Goal: Task Accomplishment & Management: Complete application form

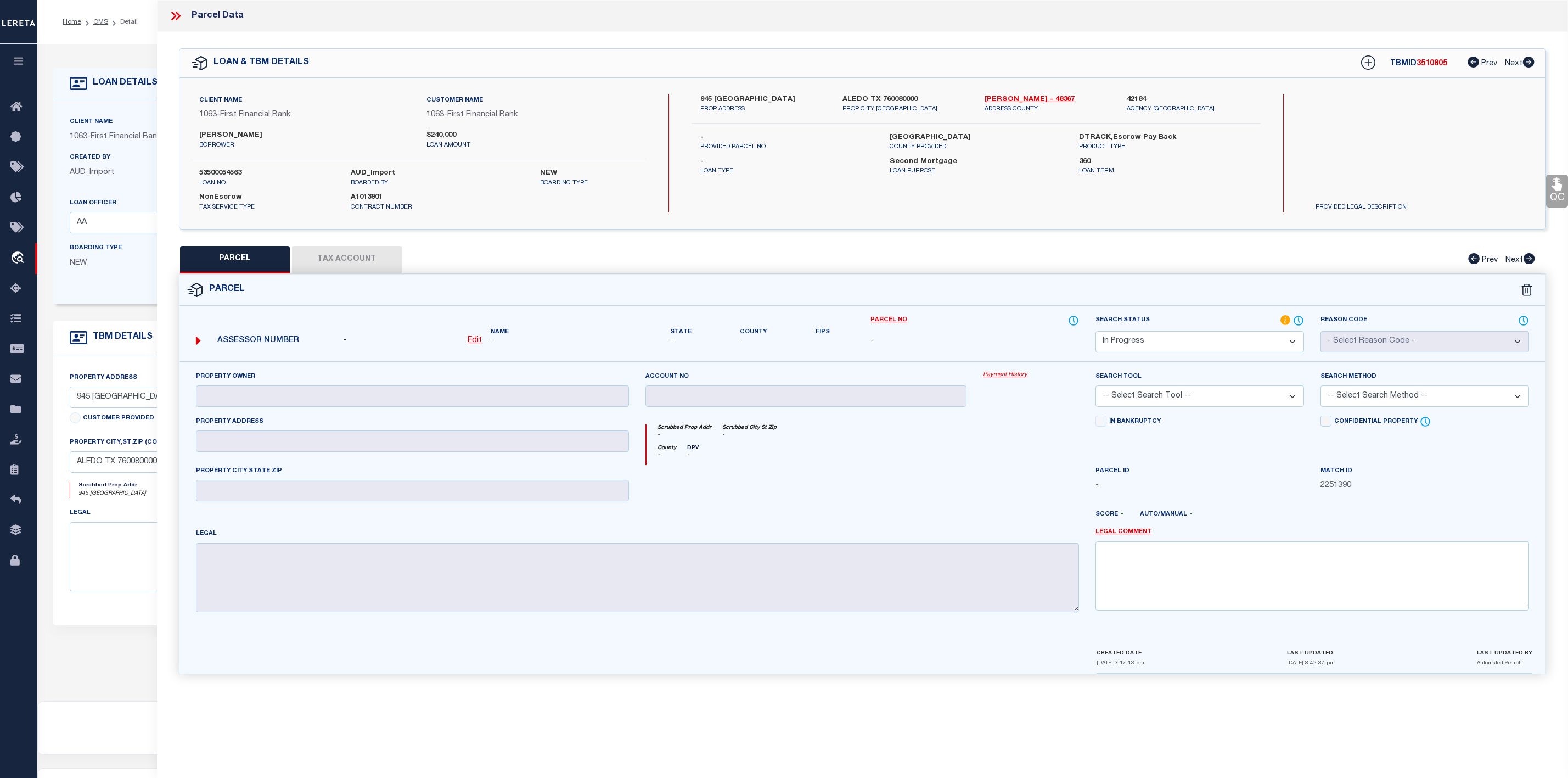
select select "200"
select select "IP"
select select "9944"
select select "521"
select select "100"
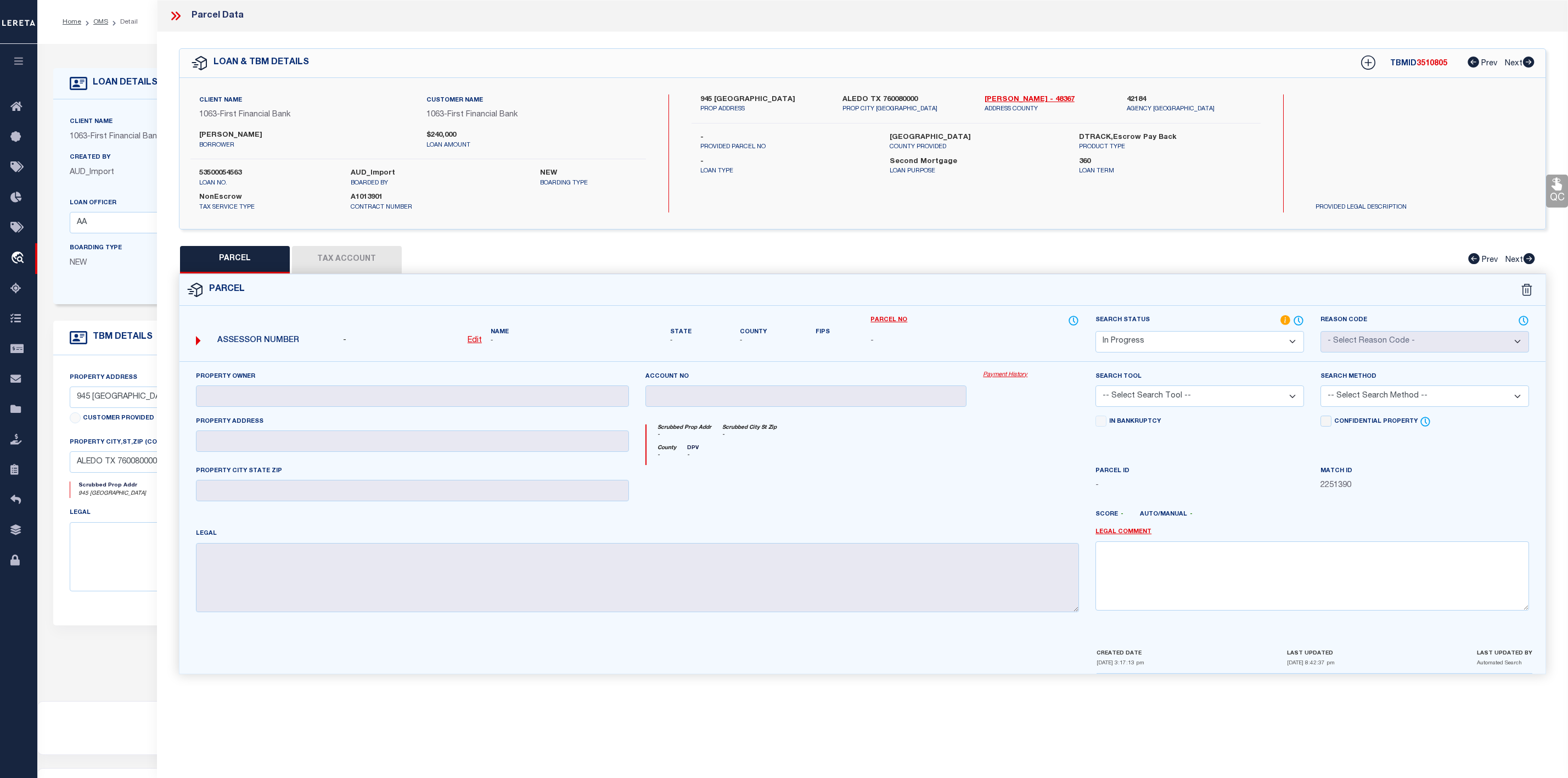
select select "NonEscrow"
click at [171, 18] on icon at bounding box center [176, 15] width 14 height 14
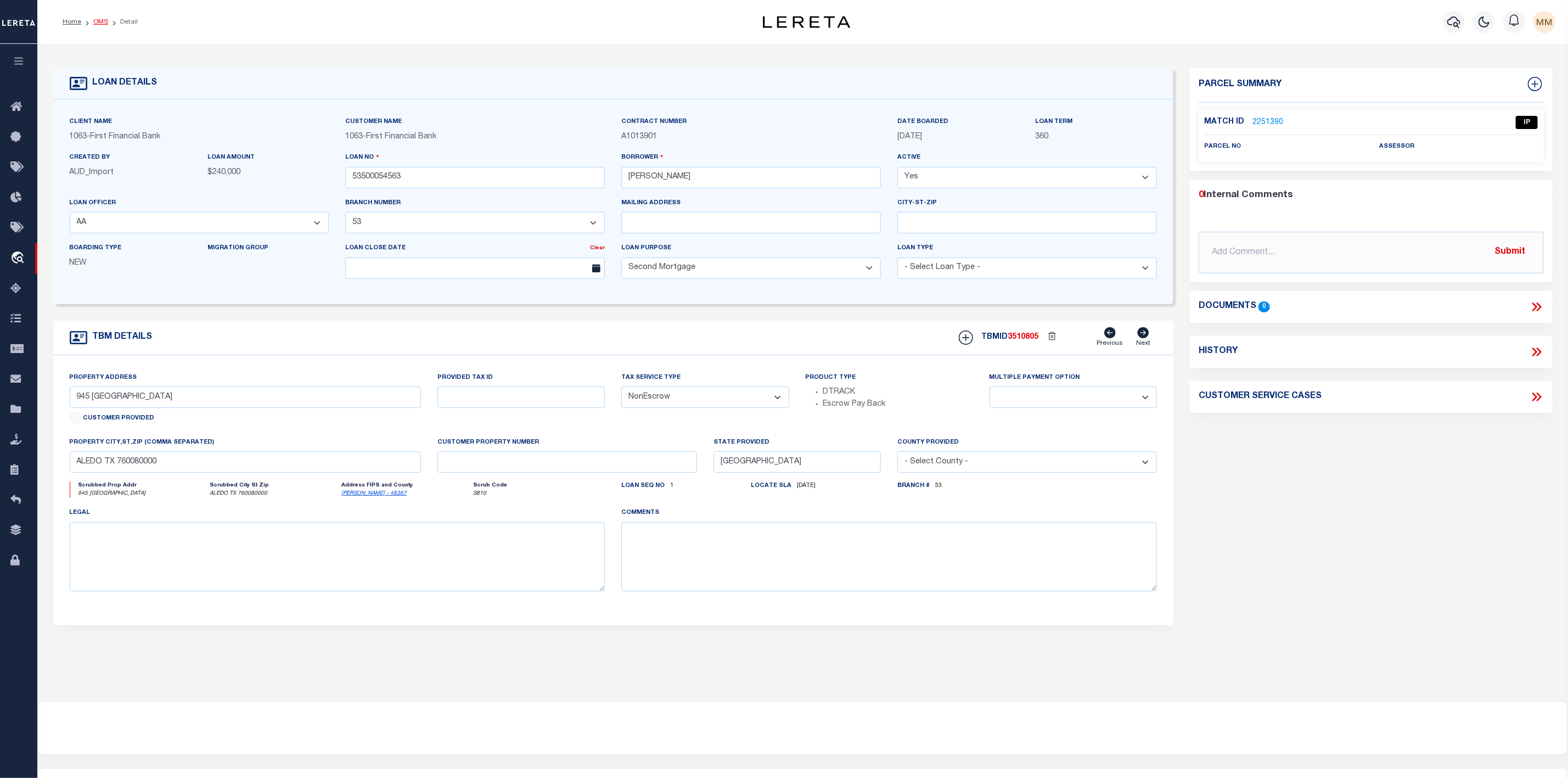
click at [106, 25] on link "OMS" at bounding box center [101, 21] width 15 height 7
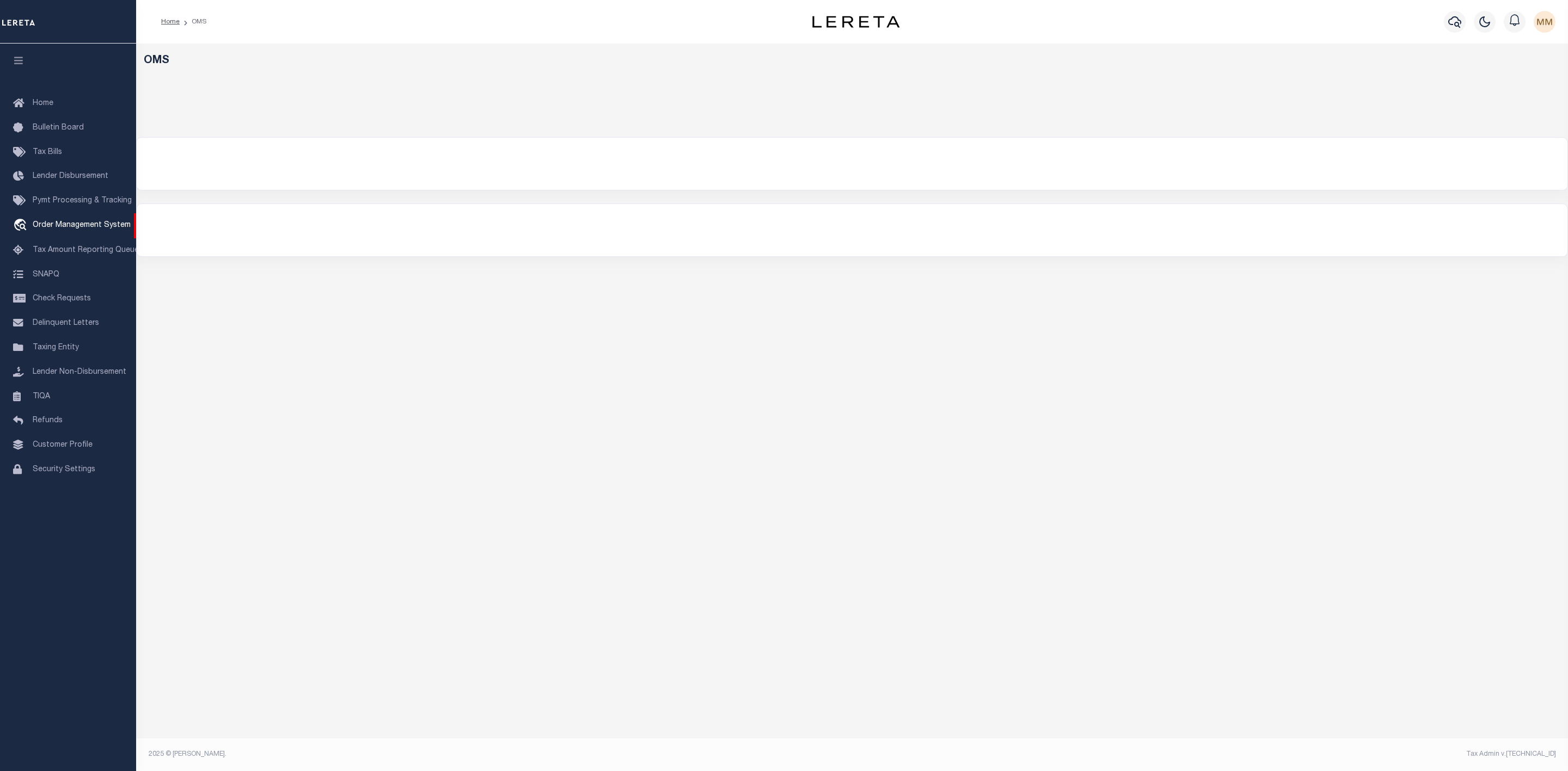
select select "200"
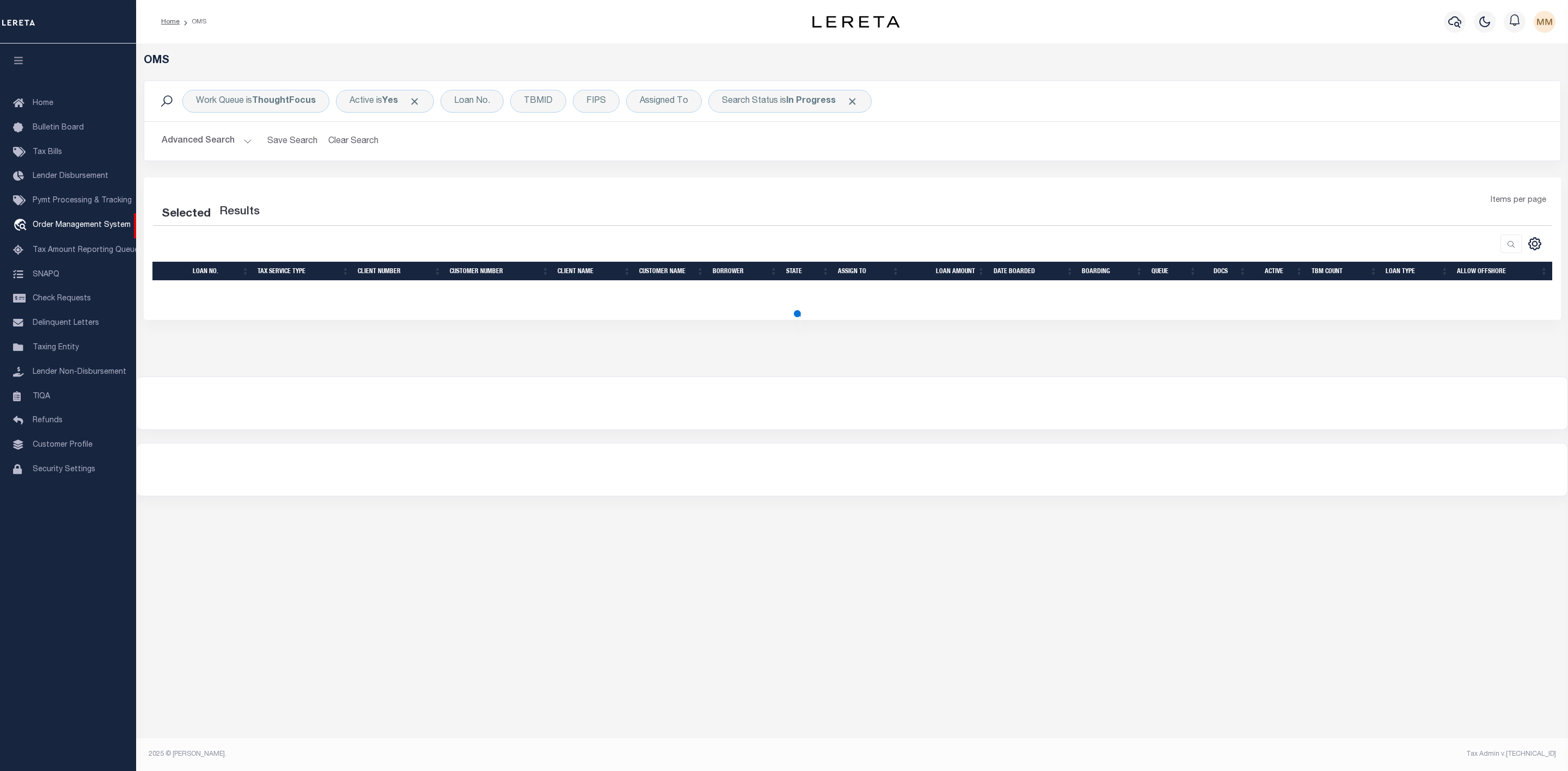
select select "200"
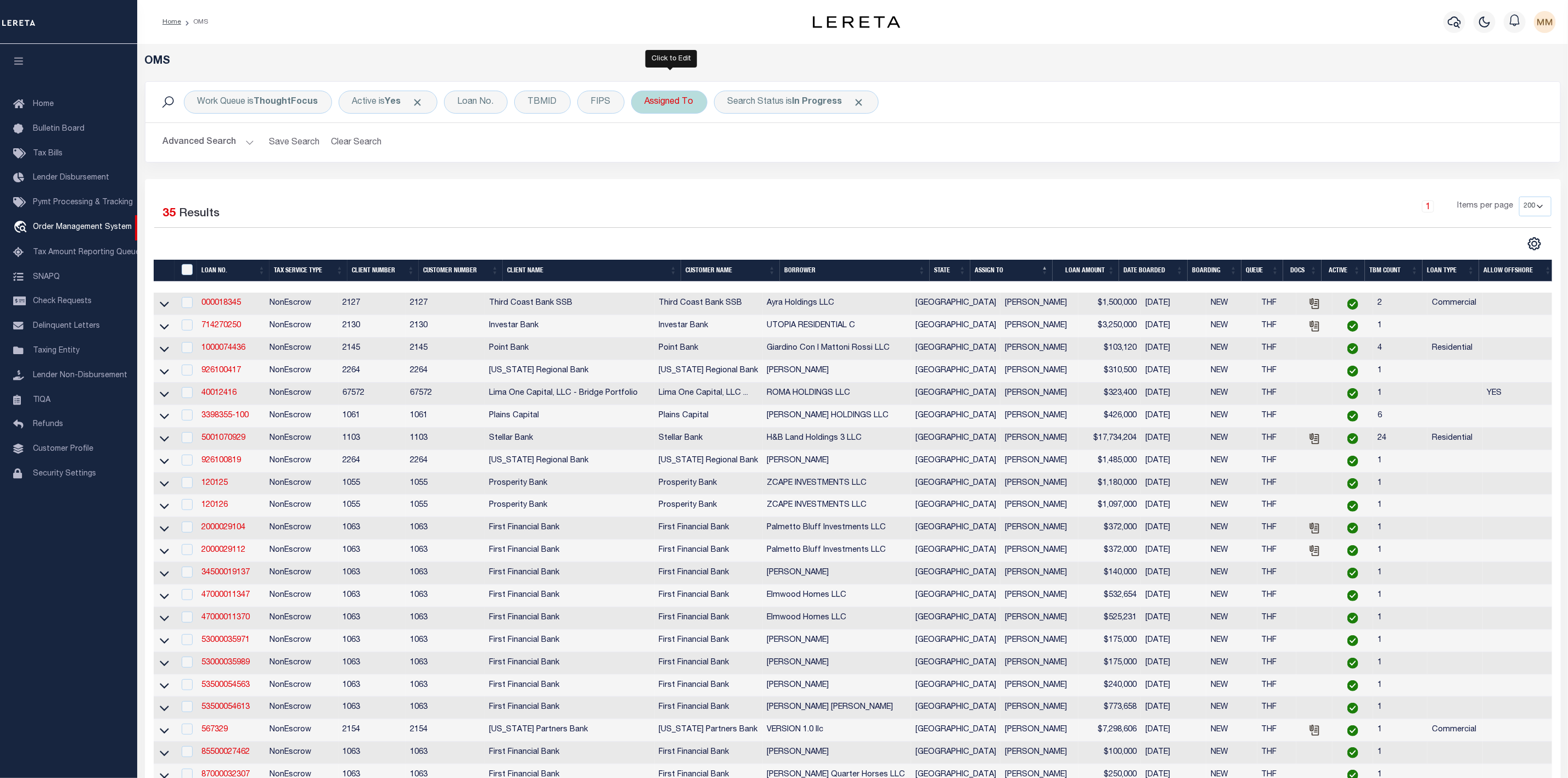
click at [674, 112] on div "Assigned To" at bounding box center [670, 103] width 76 height 23
click at [666, 157] on select "--Unassigned-- [PERSON_NAME] [PERSON_NAME] [PERSON_NAME] [PERSON_NAME], [PERSON…" at bounding box center [726, 156] width 161 height 21
select select "[PERSON_NAME]"
click at [647, 147] on select "--Unassigned-- [PERSON_NAME] [PERSON_NAME] [PERSON_NAME] [PERSON_NAME], [PERSON…" at bounding box center [726, 156] width 161 height 21
click at [794, 186] on input "Apply" at bounding box center [790, 180] width 33 height 18
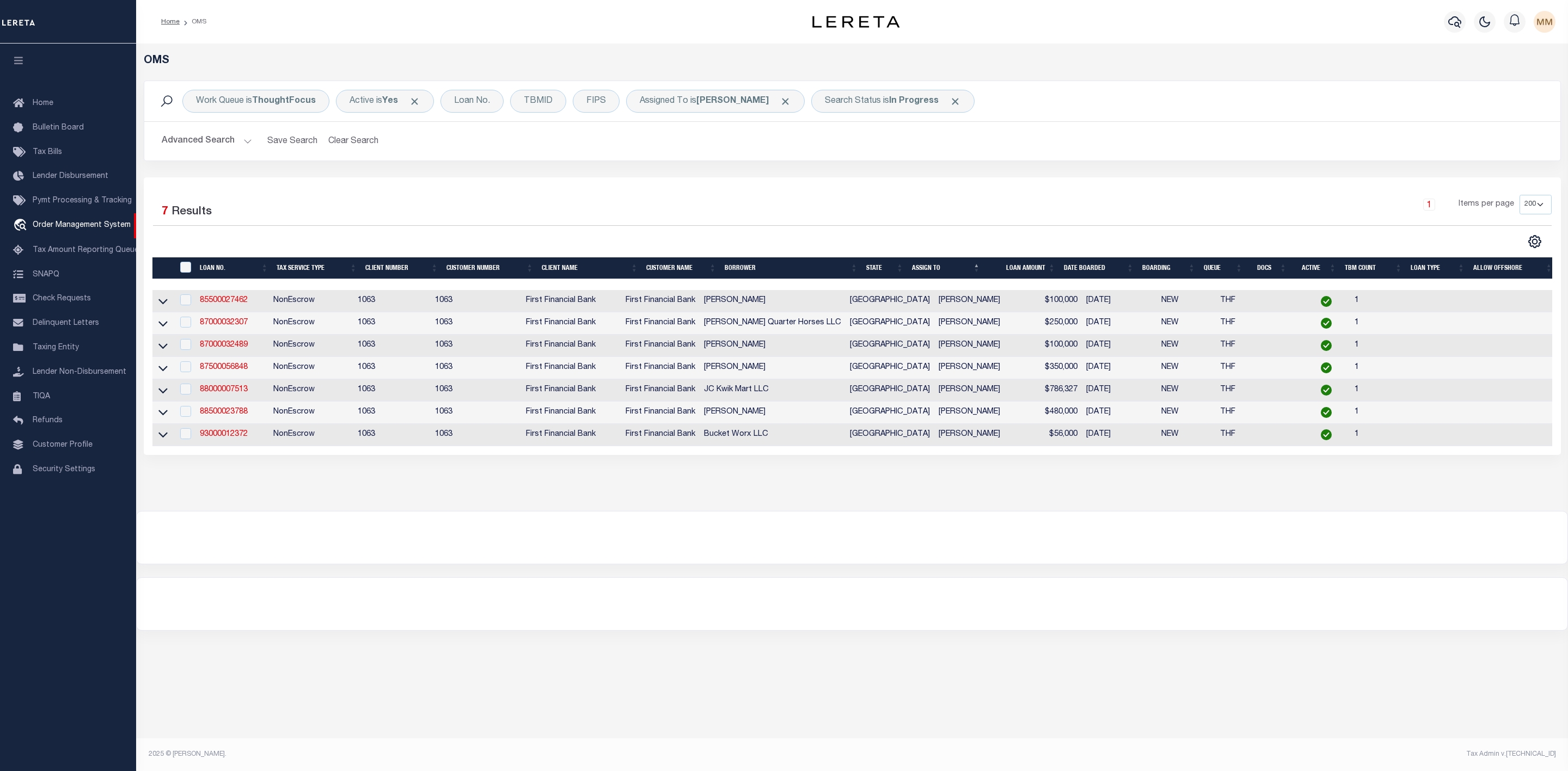
click at [235, 141] on button "Advanced Search" at bounding box center [207, 141] width 90 height 21
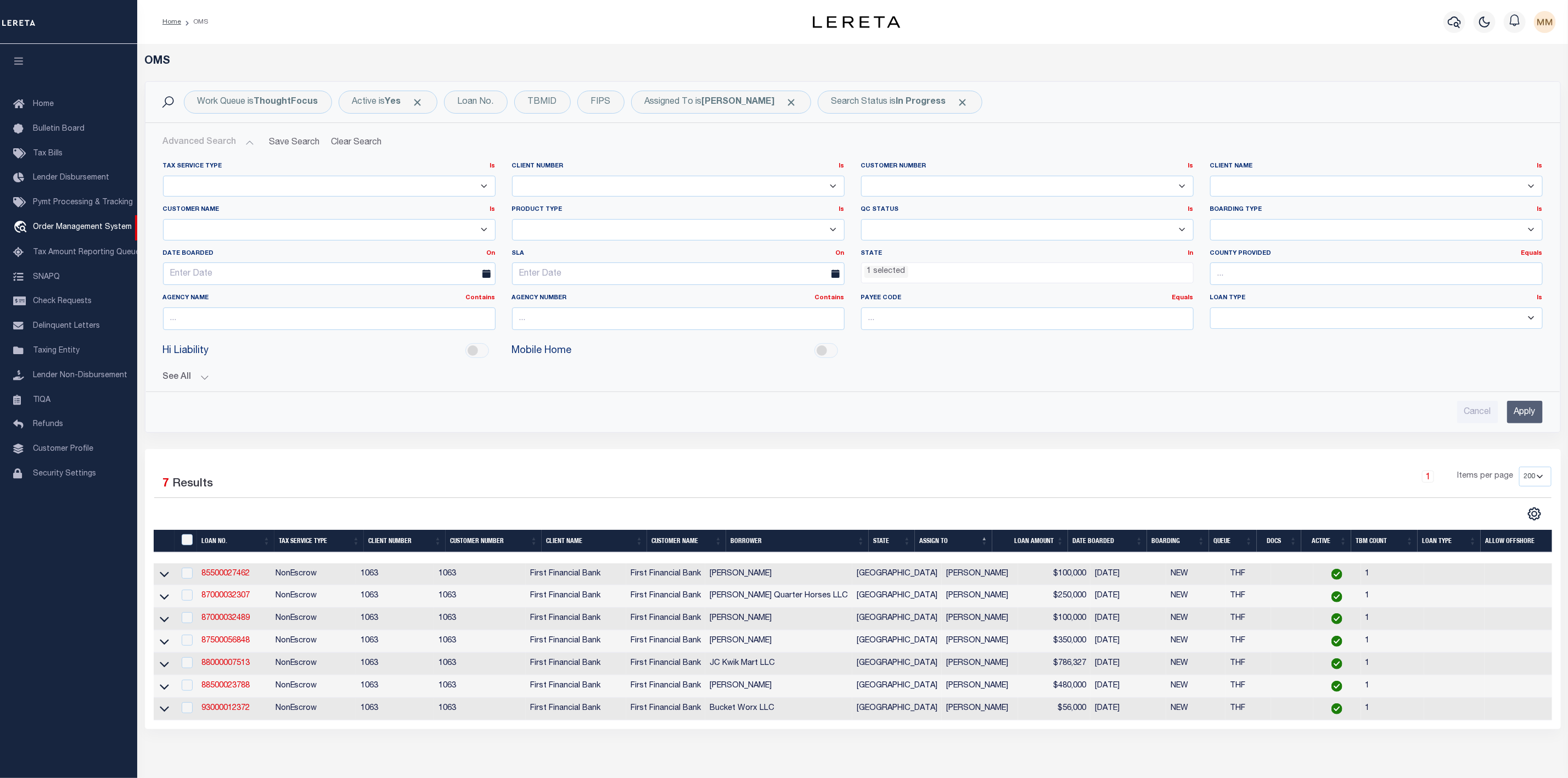
click at [939, 277] on ul "1 selected" at bounding box center [1027, 270] width 331 height 15
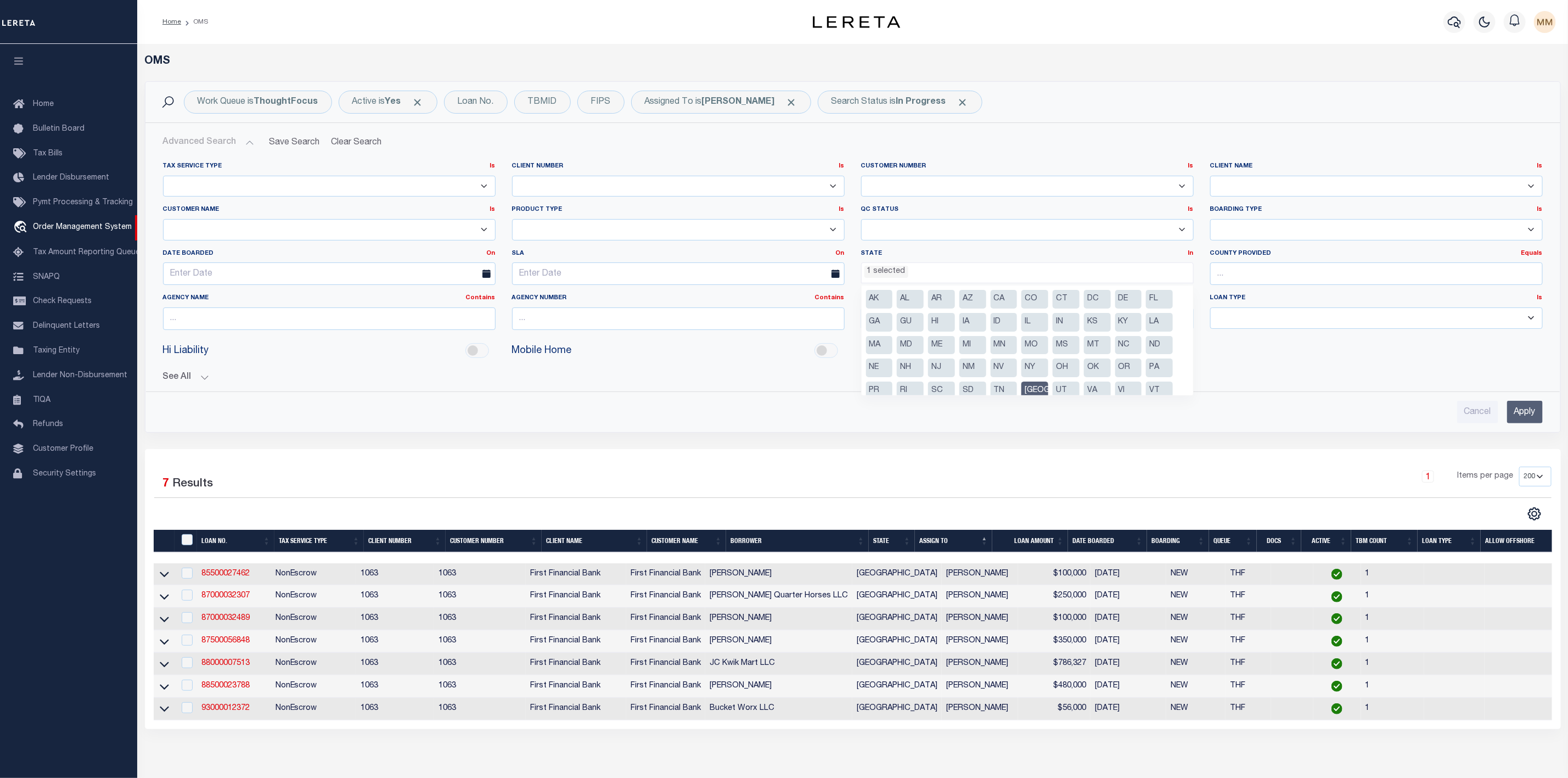
click at [1040, 389] on li "[GEOGRAPHIC_DATA]" at bounding box center [1035, 391] width 27 height 18
select select
click at [1524, 414] on input "Apply" at bounding box center [1525, 412] width 36 height 23
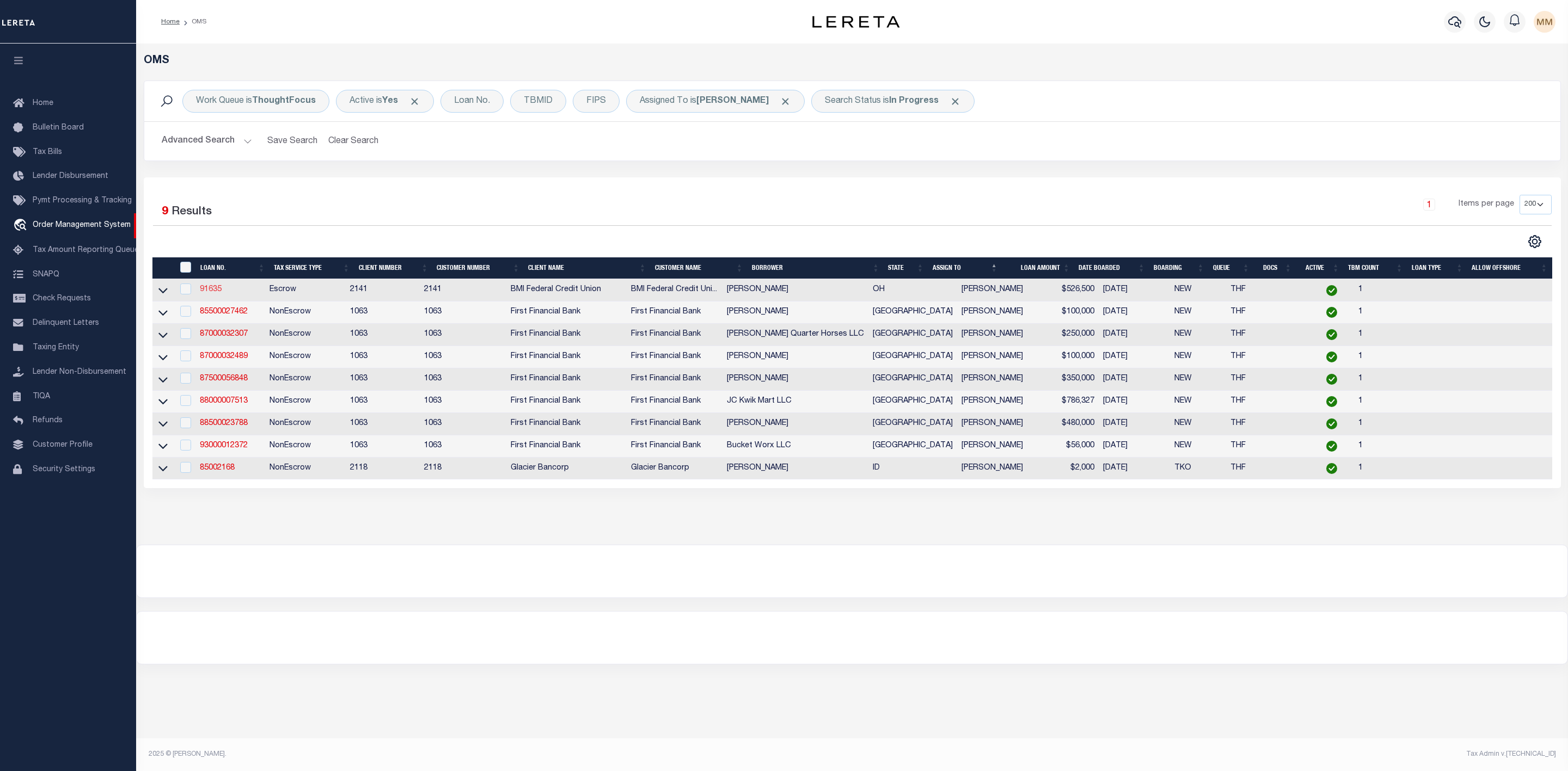
click at [211, 293] on link "91635" at bounding box center [211, 290] width 22 height 8
type input "91635"
type input "[PERSON_NAME]"
select select
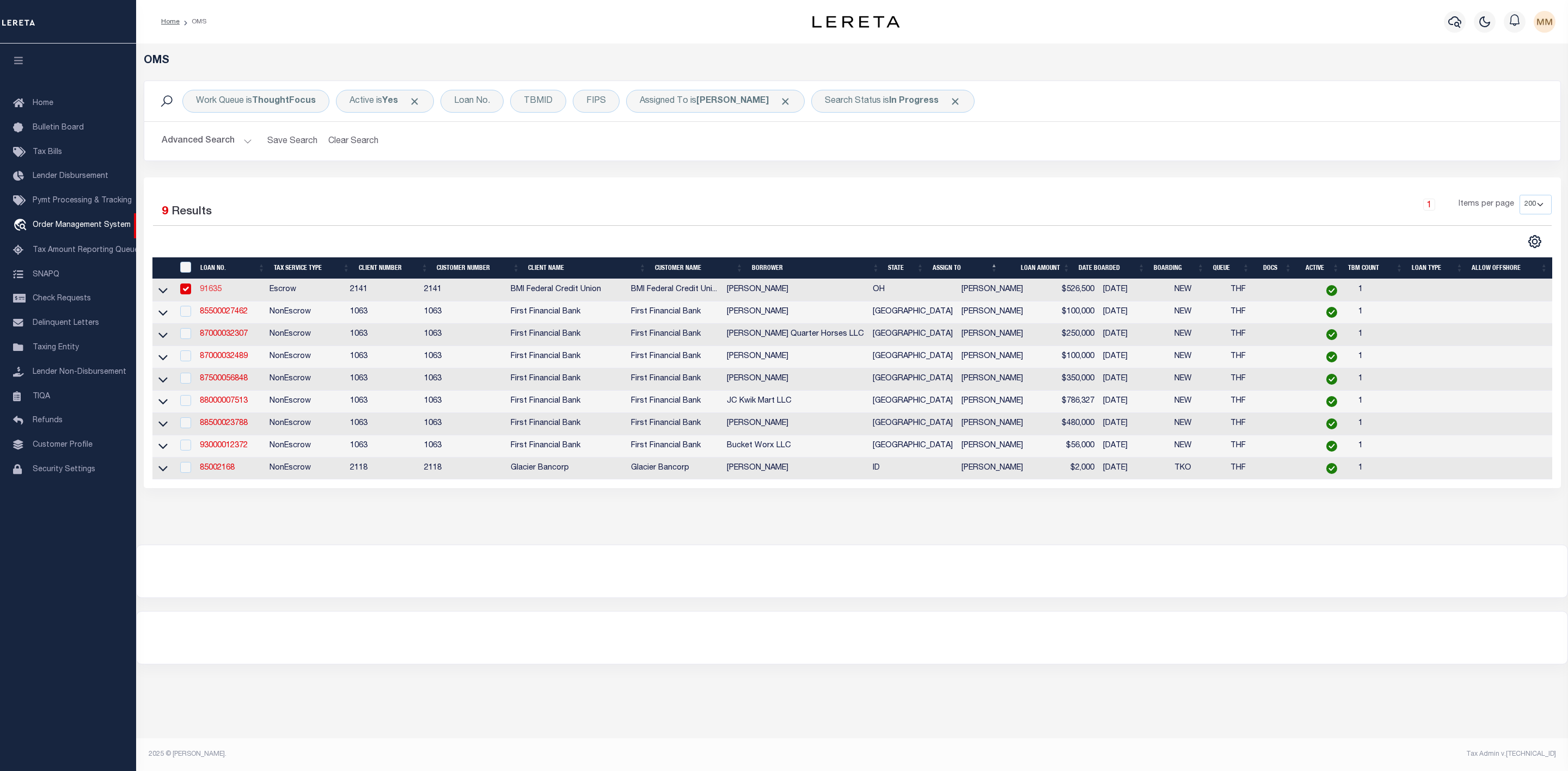
select select "100"
select select "Escrow"
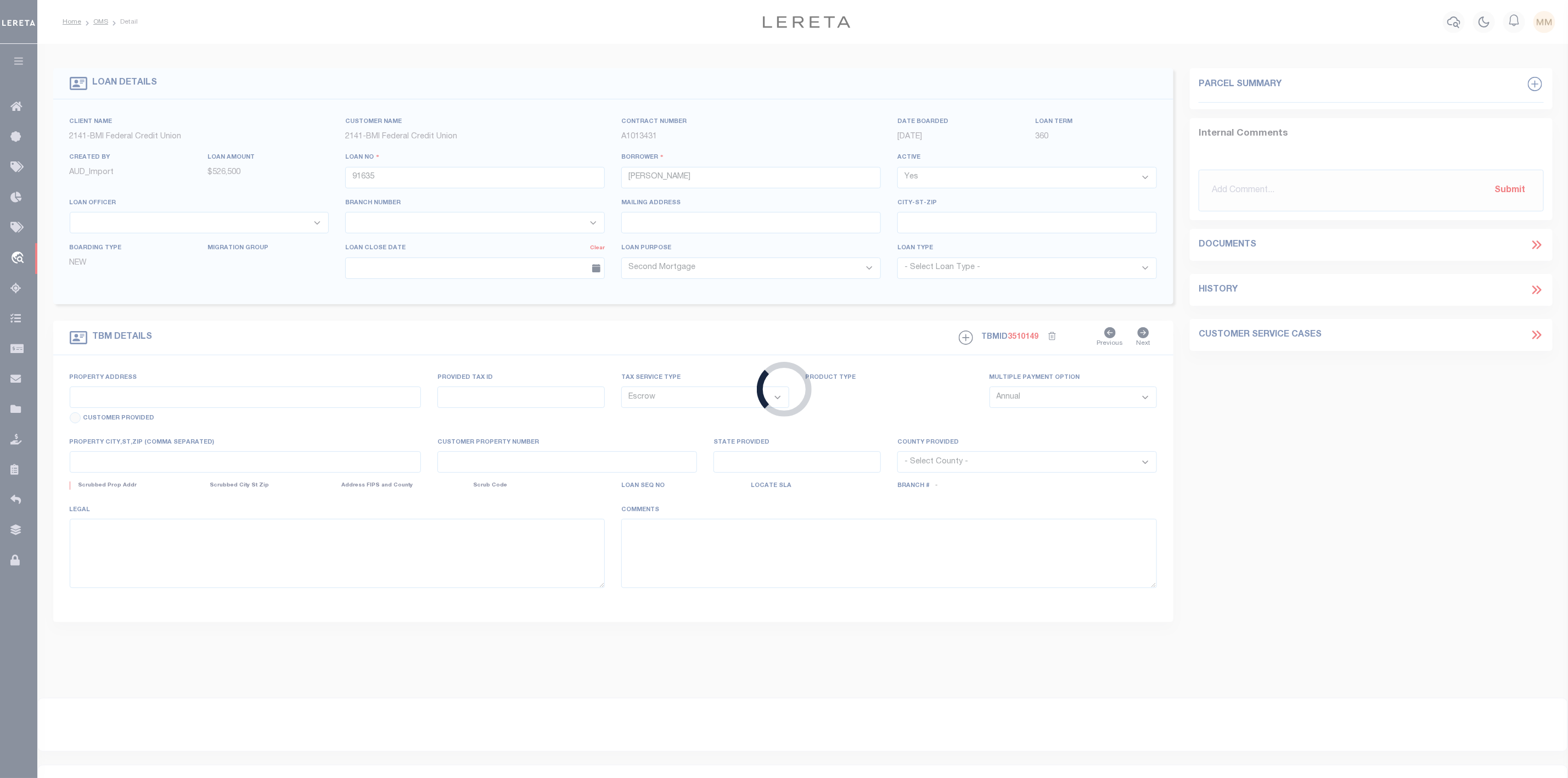
type input "[STREET_ADDRESS]"
type input "[PHONE_NUMBER]"
select select
type input "WORTHINGTON [GEOGRAPHIC_DATA] 43085"
type input "OH"
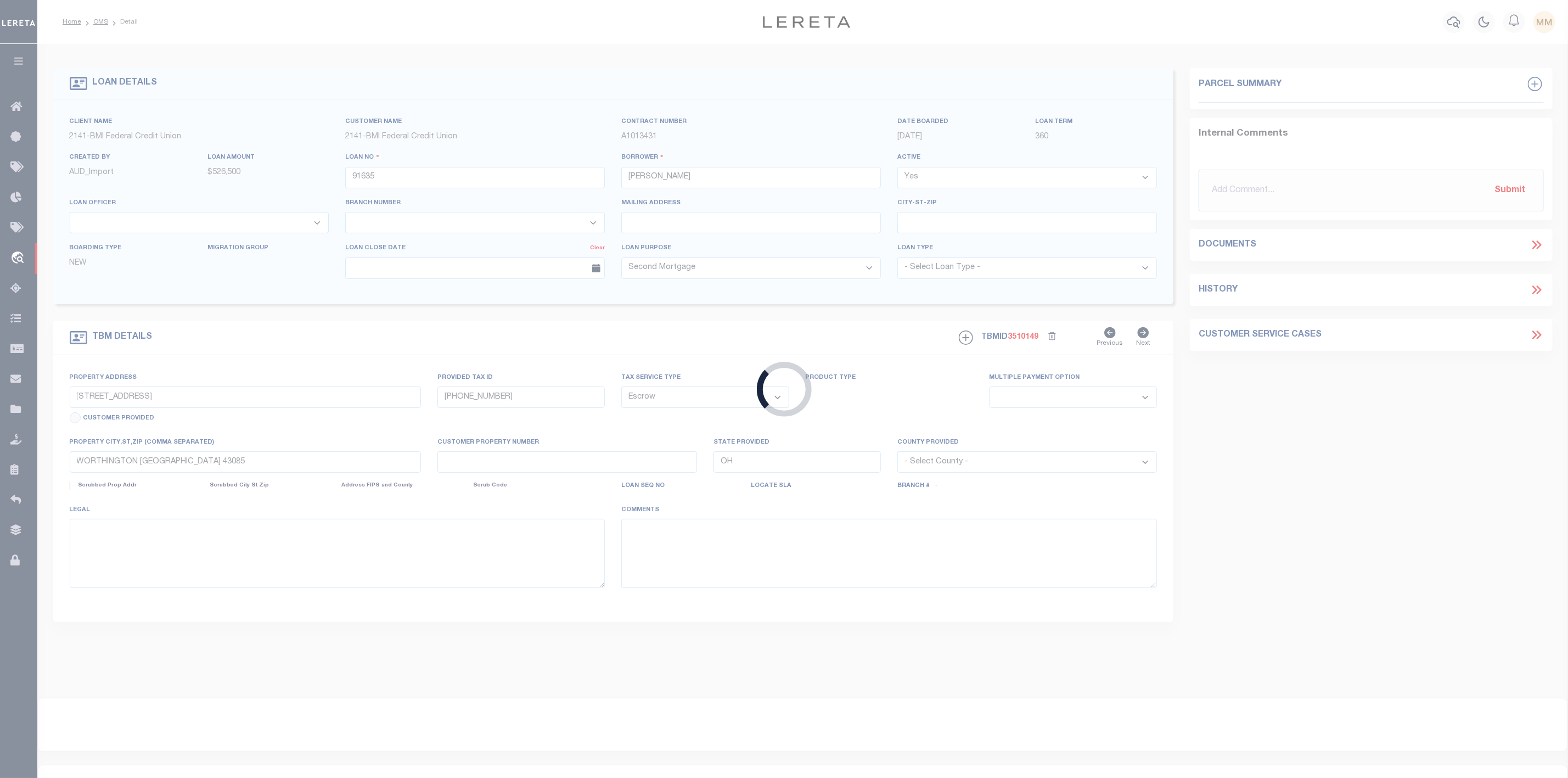
select select
select select "3700"
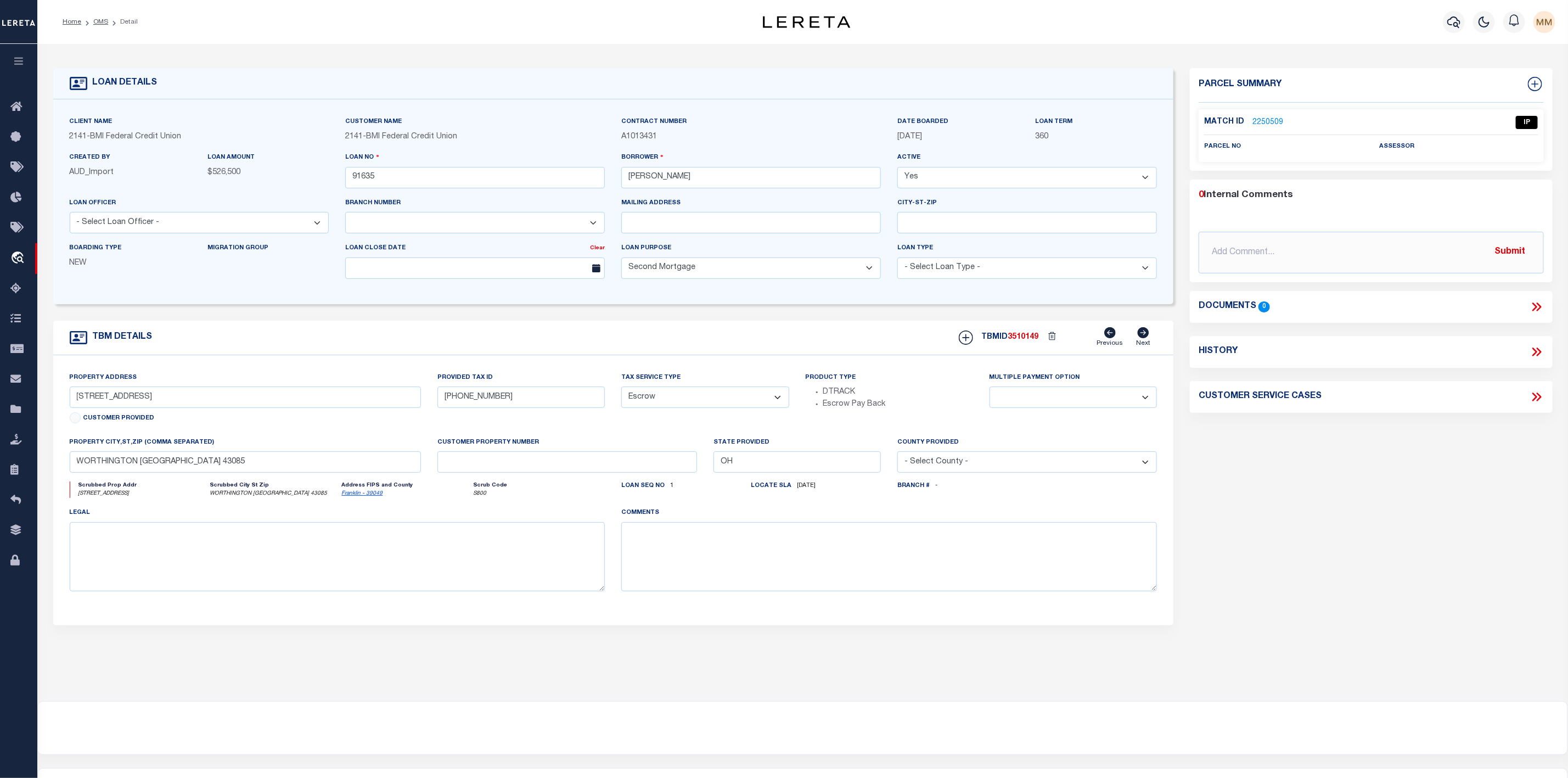
click at [1269, 122] on link "2250509" at bounding box center [1268, 123] width 31 height 12
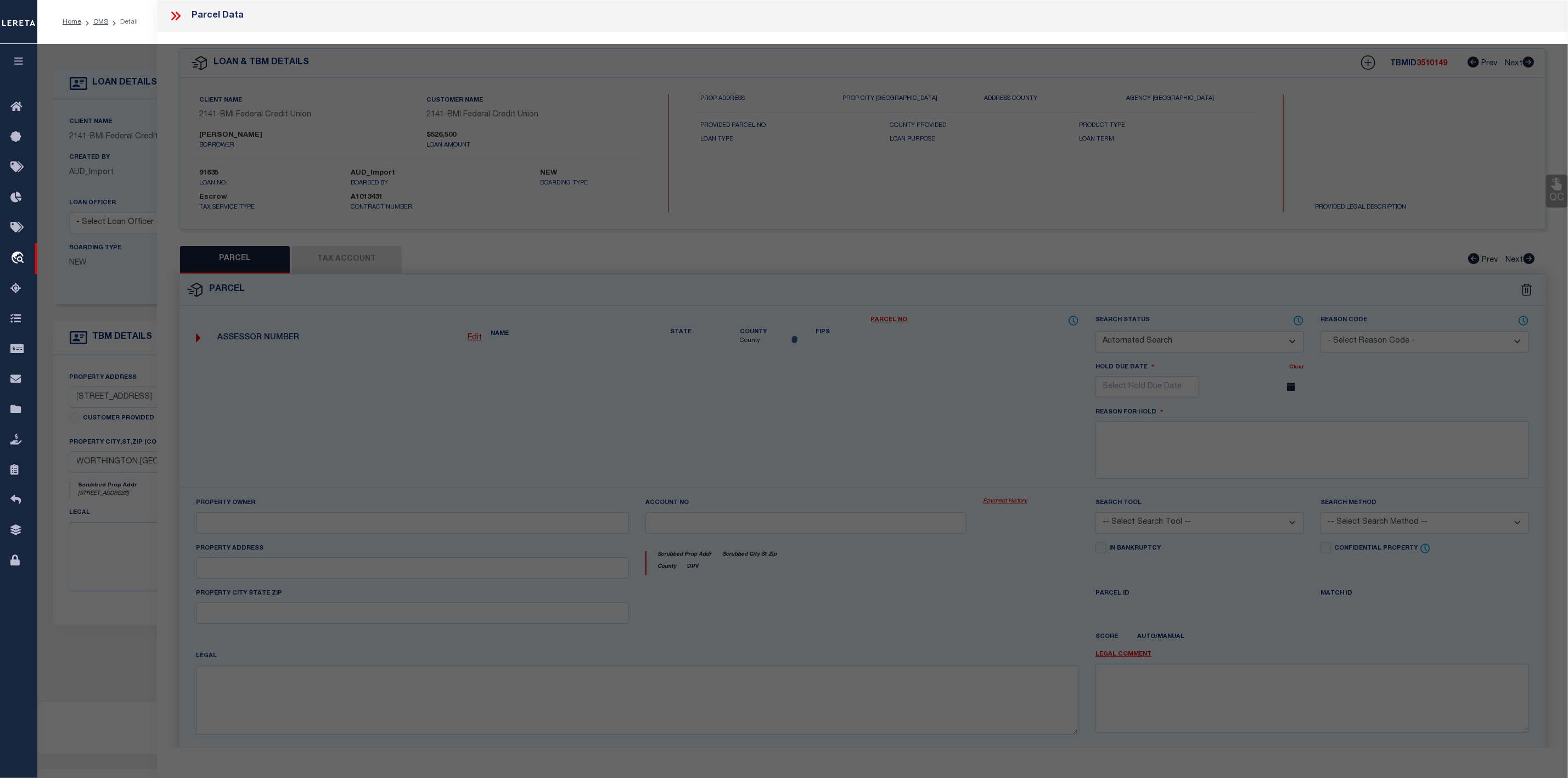
checkbox input "false"
select select "IP"
checkbox input "false"
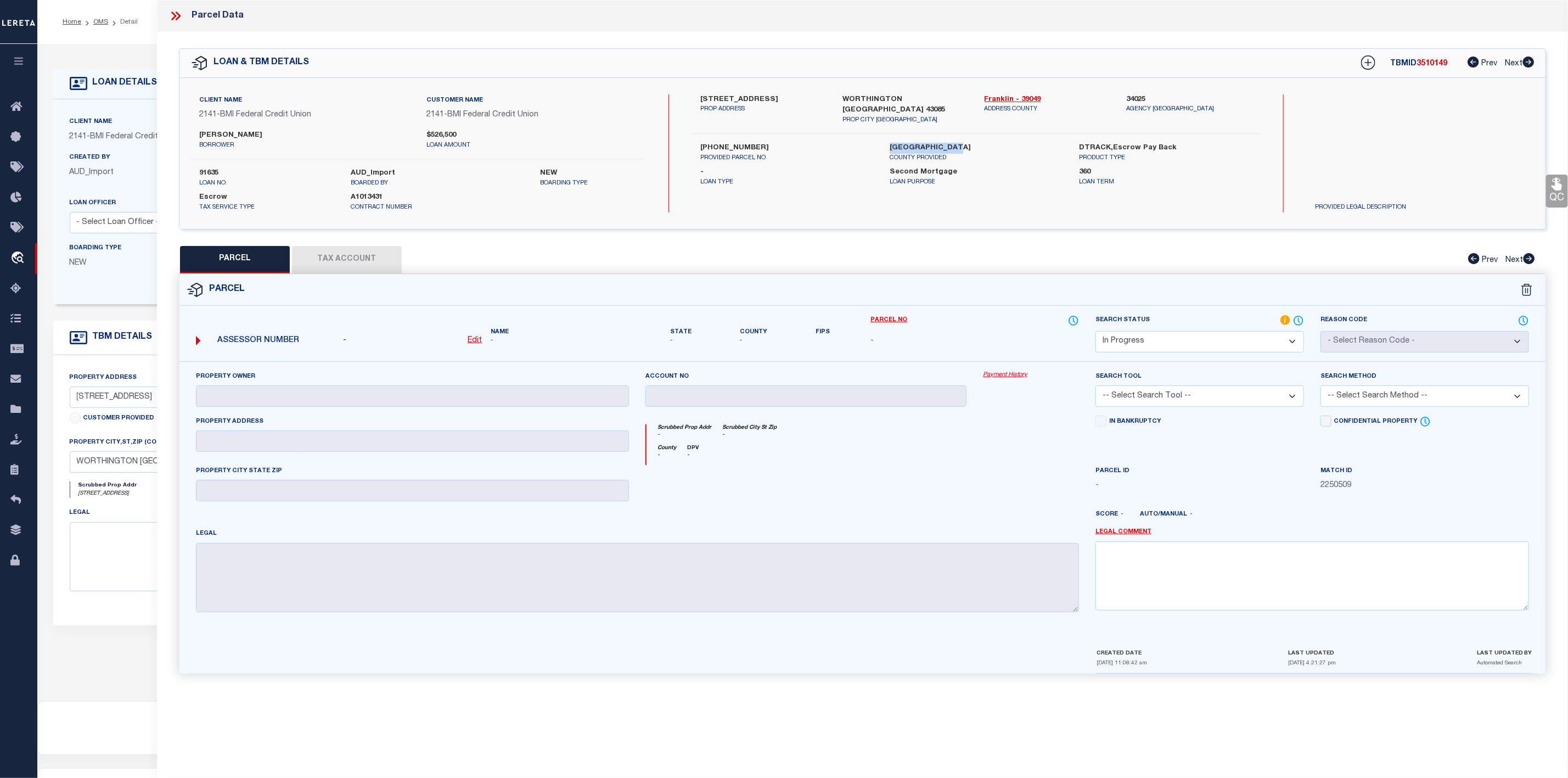
drag, startPoint x: 889, startPoint y: 136, endPoint x: 972, endPoint y: 140, distance: 83.1
click at [972, 143] on label "[GEOGRAPHIC_DATA]" at bounding box center [976, 149] width 173 height 11
copy label "[GEOGRAPHIC_DATA]"
drag, startPoint x: 697, startPoint y: 131, endPoint x: 753, endPoint y: 135, distance: 56.1
click at [753, 135] on div "[STREET_ADDRESS] PROP ADDRESS [GEOGRAPHIC_DATA] [GEOGRAPHIC_DATA] 43085 PROP CI…" at bounding box center [976, 154] width 570 height 118
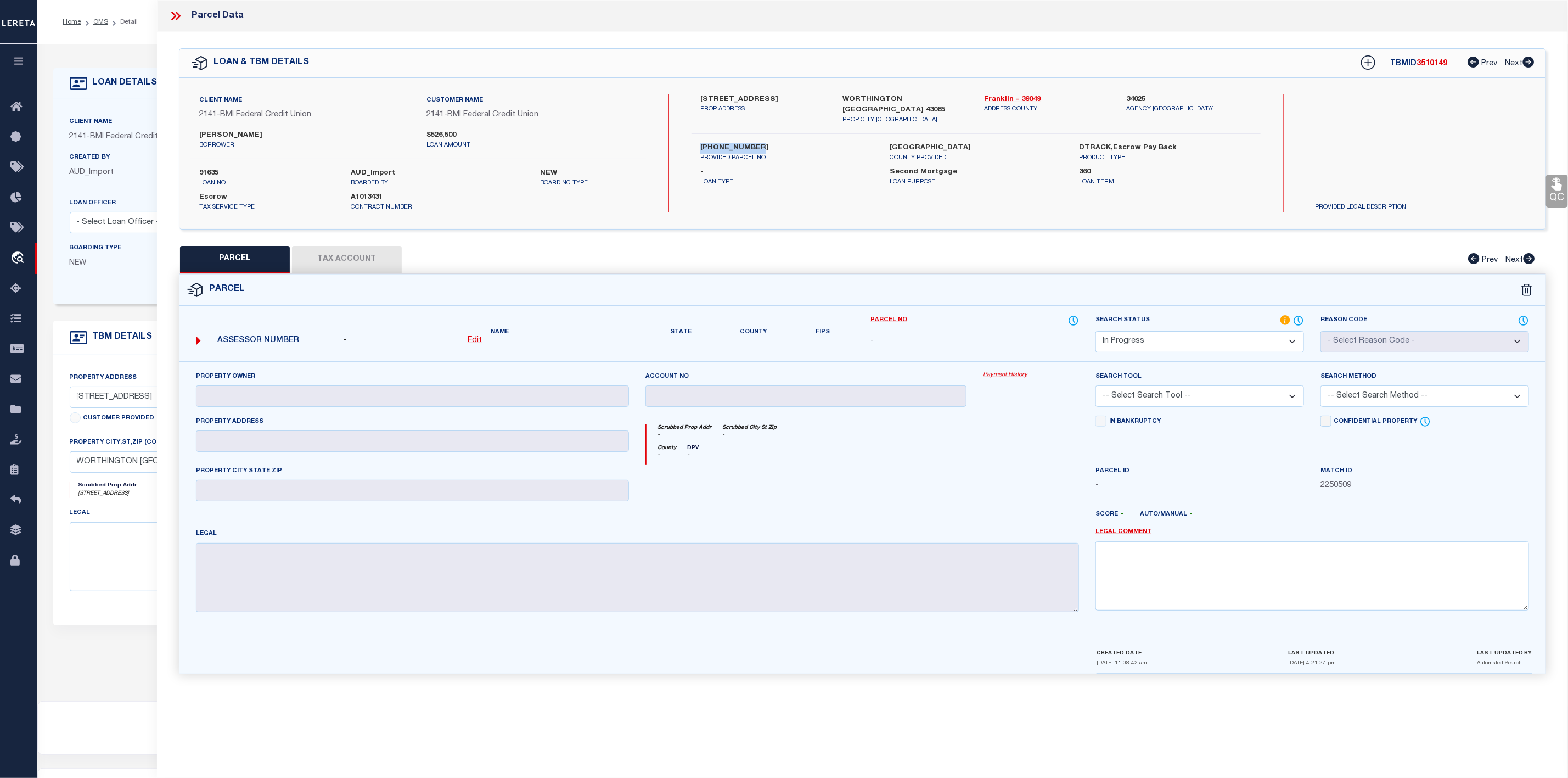
copy label "[PHONE_NUMBER]"
drag, startPoint x: 735, startPoint y: 97, endPoint x: 767, endPoint y: 102, distance: 32.4
click at [767, 102] on label "[STREET_ADDRESS]" at bounding box center [763, 100] width 126 height 11
drag, startPoint x: 704, startPoint y: 135, endPoint x: 762, endPoint y: 137, distance: 58.0
click at [762, 143] on label "[PHONE_NUMBER]" at bounding box center [787, 149] width 173 height 11
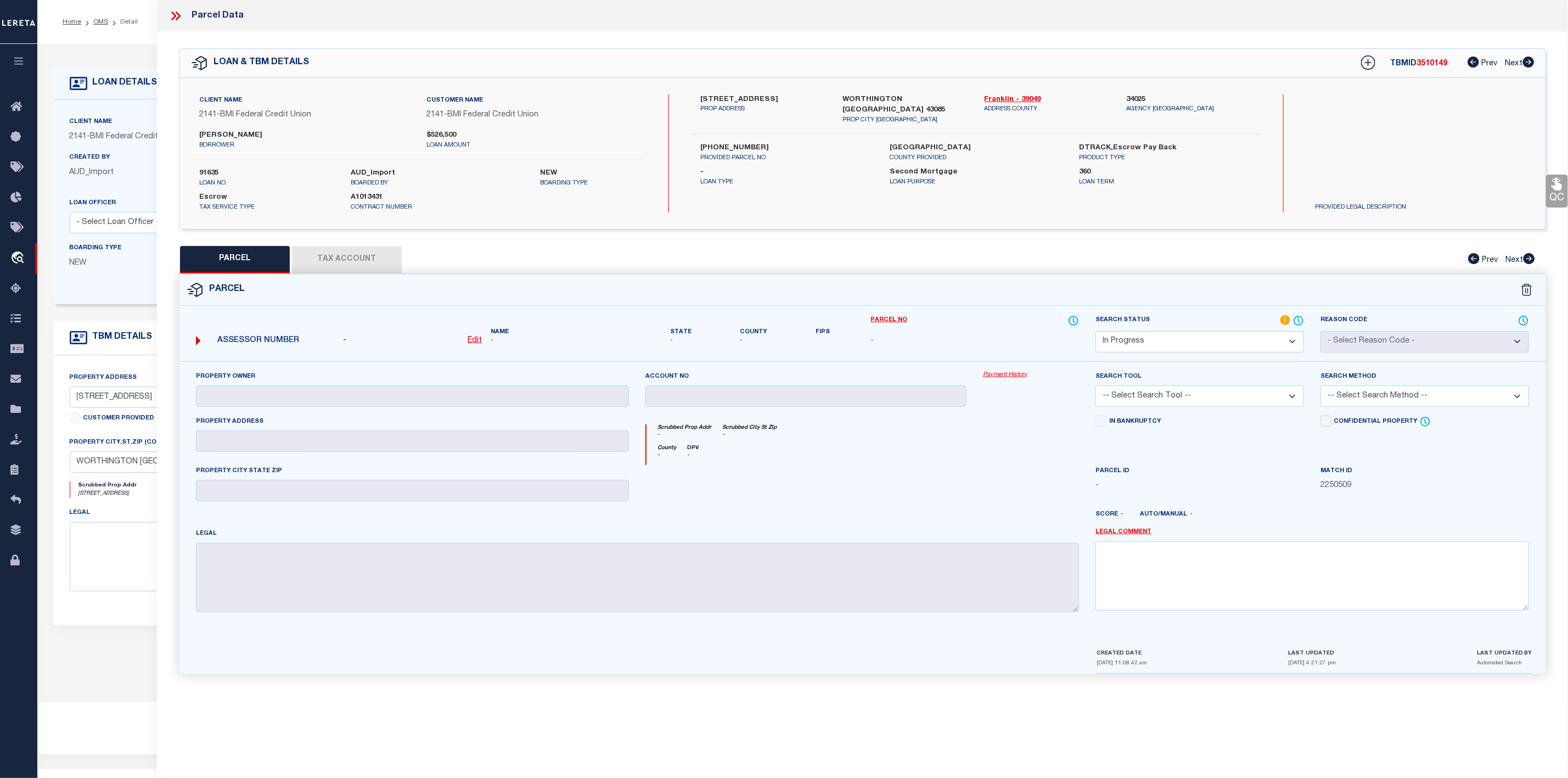
click at [741, 95] on label "[STREET_ADDRESS]" at bounding box center [763, 100] width 126 height 11
click at [875, 93] on div "Client Name 2141 - BMI Federal Credit Union Customer Name 2141 - BMI Federal Cr…" at bounding box center [862, 154] width 1366 height 151
drag, startPoint x: 193, startPoint y: 136, endPoint x: 288, endPoint y: 142, distance: 95.2
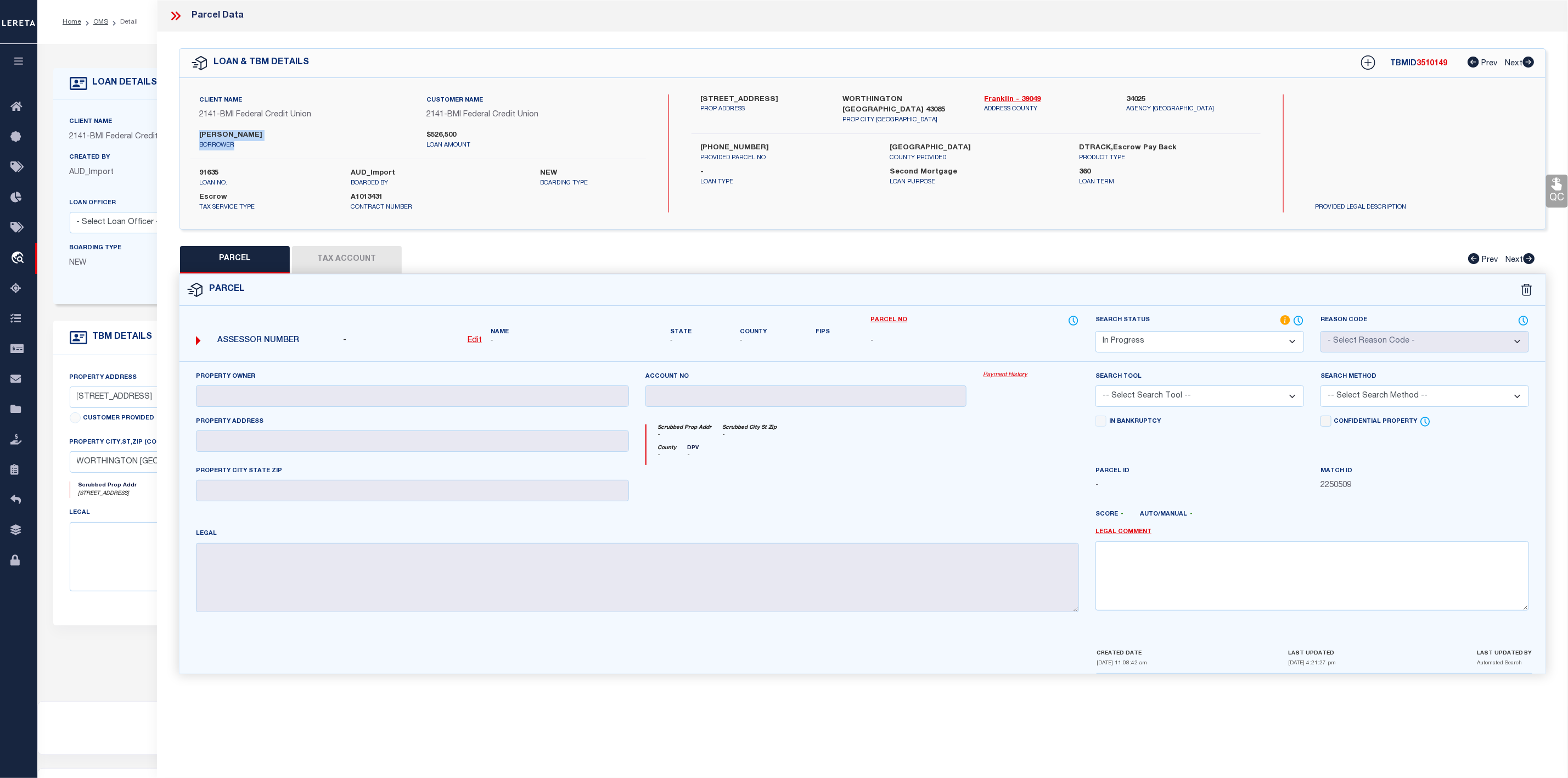
click at [288, 142] on div "[PERSON_NAME]" at bounding box center [304, 140] width 227 height 20
click at [288, 142] on p "borrower" at bounding box center [304, 146] width 210 height 9
drag, startPoint x: 200, startPoint y: 133, endPoint x: 254, endPoint y: 140, distance: 54.5
click at [254, 140] on label "[PERSON_NAME]" at bounding box center [304, 136] width 210 height 11
copy label "[PERSON_NAME]"
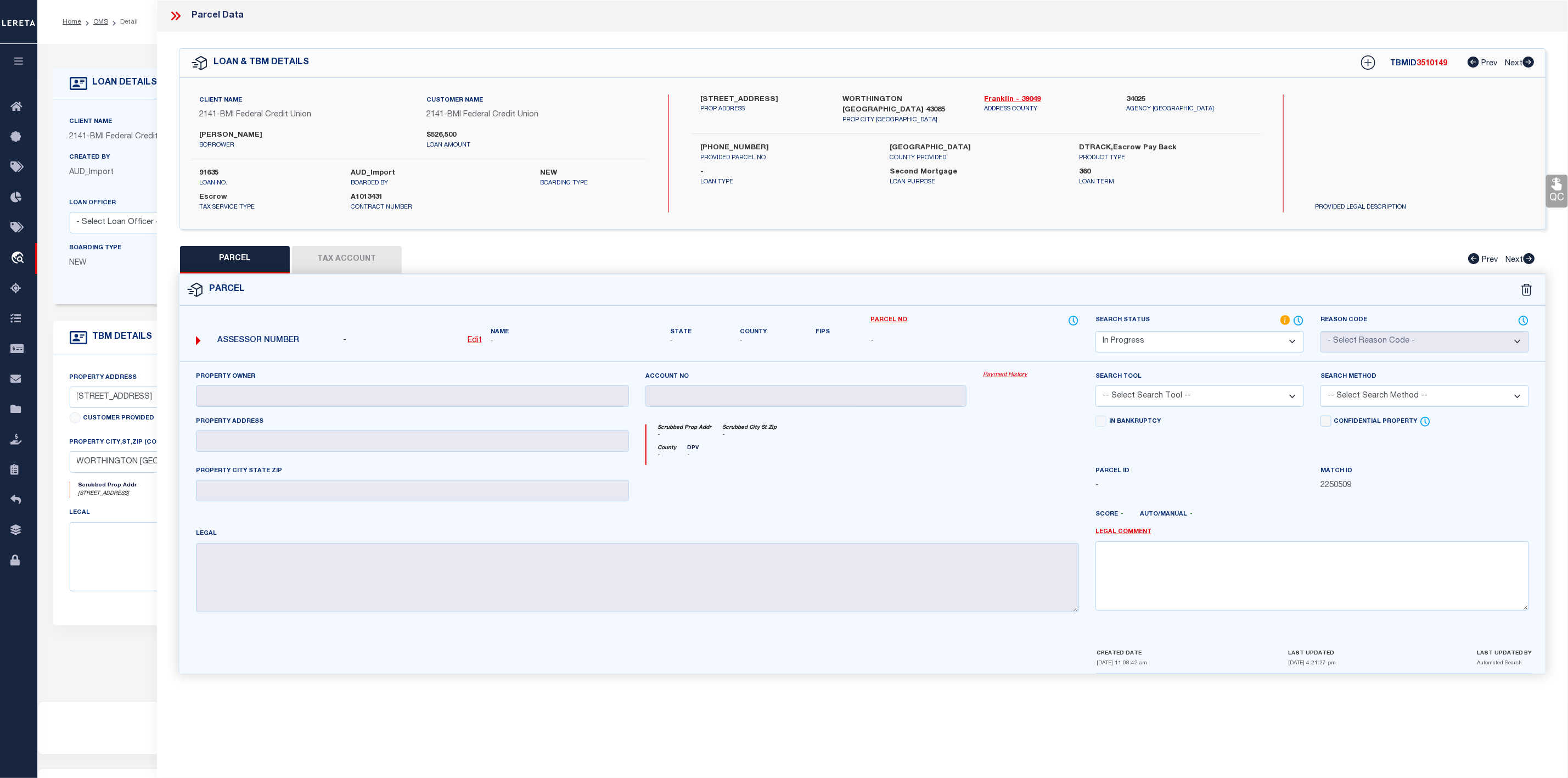
click at [176, 18] on icon at bounding box center [176, 15] width 14 height 14
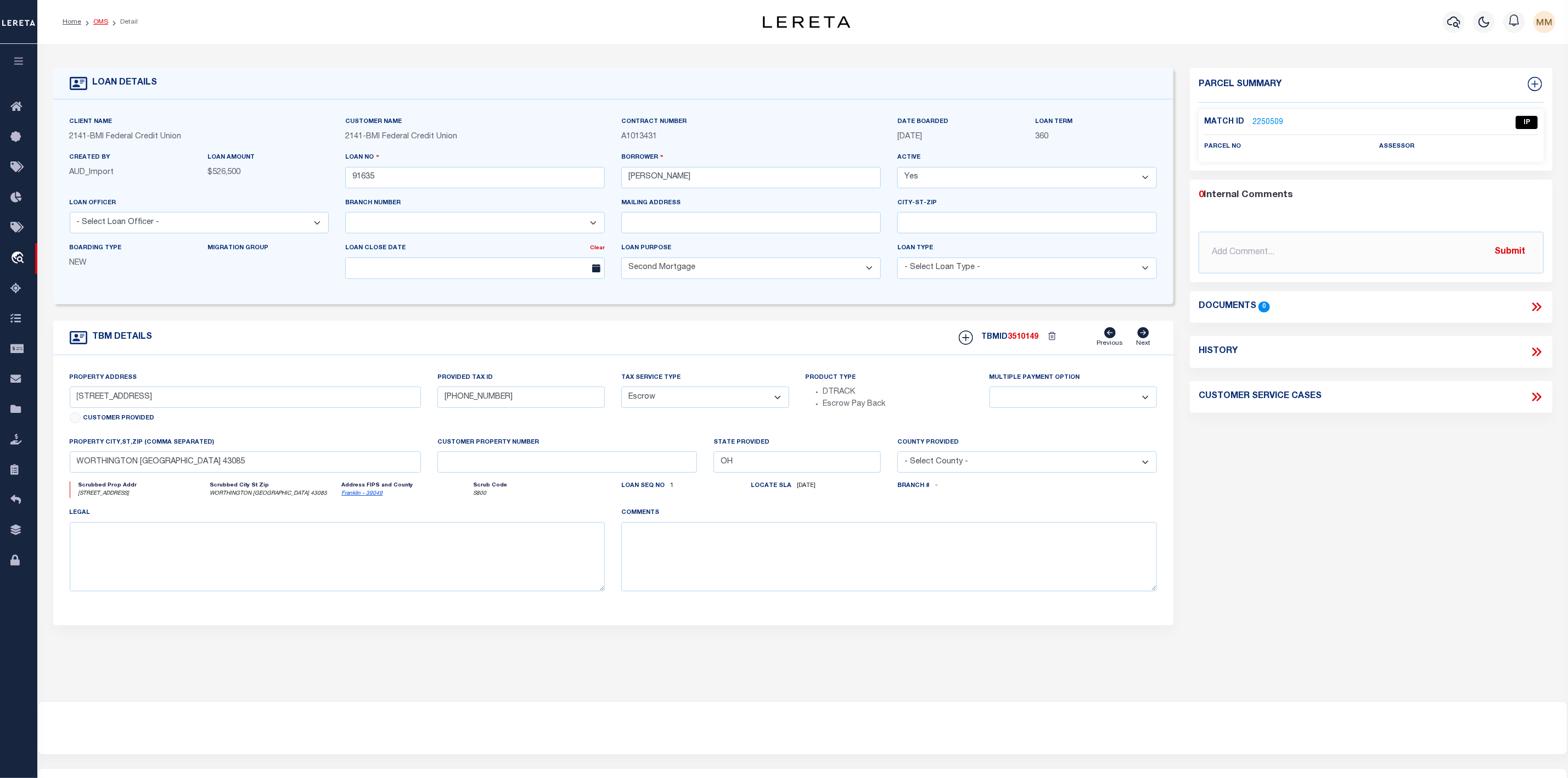
click at [102, 20] on link "OMS" at bounding box center [101, 21] width 15 height 7
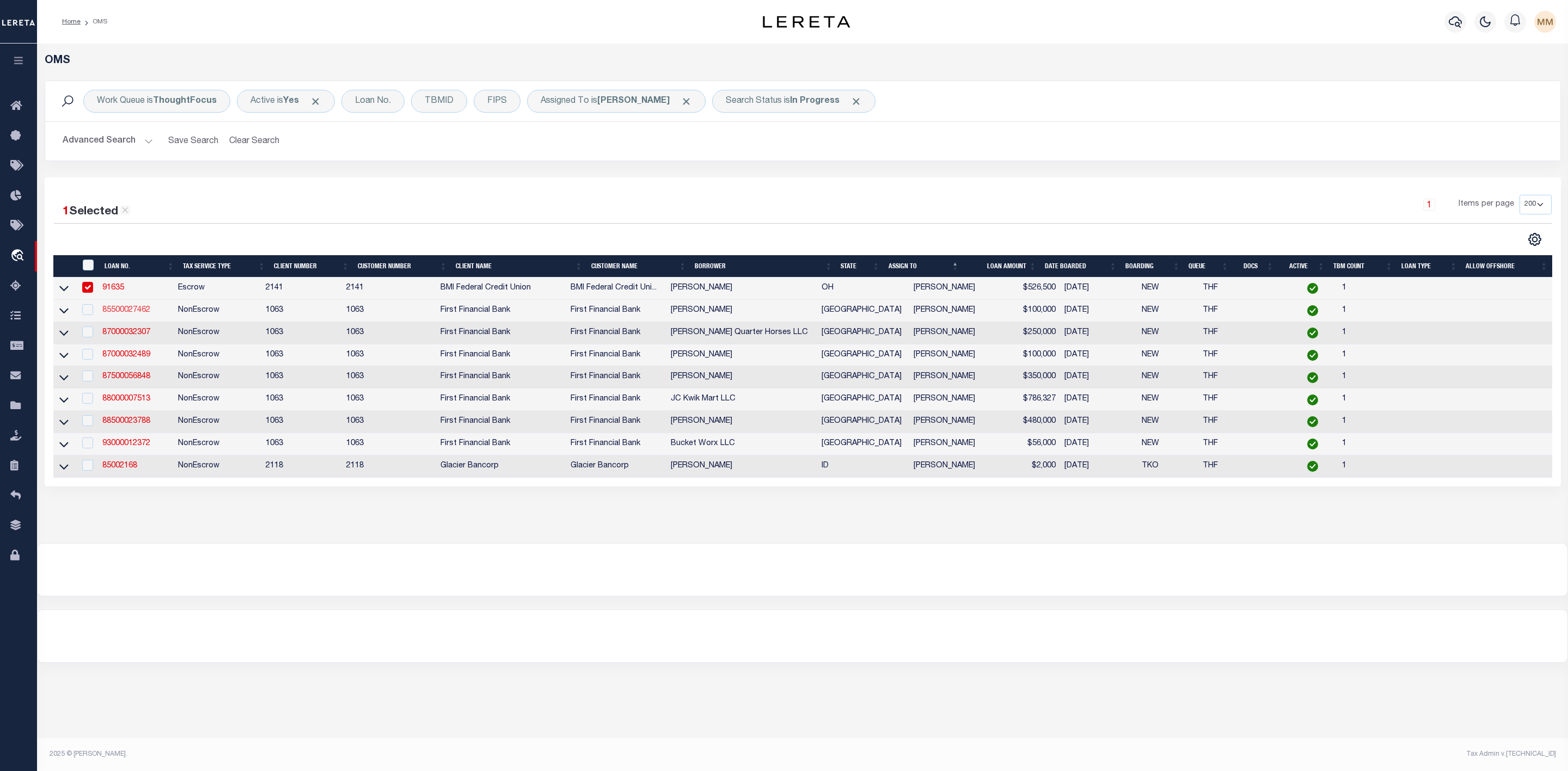
click at [122, 310] on link "85500027462" at bounding box center [126, 310] width 48 height 8
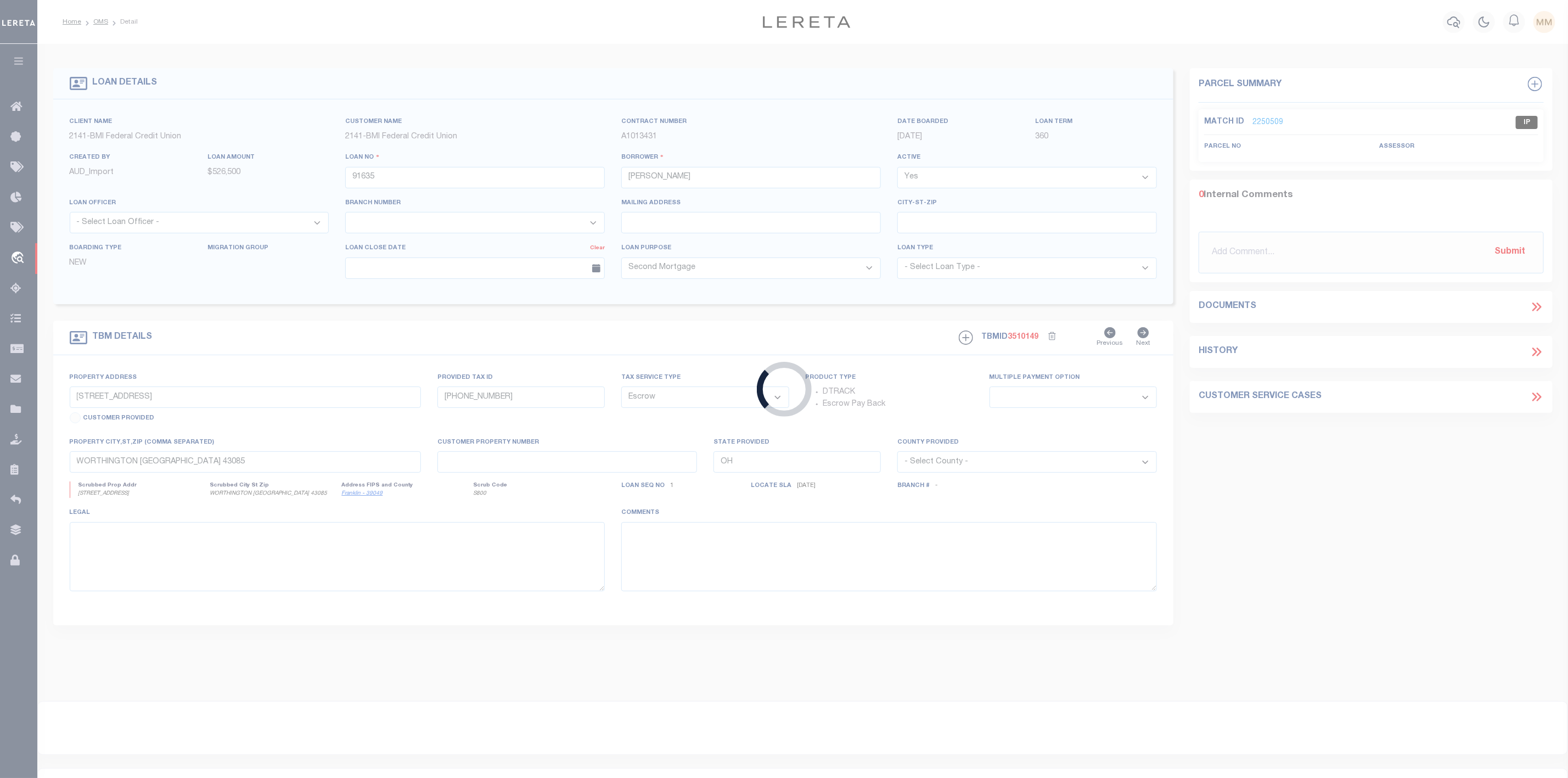
type input "85500027462"
type input "[PERSON_NAME]"
select select
select select "NonEscrow"
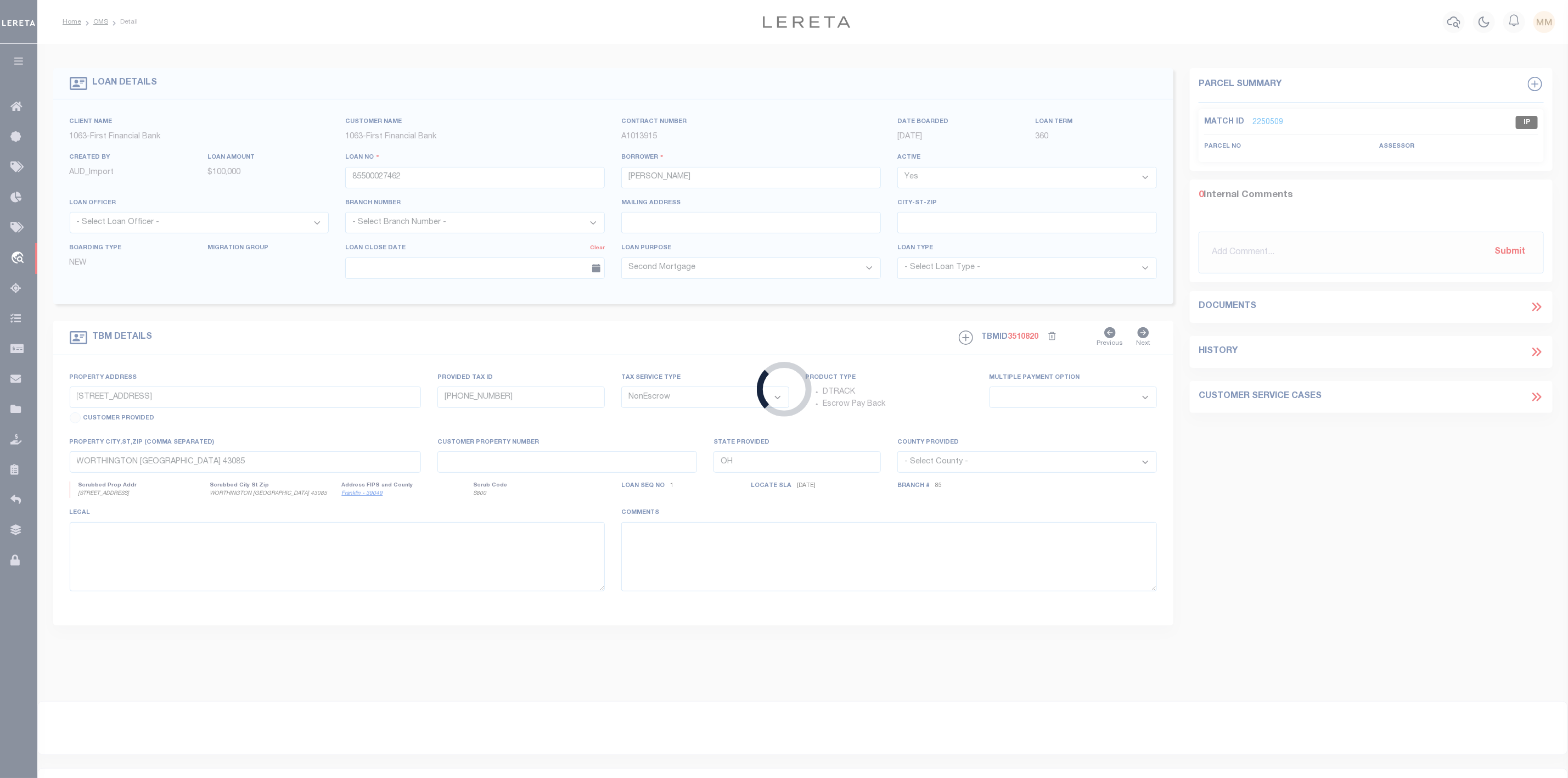
type input "104 TIMBERLINE TRL"
select select
type input "POOLVILLE TX 764874213"
type input "[GEOGRAPHIC_DATA]"
select select
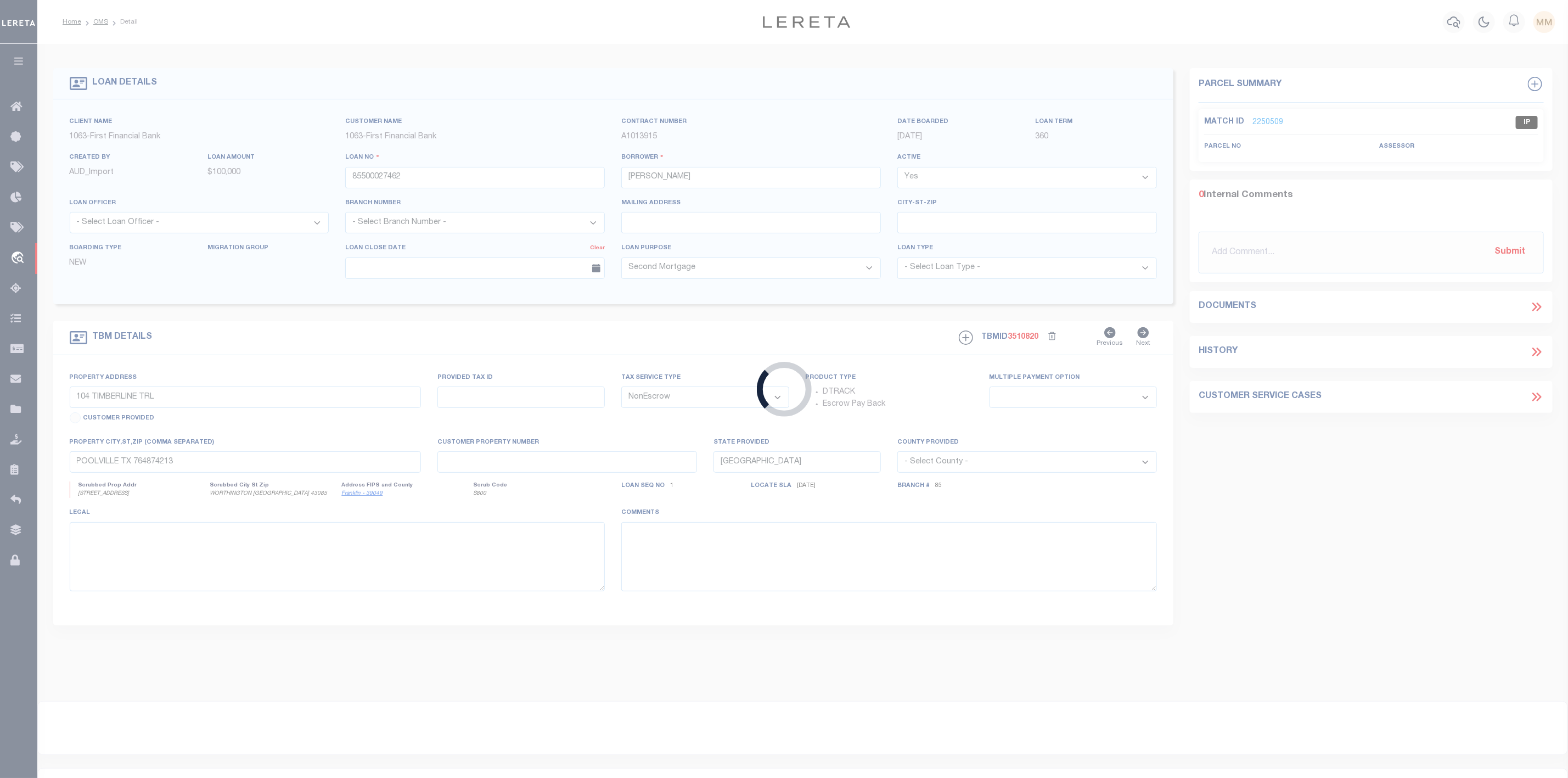
select select "42899"
select select "533"
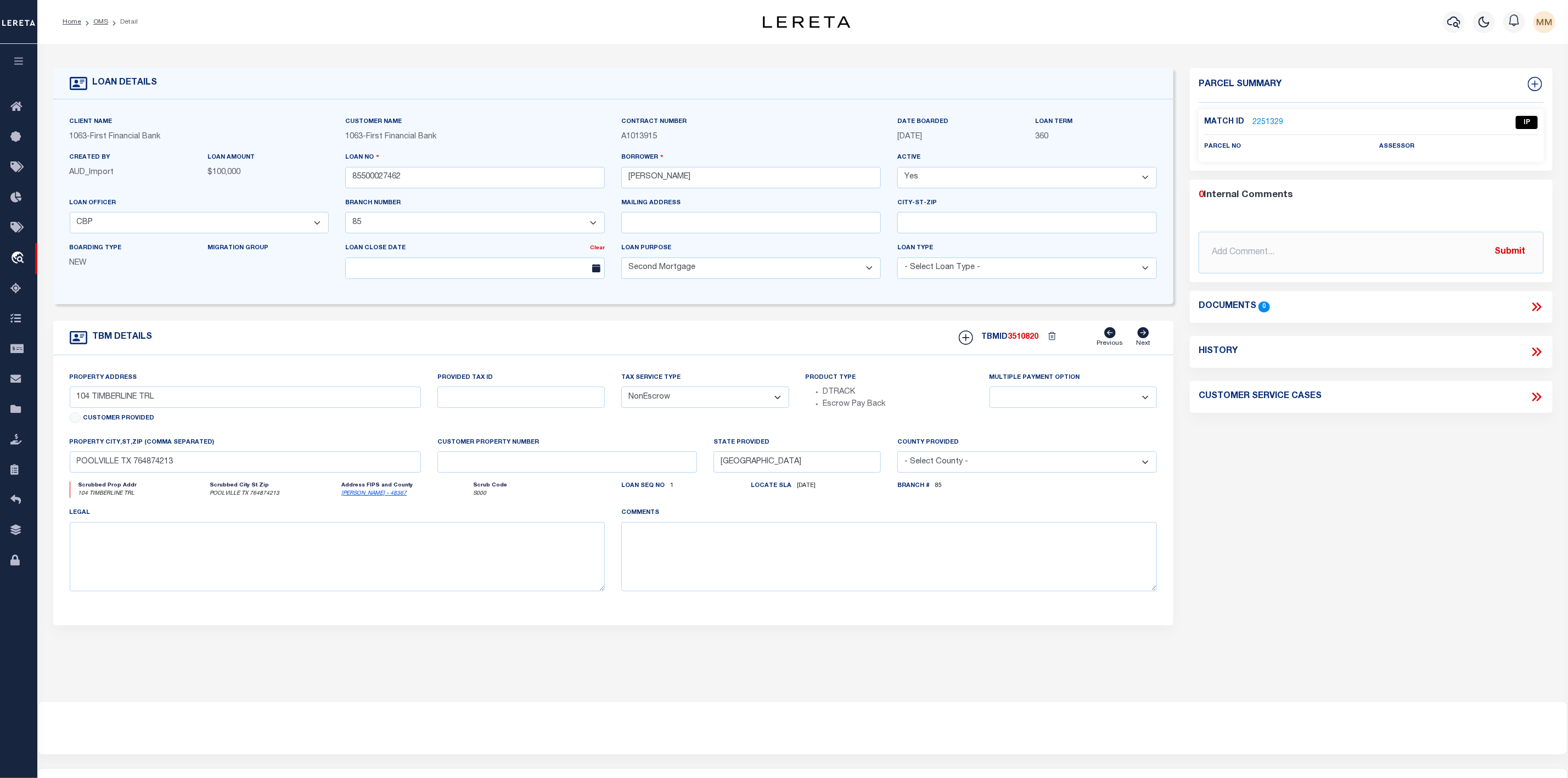
click at [1270, 119] on link "2251329" at bounding box center [1268, 123] width 31 height 12
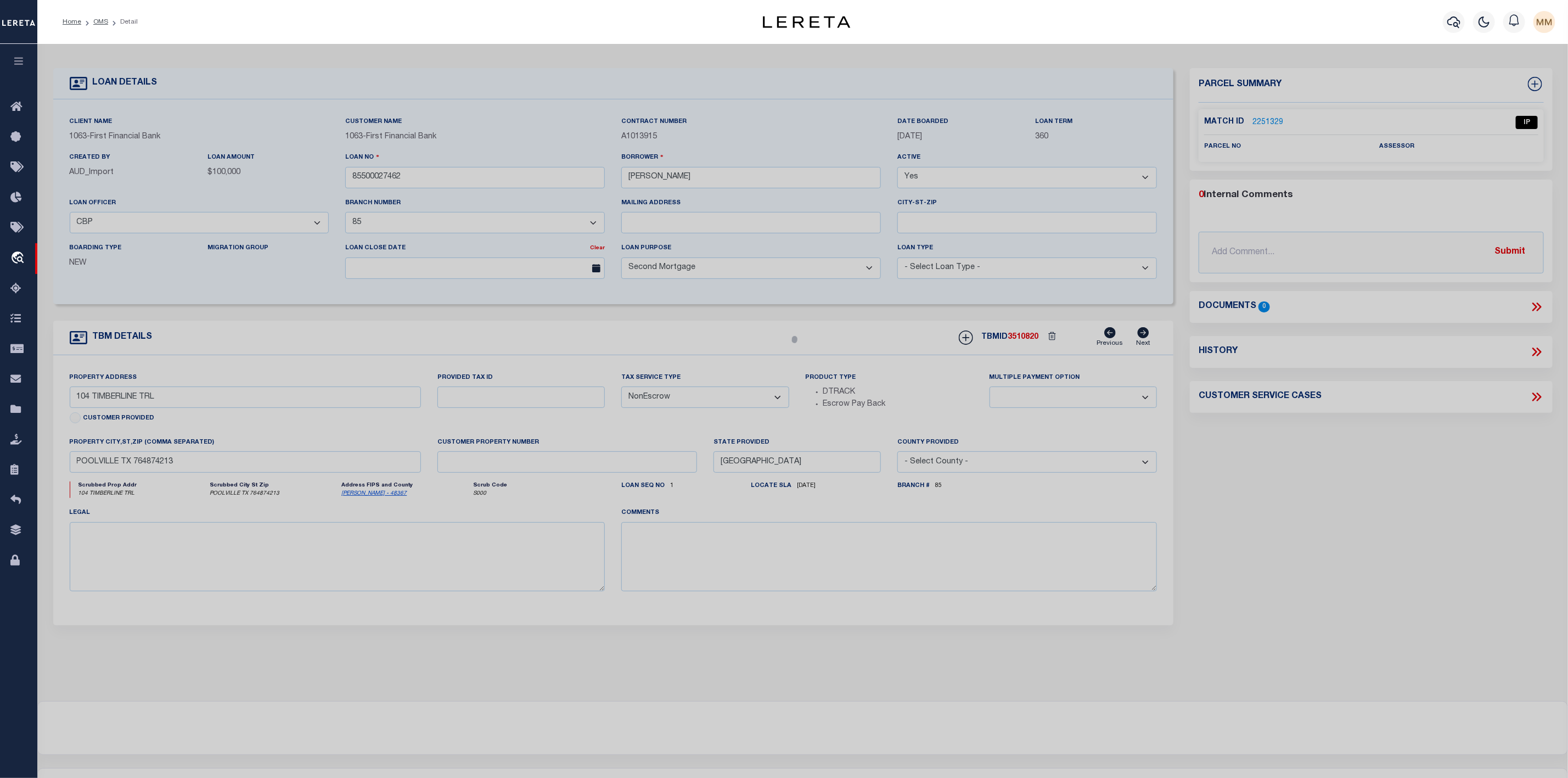
select select "AS"
checkbox input "false"
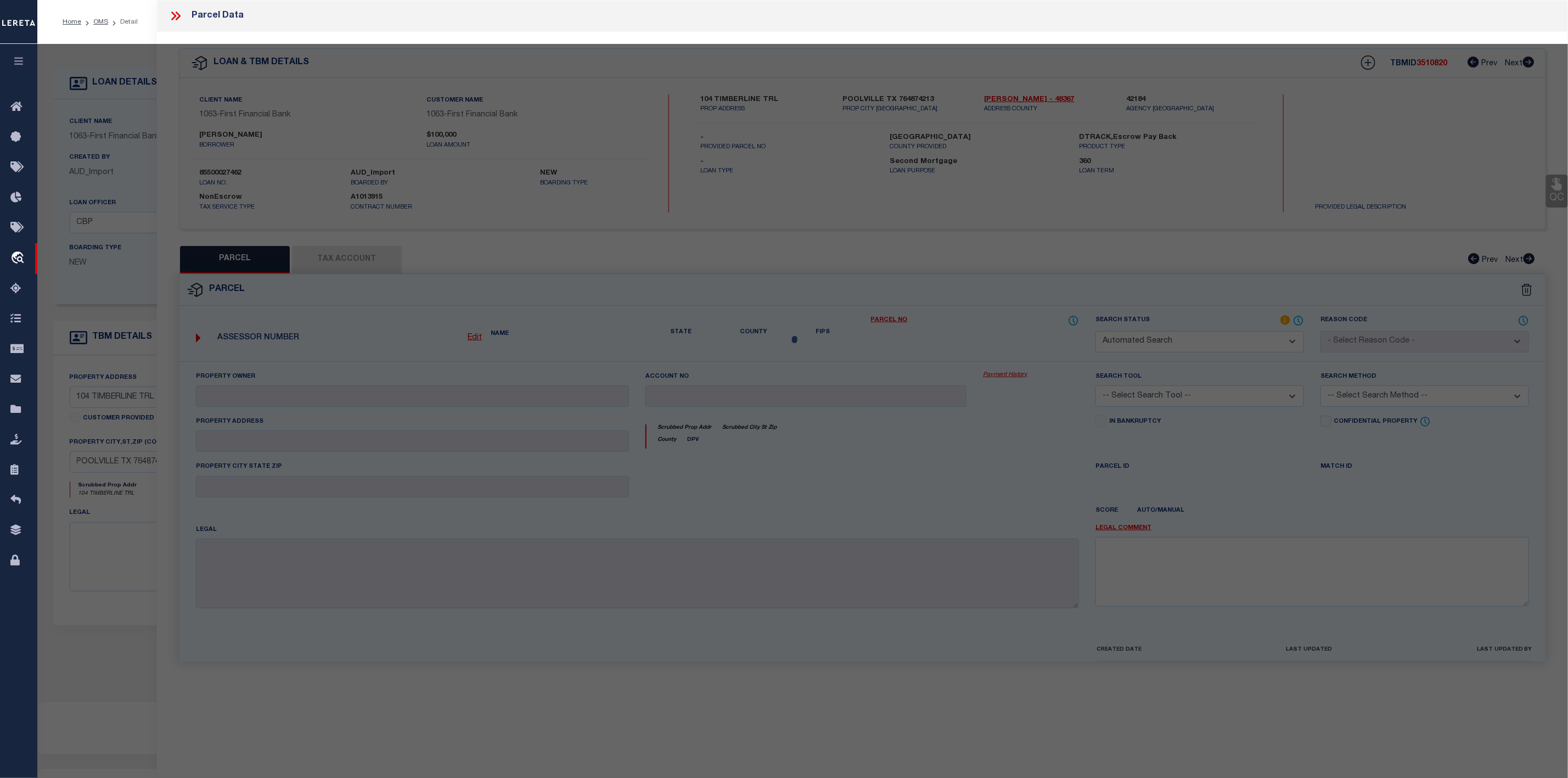
select select "IP"
checkbox input "false"
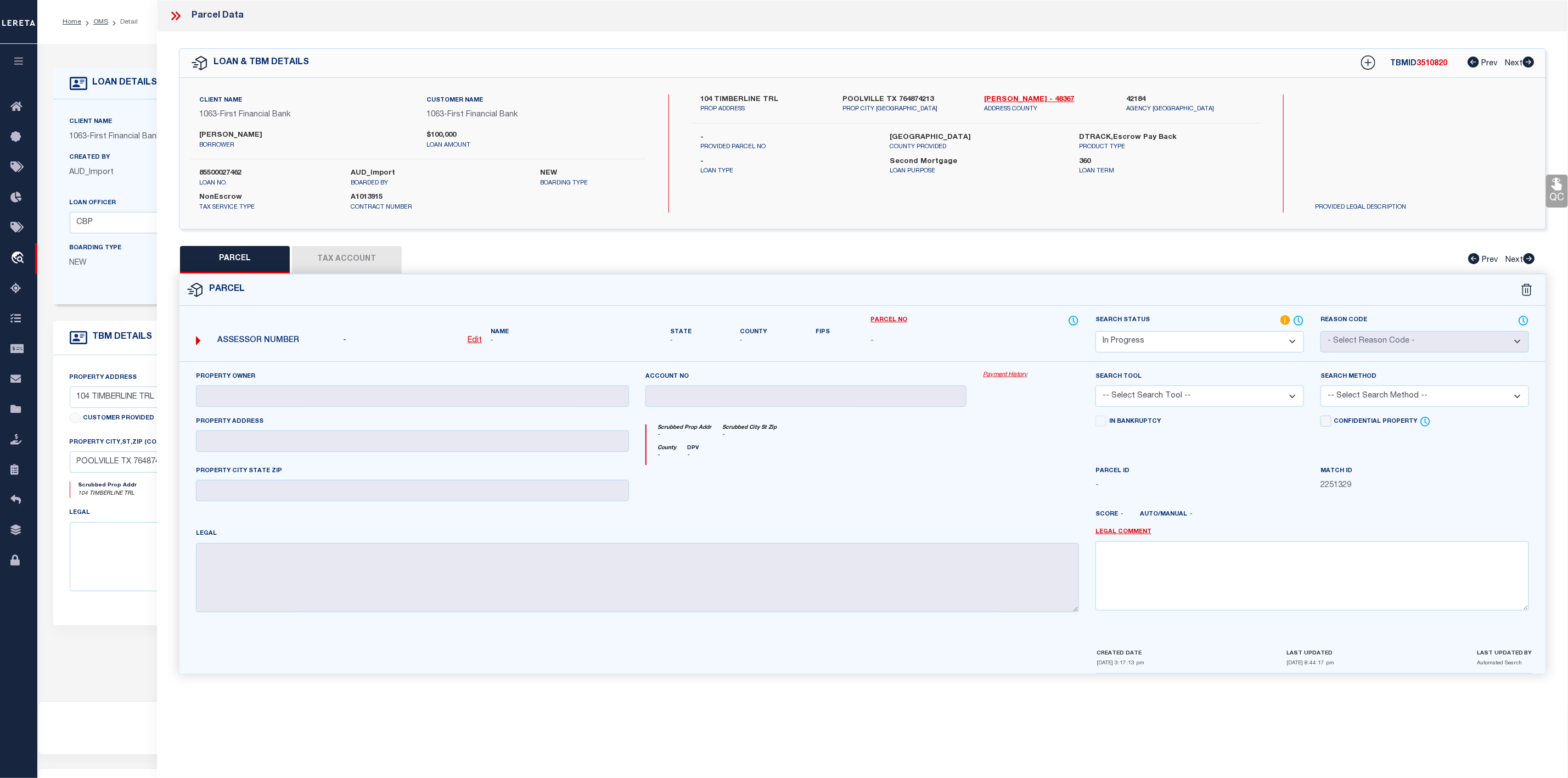
click at [736, 99] on label "104 TIMBERLINE TRL" at bounding box center [763, 100] width 126 height 11
copy label "TIMBERLINE"
click at [484, 341] on div "- Edit" at bounding box center [412, 341] width 148 height 12
click at [477, 341] on u "Edit" at bounding box center [474, 340] width 14 height 8
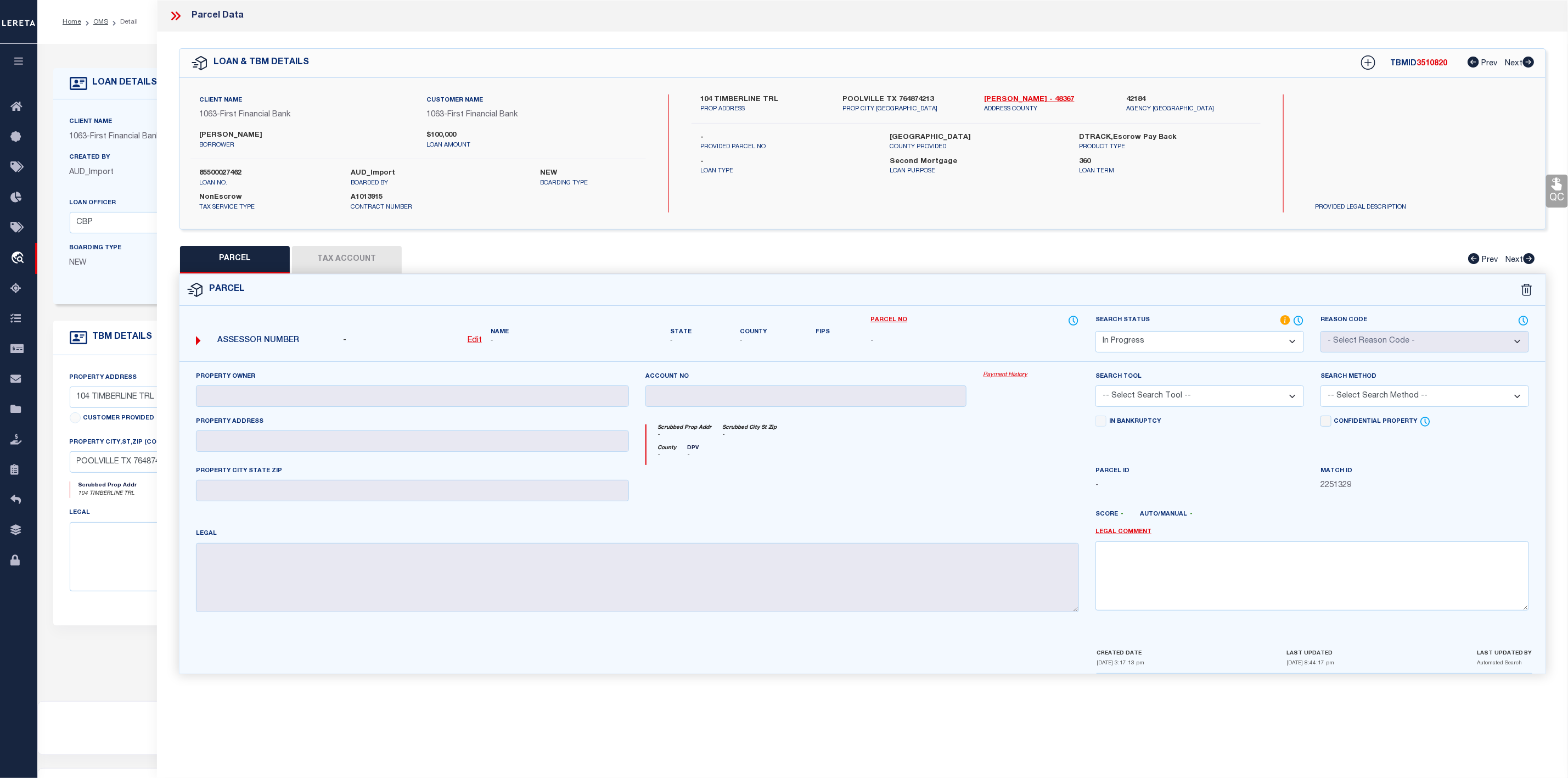
select select "IP"
type textarea "-"
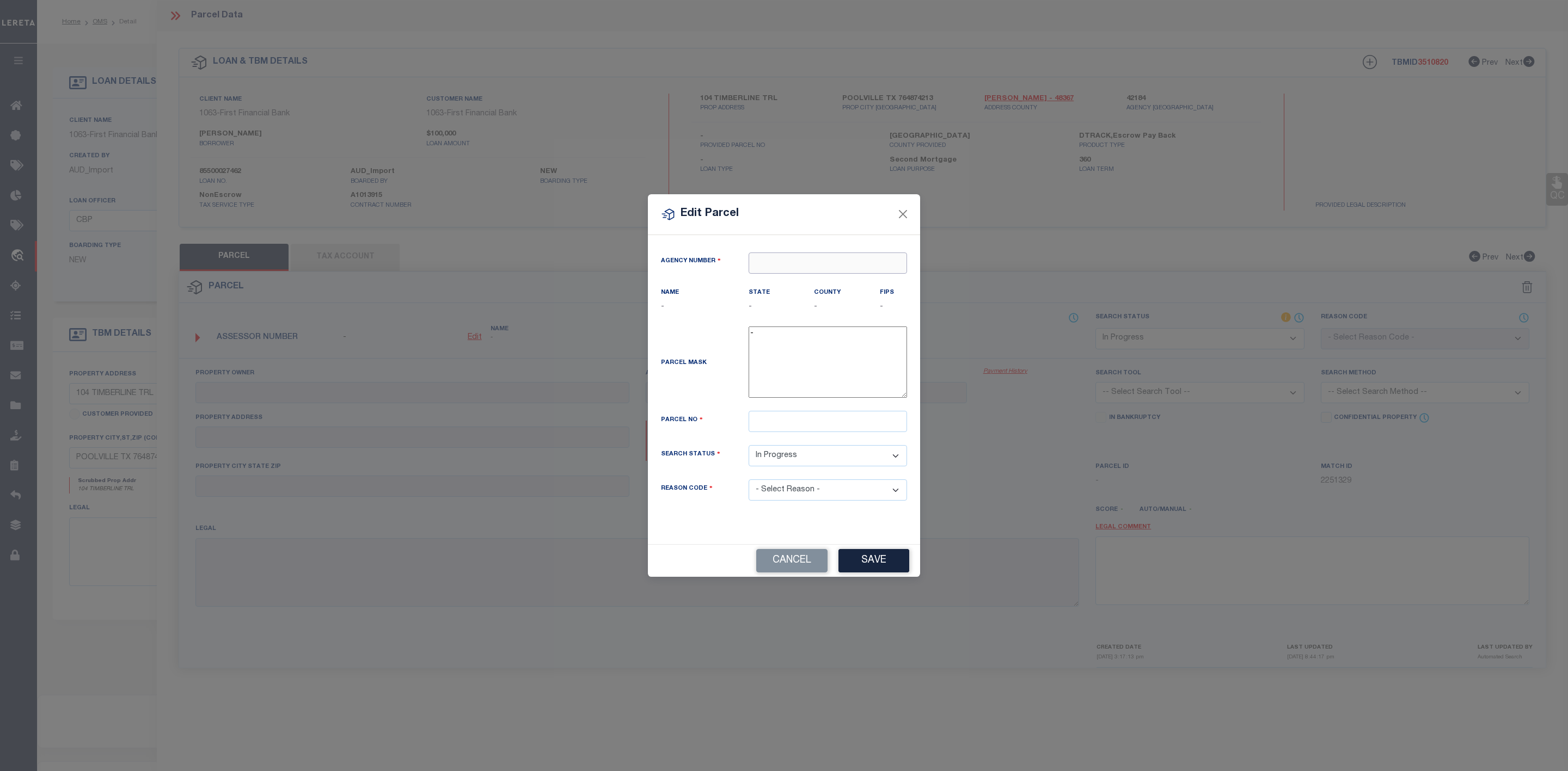
click at [761, 257] on input "text" at bounding box center [828, 263] width 158 height 21
click at [843, 276] on div "421840000 : [GEOGRAPHIC_DATA]" at bounding box center [828, 287] width 157 height 31
type input "421840000"
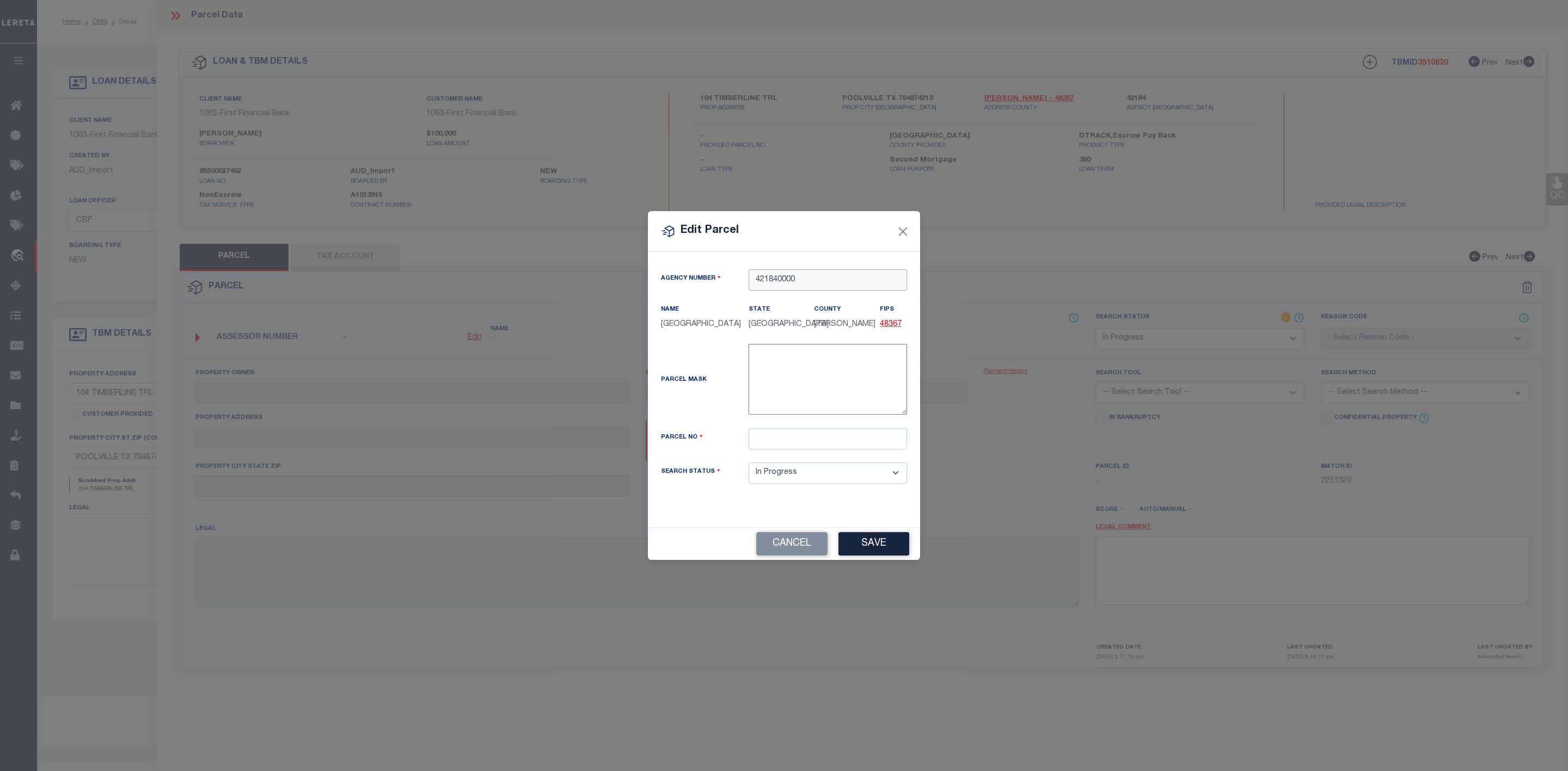
type input "421840000"
click at [809, 436] on input "text" at bounding box center [828, 439] width 158 height 21
paste input "R000028954"
type input "R000028954"
click at [876, 549] on button "Save" at bounding box center [873, 544] width 71 height 23
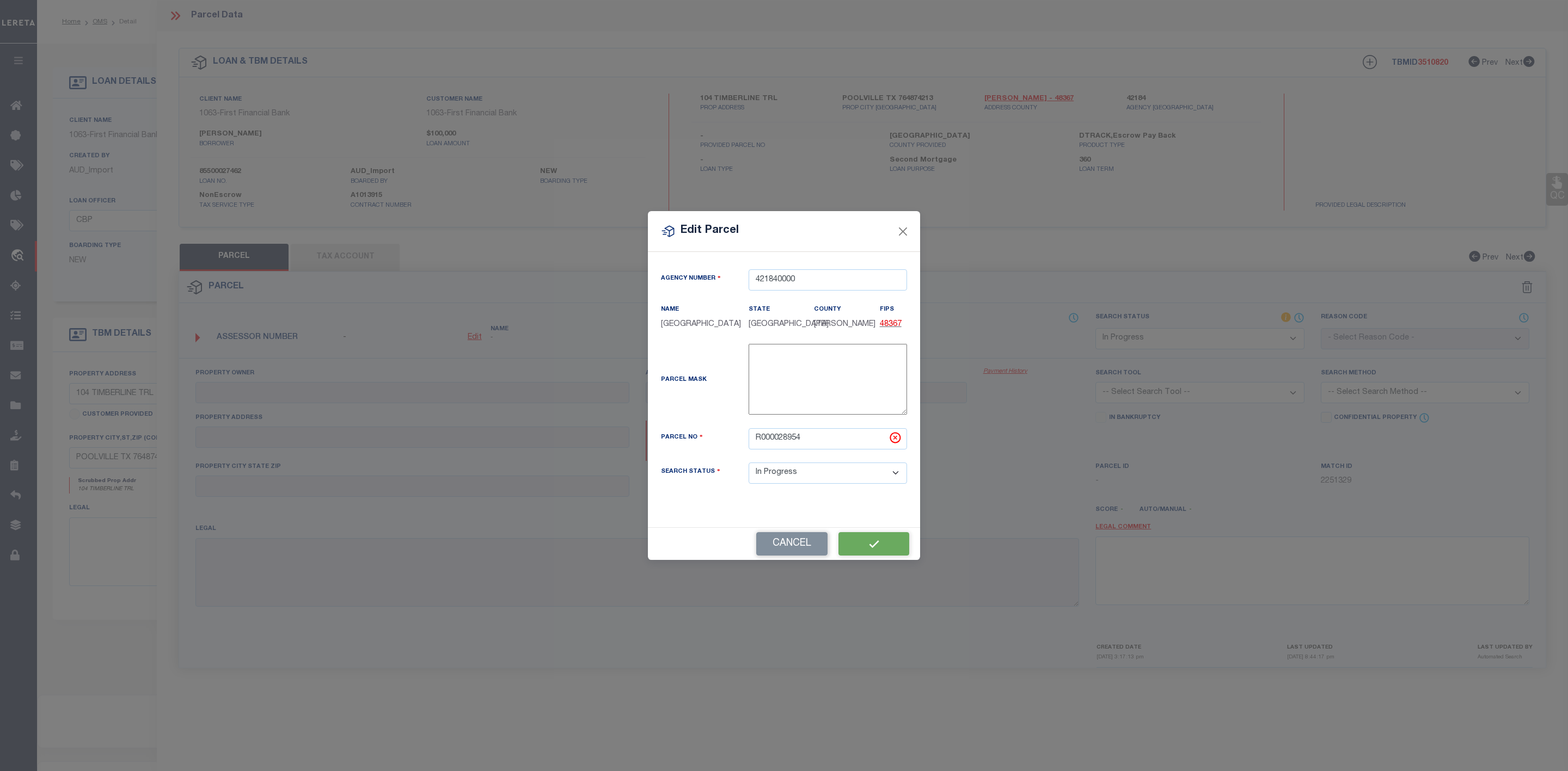
select select "IP"
checkbox input "false"
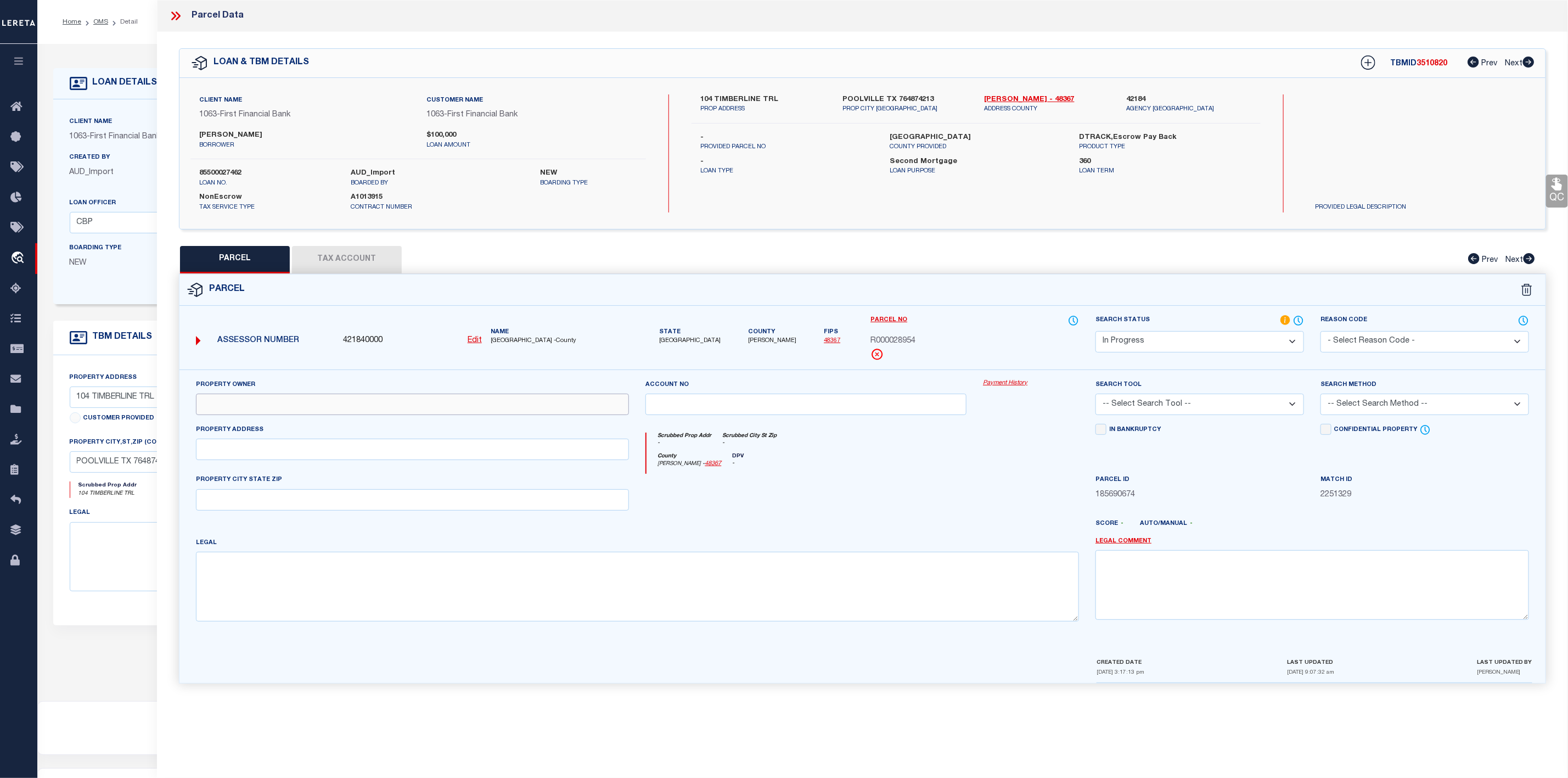
click at [303, 406] on input "text" at bounding box center [412, 404] width 434 height 21
paste input "[PERSON_NAME] & [PERSON_NAME] [PERSON_NAME]*"
type input "[PERSON_NAME] & [PERSON_NAME] [PERSON_NAME]"
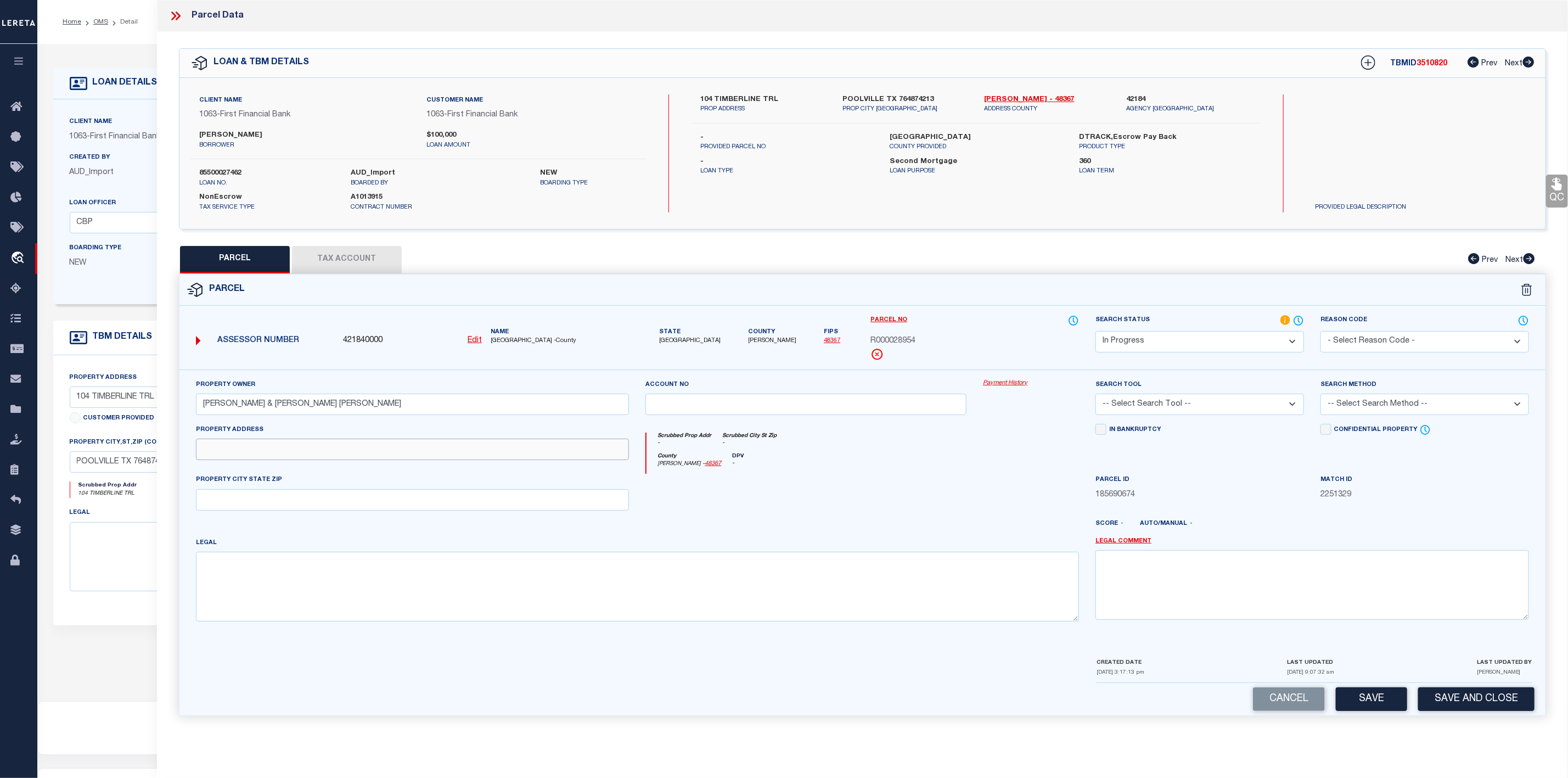
click at [318, 448] on input "text" at bounding box center [412, 449] width 434 height 21
click at [249, 455] on input "text" at bounding box center [412, 449] width 434 height 21
paste input "104 TIMBERLINE TRAIL"
type input "104 TIMBERLINE TRAIL"
click at [236, 497] on input "text" at bounding box center [412, 500] width 434 height 21
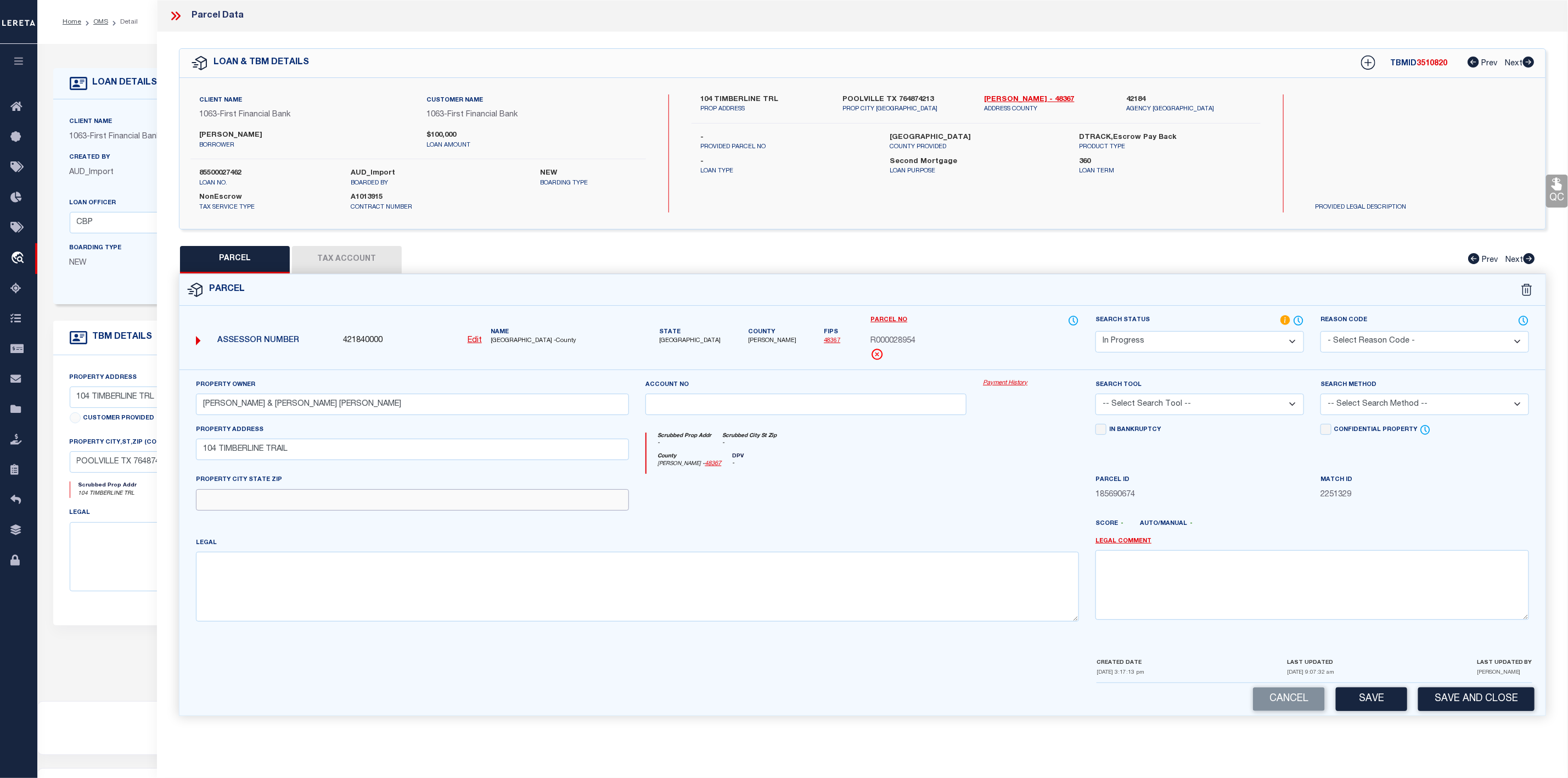
paste input "[GEOGRAPHIC_DATA]"
type input "[GEOGRAPHIC_DATA]"
click at [226, 564] on textarea at bounding box center [638, 586] width 884 height 69
paste textarea "3.665, Subd: TIMBERLINE, TR: 13 & 14, BLK:, ADDN: TIMBERLINE, RTN"
type textarea "3.665, Subd: TIMBERLINE, TR: 13 & 14, BLK:, ADDN: TIMBERLINE, RTN"
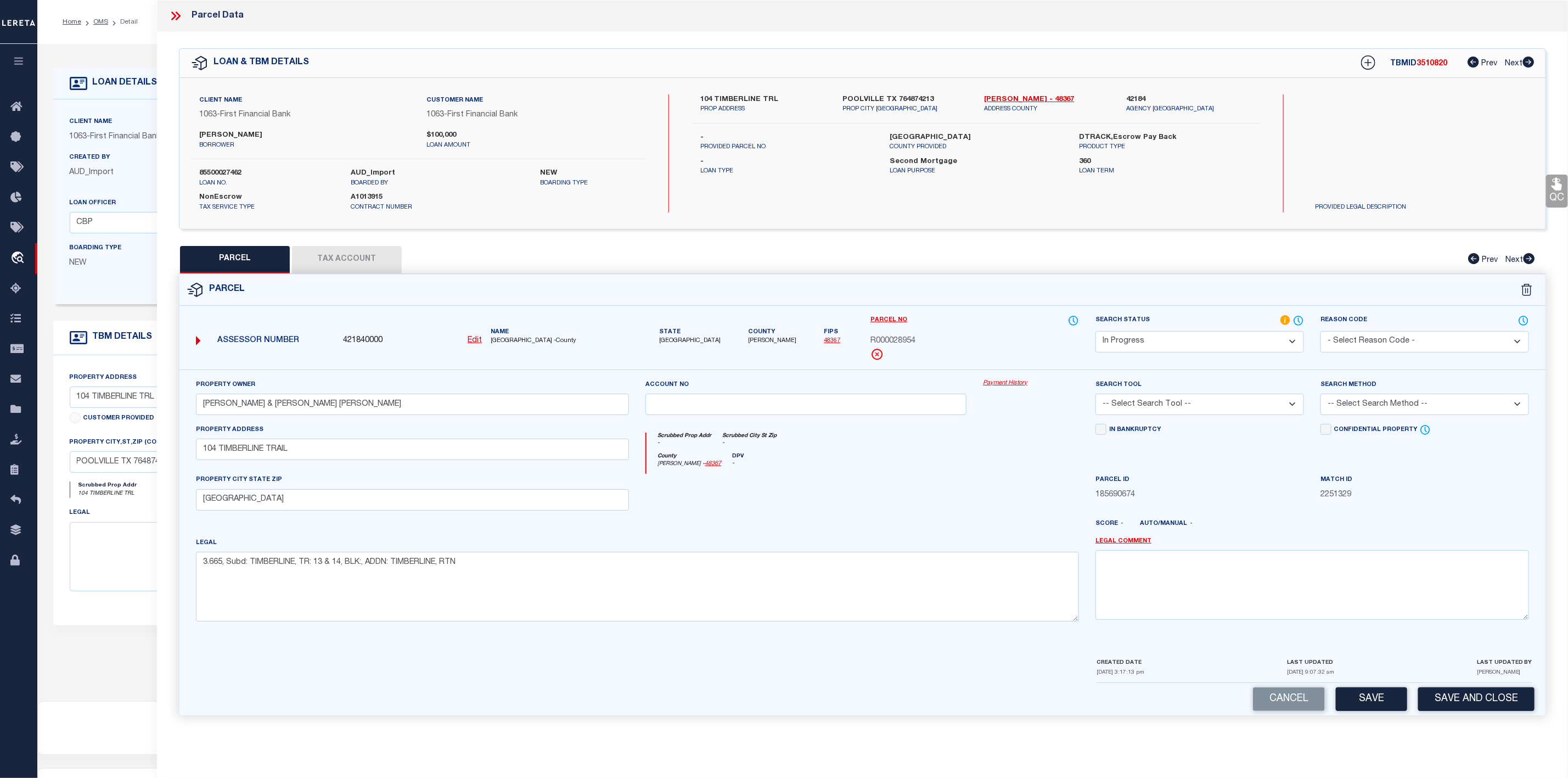
click at [1215, 407] on select "-- Select Search Tool -- 3rd Party Website Agency File Agency Website ATLS CNV-…" at bounding box center [1200, 404] width 209 height 21
select select "AGW"
click at [1095, 397] on select "-- Select Search Tool -- 3rd Party Website Agency File Agency Website ATLS CNV-…" at bounding box center [1200, 404] width 209 height 21
click at [1365, 398] on select "-- Select Search Method -- Property Address Legal Liability Info Provided" at bounding box center [1425, 404] width 209 height 21
select select "ADD"
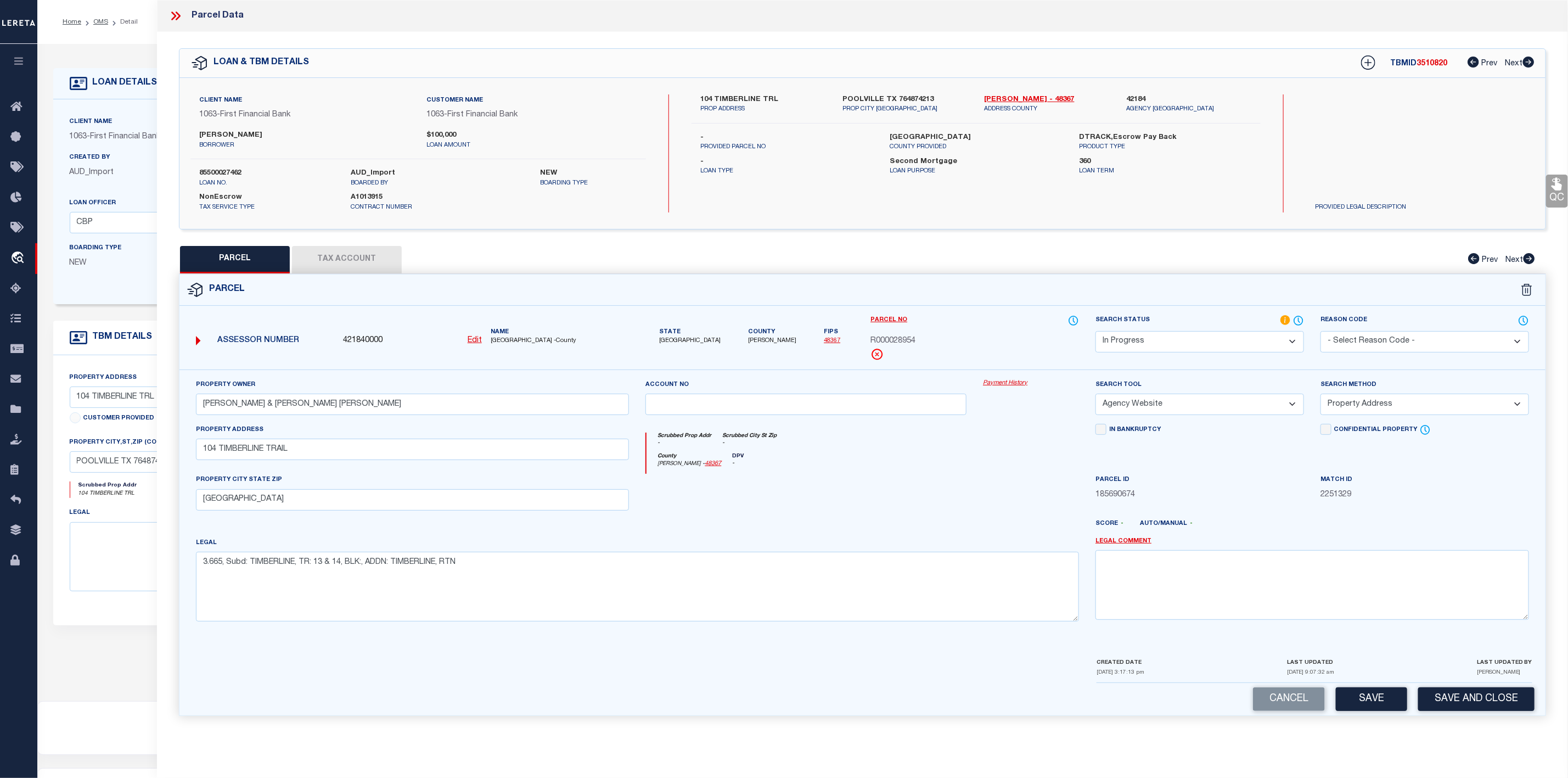
click at [1321, 397] on select "-- Select Search Method -- Property Address Legal Liability Info Provided" at bounding box center [1425, 404] width 209 height 21
click at [1383, 705] on button "Save" at bounding box center [1372, 699] width 71 height 23
select select "AS"
select select
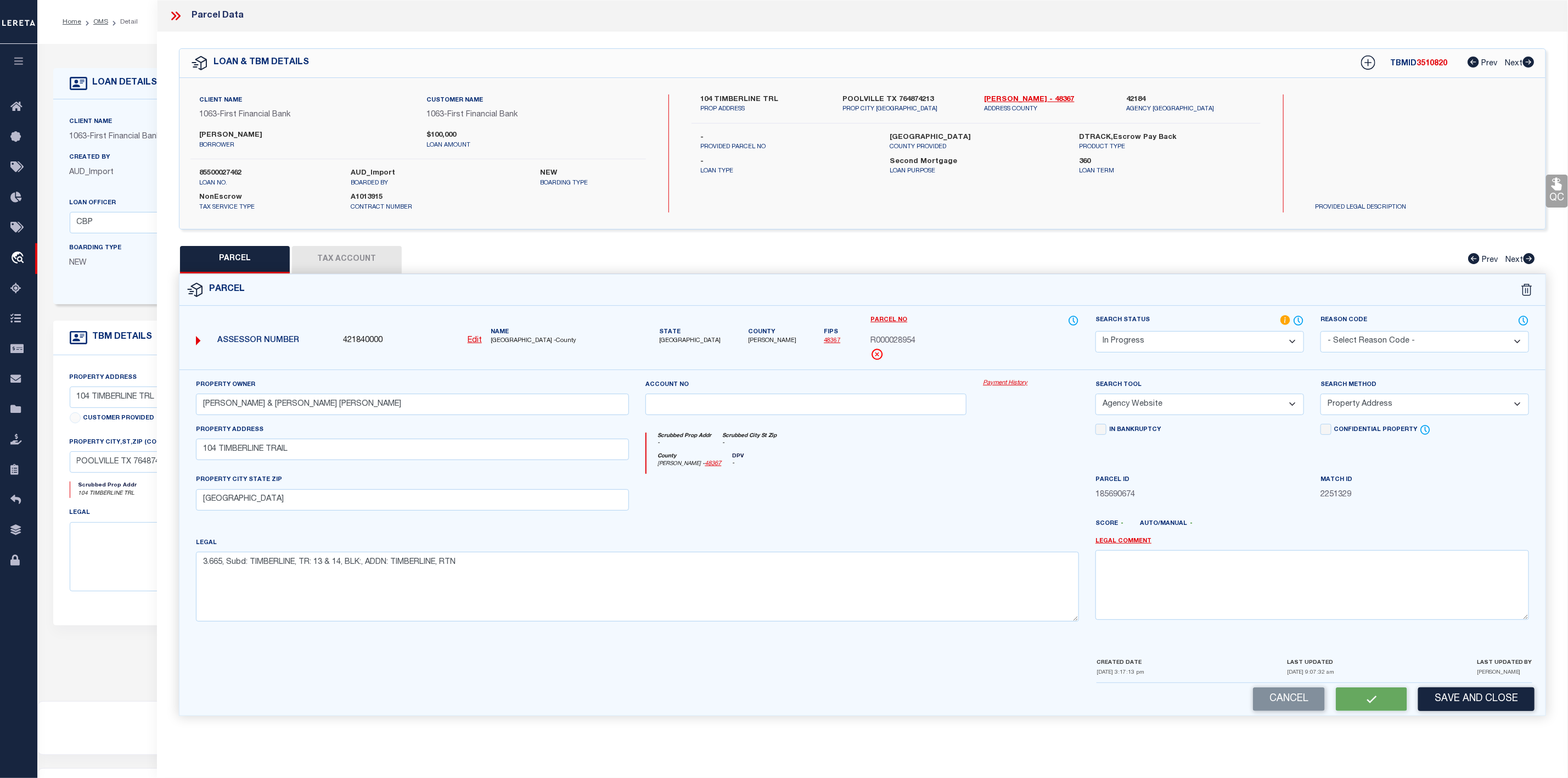
checkbox input "false"
select select "IP"
type input "[PERSON_NAME] & [PERSON_NAME] [PERSON_NAME]"
select select "AGW"
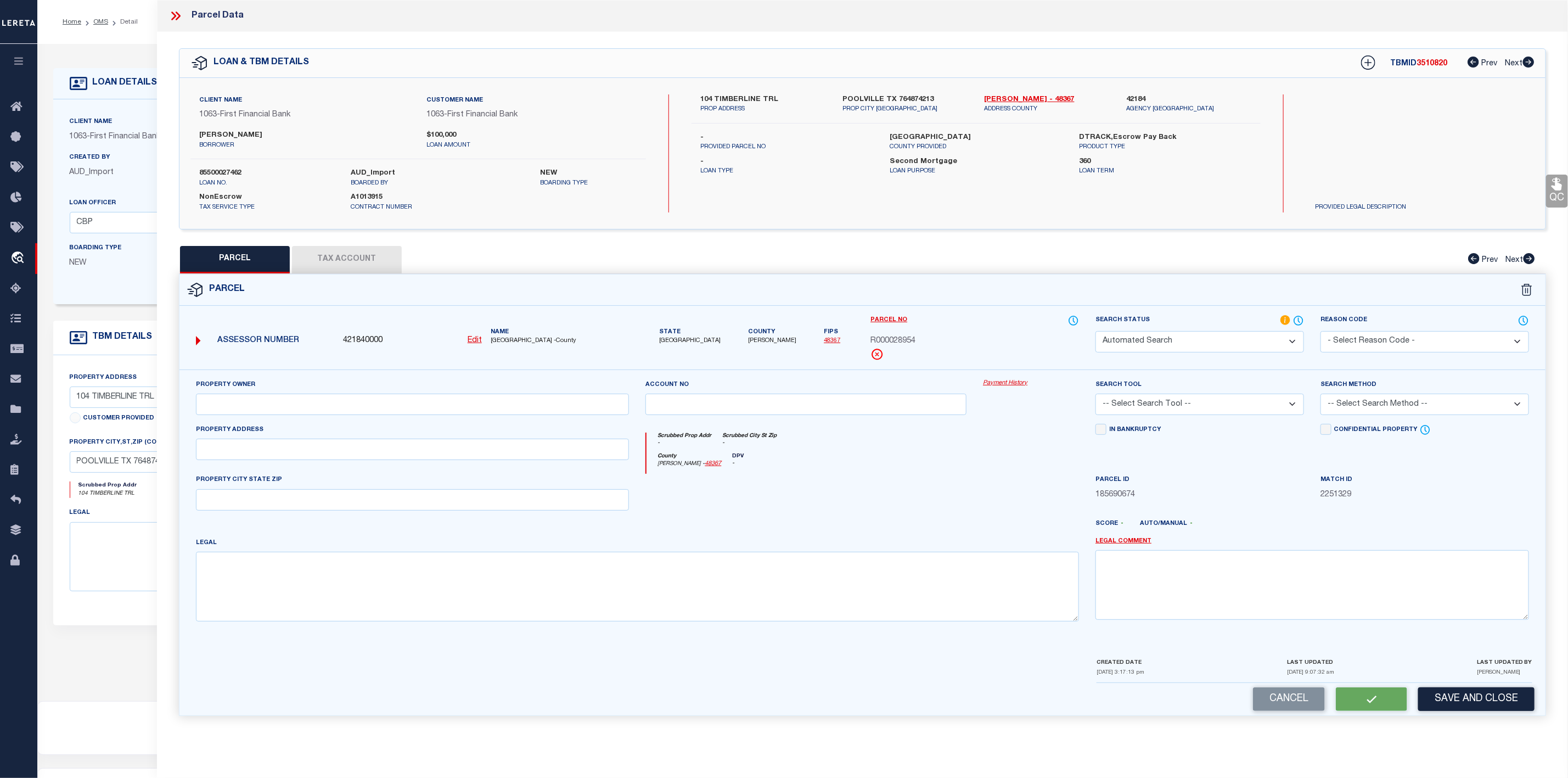
select select "ADD"
type input "104 TIMBERLINE TRAIL"
type input "[GEOGRAPHIC_DATA]"
type textarea "3.665, Subd: TIMBERLINE, TR: 13 & 14, BLK:, ADDN: TIMBERLINE, RTN"
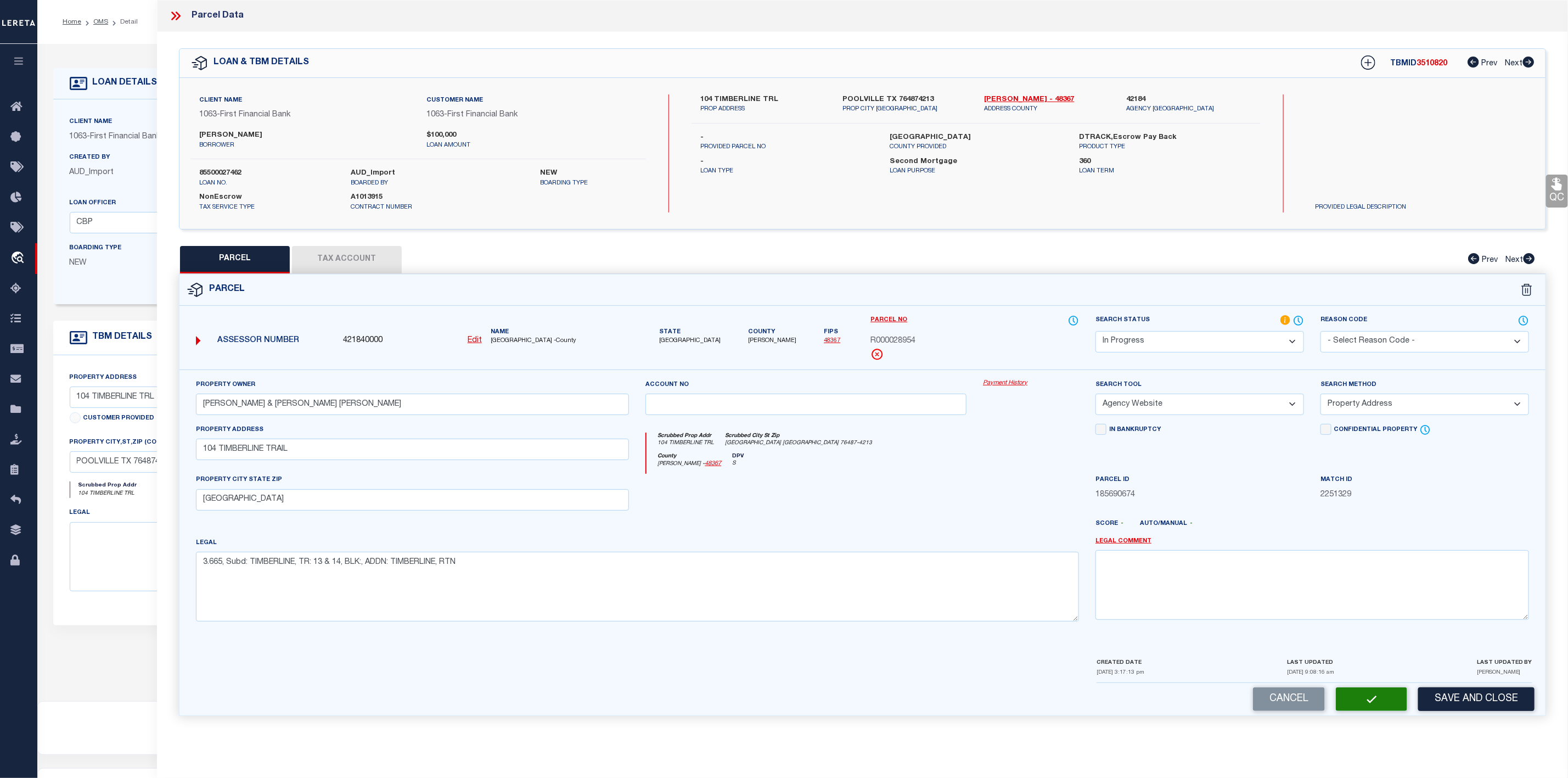
click at [372, 262] on button "Tax Account" at bounding box center [347, 260] width 110 height 28
select select "100"
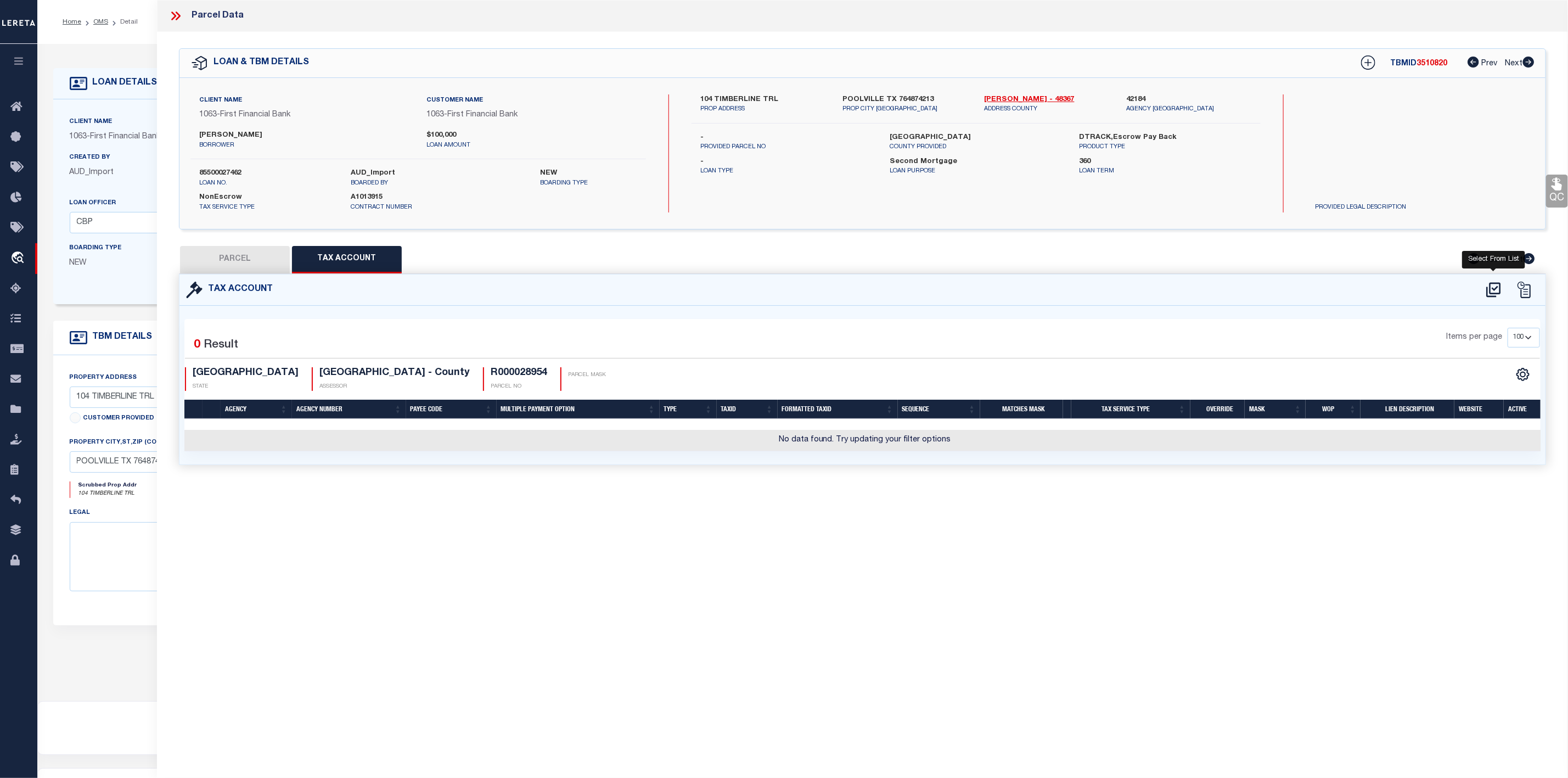
click at [1497, 294] on icon at bounding box center [1494, 290] width 18 height 18
select select "100"
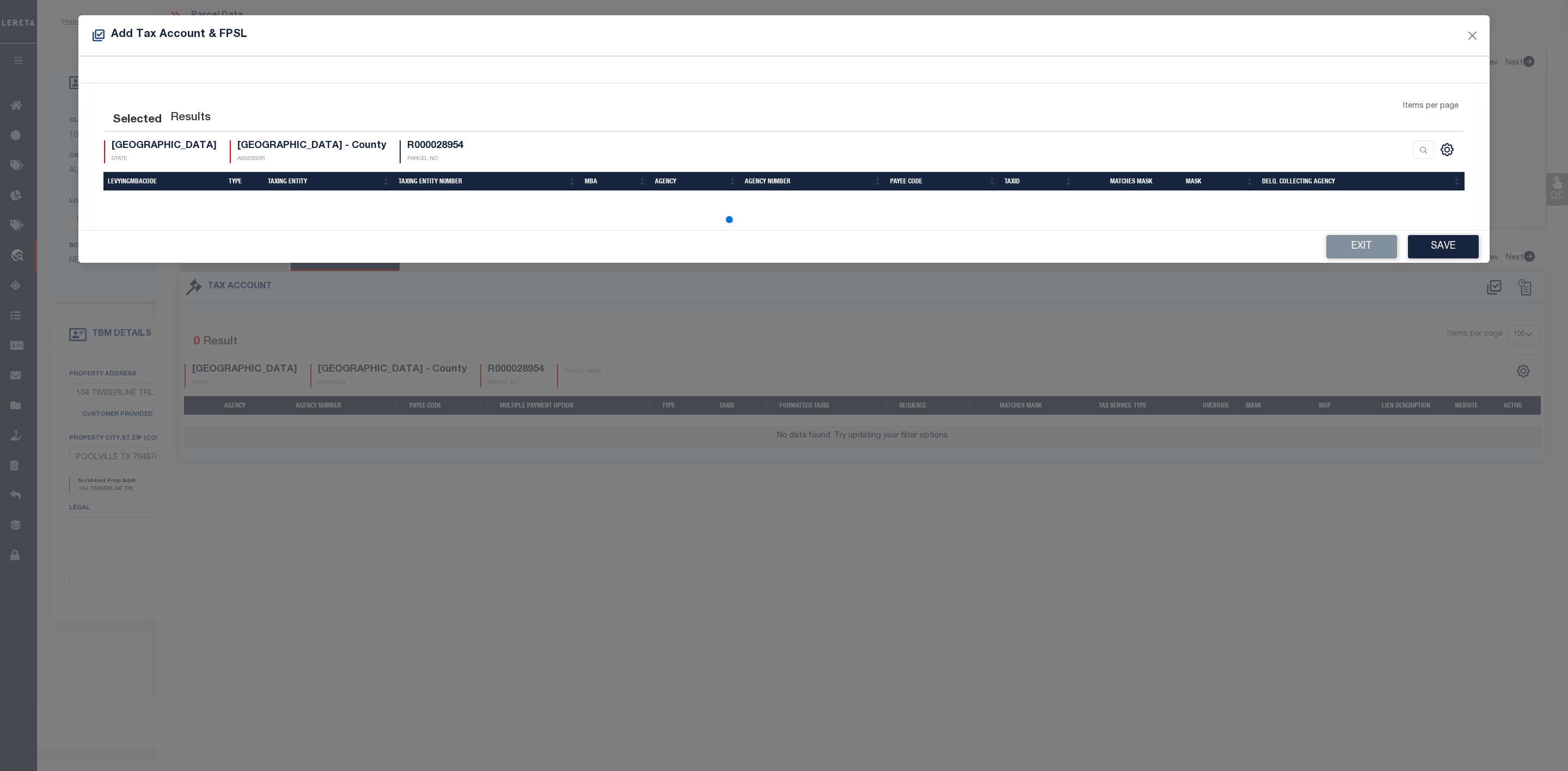
select select "100"
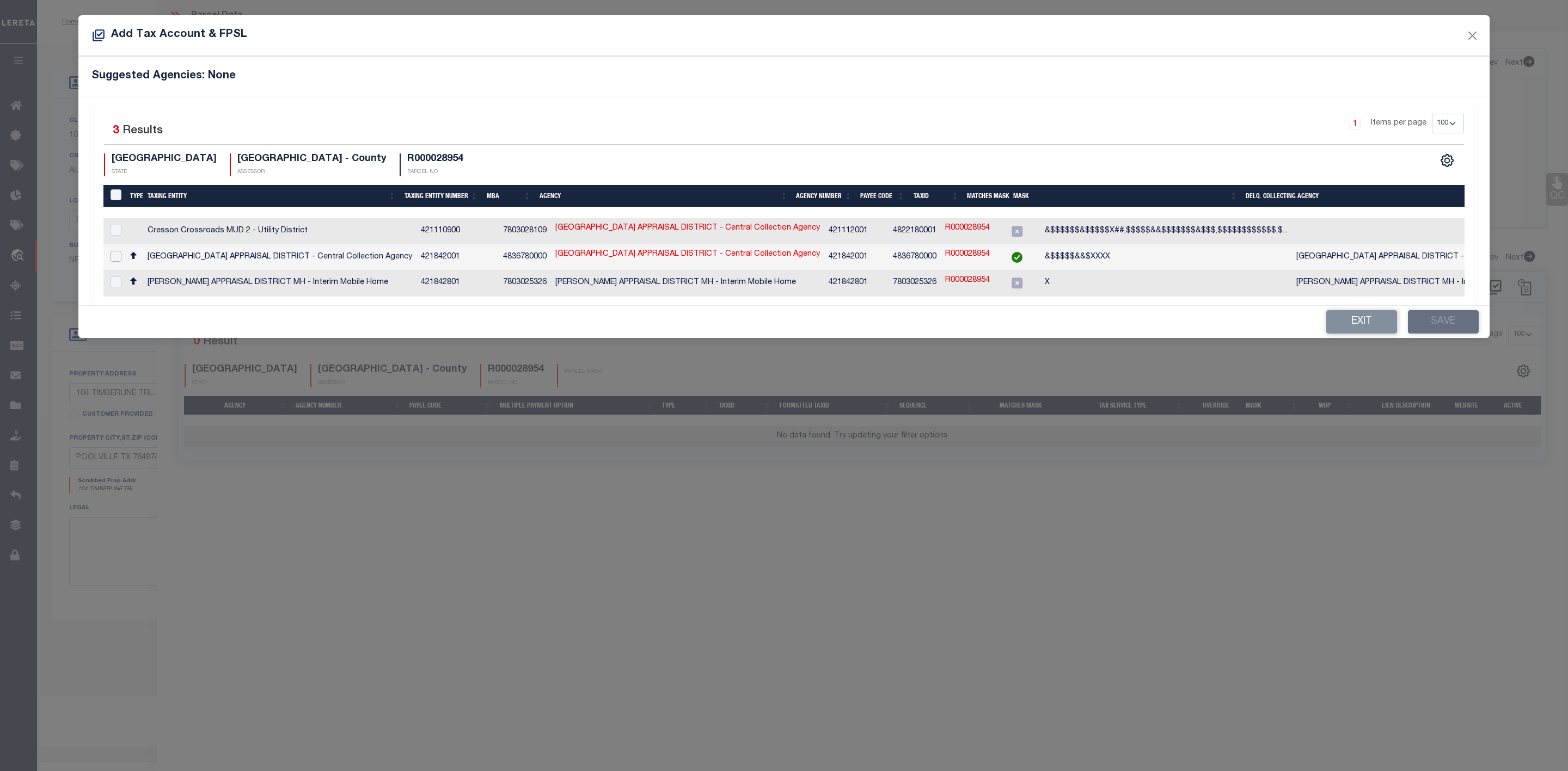
click at [114, 255] on input "checkbox" at bounding box center [116, 256] width 11 height 11
checkbox input "true"
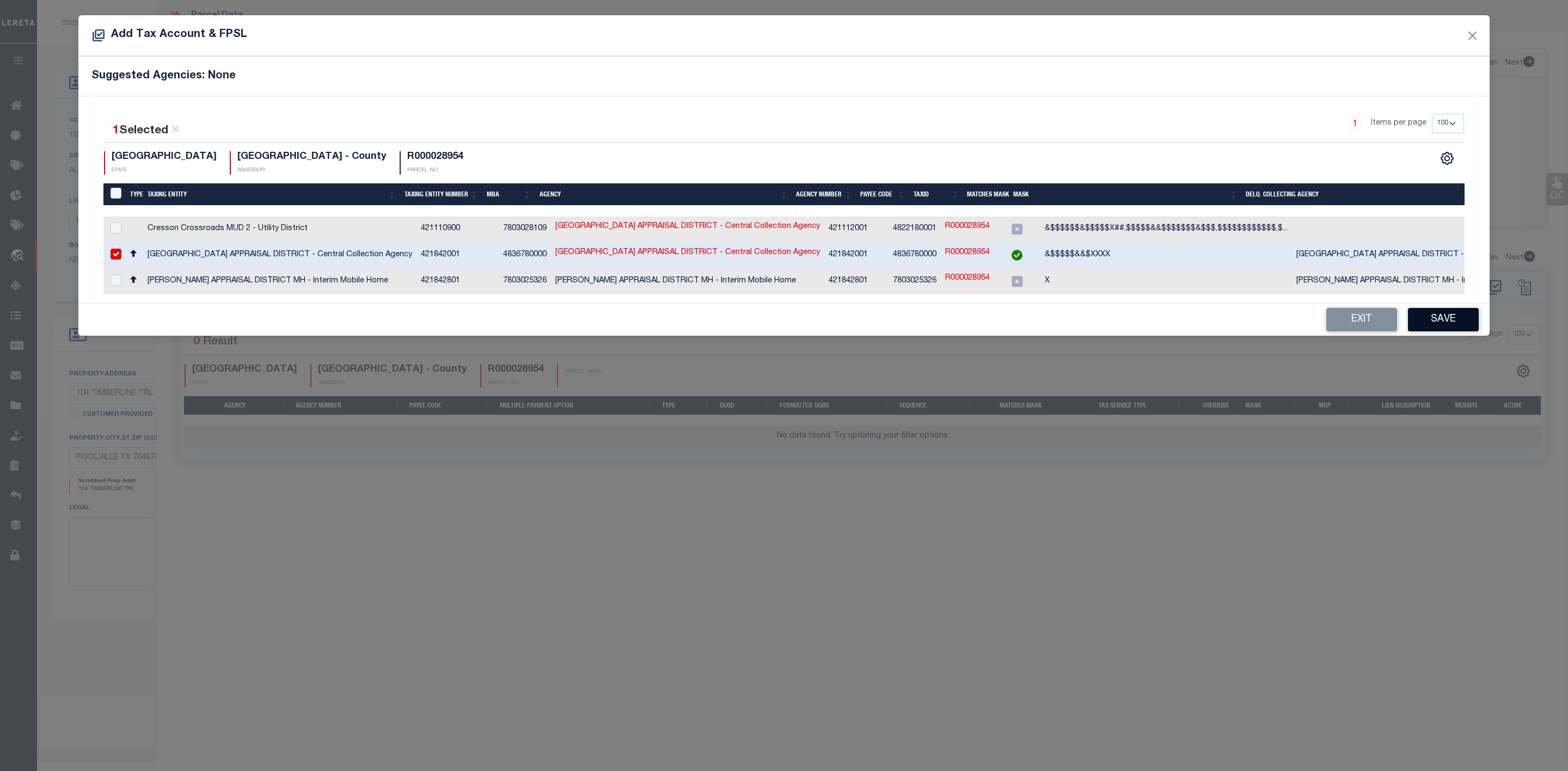
click at [1462, 326] on button "Save" at bounding box center [1443, 319] width 71 height 23
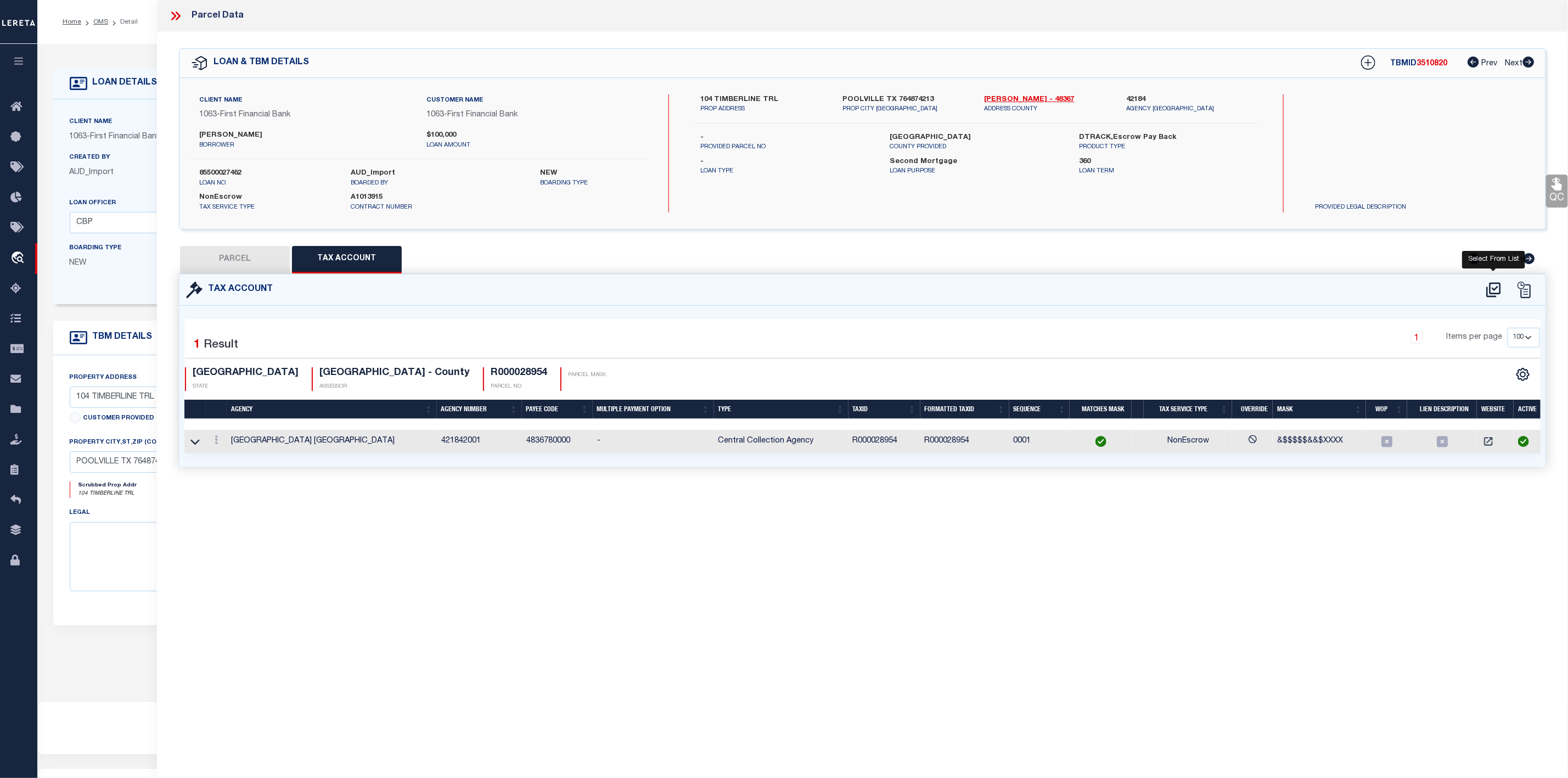
click at [1495, 290] on icon at bounding box center [1493, 290] width 14 height 15
select select "100"
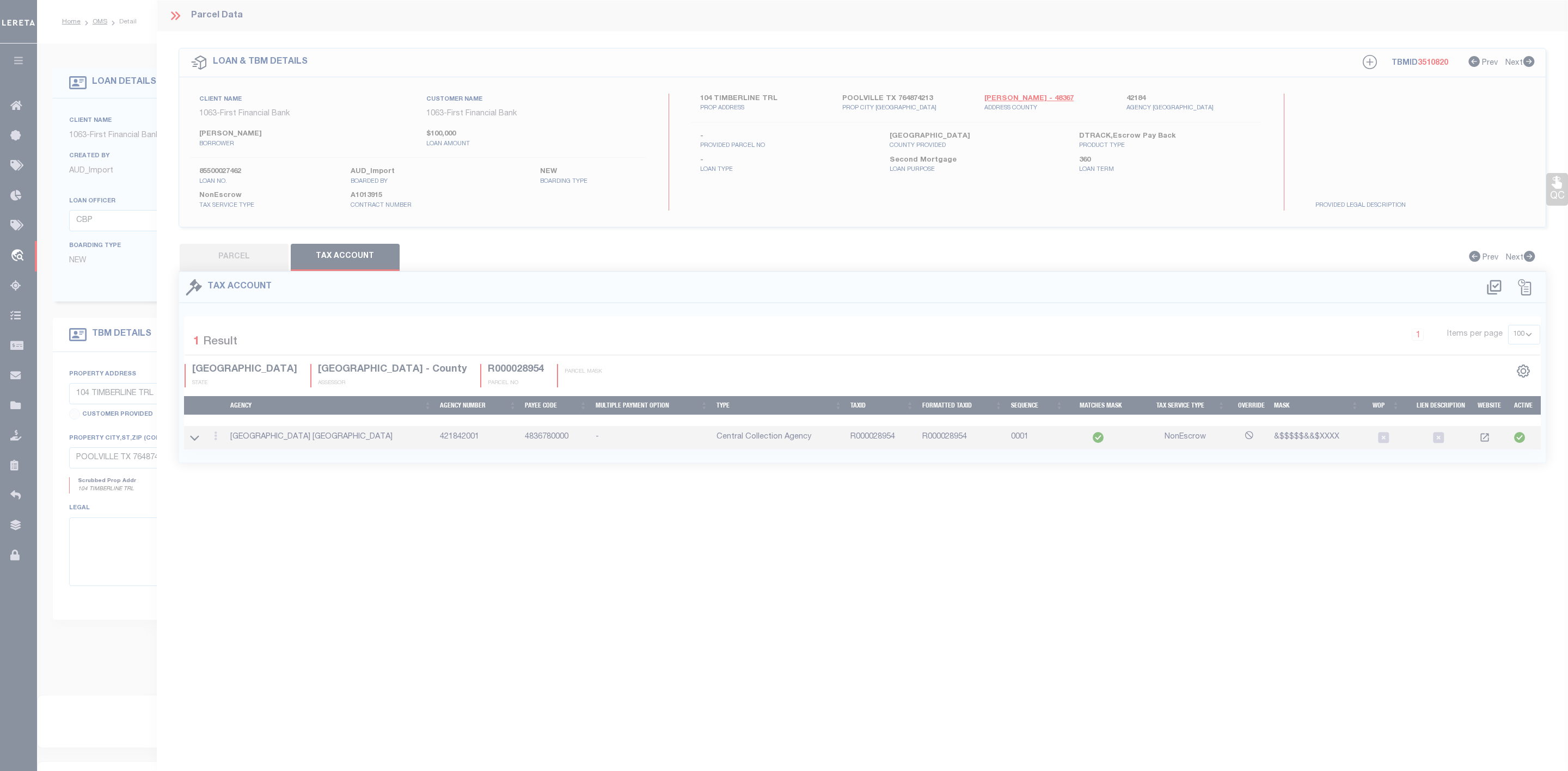
select select "100"
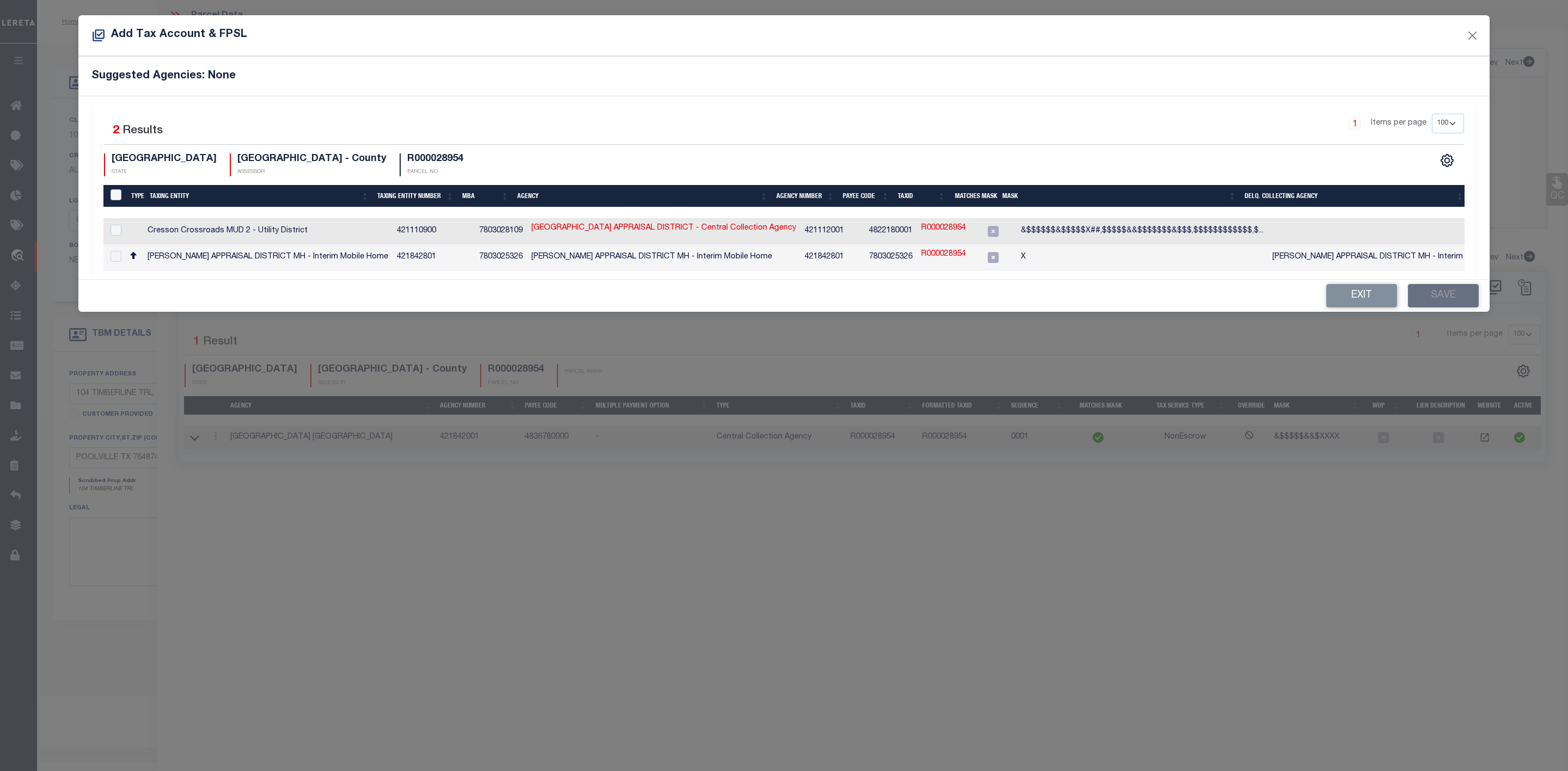
click at [194, 434] on div "Add Tax Account & FPSL Suggested Agencies: None Selected 2 Results 1 Items per …" at bounding box center [784, 385] width 1568 height 771
click at [1475, 40] on button "Close" at bounding box center [1472, 35] width 14 height 14
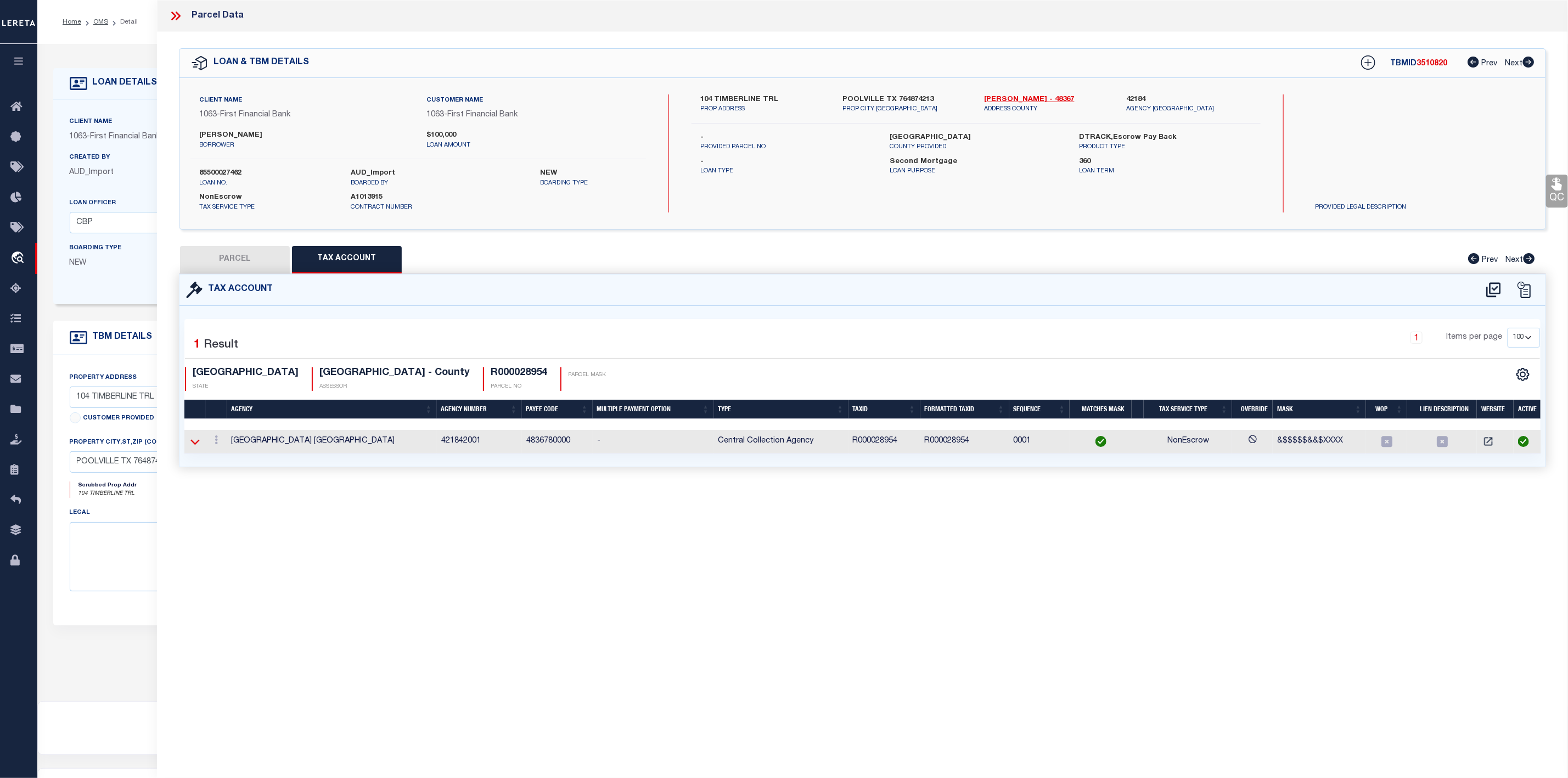
click at [199, 448] on icon at bounding box center [195, 442] width 9 height 12
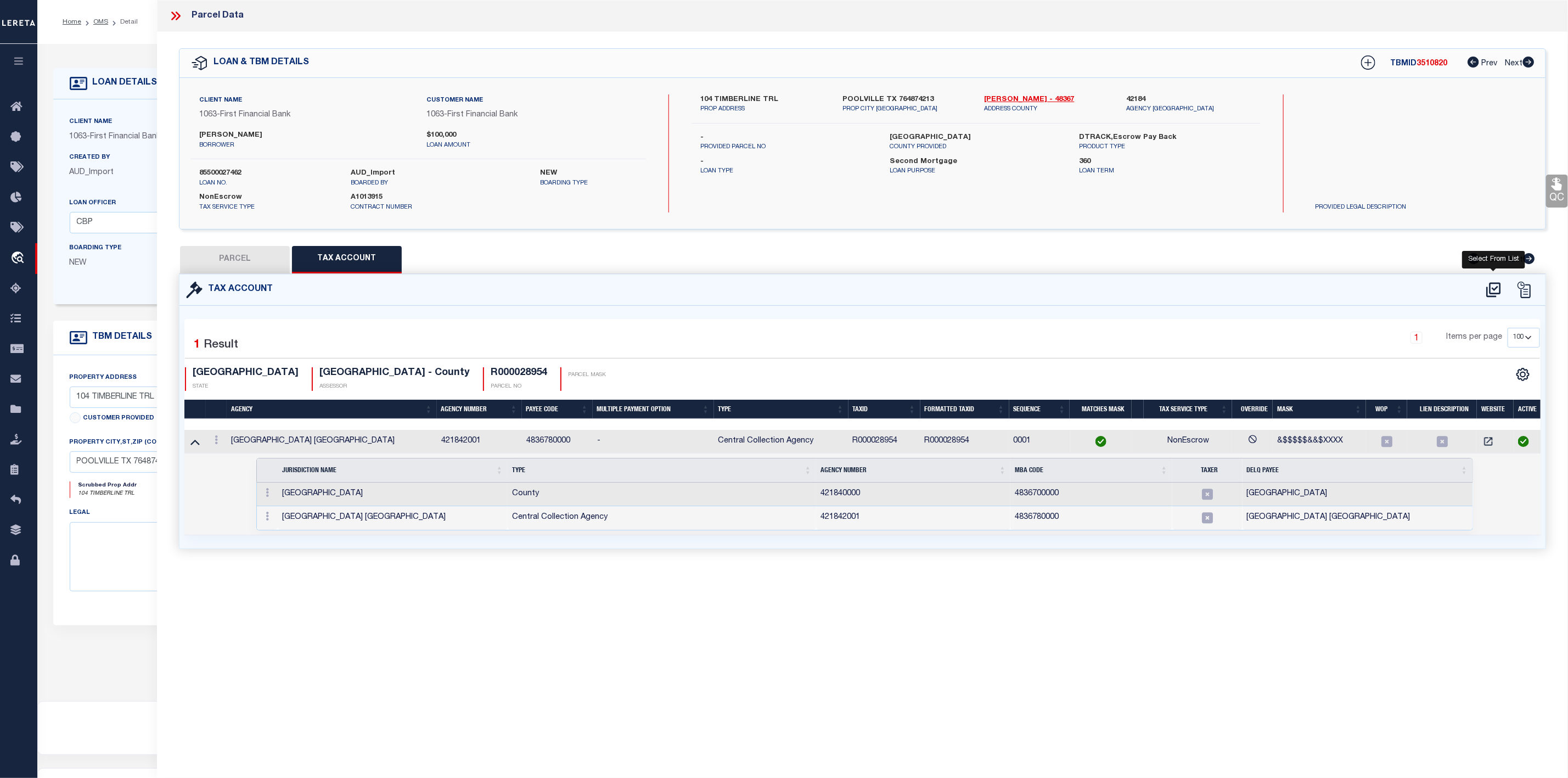
click at [1494, 297] on icon at bounding box center [1494, 290] width 18 height 18
select select "100"
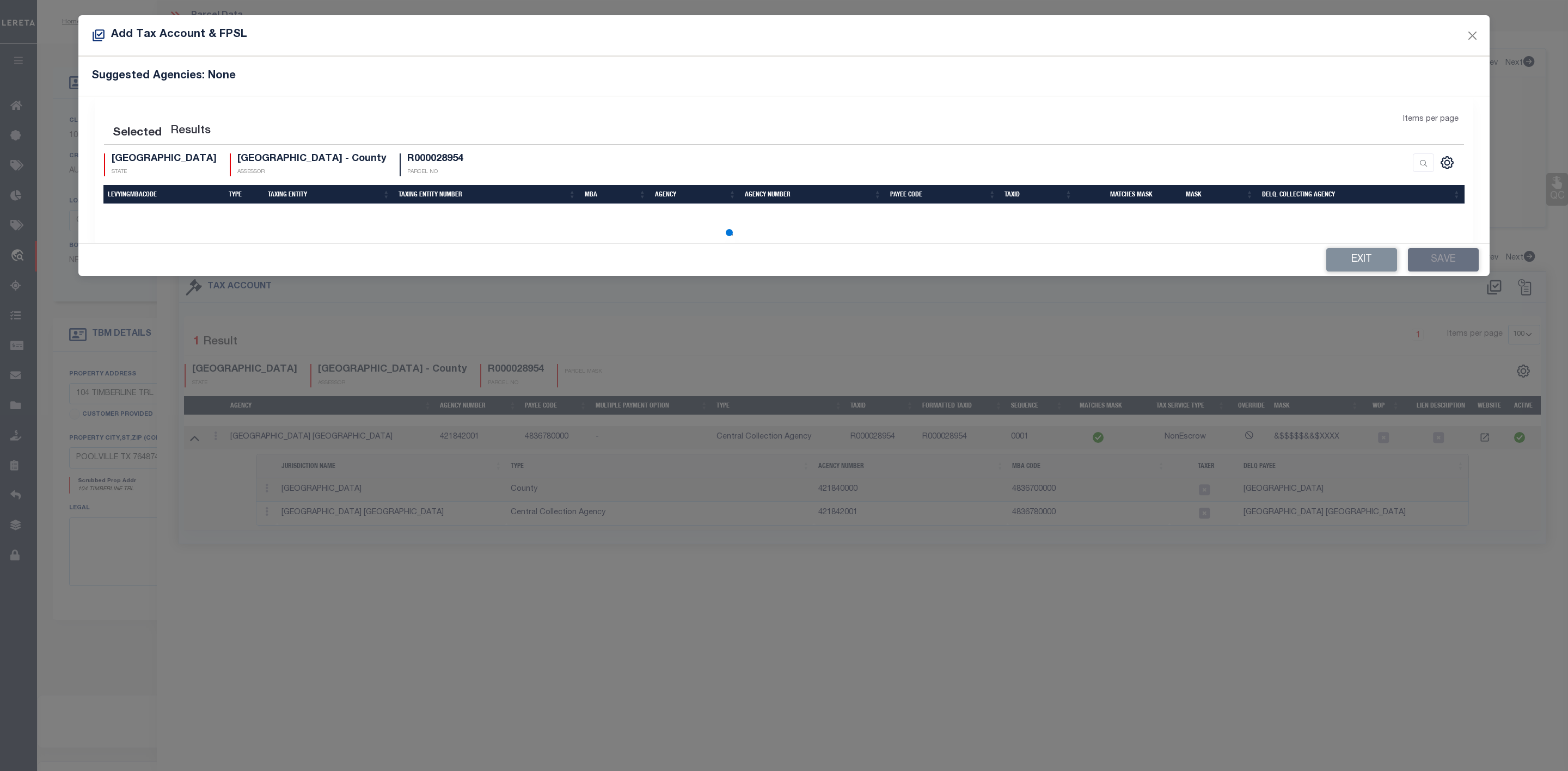
select select "100"
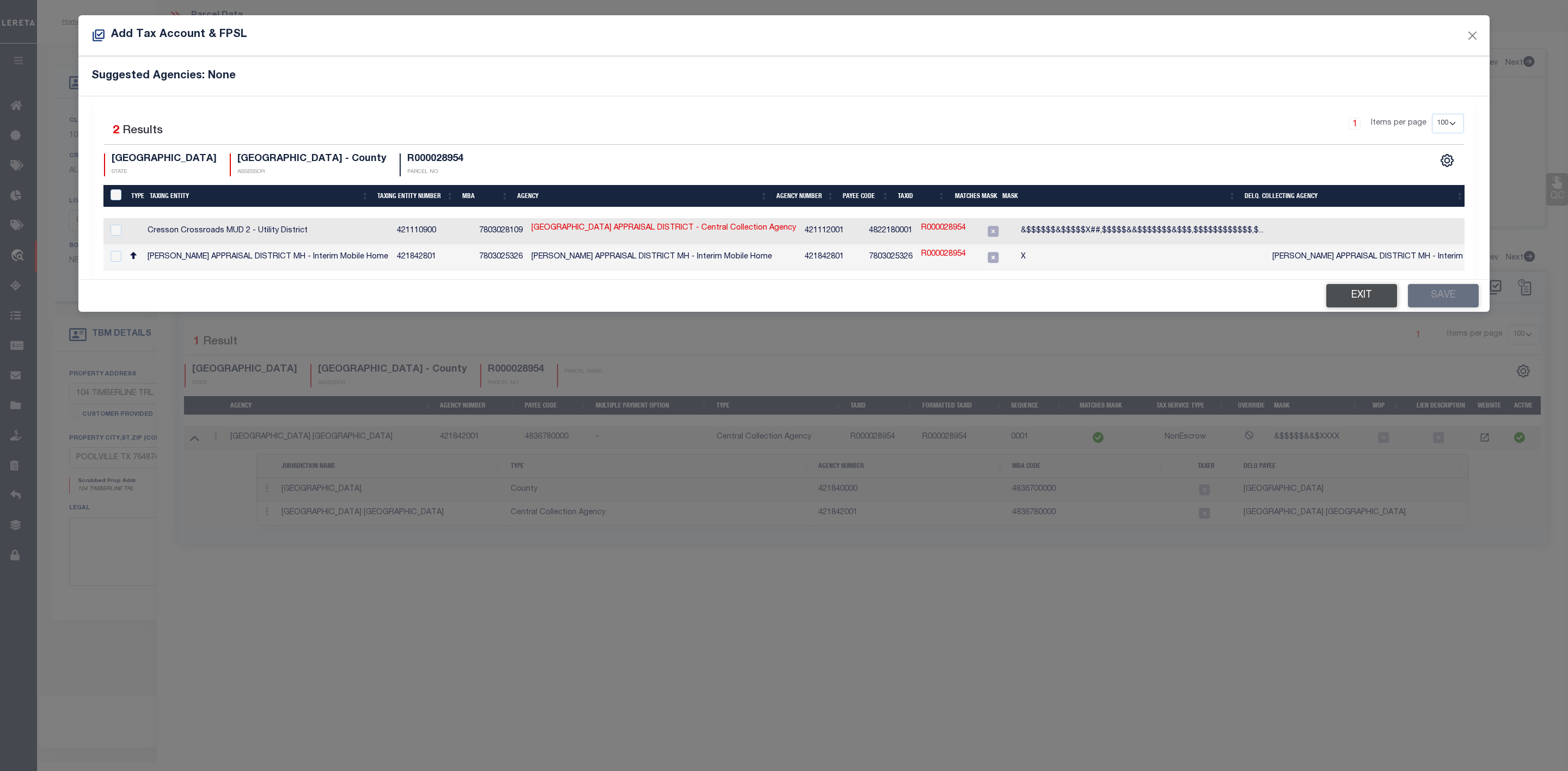
click at [1358, 301] on button "Exit" at bounding box center [1362, 296] width 71 height 23
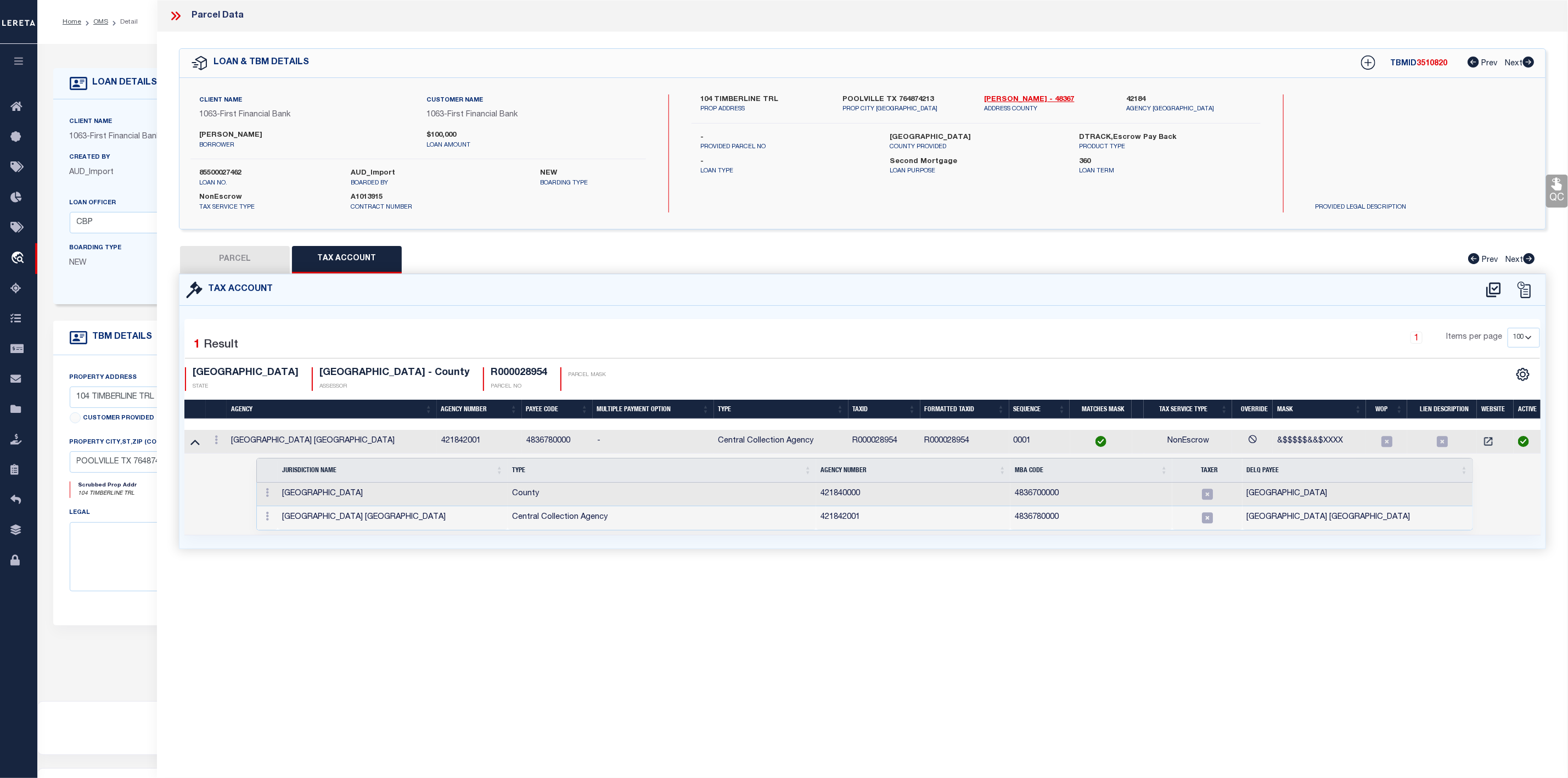
click at [263, 270] on button "PARCEL" at bounding box center [234, 260] width 110 height 28
select select "AS"
select select
checkbox input "false"
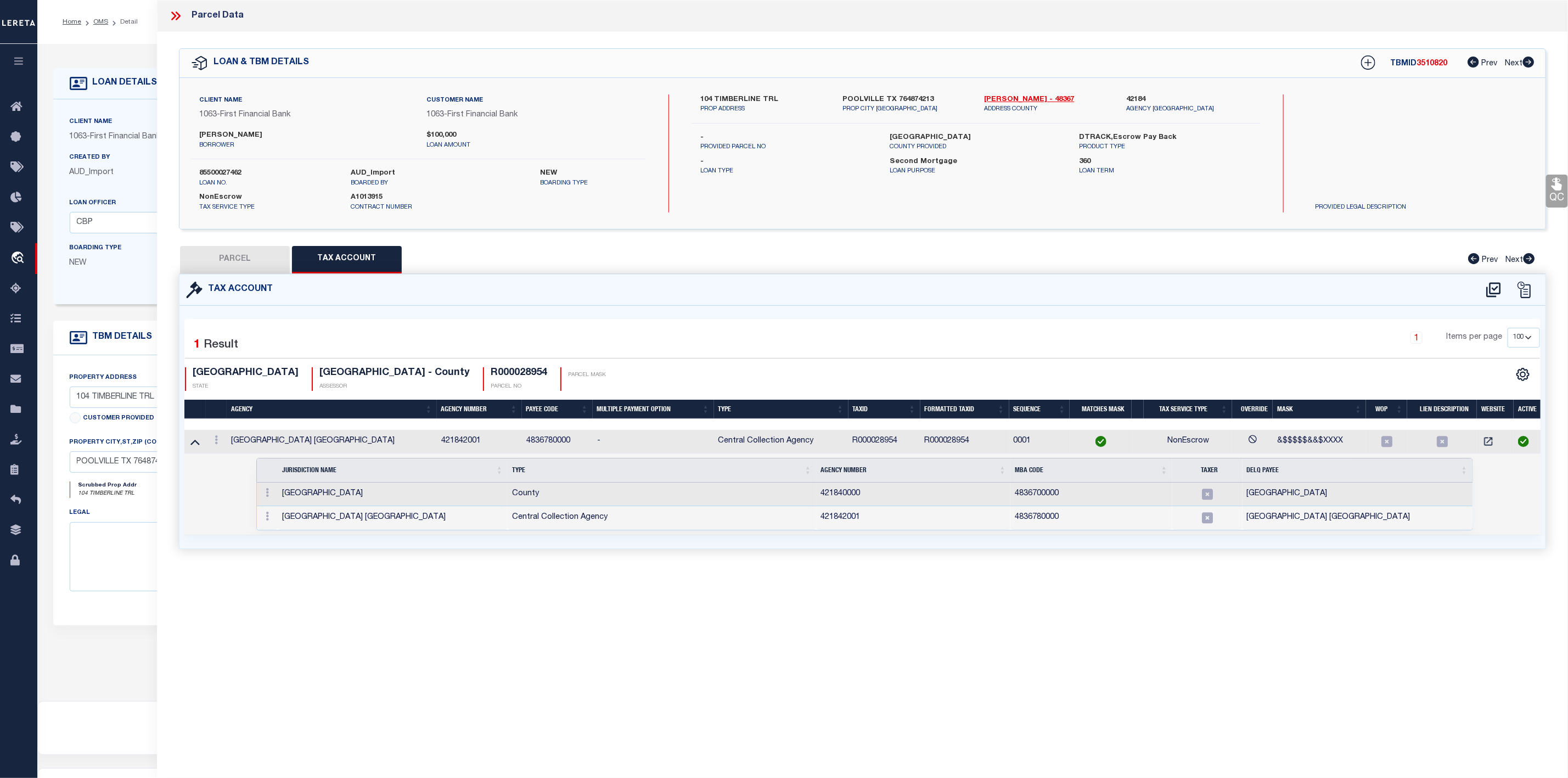
checkbox input "false"
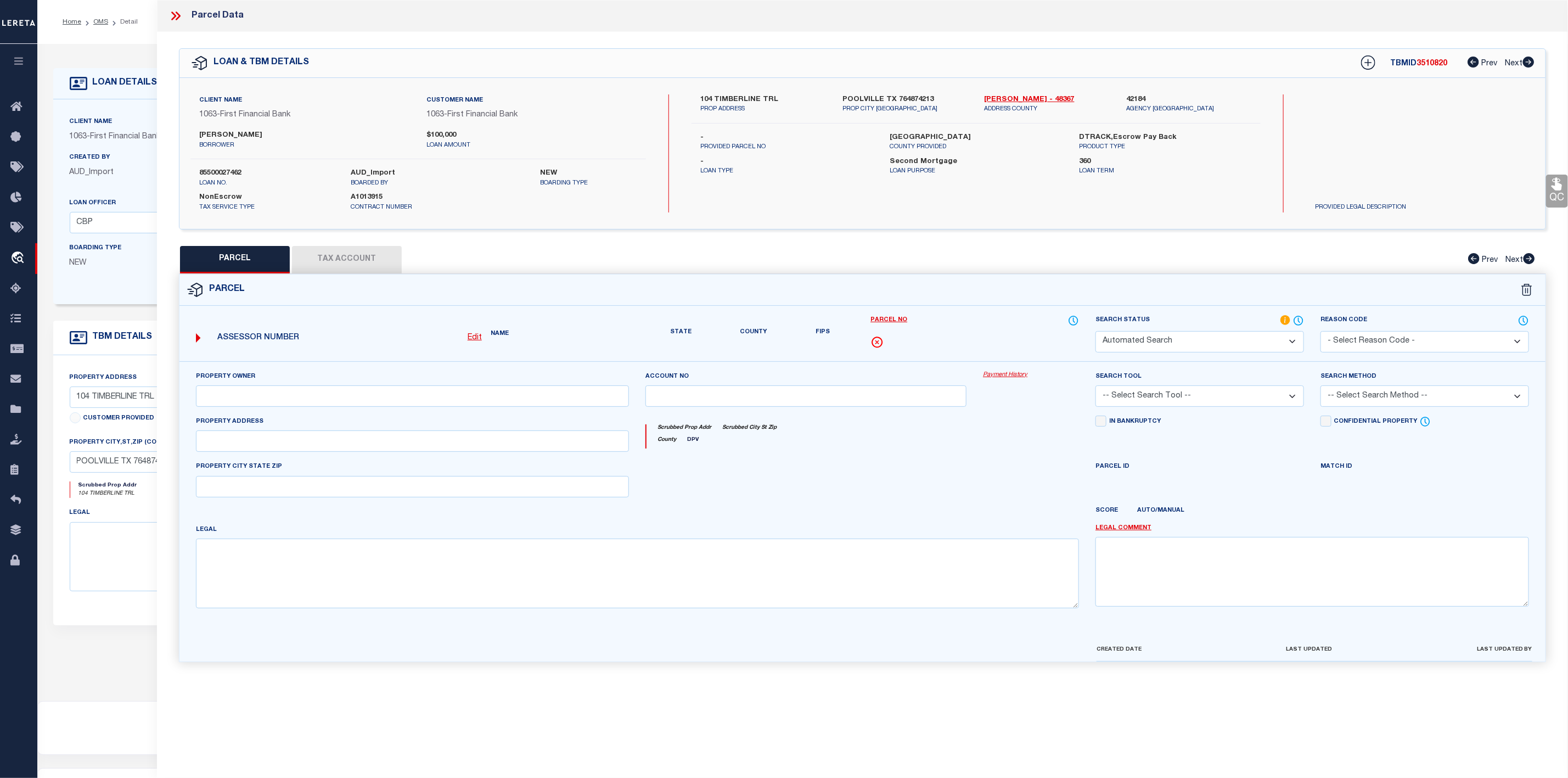
select select "IP"
type input "[PERSON_NAME] & [PERSON_NAME] [PERSON_NAME]"
select select "AGW"
select select "ADD"
type input "104 TIMBERLINE TRAIL"
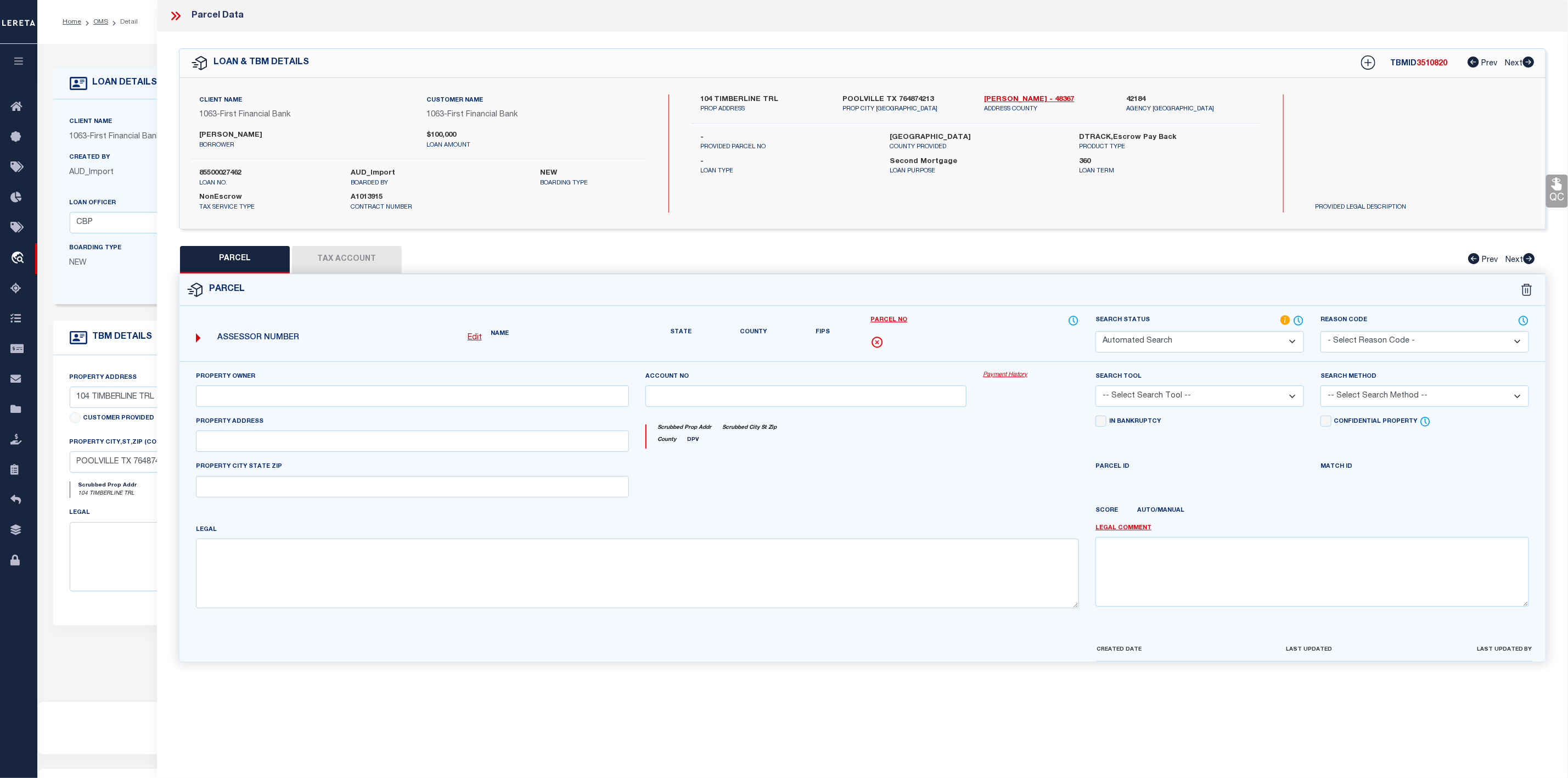
type input "[GEOGRAPHIC_DATA]"
type textarea "3.665, Subd: TIMBERLINE, TR: 13 & 14, BLK:, ADDN: TIMBERLINE, RTN"
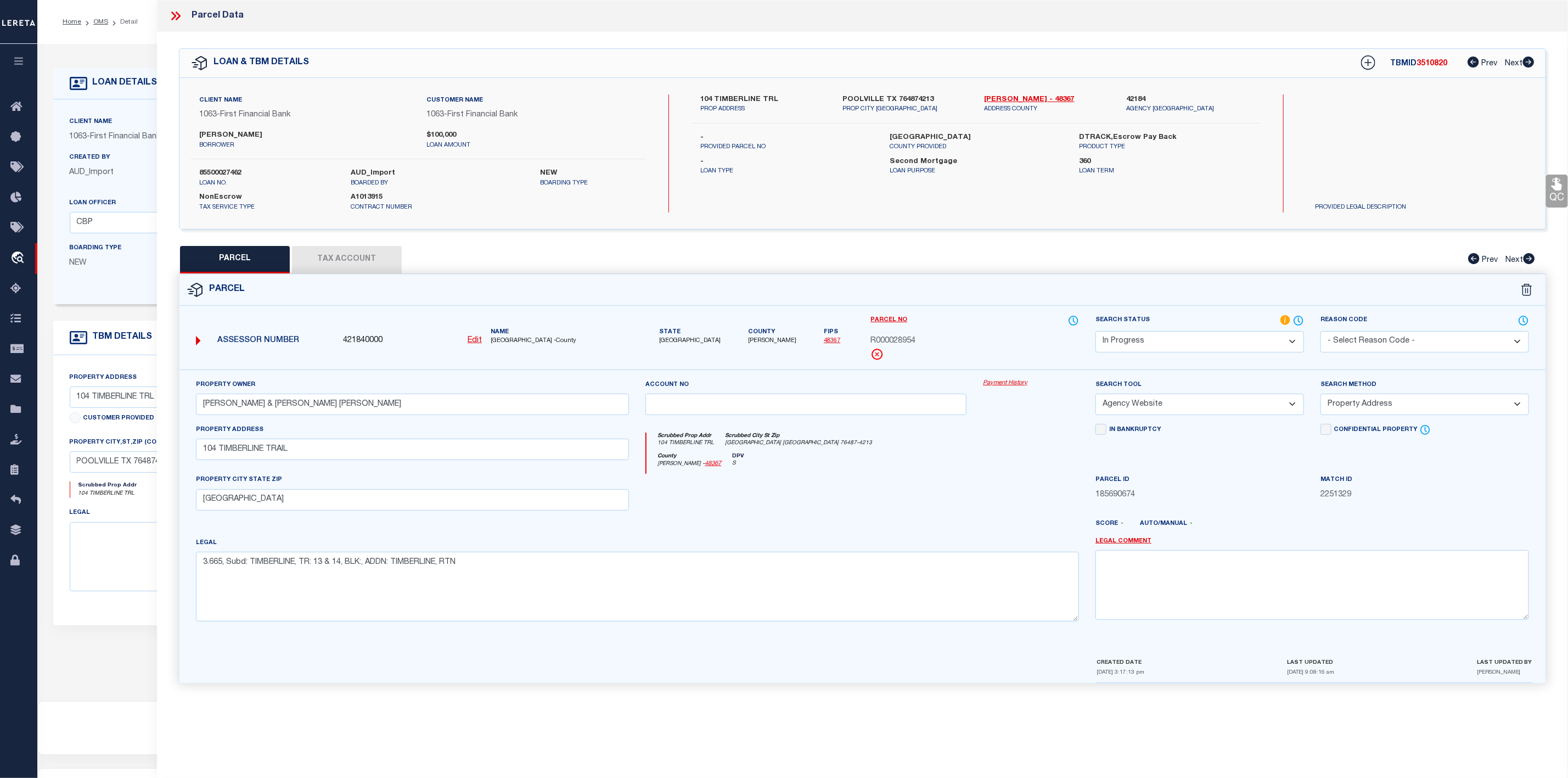
click at [709, 96] on label "104 TIMBERLINE TRL" at bounding box center [763, 100] width 126 height 11
copy label "104"
click at [736, 95] on label "104 TIMBERLINE TRL" at bounding box center [763, 100] width 126 height 11
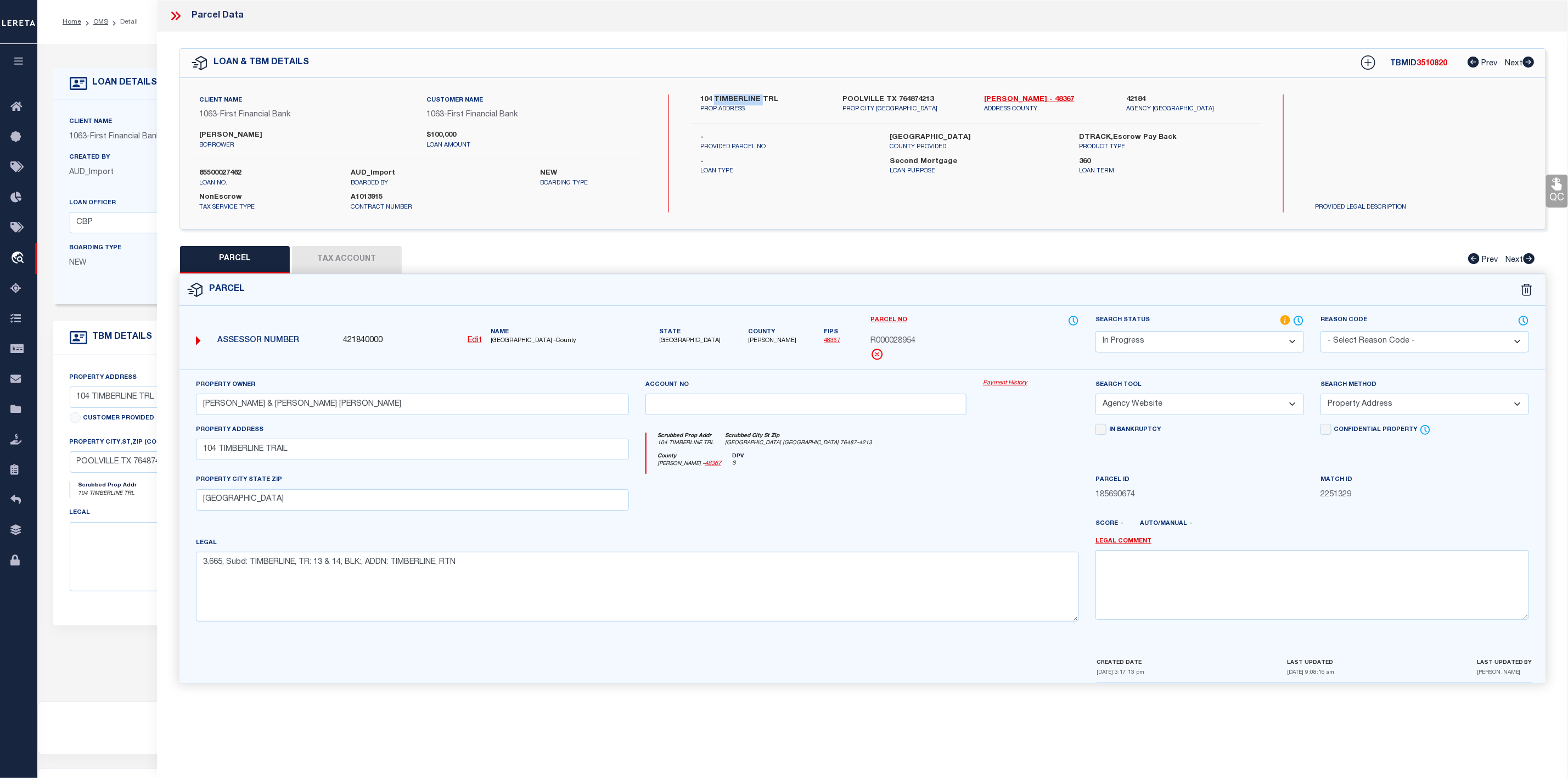
copy label "TIMBERLINE"
click at [354, 254] on button "Tax Account" at bounding box center [347, 260] width 110 height 28
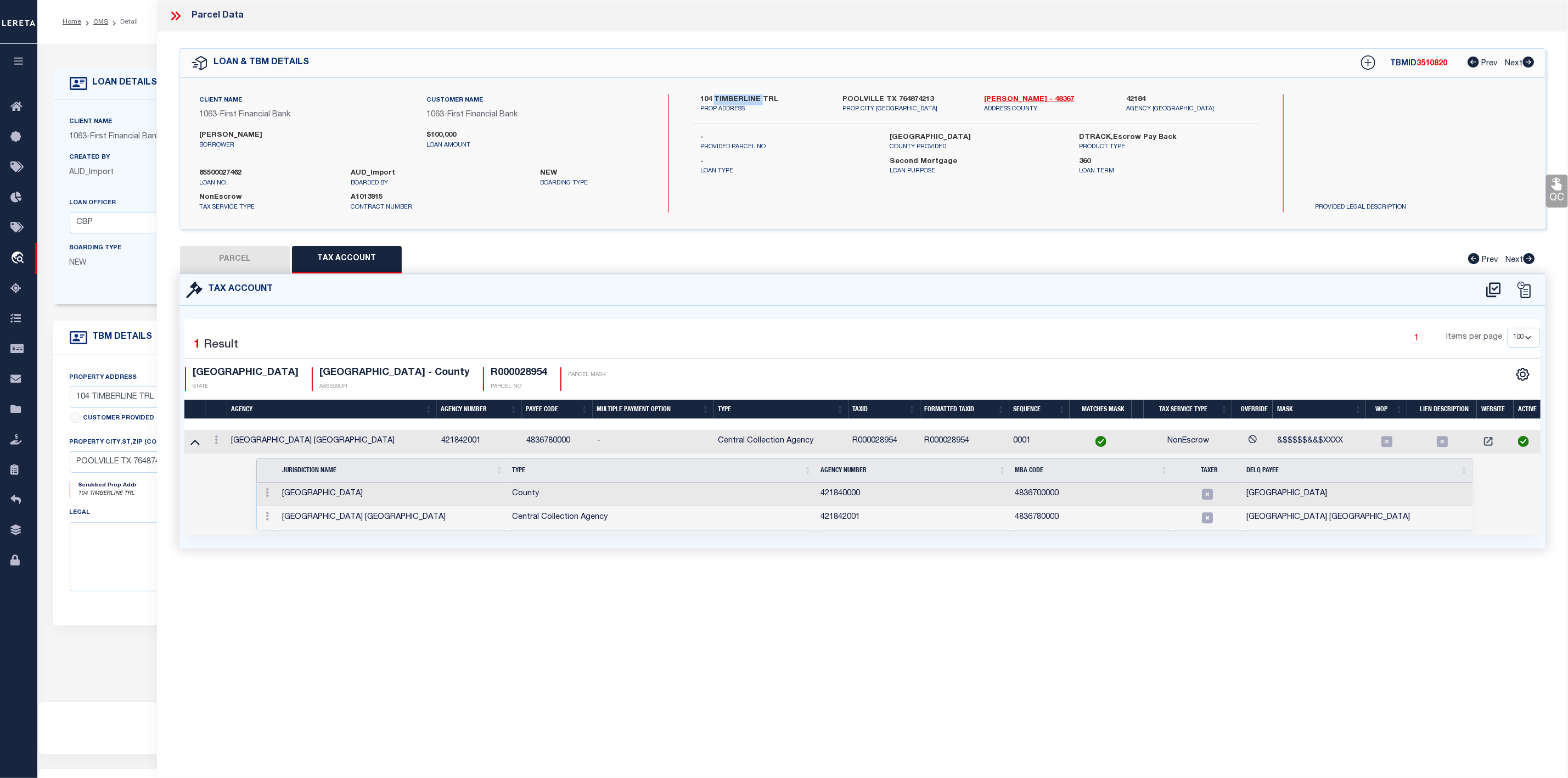
select select "100"
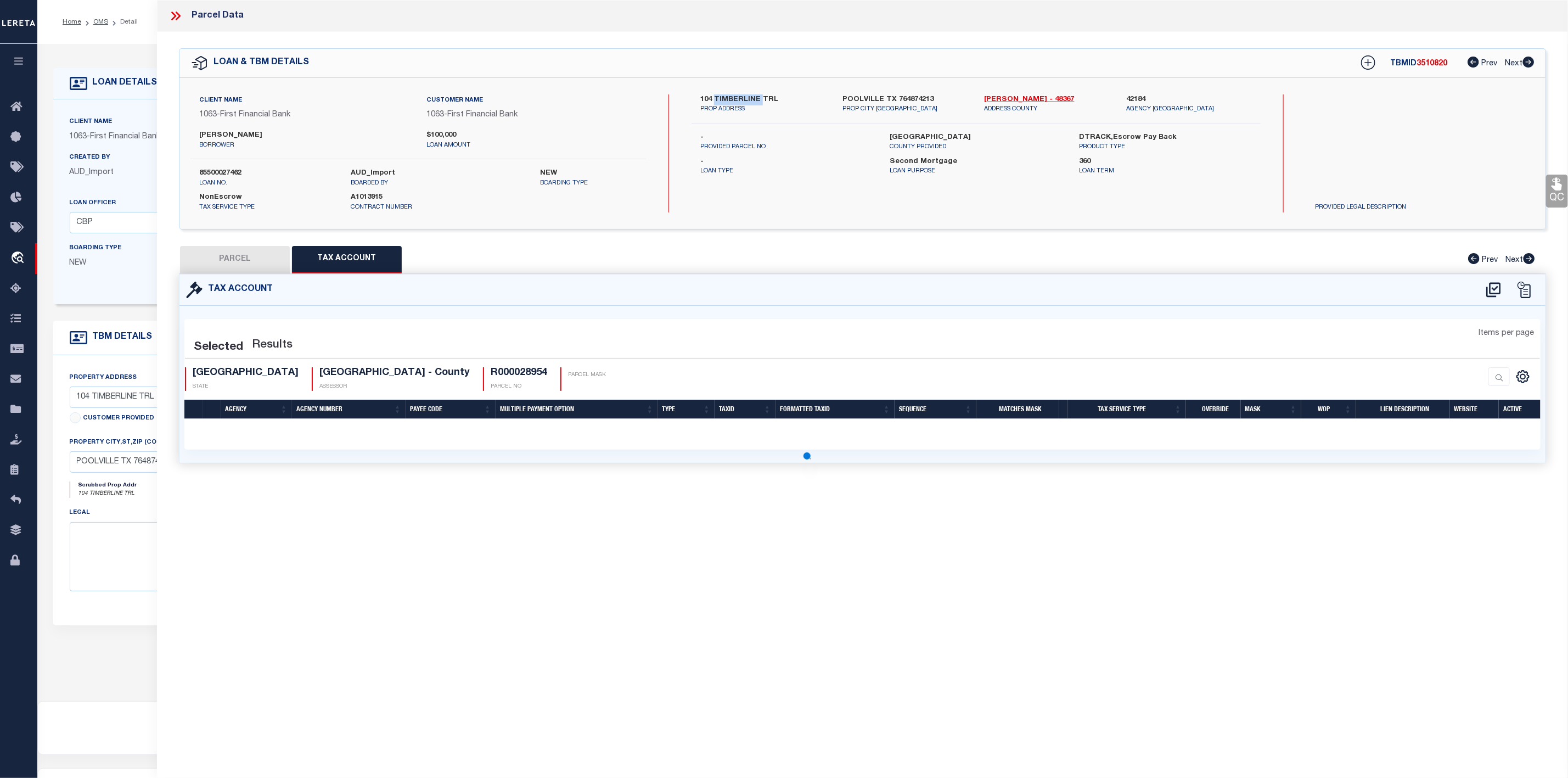
select select "100"
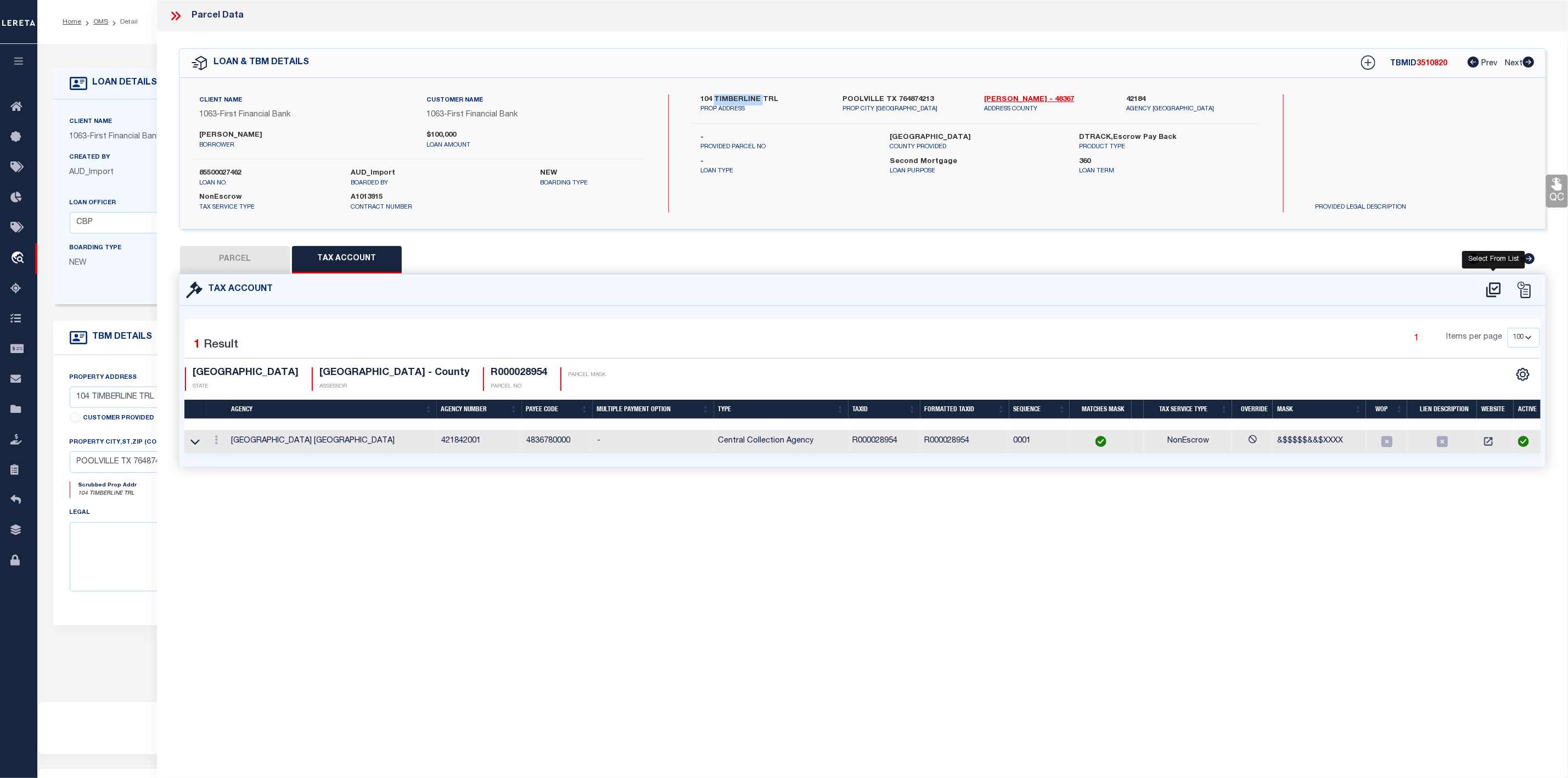
click at [1497, 284] on icon at bounding box center [1494, 290] width 18 height 18
select select "100"
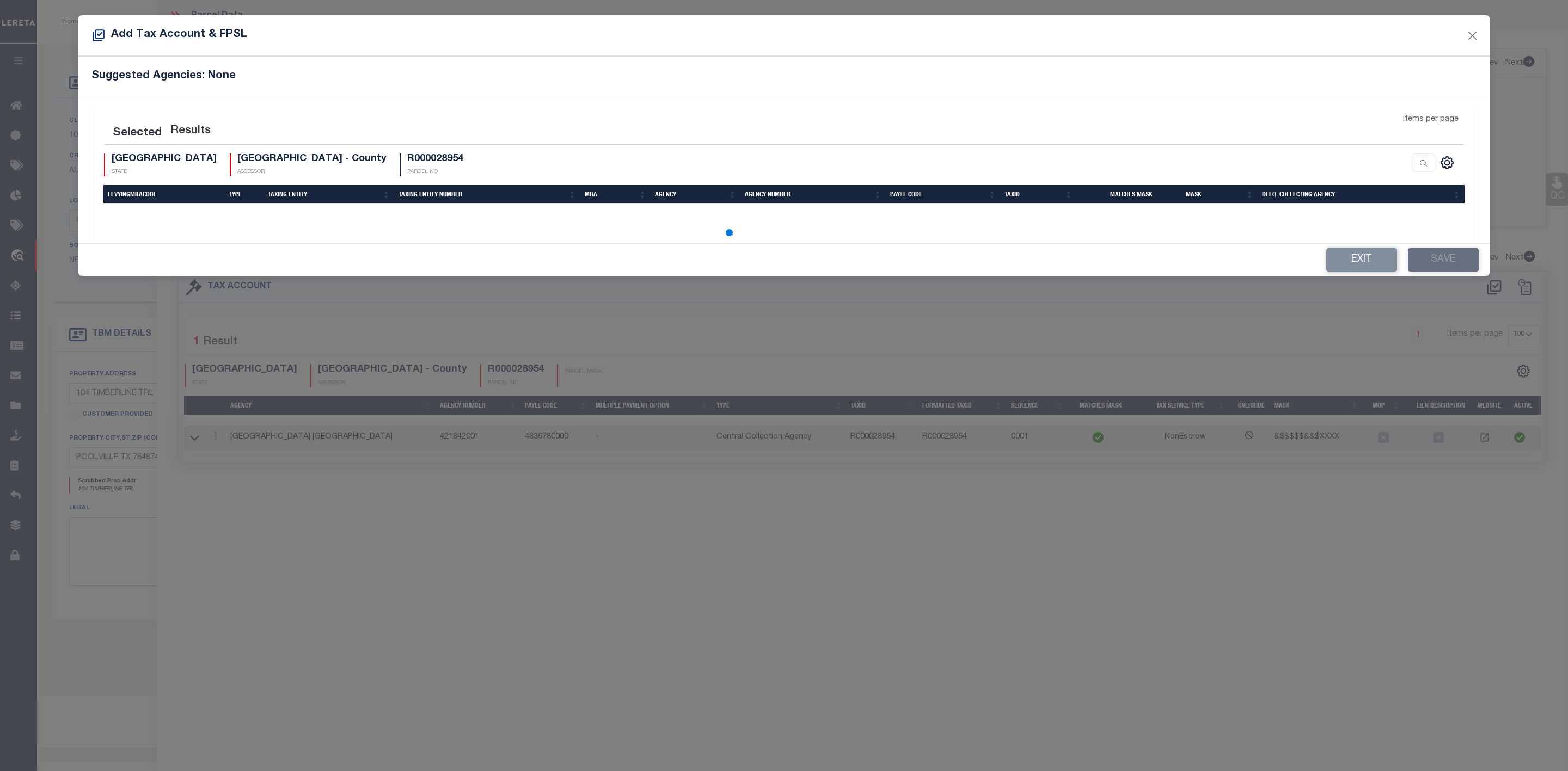
select select "100"
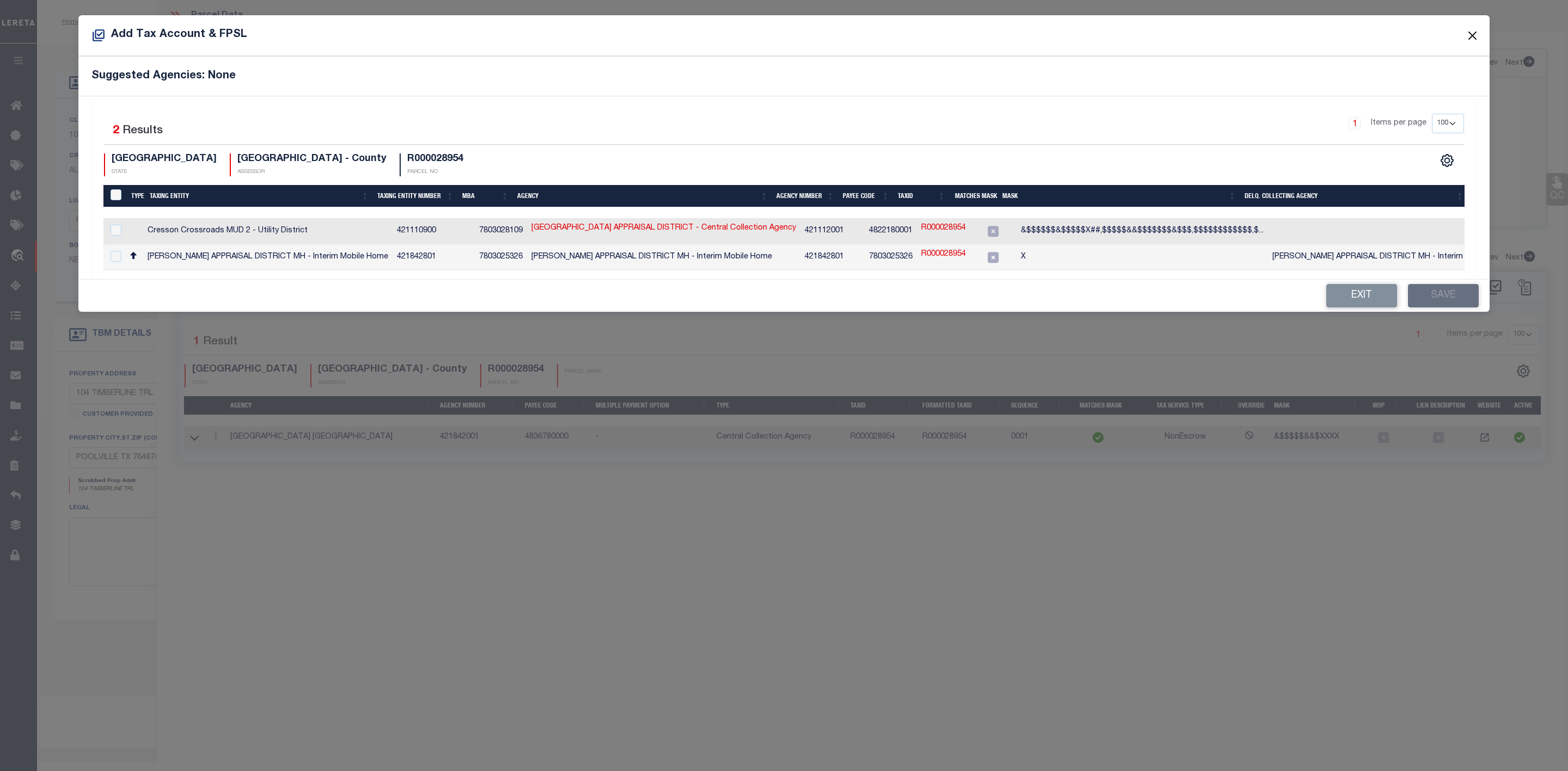
click at [1470, 38] on button "Close" at bounding box center [1472, 35] width 14 height 14
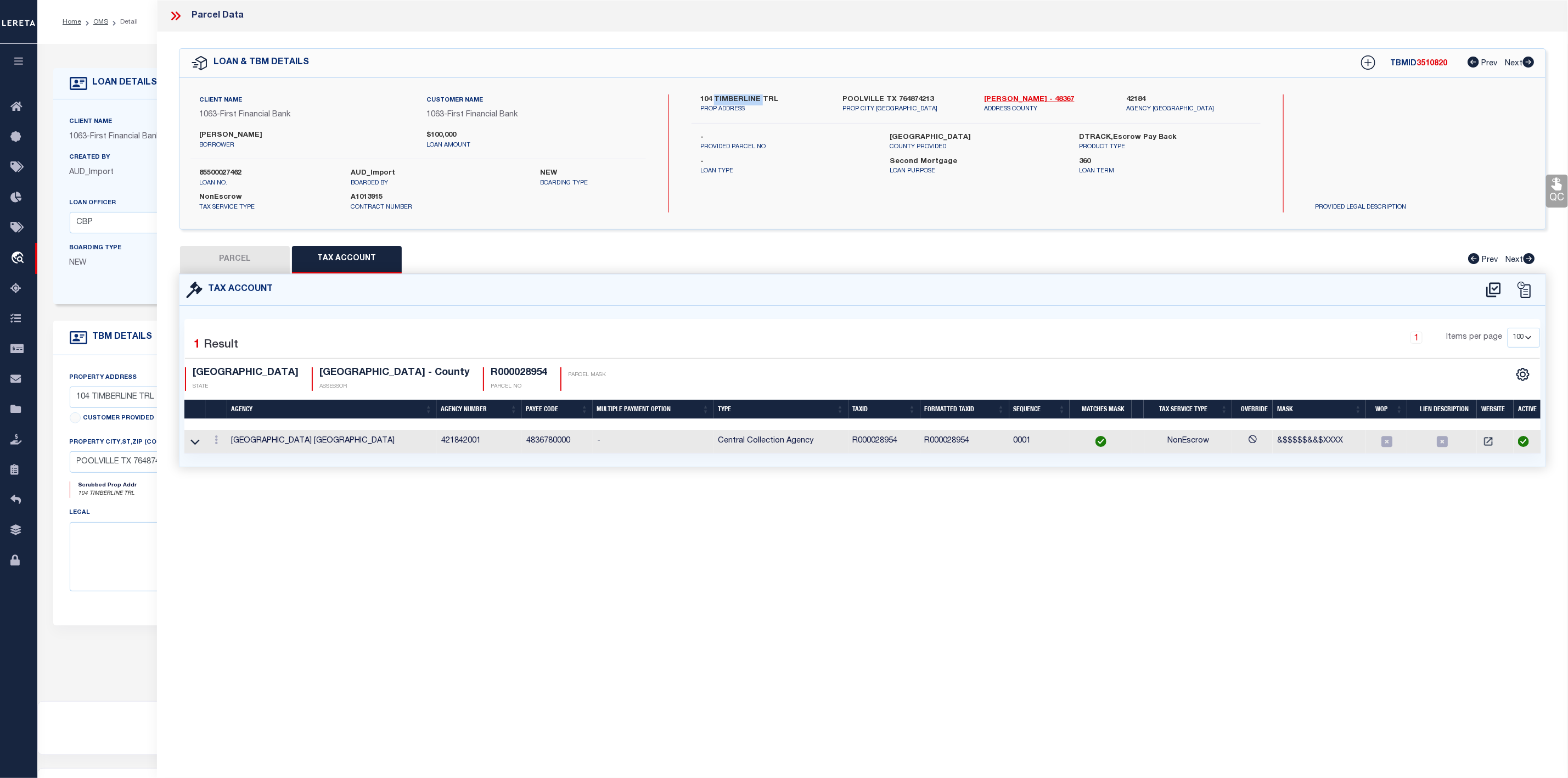
click at [234, 256] on button "PARCEL" at bounding box center [234, 260] width 110 height 28
select select "AS"
select select
checkbox input "false"
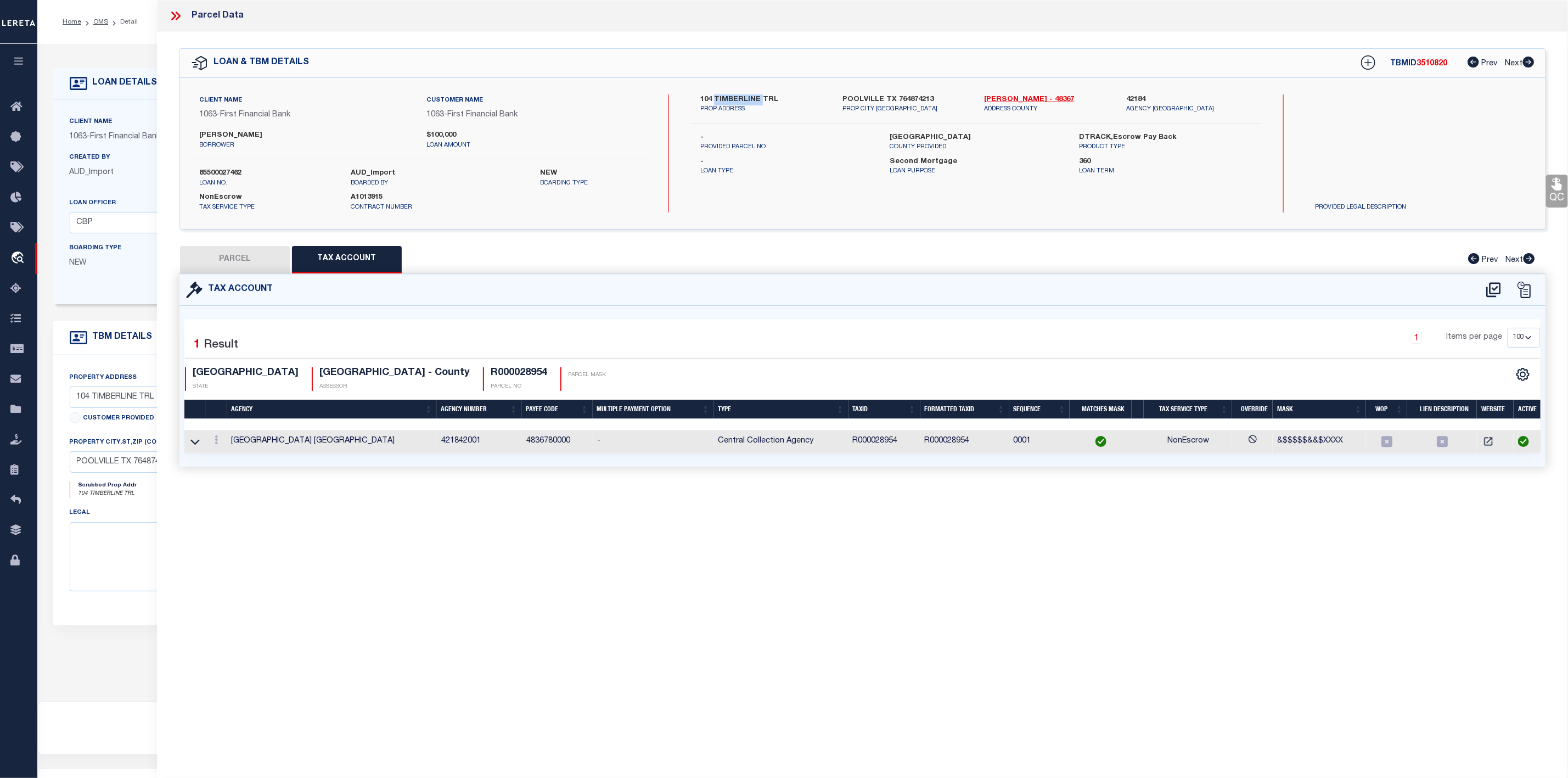
checkbox input "false"
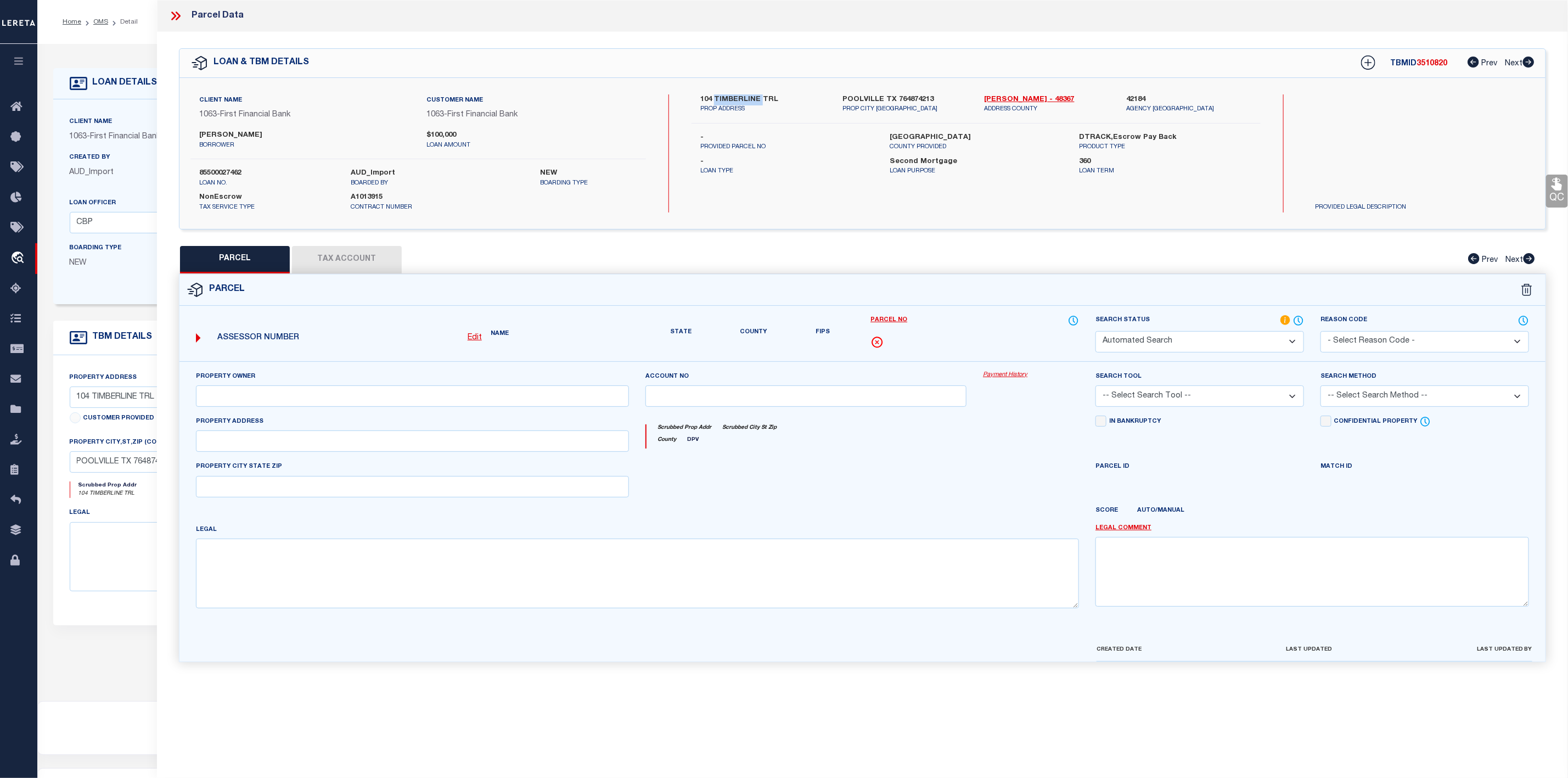
select select "IP"
type input "[PERSON_NAME] & [PERSON_NAME] [PERSON_NAME]"
select select "AGW"
select select "ADD"
type input "104 TIMBERLINE TRAIL"
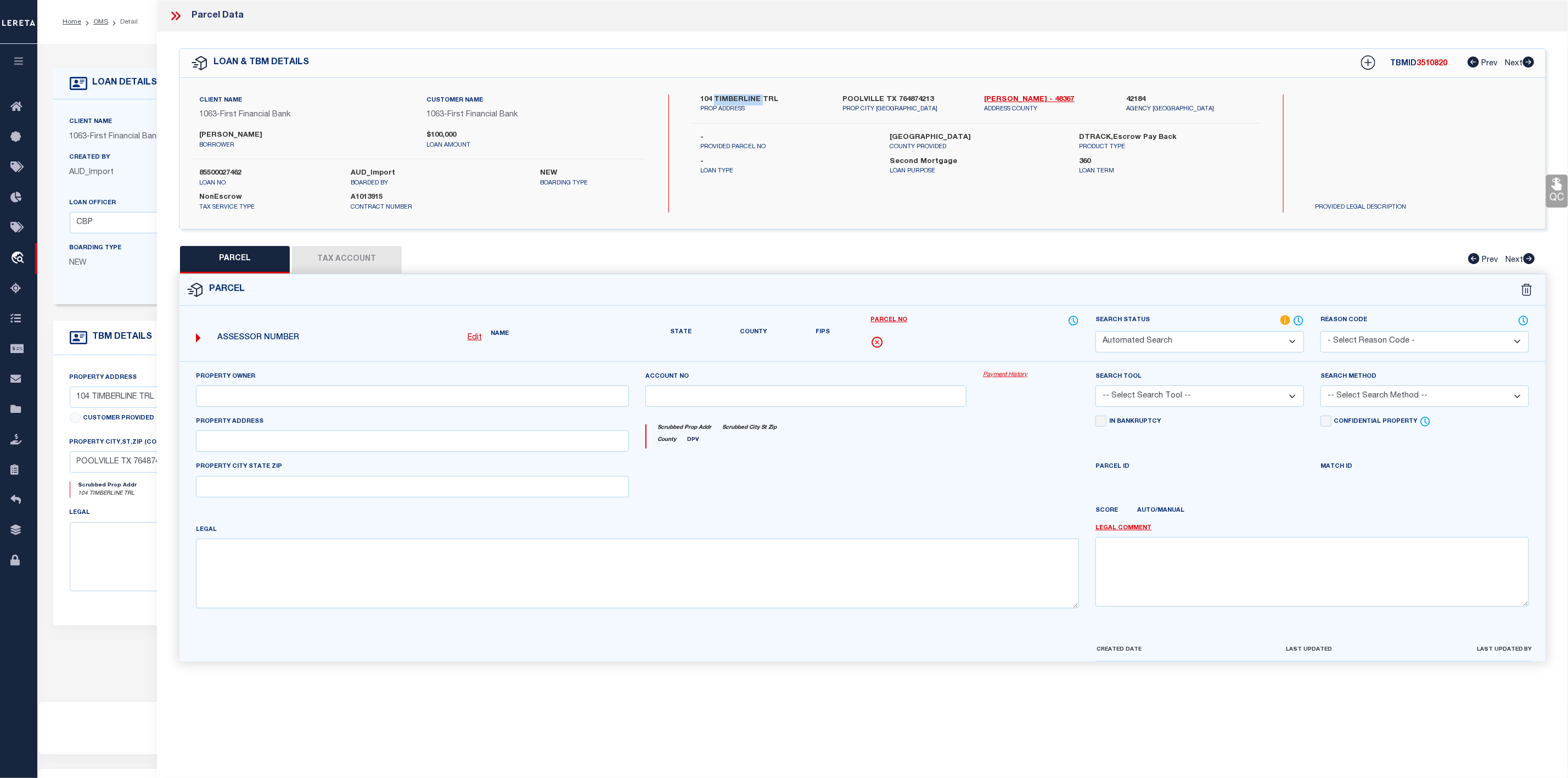
type input "[GEOGRAPHIC_DATA]"
type textarea "3.665, Subd: TIMBERLINE, TR: 13 & 14, BLK:, ADDN: TIMBERLINE, RTN"
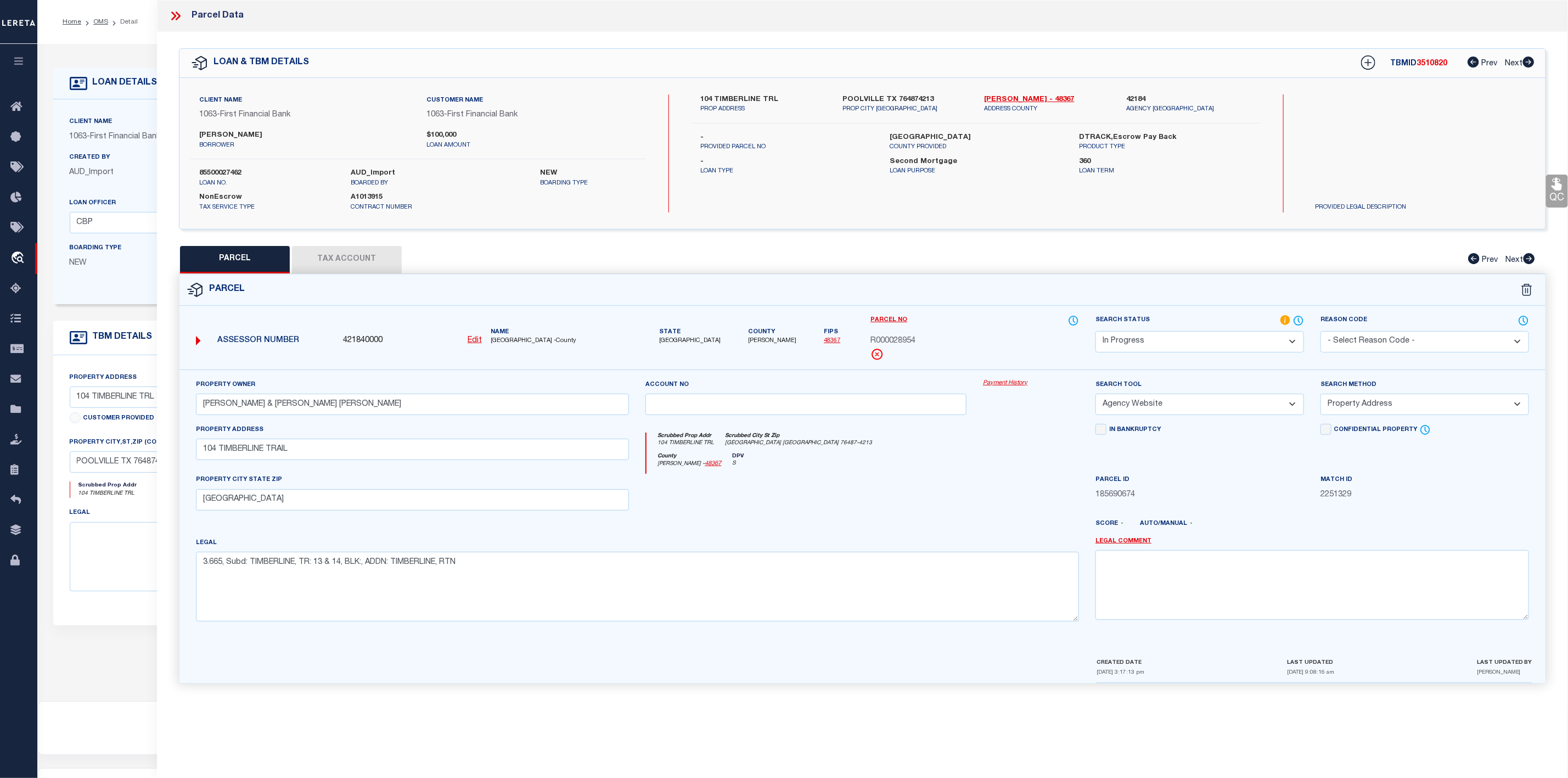
click at [1169, 330] on div "Search Status Automated Search Bad Parcel Complete Duplicate Parcel High Dollar…" at bounding box center [1200, 334] width 209 height 38
click at [1169, 341] on select "Automated Search Bad Parcel Complete Duplicate Parcel High Dollar Reporting In …" at bounding box center [1200, 341] width 209 height 21
click at [1095, 332] on select "Automated Search Bad Parcel Complete Duplicate Parcel High Dollar Reporting In …" at bounding box center [1200, 341] width 209 height 21
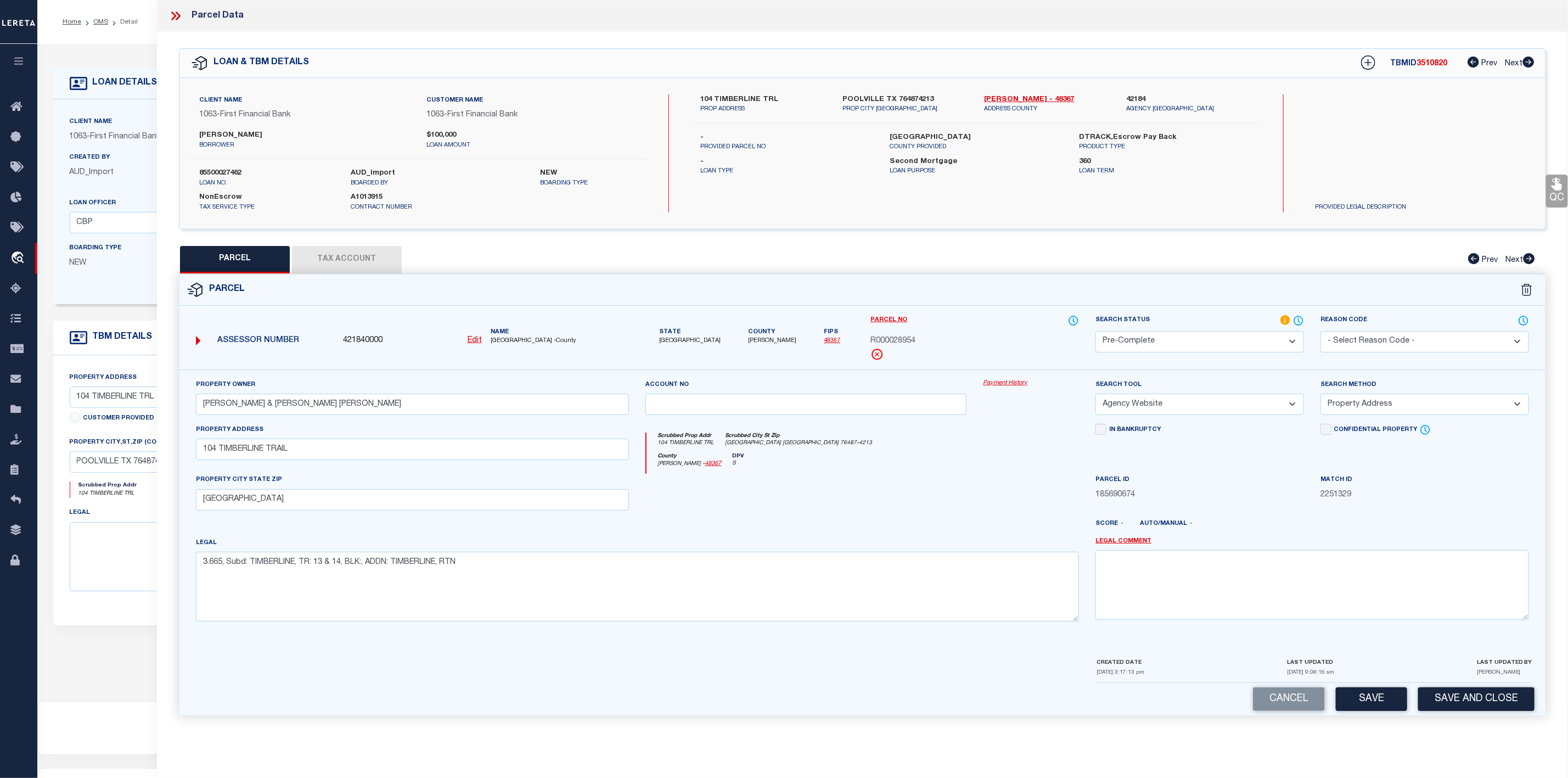
scroll to position [68, 0]
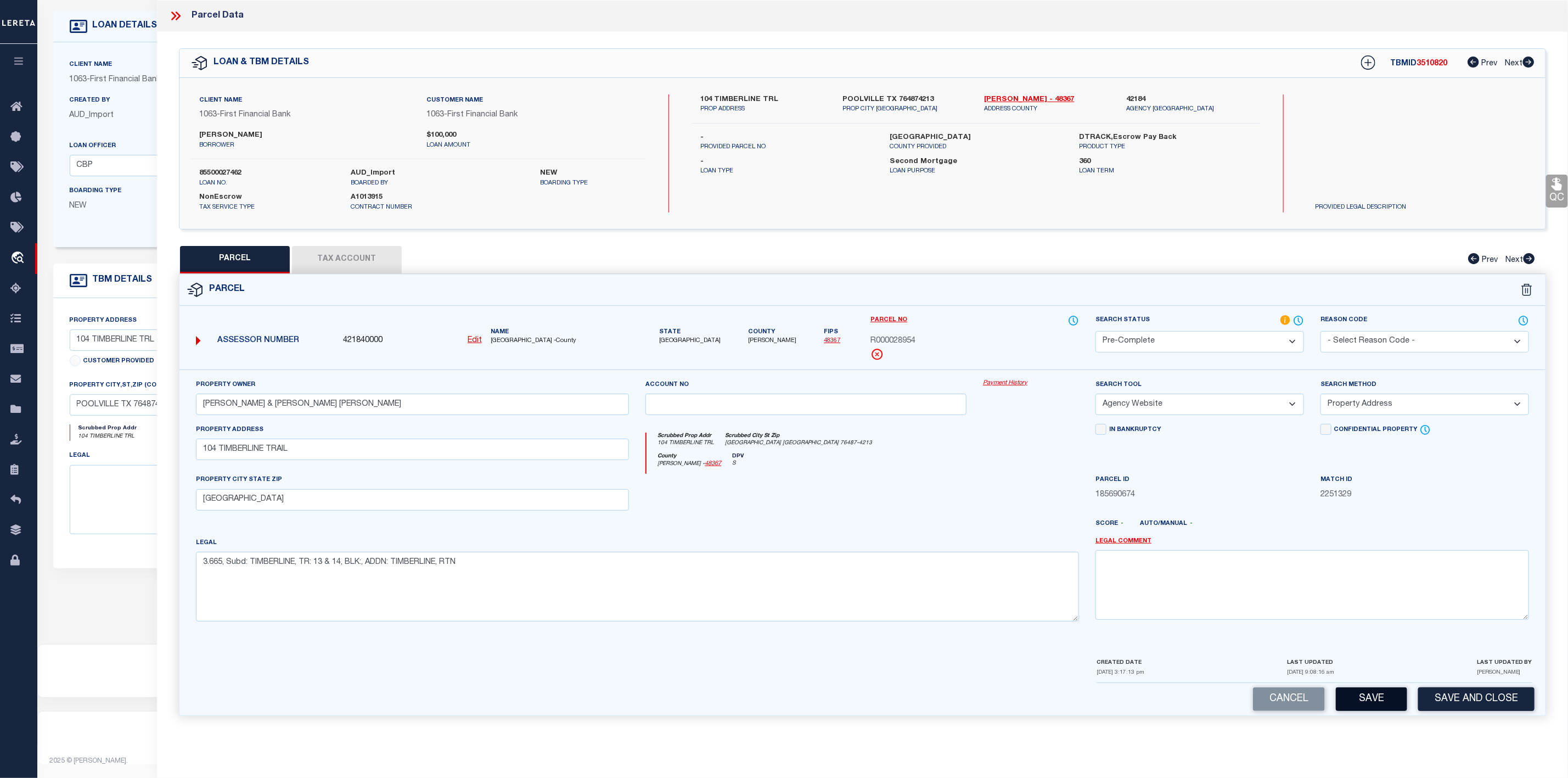
click at [1357, 709] on button "Save" at bounding box center [1372, 699] width 71 height 23
select select "AS"
select select
checkbox input "false"
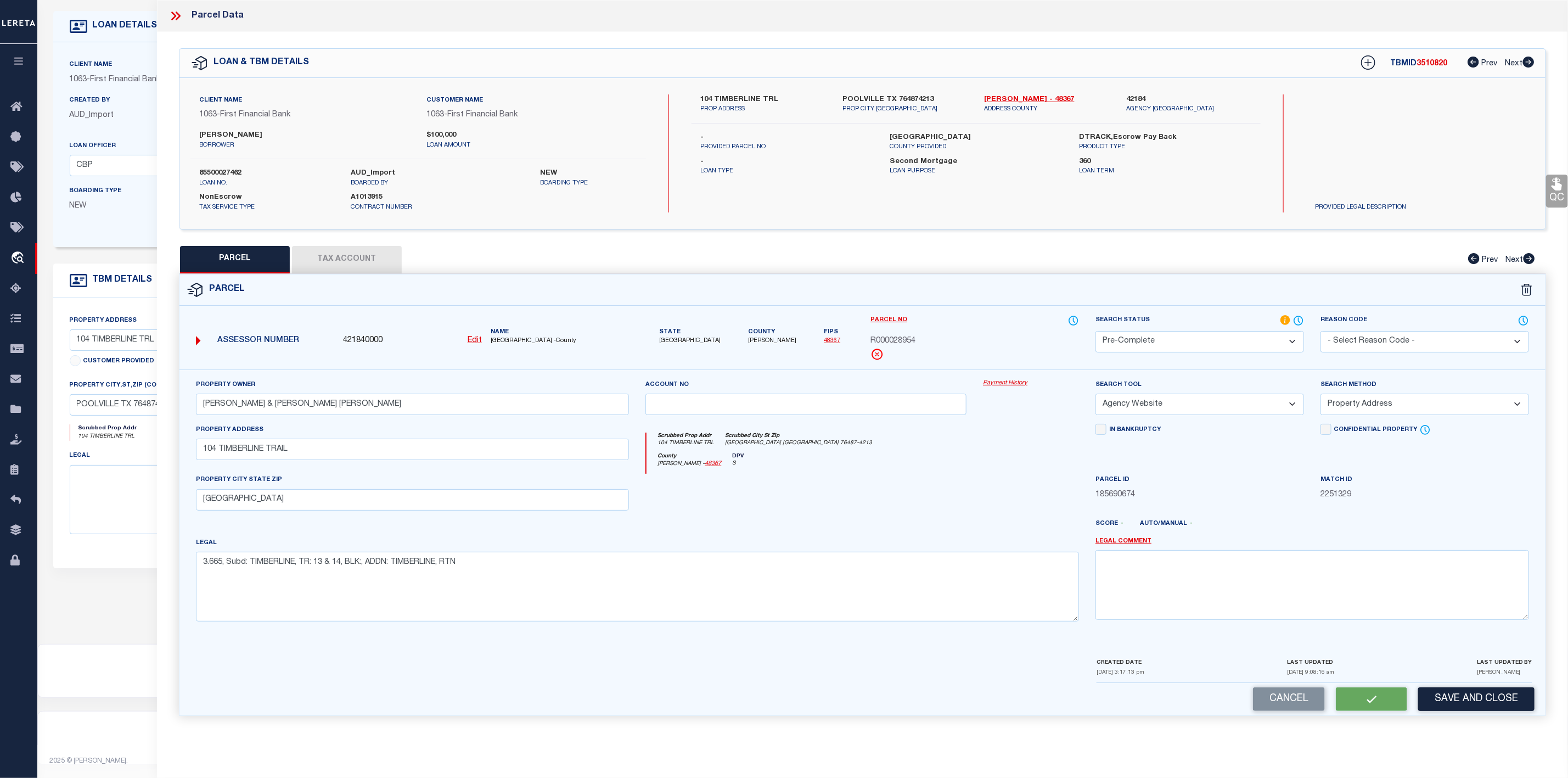
checkbox input "false"
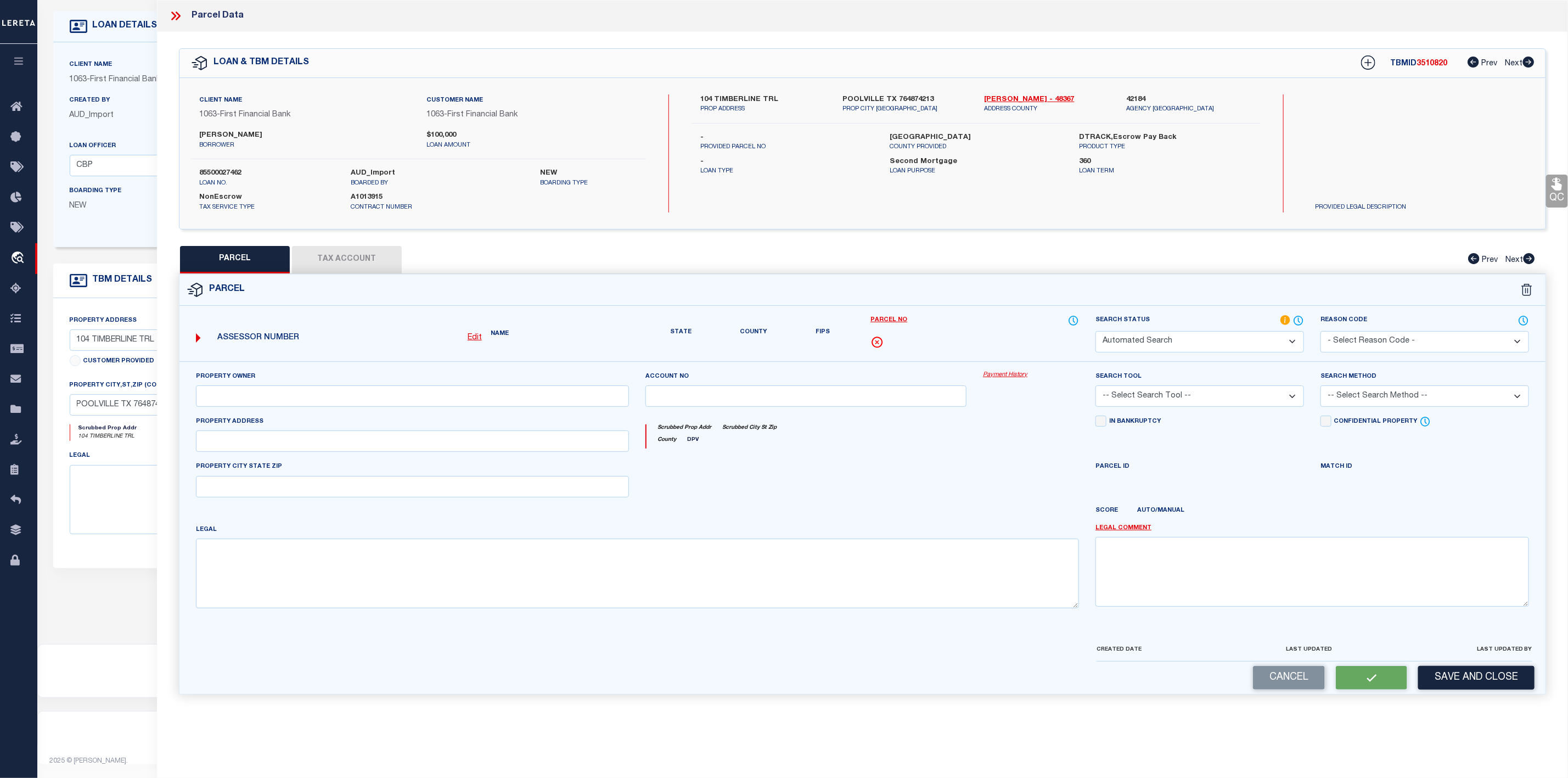
select select "PC"
type input "[PERSON_NAME] & [PERSON_NAME] [PERSON_NAME]"
select select "AGW"
select select "ADD"
type input "104 TIMBERLINE TRAIL"
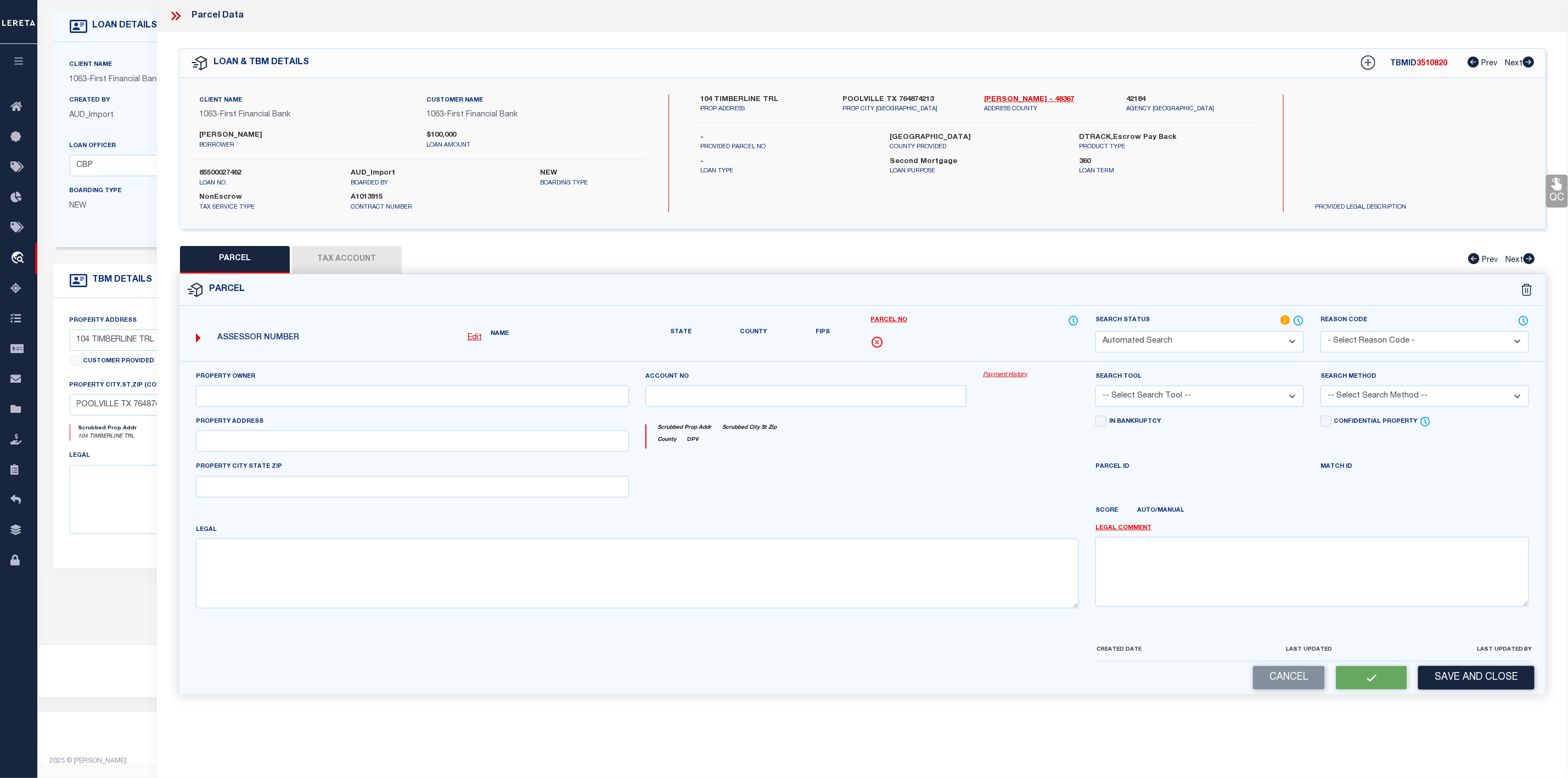
type input "[GEOGRAPHIC_DATA]"
type textarea "3.665, Subd: TIMBERLINE, TR: 13 & 14, BLK:, ADDN: TIMBERLINE, RTN"
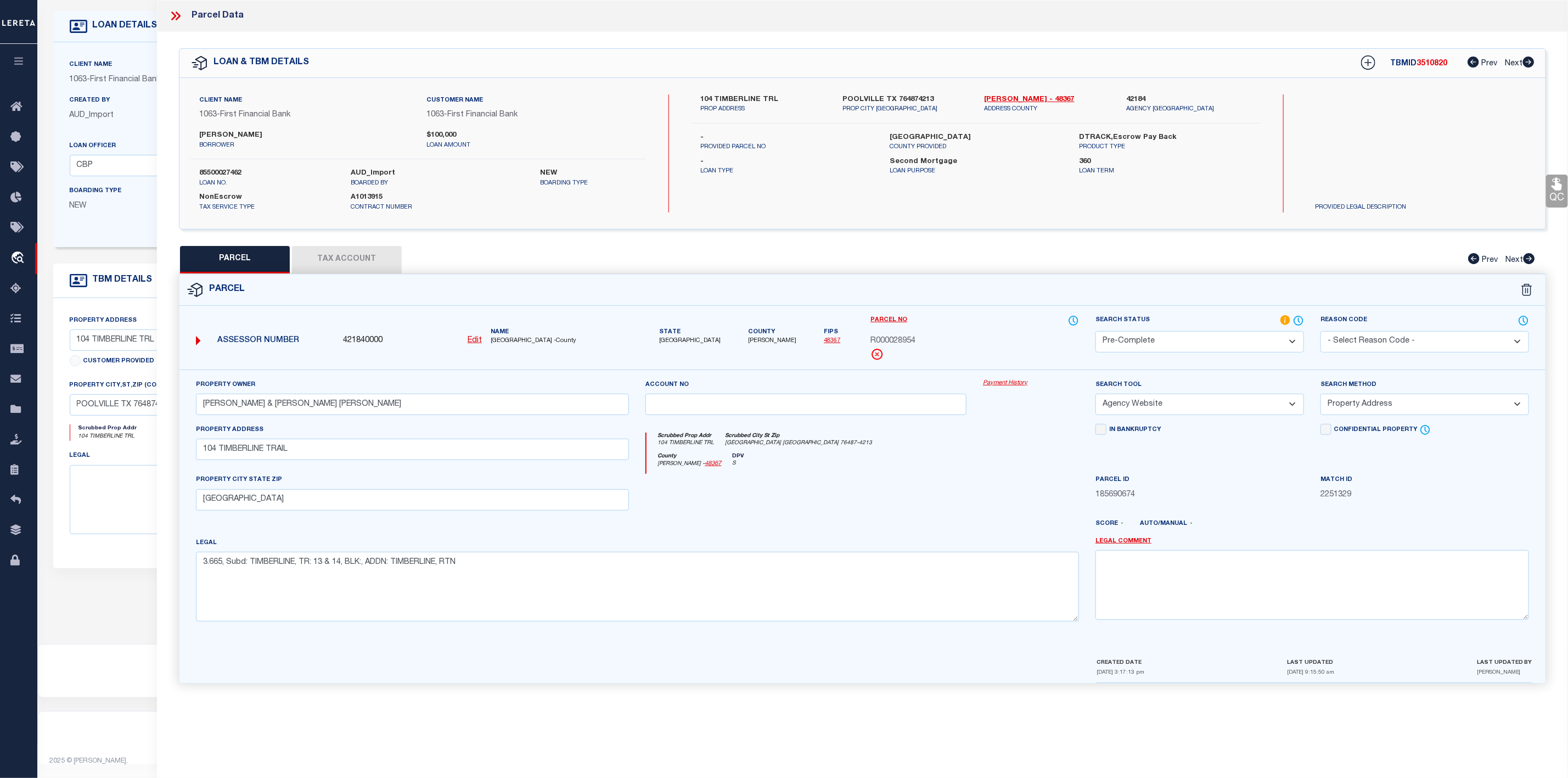
click at [748, 340] on span "[PERSON_NAME]" at bounding box center [772, 341] width 48 height 9
copy span "[PERSON_NAME]"
drag, startPoint x: 868, startPoint y: 340, endPoint x: 923, endPoint y: 344, distance: 55.1
click at [923, 344] on div "Parcel No R000028954" at bounding box center [975, 342] width 225 height 55
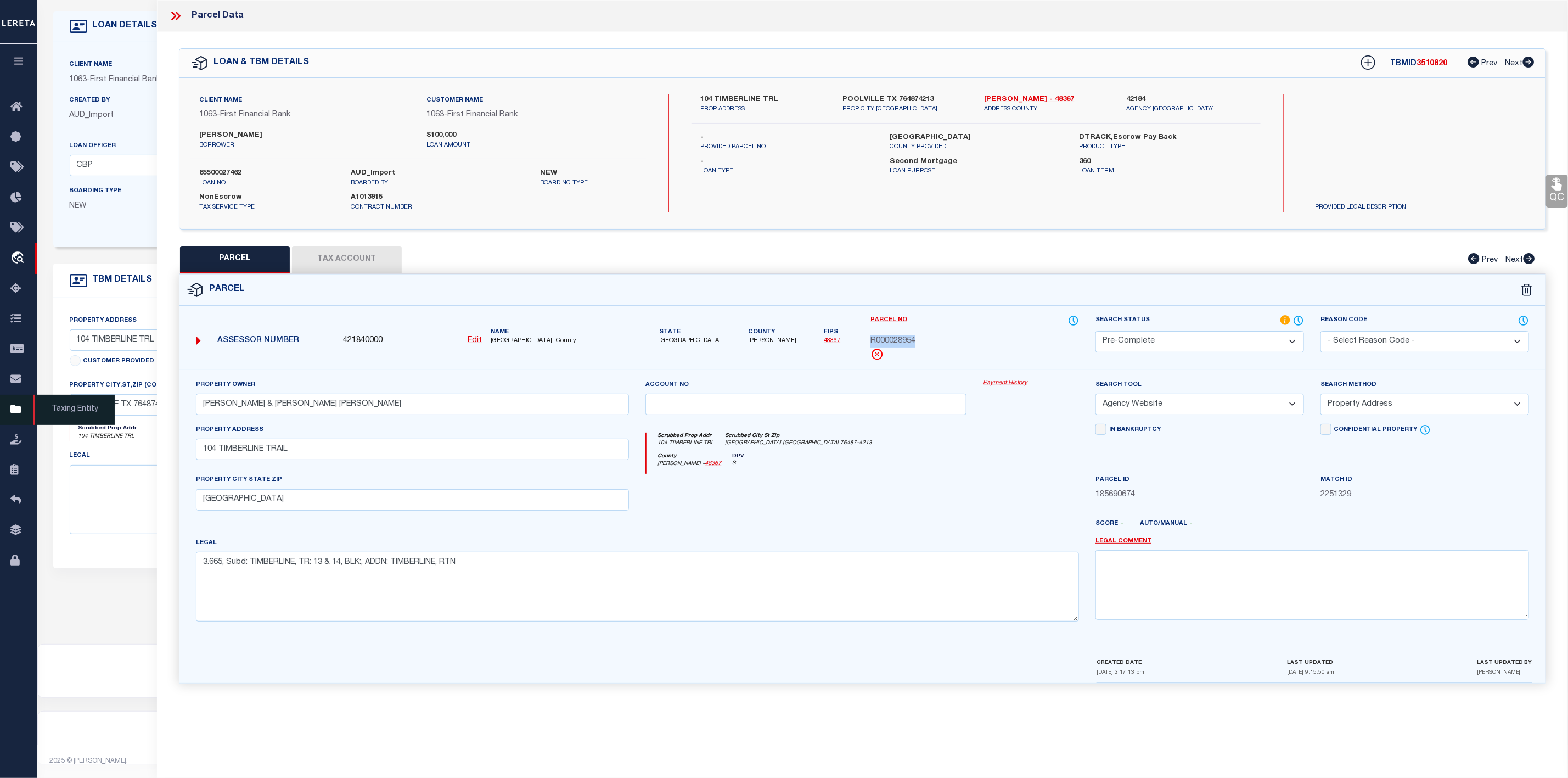
copy span "R000028954"
click at [173, 12] on icon at bounding box center [176, 15] width 14 height 14
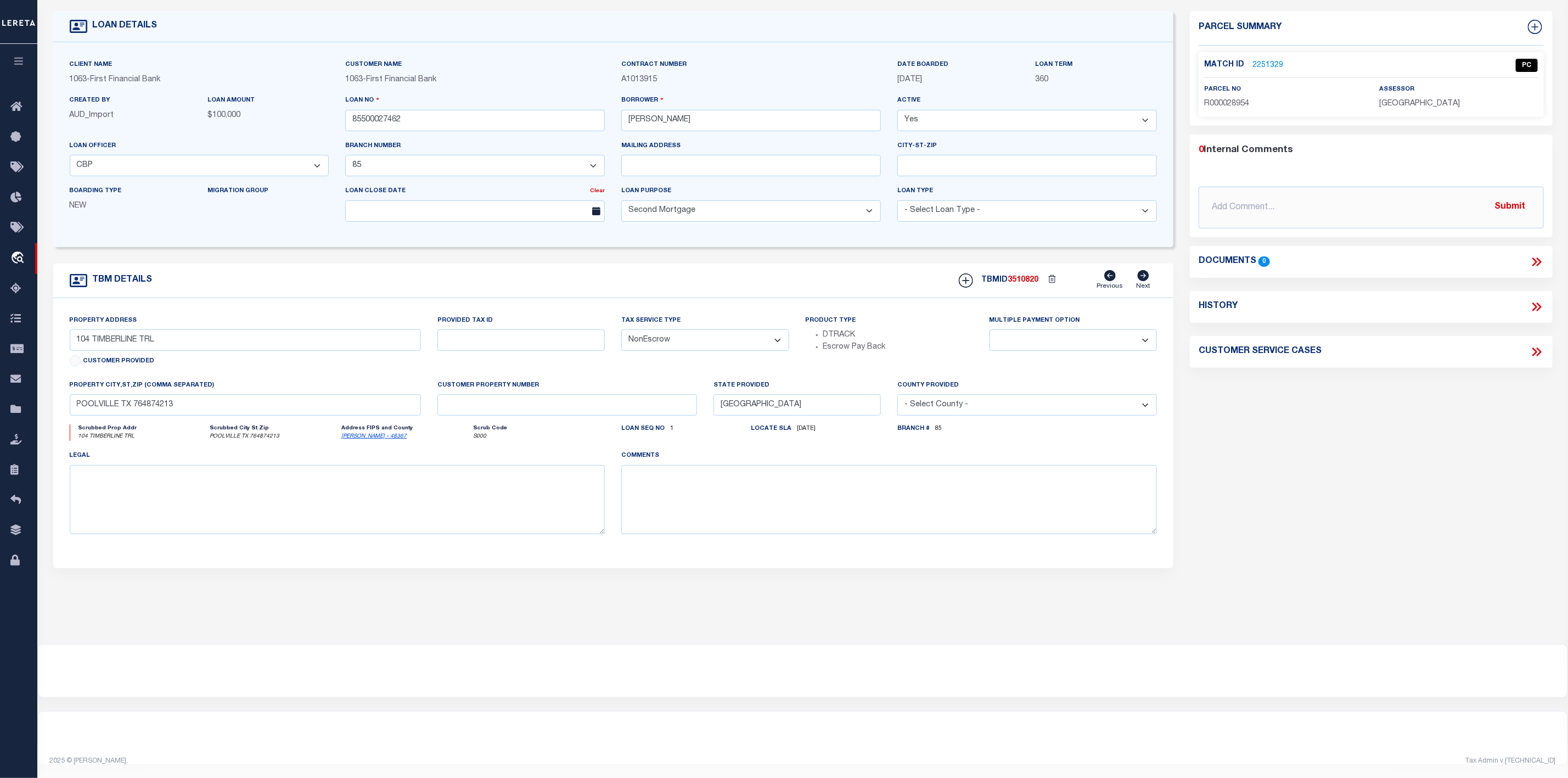
scroll to position [0, 0]
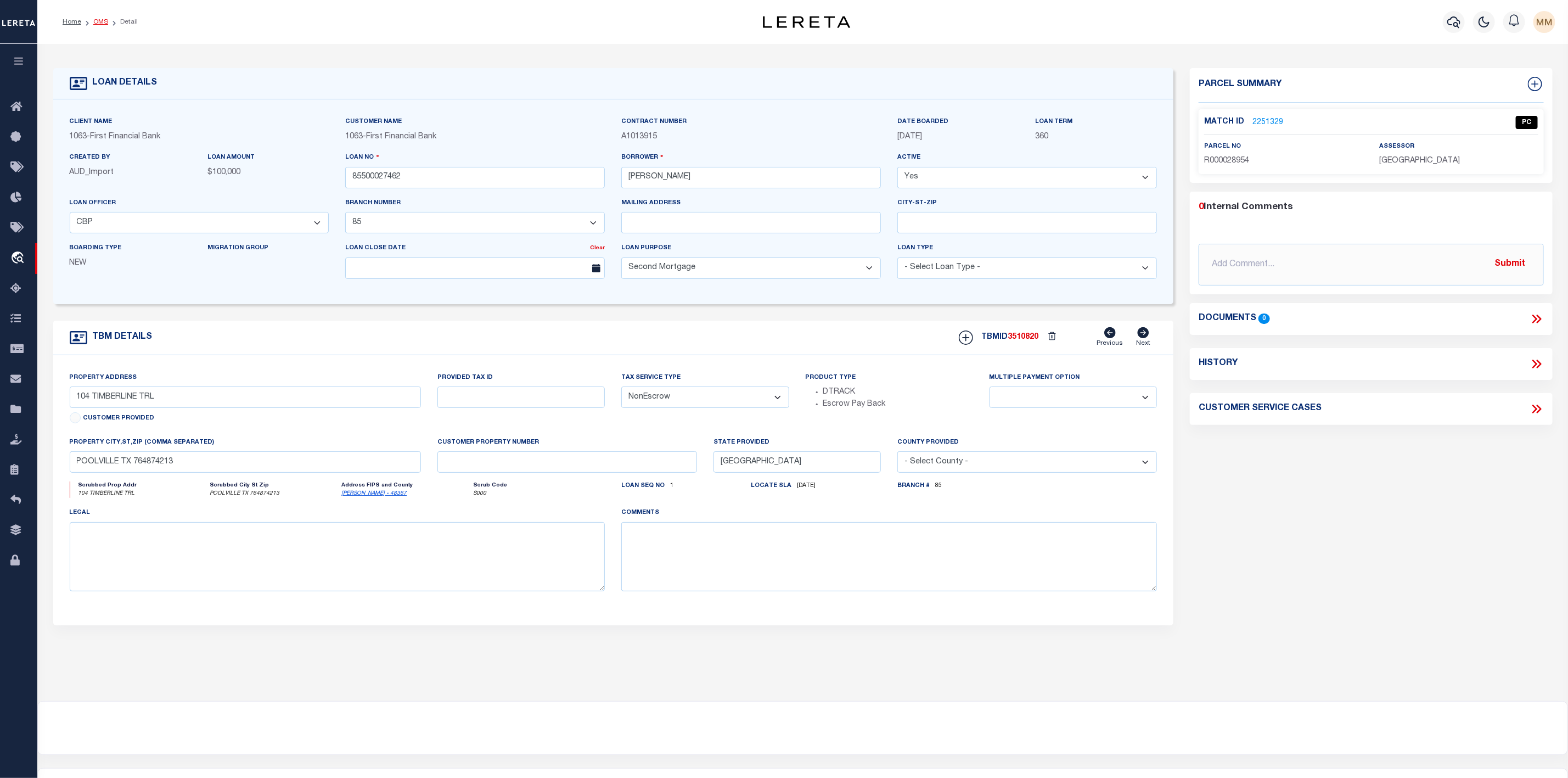
click at [96, 25] on link "OMS" at bounding box center [101, 21] width 15 height 7
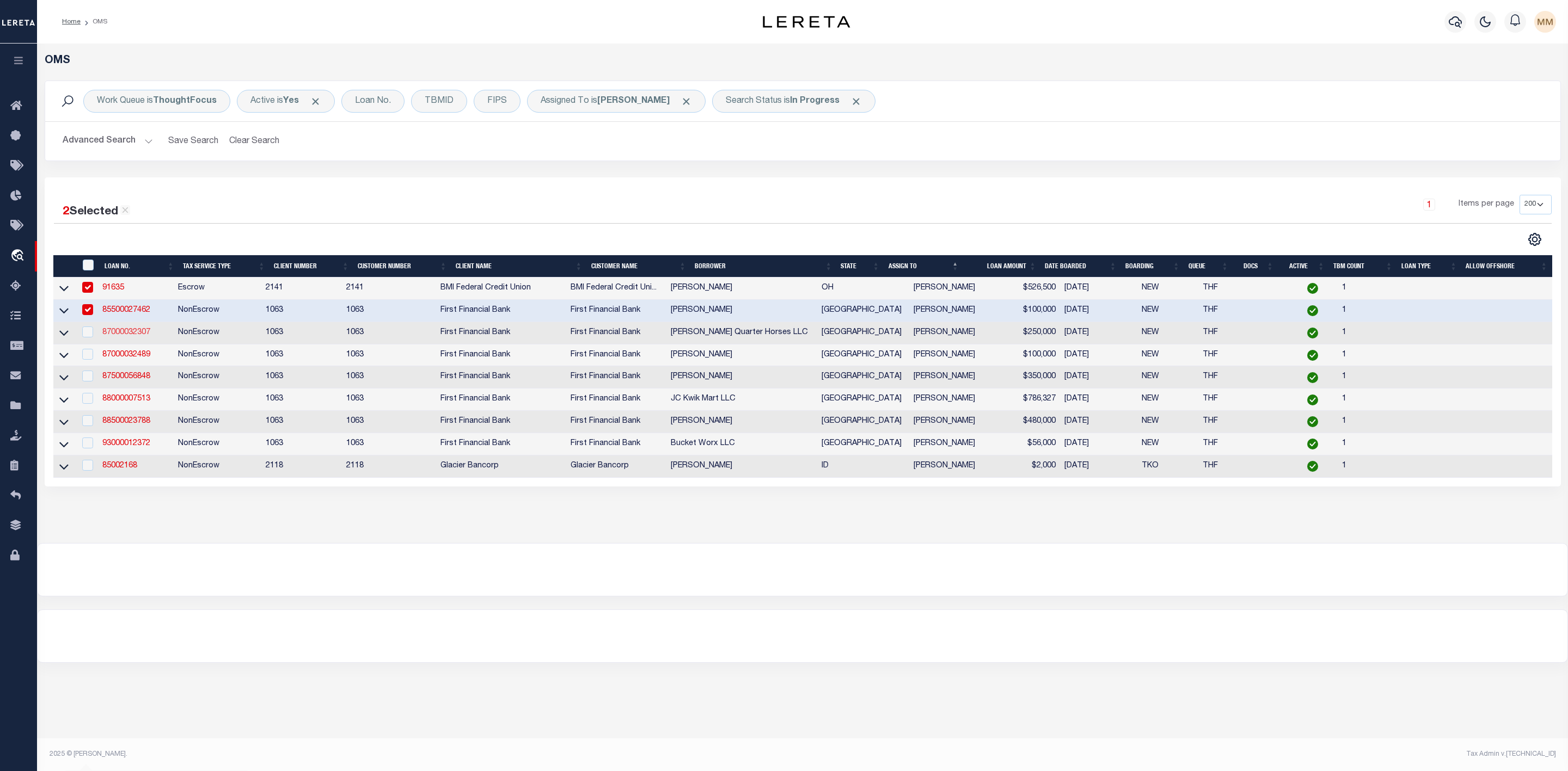
click at [118, 330] on link "87000032307" at bounding box center [126, 332] width 48 height 8
type input "87000032307"
type input "[PERSON_NAME] Quarter Horses LLC"
select select "7816"
select select "535"
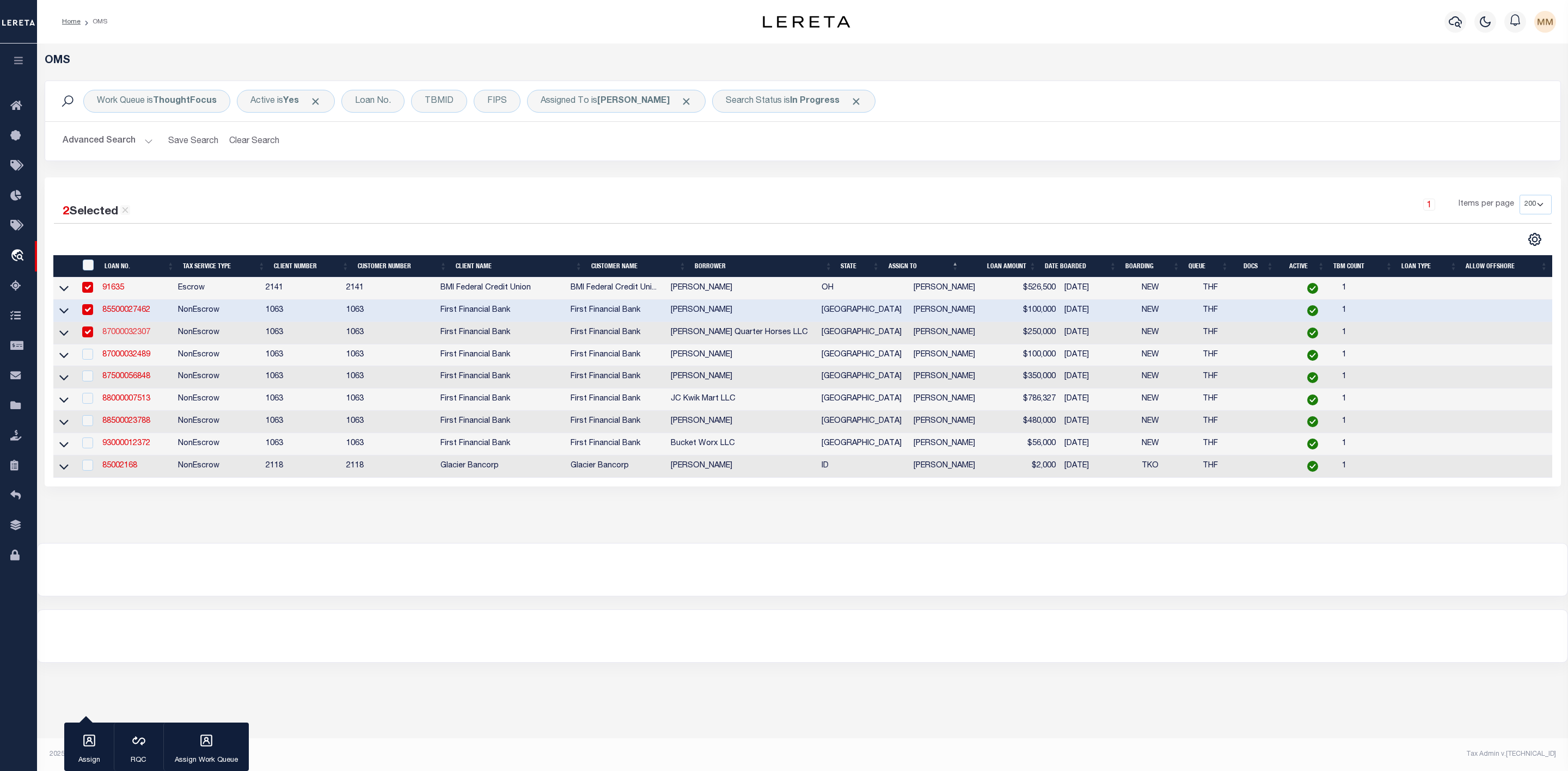
select select "400"
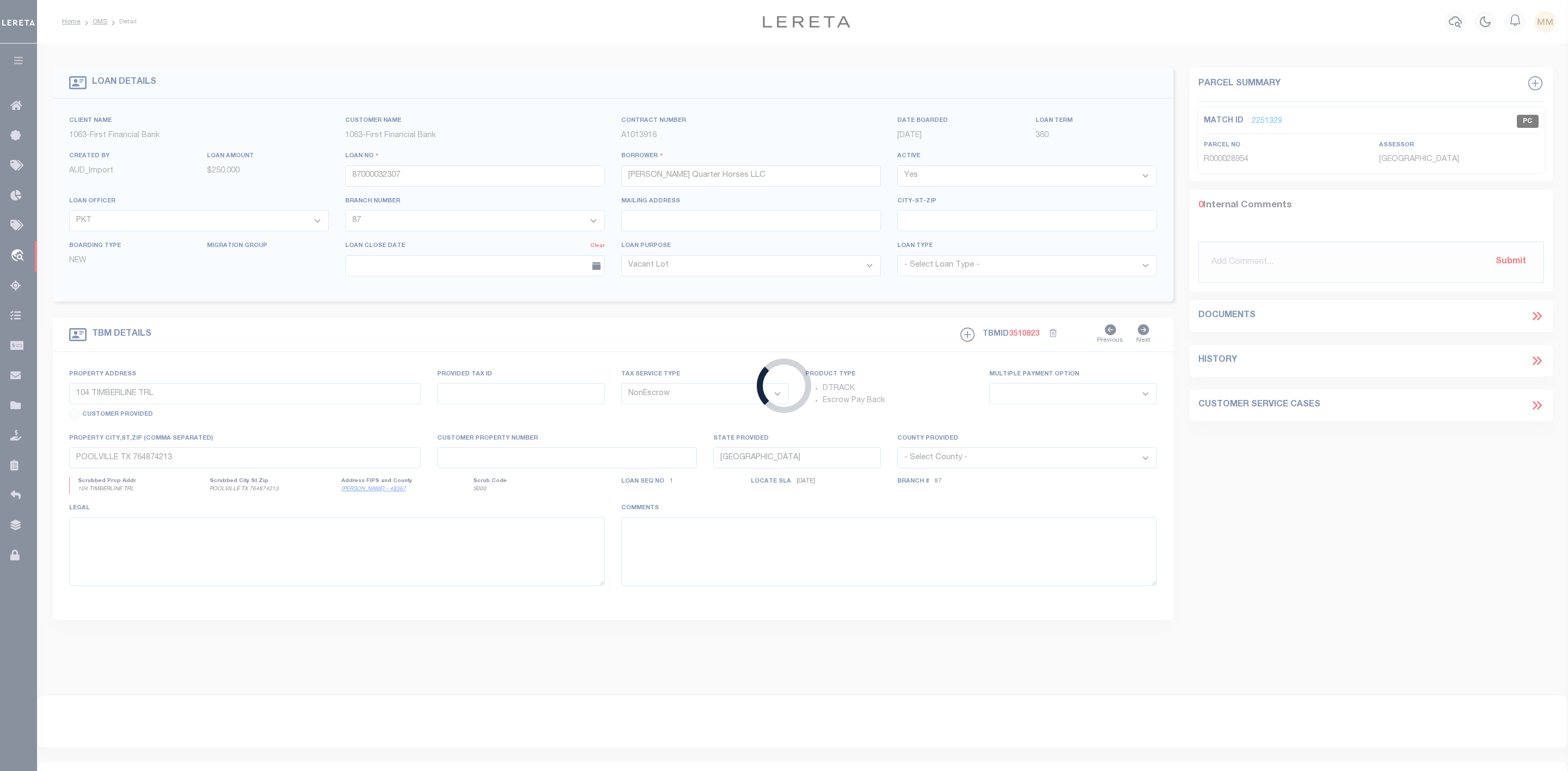
type input "1048 [GEOGRAPHIC_DATA]"
select select
type input "[PERSON_NAME] TX 764750000"
select select
select select "7816"
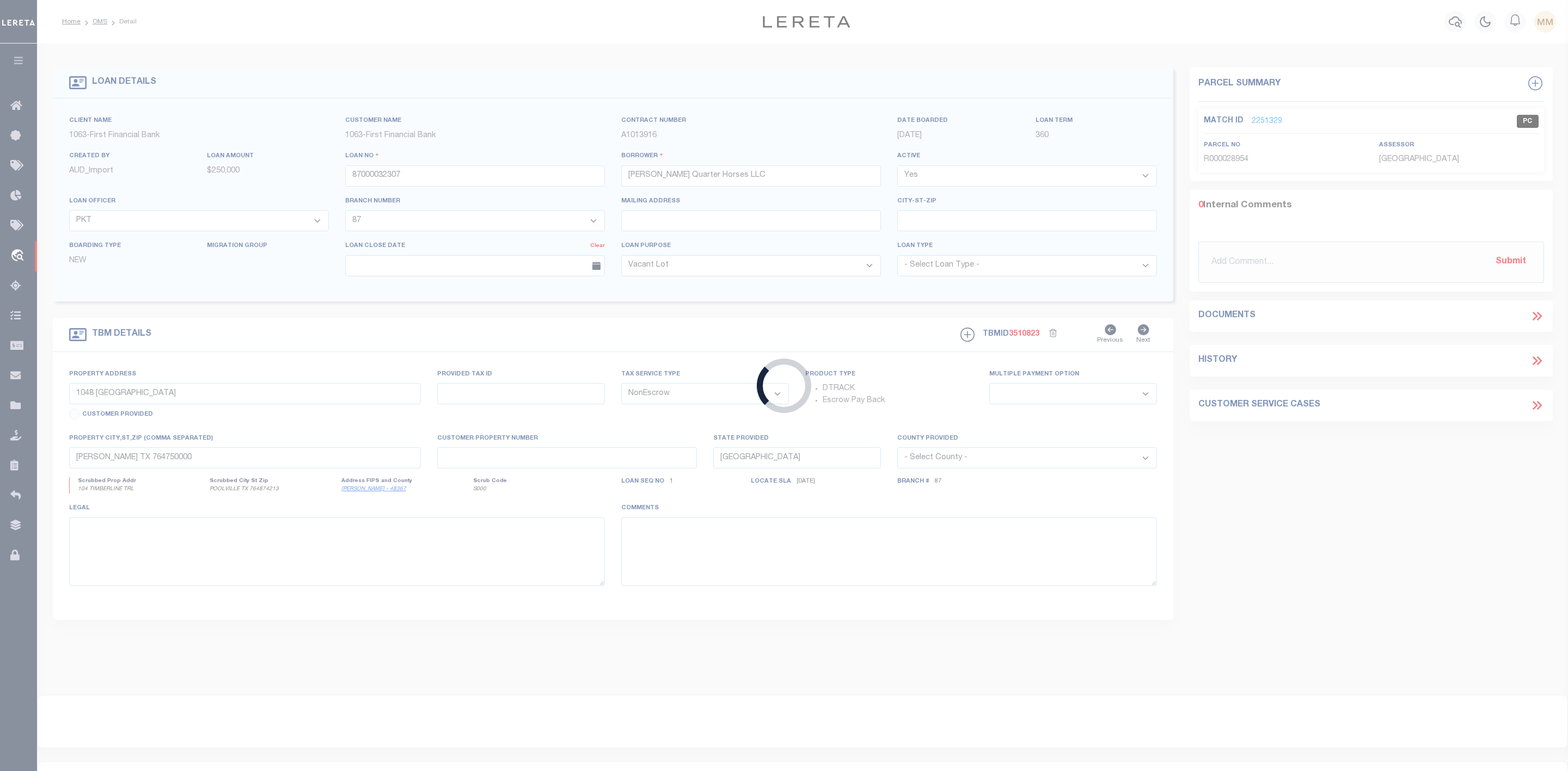
select select "535"
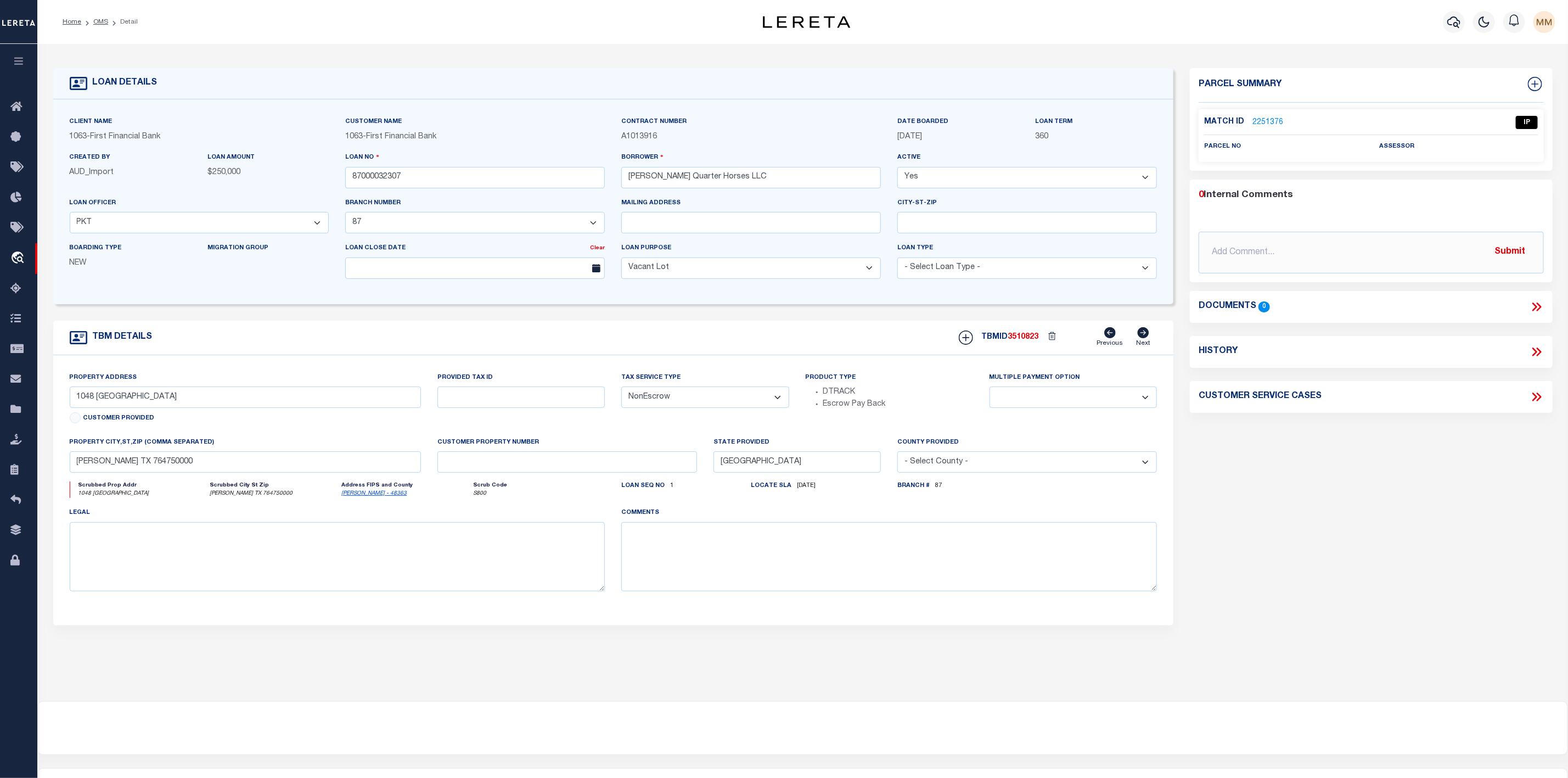
click at [1265, 121] on link "2251376" at bounding box center [1268, 123] width 31 height 12
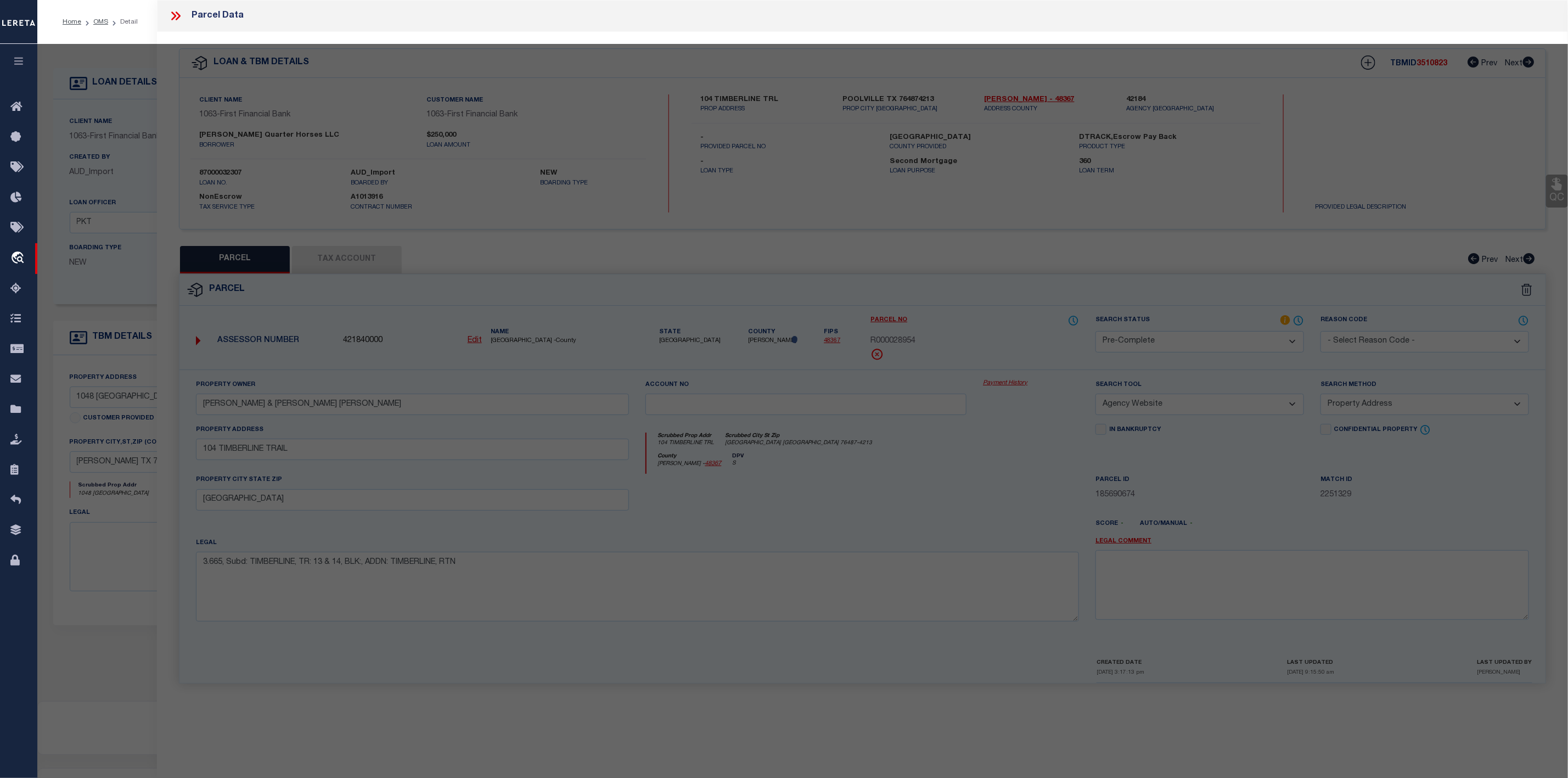
select select "AS"
select select
checkbox input "false"
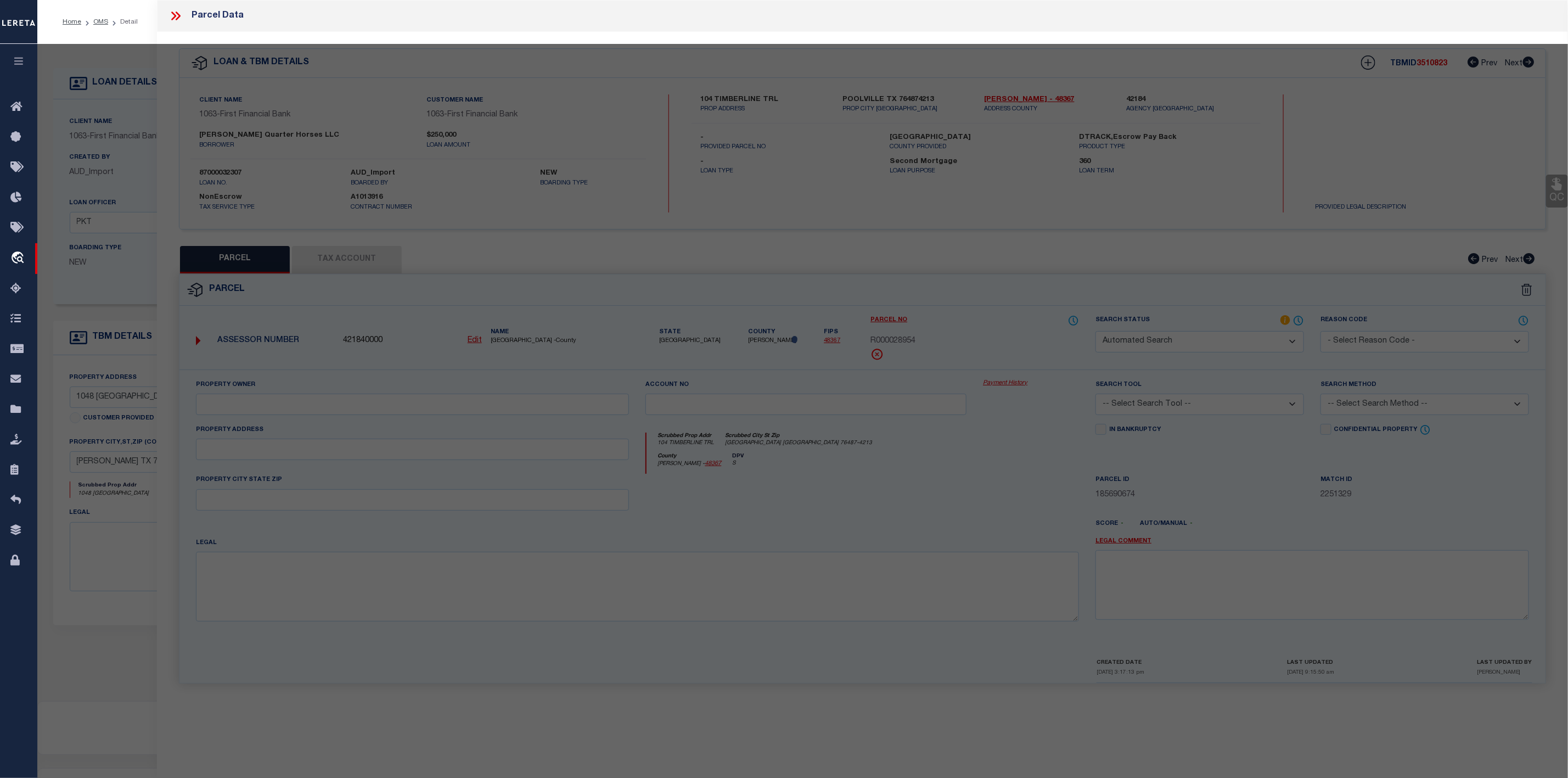
select select "IP"
checkbox input "false"
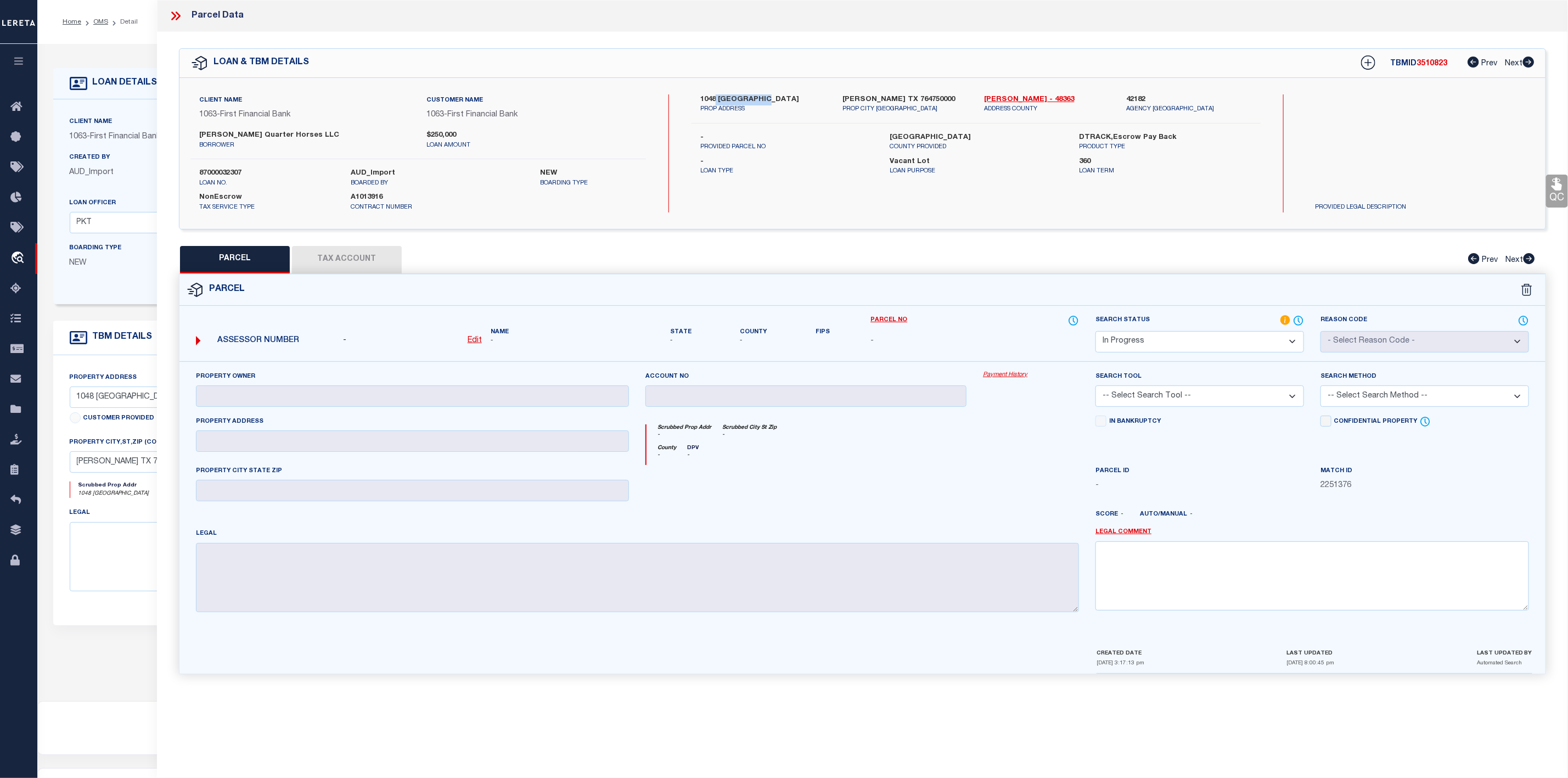
drag, startPoint x: 716, startPoint y: 96, endPoint x: 756, endPoint y: 103, distance: 40.6
click at [756, 103] on label "1048 [GEOGRAPHIC_DATA]" at bounding box center [763, 100] width 126 height 11
copy label "Hells Gate"
click at [478, 344] on u "Edit" at bounding box center [474, 340] width 14 height 8
select select "IP"
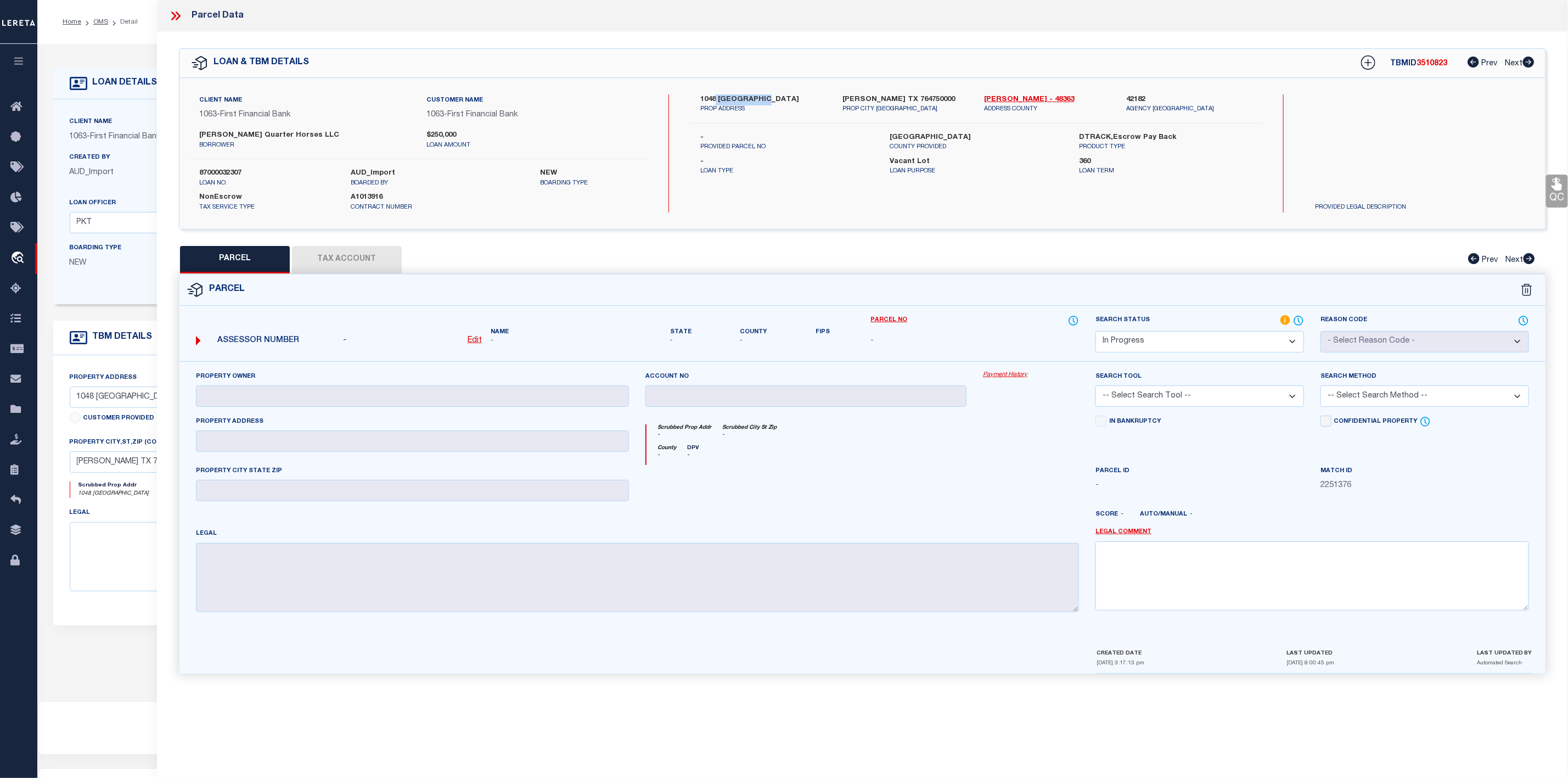
type textarea "-"
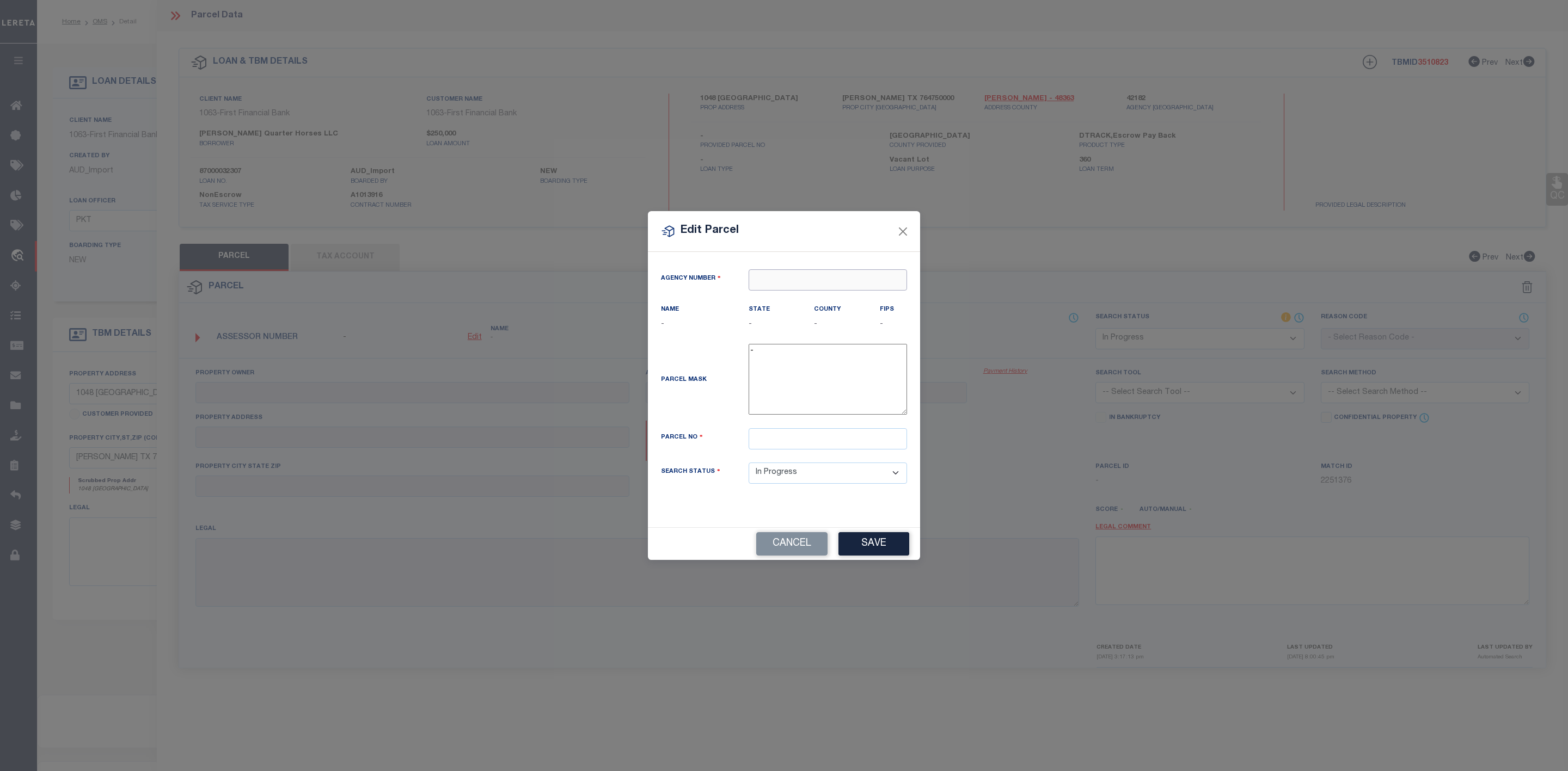
click at [810, 271] on input "text" at bounding box center [828, 280] width 158 height 21
click at [802, 288] on ul "421820000 : [GEOGRAPHIC_DATA]" at bounding box center [831, 298] width 166 height 18
click at [812, 302] on div "421820000 : [GEOGRAPHIC_DATA]" at bounding box center [831, 298] width 164 height 18
type input "421820000"
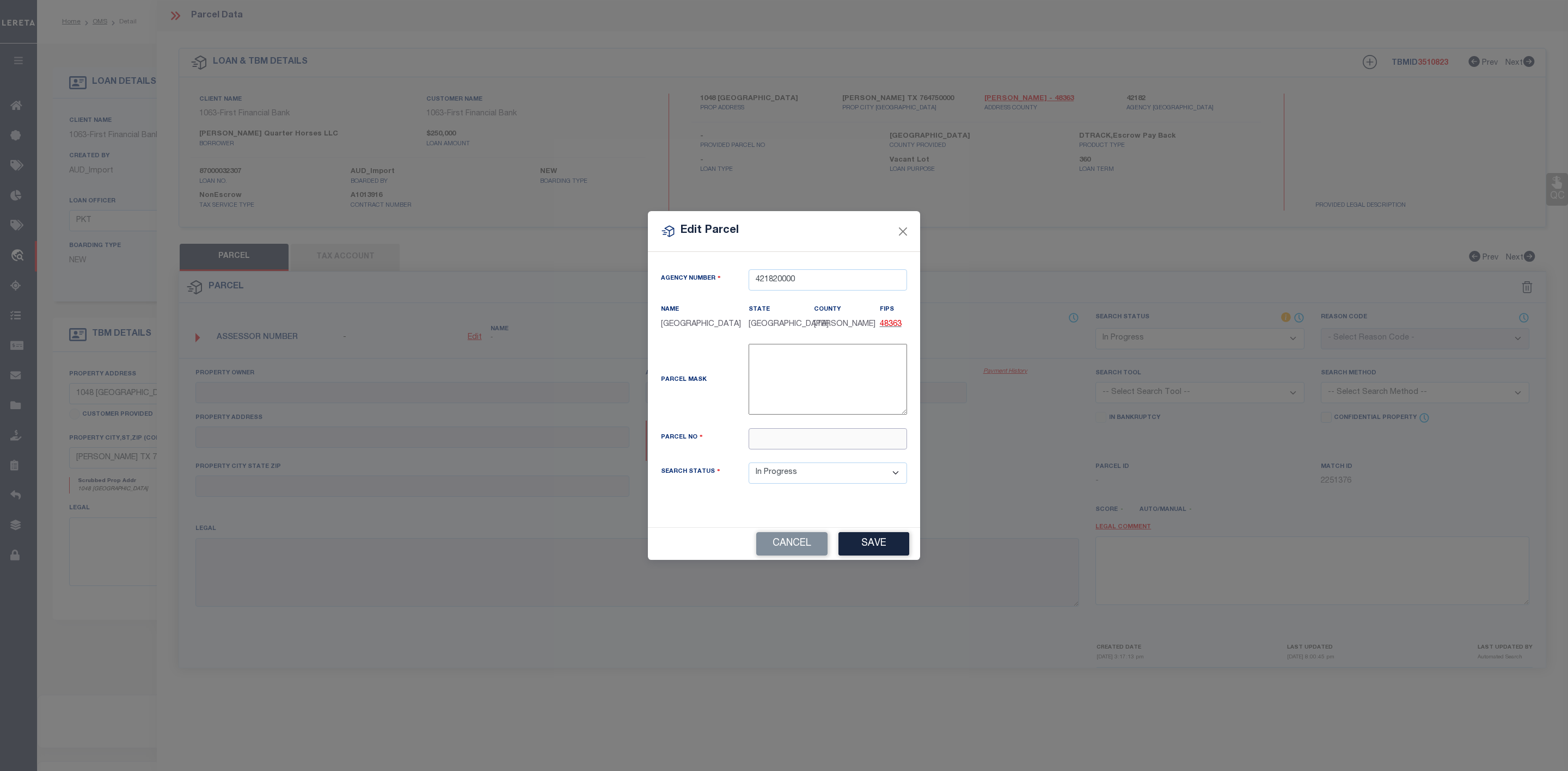
click at [776, 445] on input "text" at bounding box center [828, 439] width 158 height 21
paste input "R000026456"
type input "R000026456"
click at [870, 556] on button "Save" at bounding box center [873, 544] width 71 height 23
select select "IP"
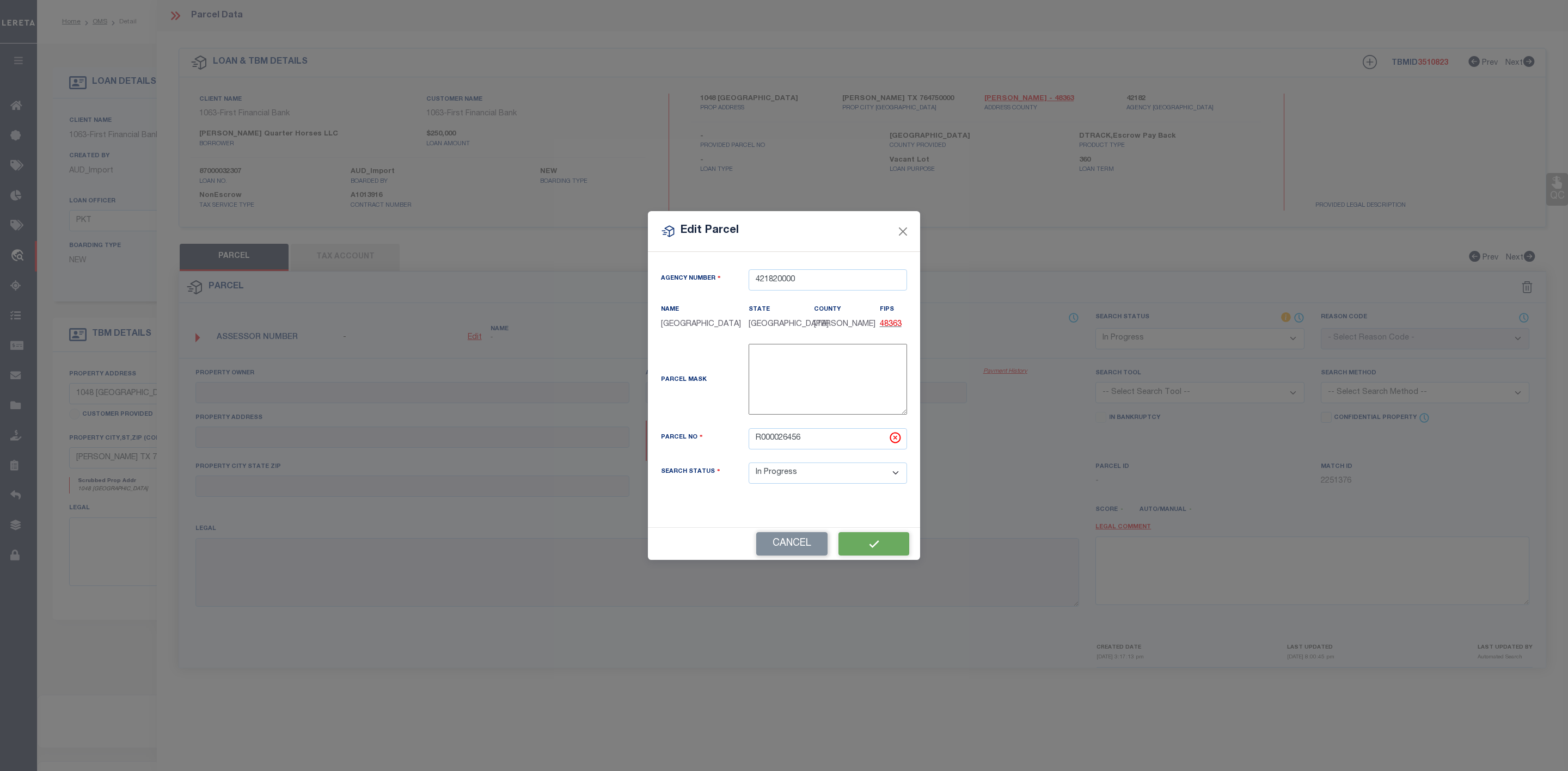
checkbox input "false"
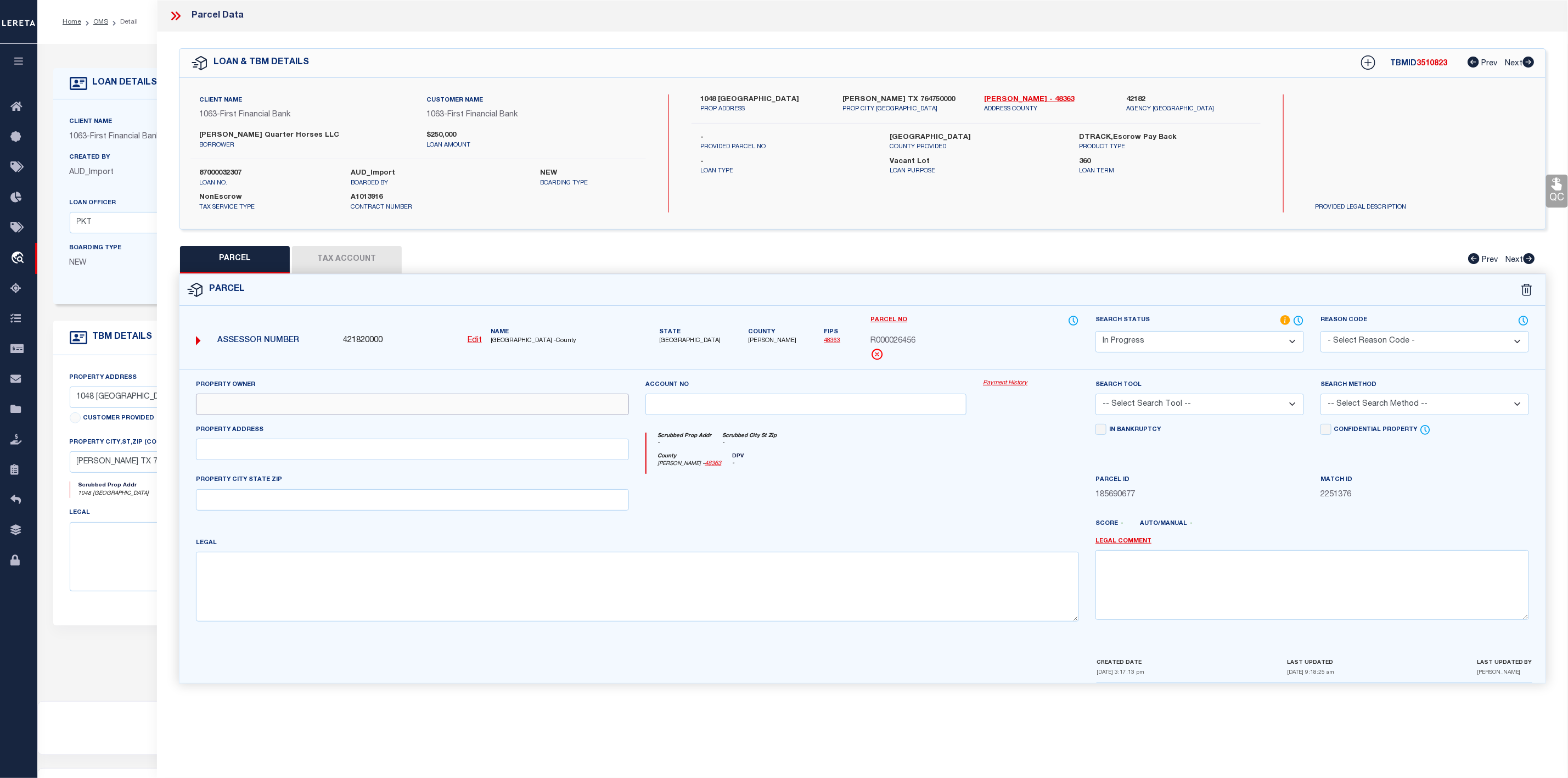
click at [257, 413] on input "text" at bounding box center [412, 404] width 434 height 21
click at [242, 409] on input "text" at bounding box center [412, 404] width 434 height 21
click at [219, 408] on input "text" at bounding box center [412, 404] width 434 height 21
paste input "[PERSON_NAME]"
type input "[PERSON_NAME]"
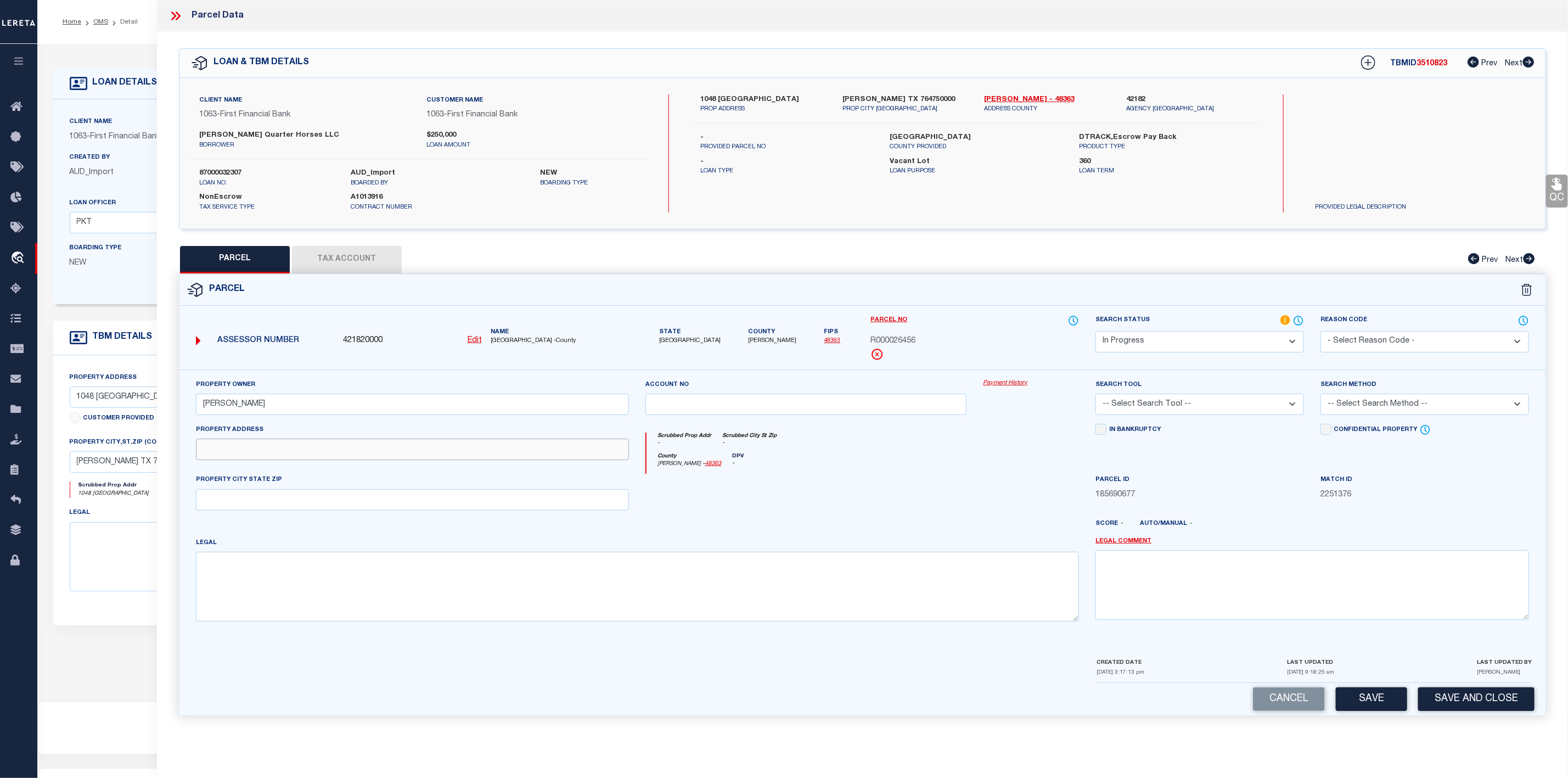
click at [230, 455] on input "text" at bounding box center [412, 449] width 434 height 21
paste input "1048"
click at [238, 455] on input "1048" at bounding box center [412, 449] width 434 height 21
paste input "[GEOGRAPHIC_DATA]"
type input "1048 [GEOGRAPHIC_DATA]"
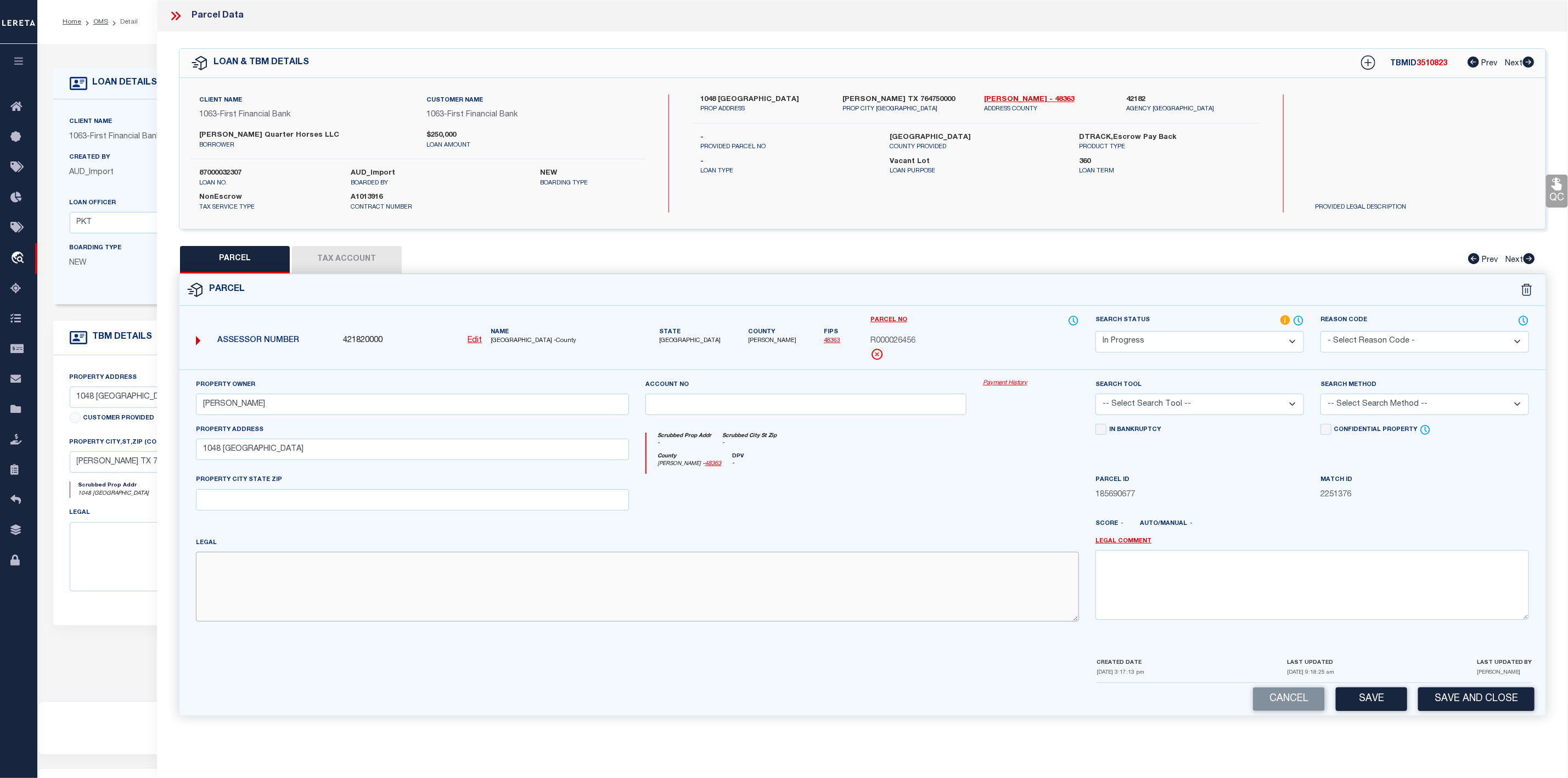
click at [225, 579] on textarea at bounding box center [638, 586] width 884 height 69
paste textarea "5.002, SPORTSMANS WORLD #12 BLK 2 LOT 3 (5.00 AC) G#S0925-12-00020-003-00-0"
type textarea "5.002, SPORTSMANS WORLD #12 BLK 2 LOT 3 (5.00 AC) G#S0925-12-00020-003-00-0"
click at [1163, 403] on select "-- Select Search Tool -- 3rd Party Website Agency File Agency Website ATLS CNV-…" at bounding box center [1200, 404] width 209 height 21
select select "AGW"
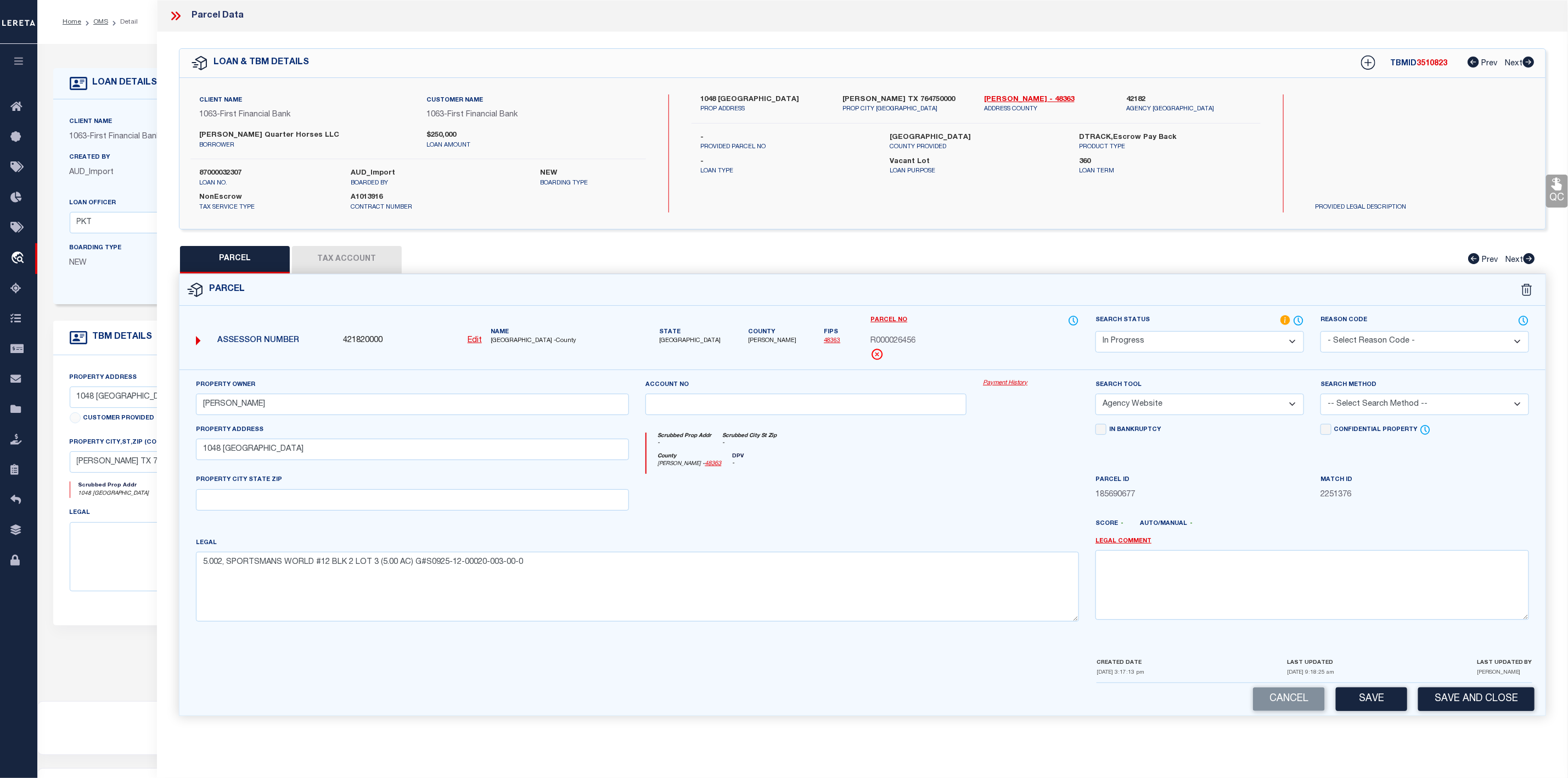
click at [1095, 397] on select "-- Select Search Tool -- 3rd Party Website Agency File Agency Website ATLS CNV-…" at bounding box center [1200, 404] width 209 height 21
click at [1360, 408] on select "-- Select Search Method -- Property Address Legal Liability Info Provided" at bounding box center [1425, 404] width 209 height 21
select select "ADD"
click at [1321, 397] on select "-- Select Search Method -- Property Address Legal Liability Info Provided" at bounding box center [1425, 404] width 209 height 21
click at [1359, 711] on button "Save" at bounding box center [1372, 699] width 71 height 23
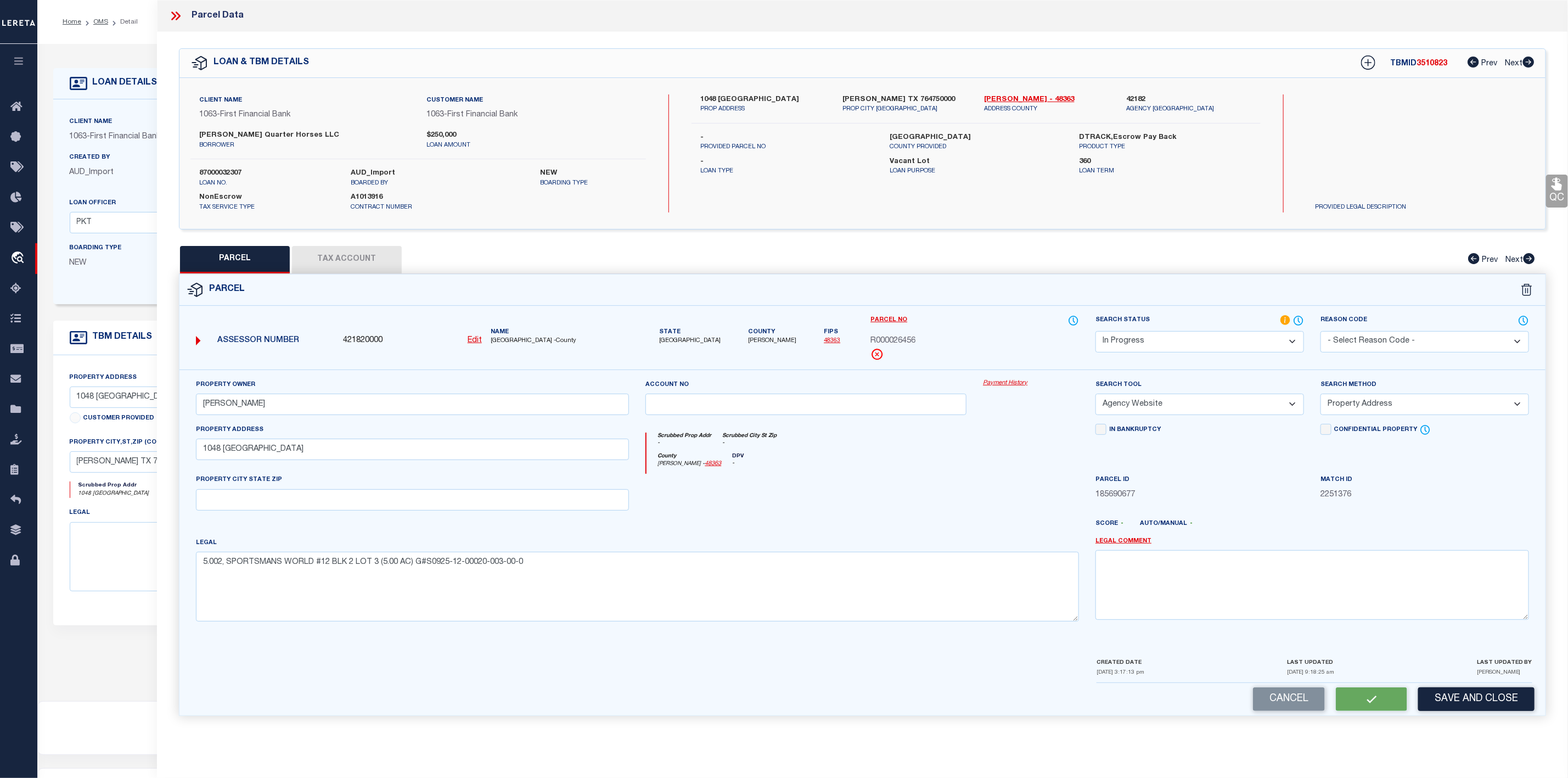
select select "AS"
select select
checkbox input "false"
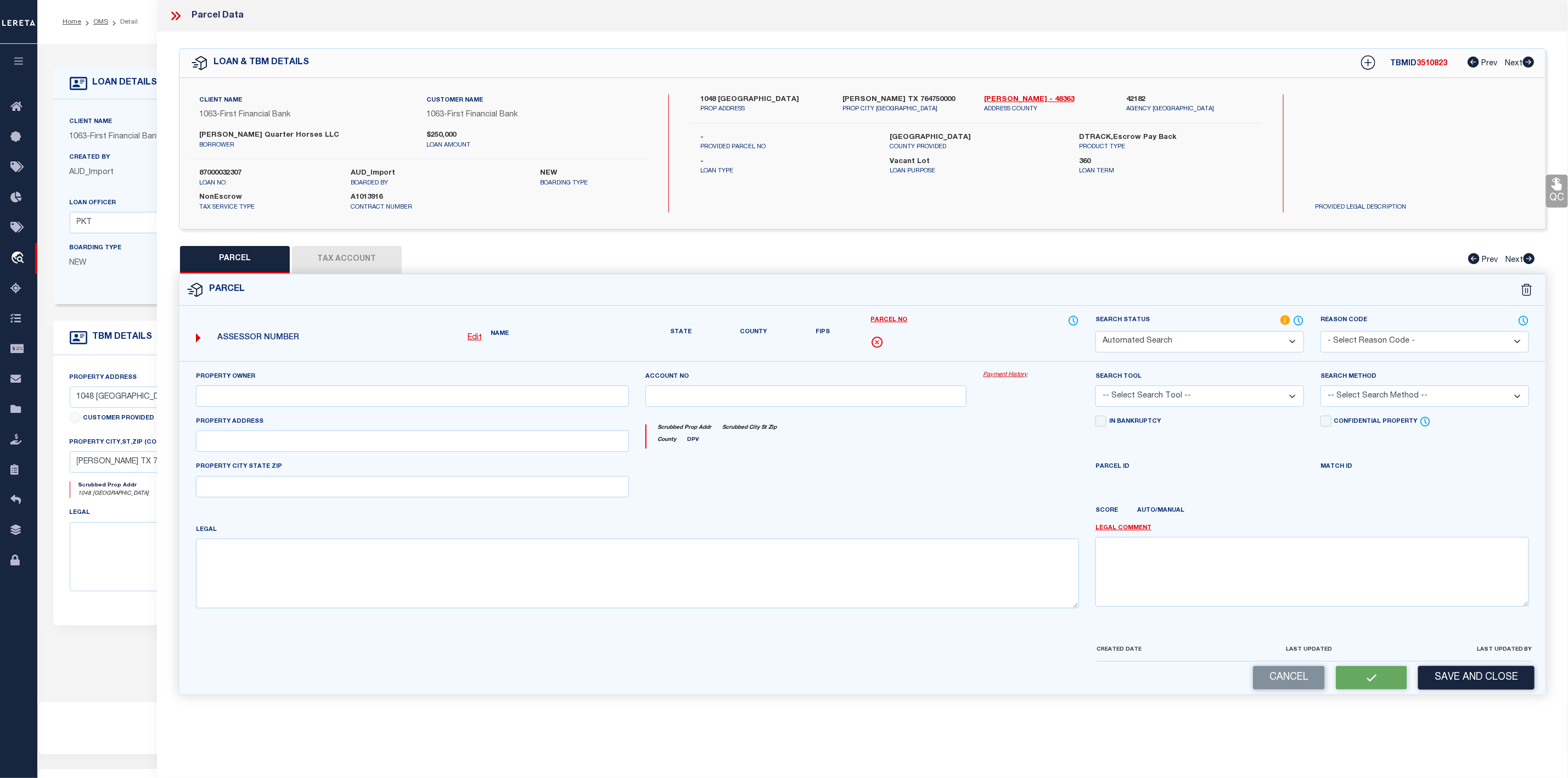
select select "IP"
type input "[PERSON_NAME]"
select select "AGW"
select select "ADD"
type input "1048 [GEOGRAPHIC_DATA]"
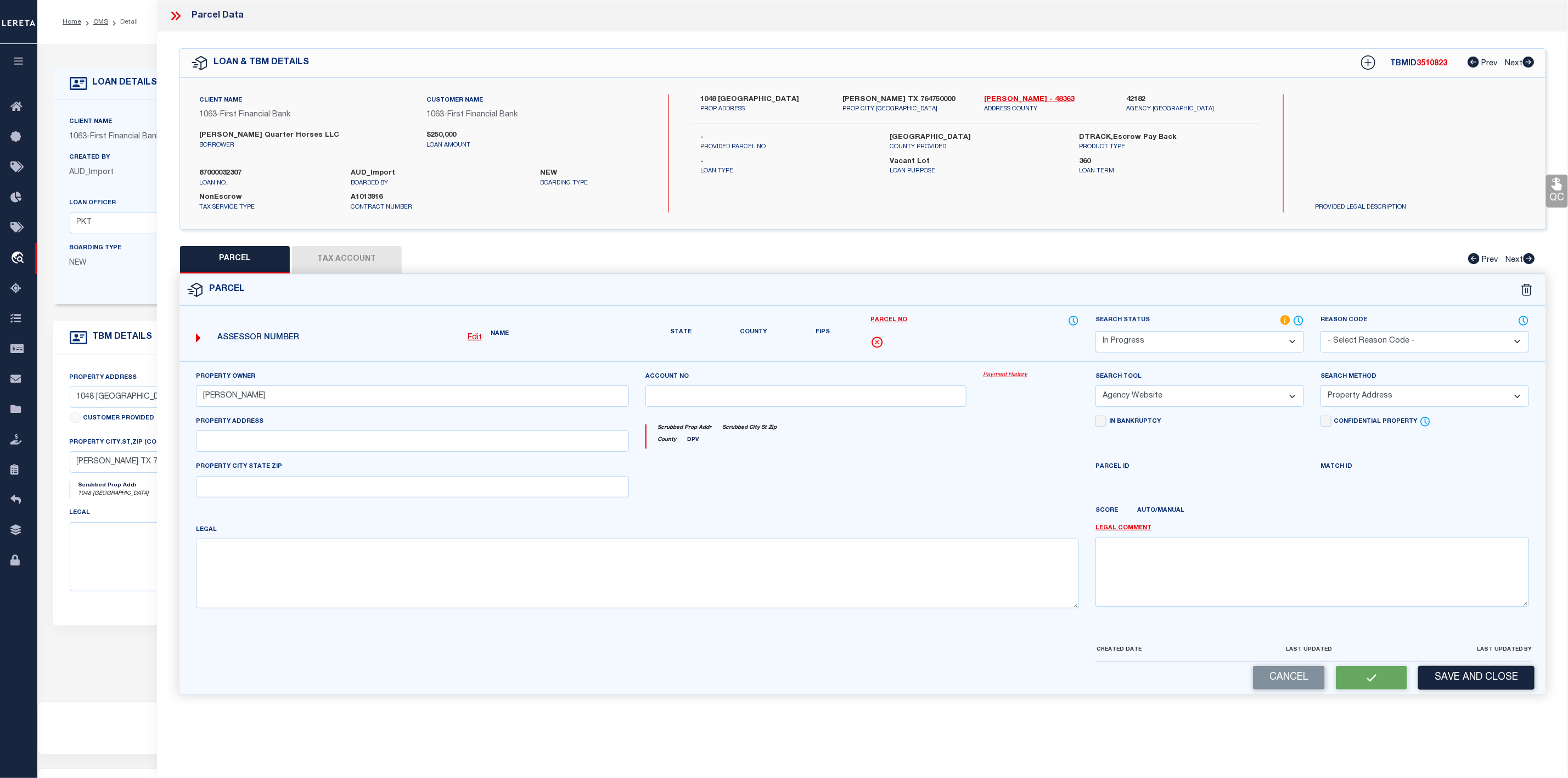
type textarea "5.002, SPORTSMANS WORLD #12 BLK 2 LOT 3 (5.00 AC) G#S0925-12-00020-003-00-0"
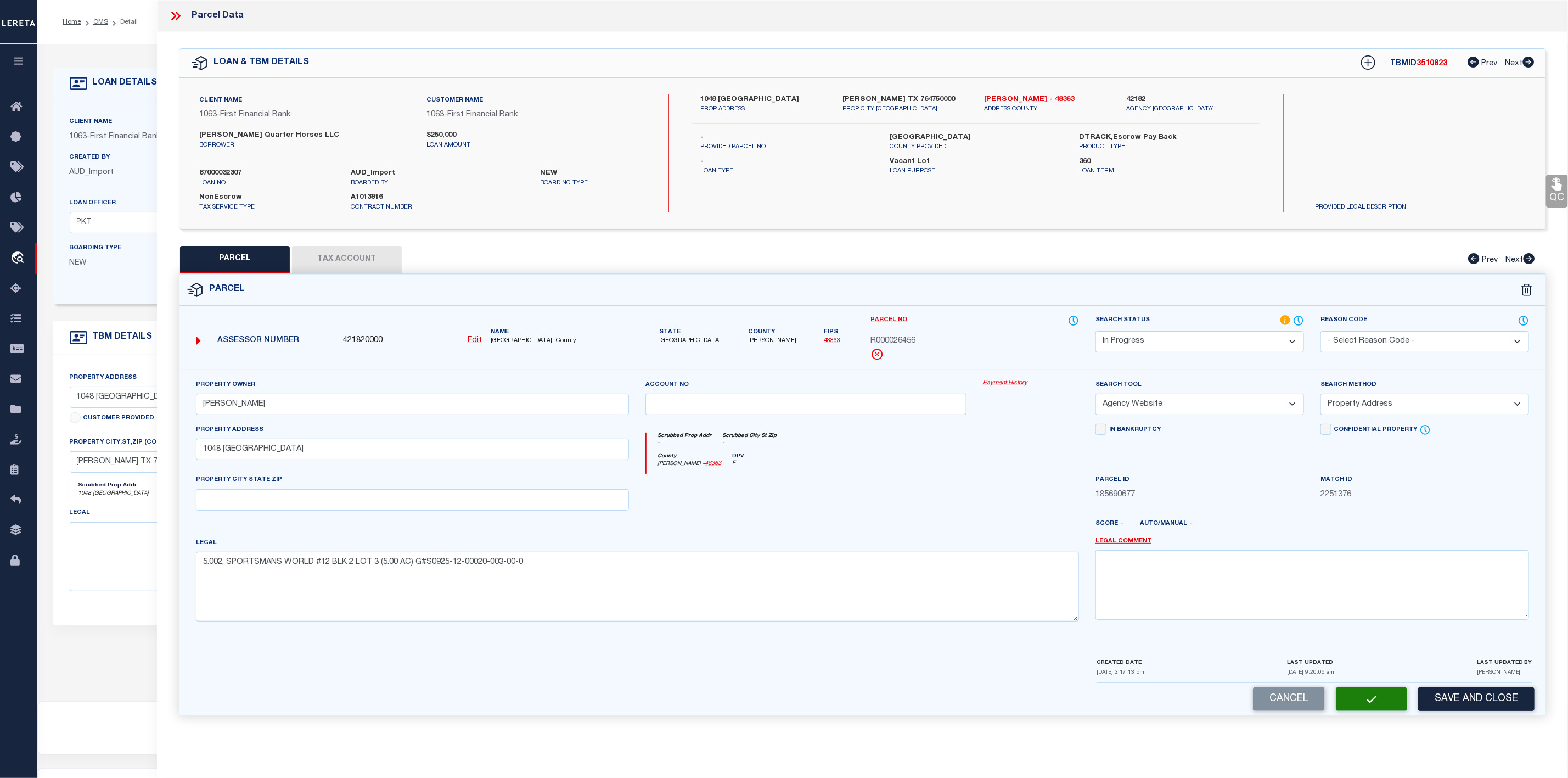
click at [376, 264] on button "Tax Account" at bounding box center [347, 260] width 110 height 28
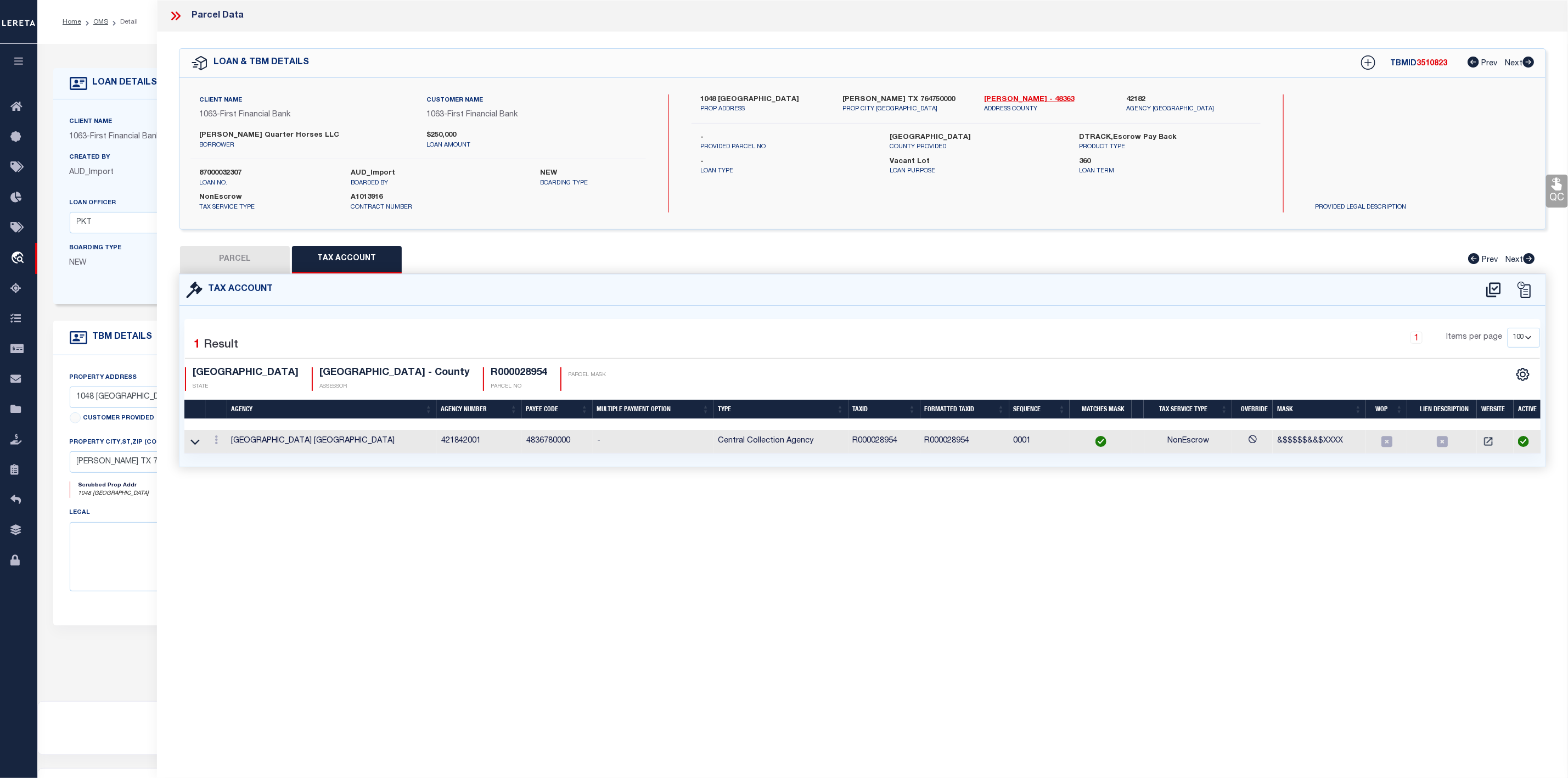
select select "100"
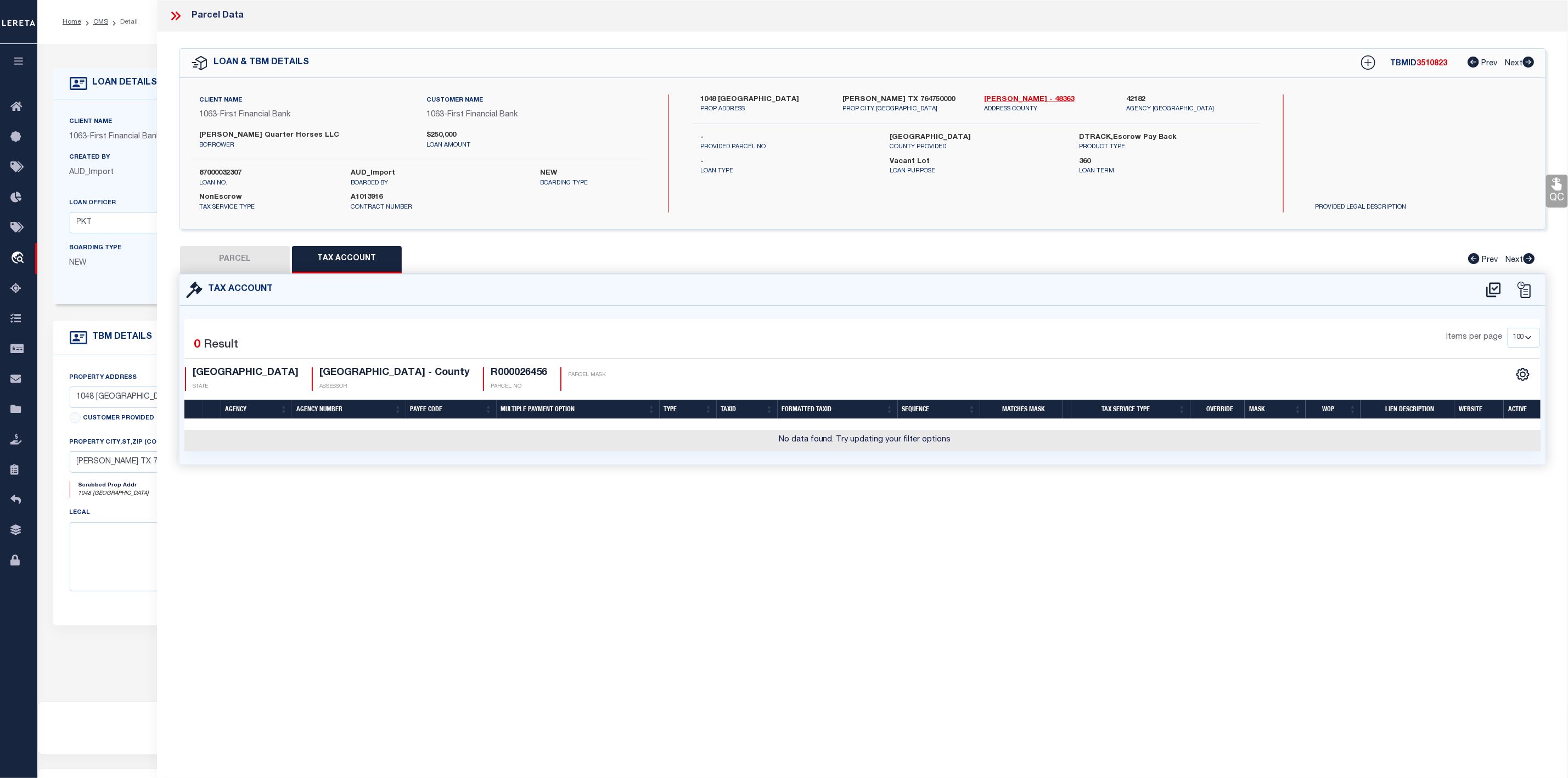
click at [1487, 279] on div "Tax Account" at bounding box center [862, 290] width 1366 height 31
click at [1500, 297] on icon at bounding box center [1494, 290] width 18 height 18
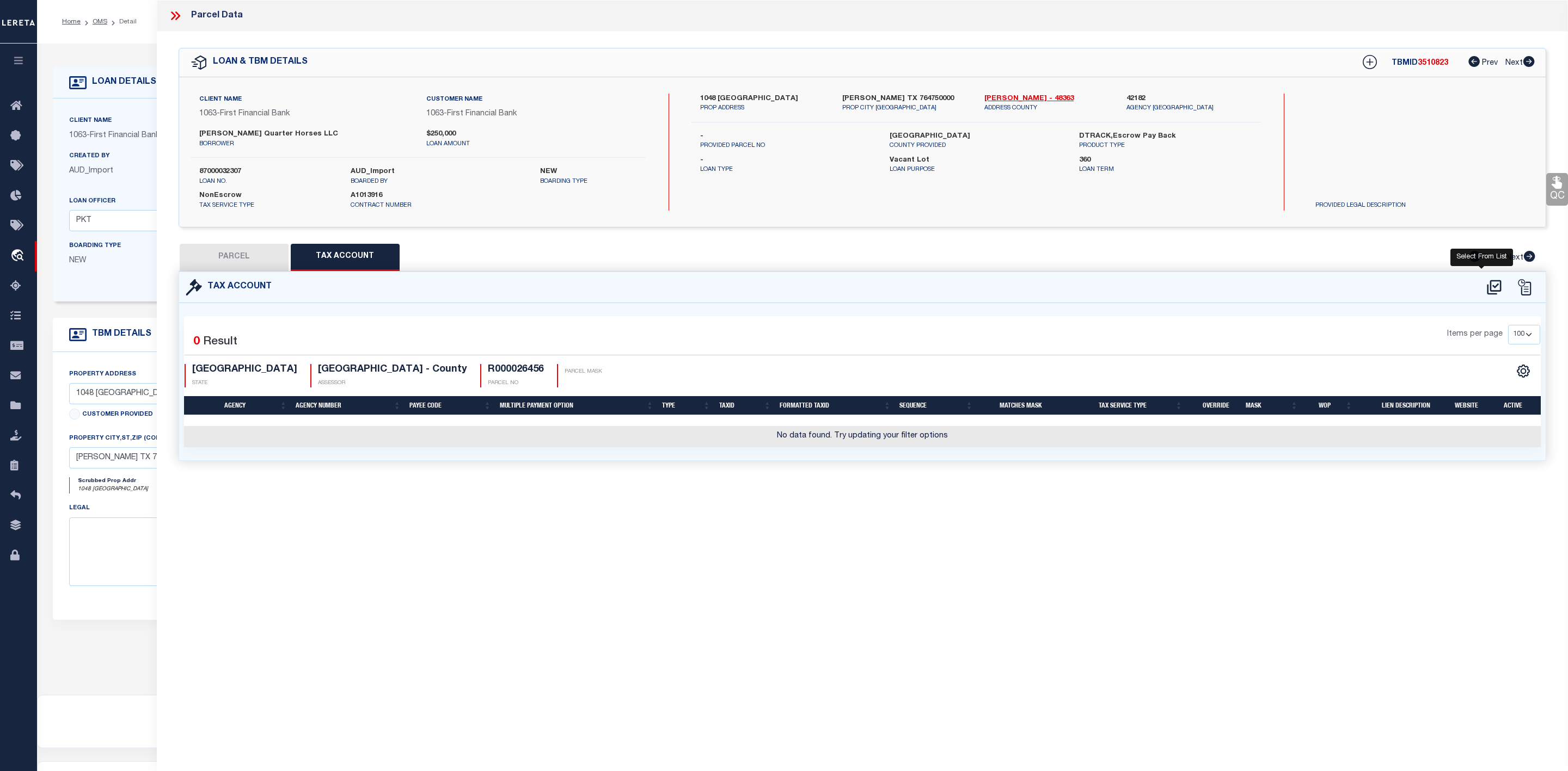
select select "100"
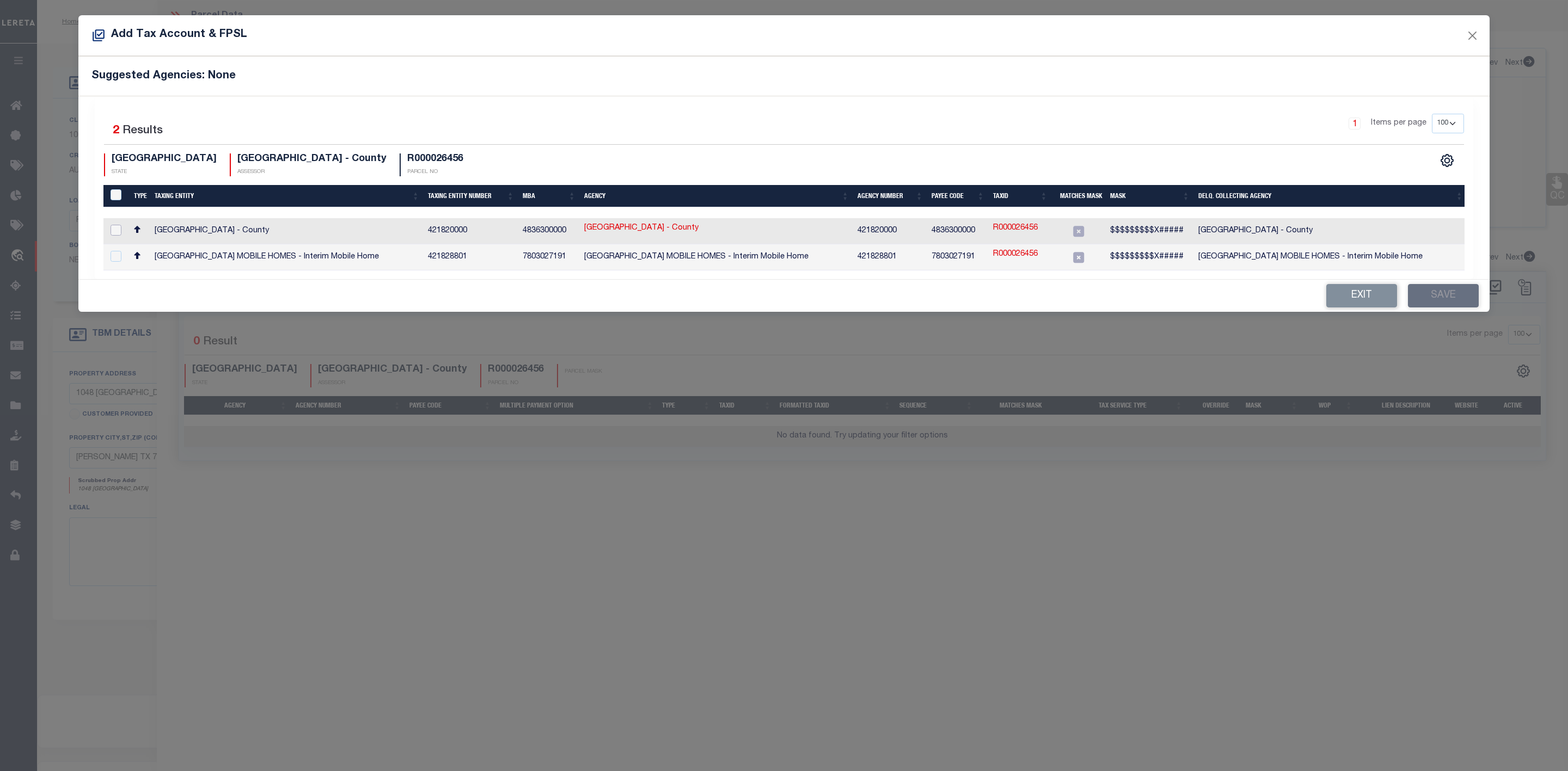
click at [116, 232] on input "checkbox" at bounding box center [116, 230] width 11 height 11
checkbox input "true"
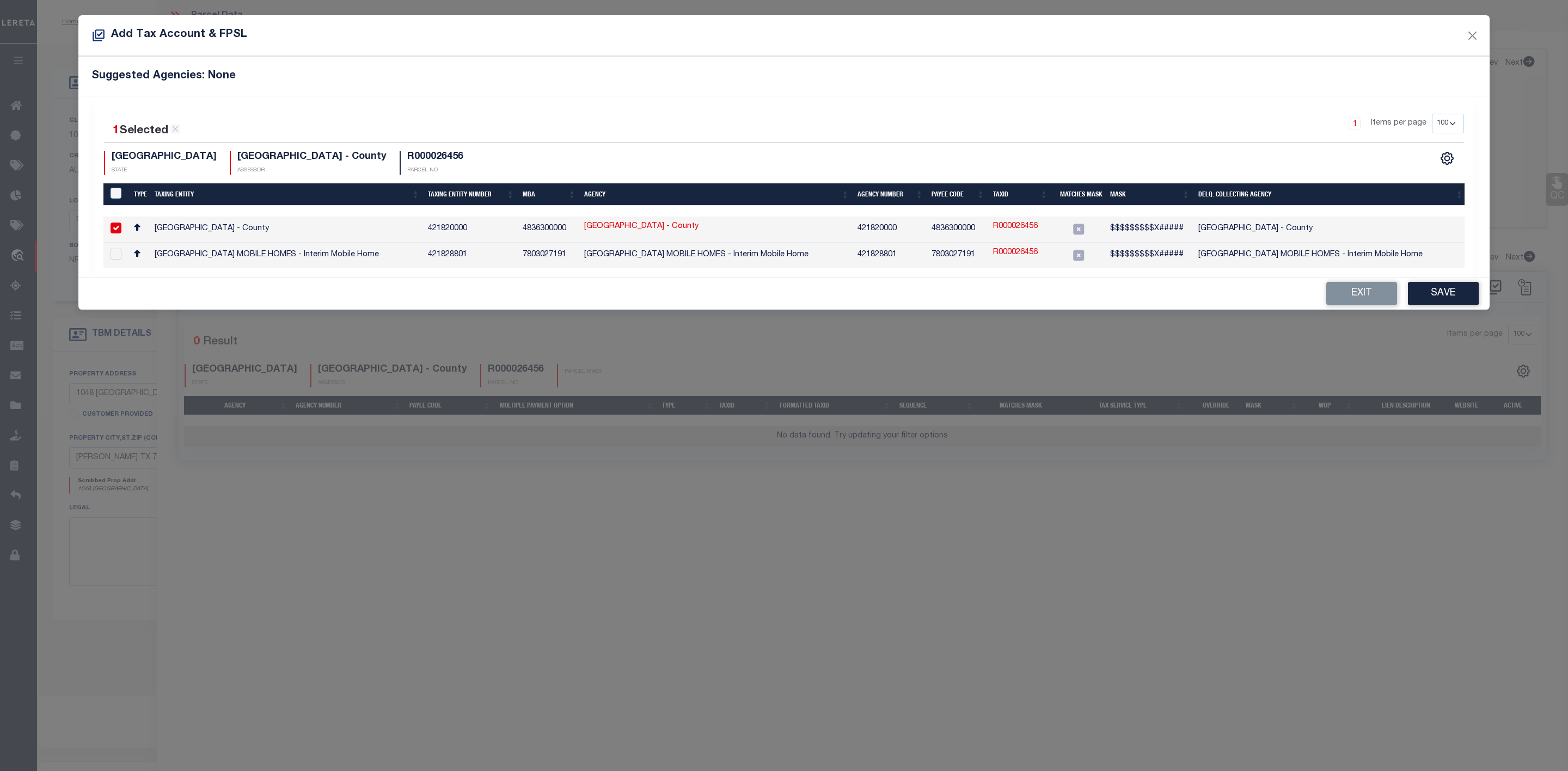
click at [1007, 228] on link "R000026456" at bounding box center [1015, 227] width 44 height 12
type input "R000026456"
type textarea "$$$$$$$$$X#####"
checkbox input "false"
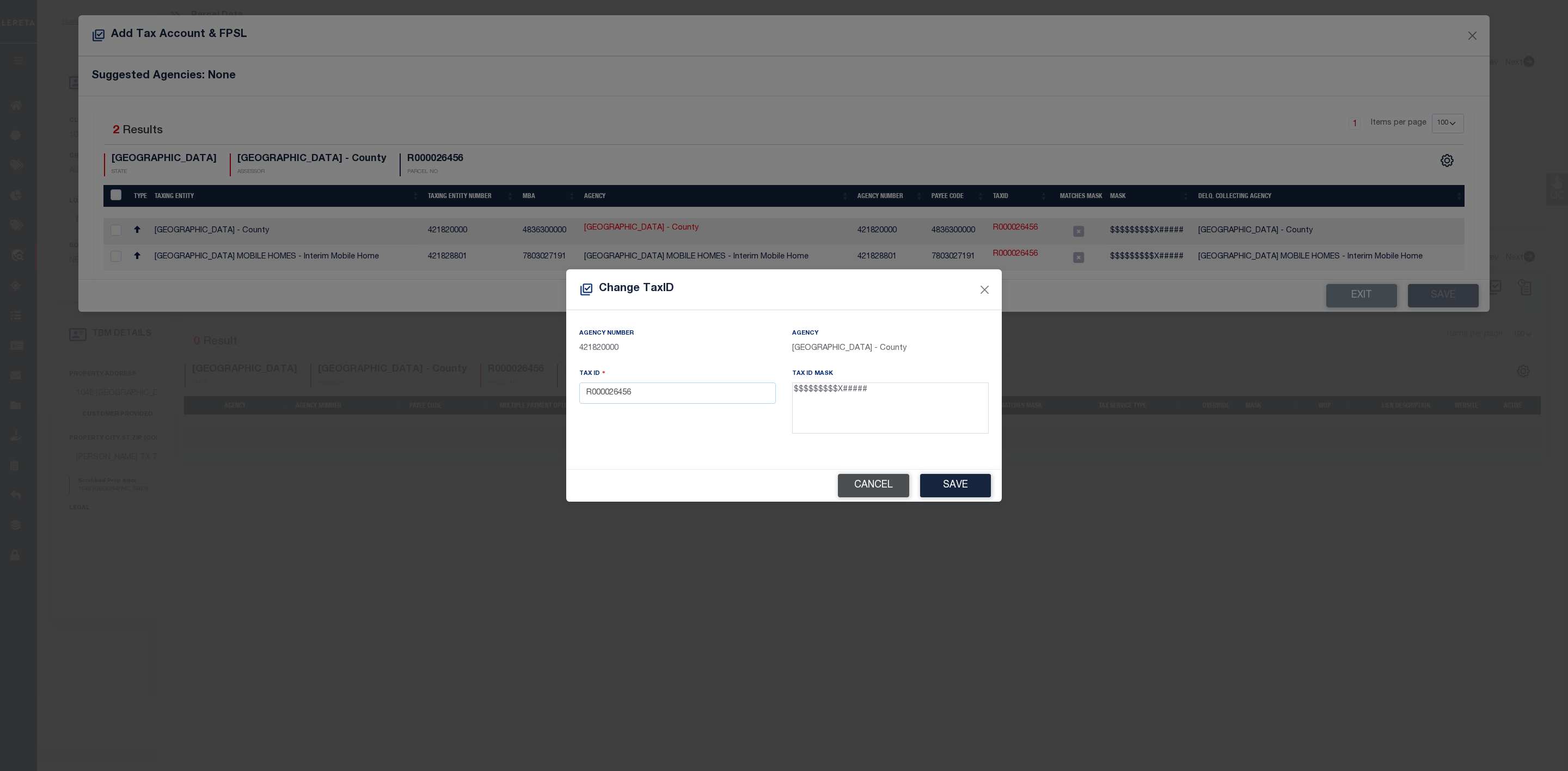
click at [864, 492] on button "Cancel" at bounding box center [873, 486] width 71 height 23
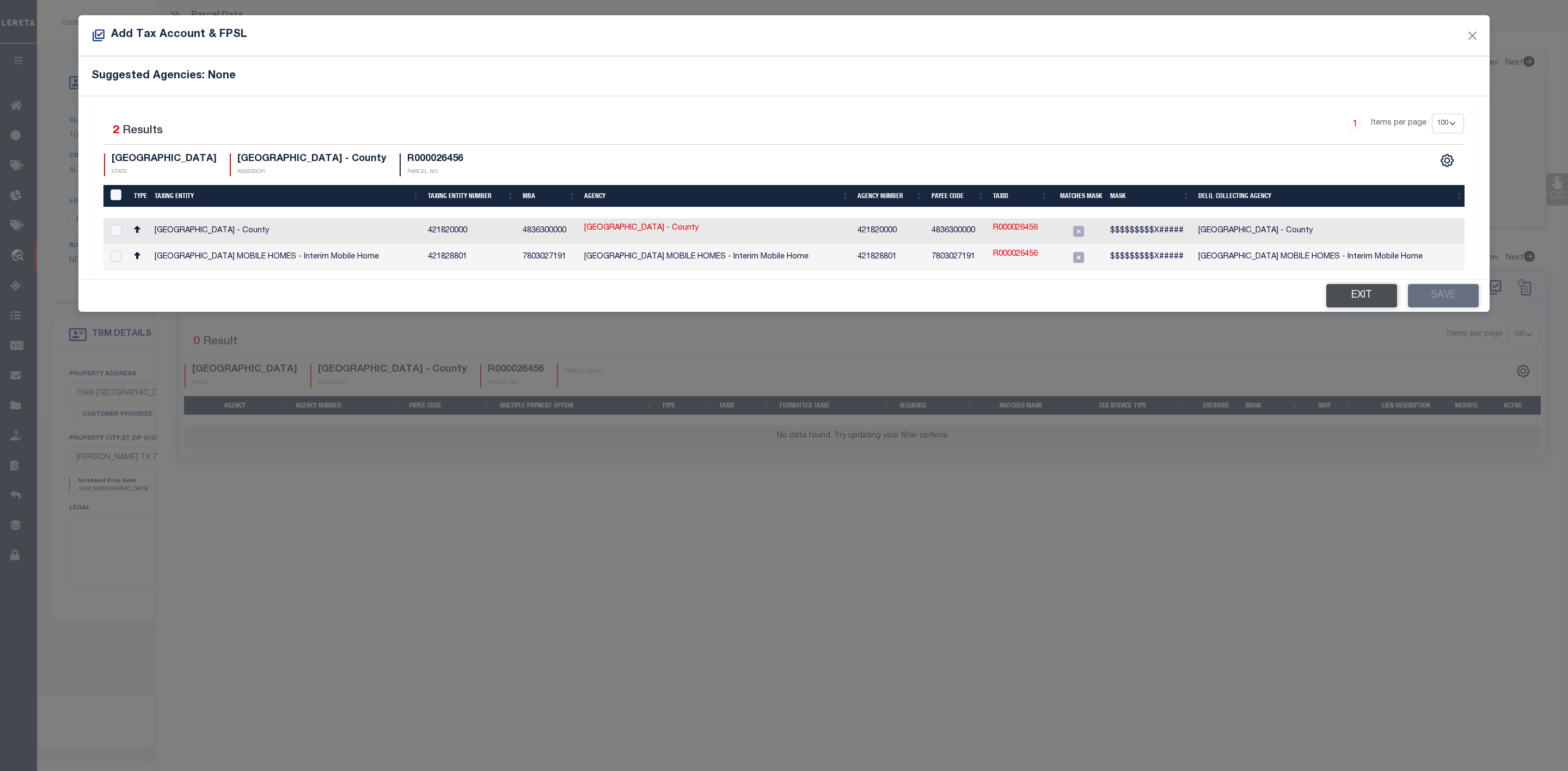
click at [1367, 299] on button "Exit" at bounding box center [1362, 296] width 71 height 23
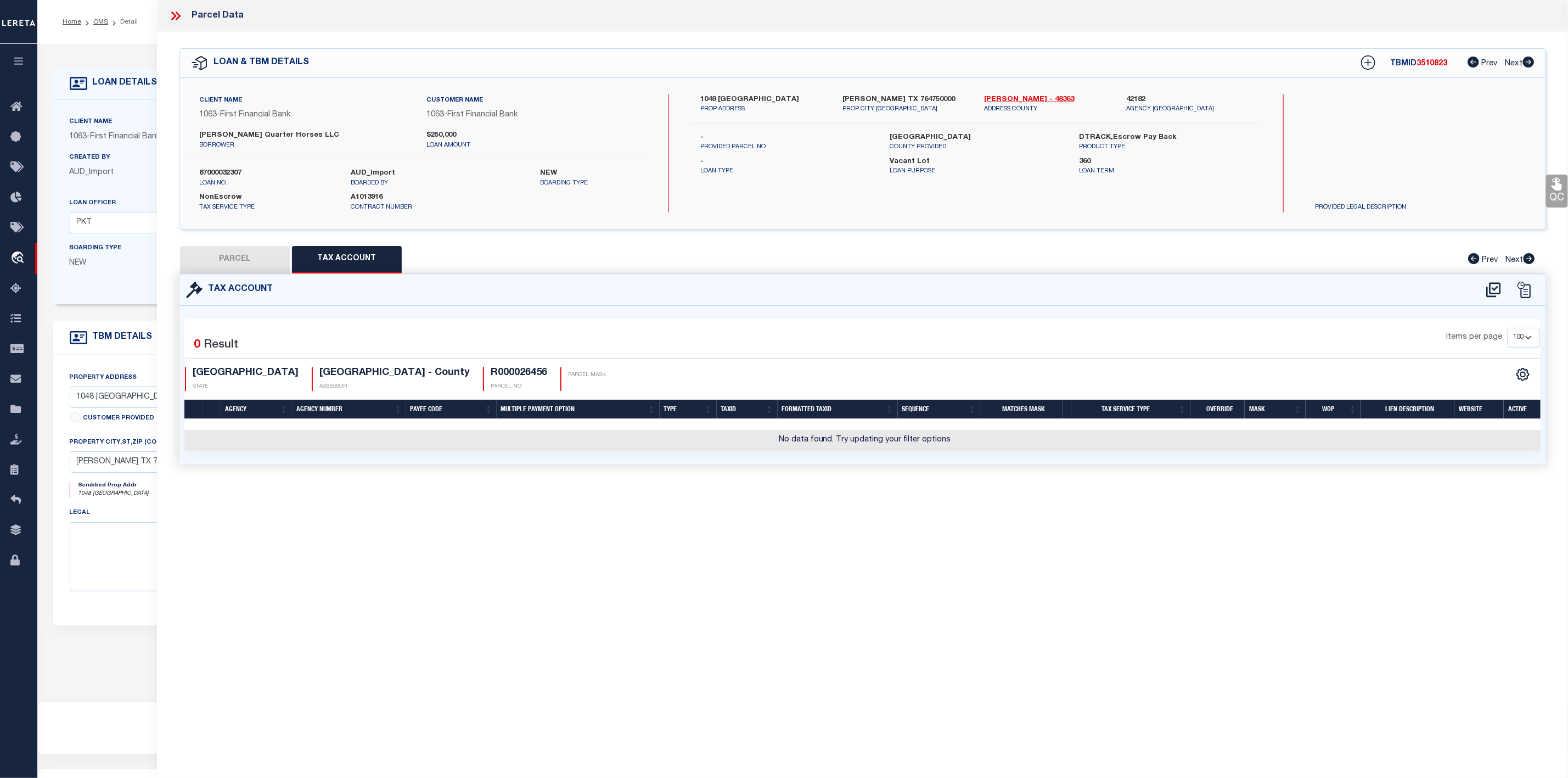
click at [252, 259] on button "PARCEL" at bounding box center [234, 260] width 110 height 28
select select "AS"
select select
checkbox input "false"
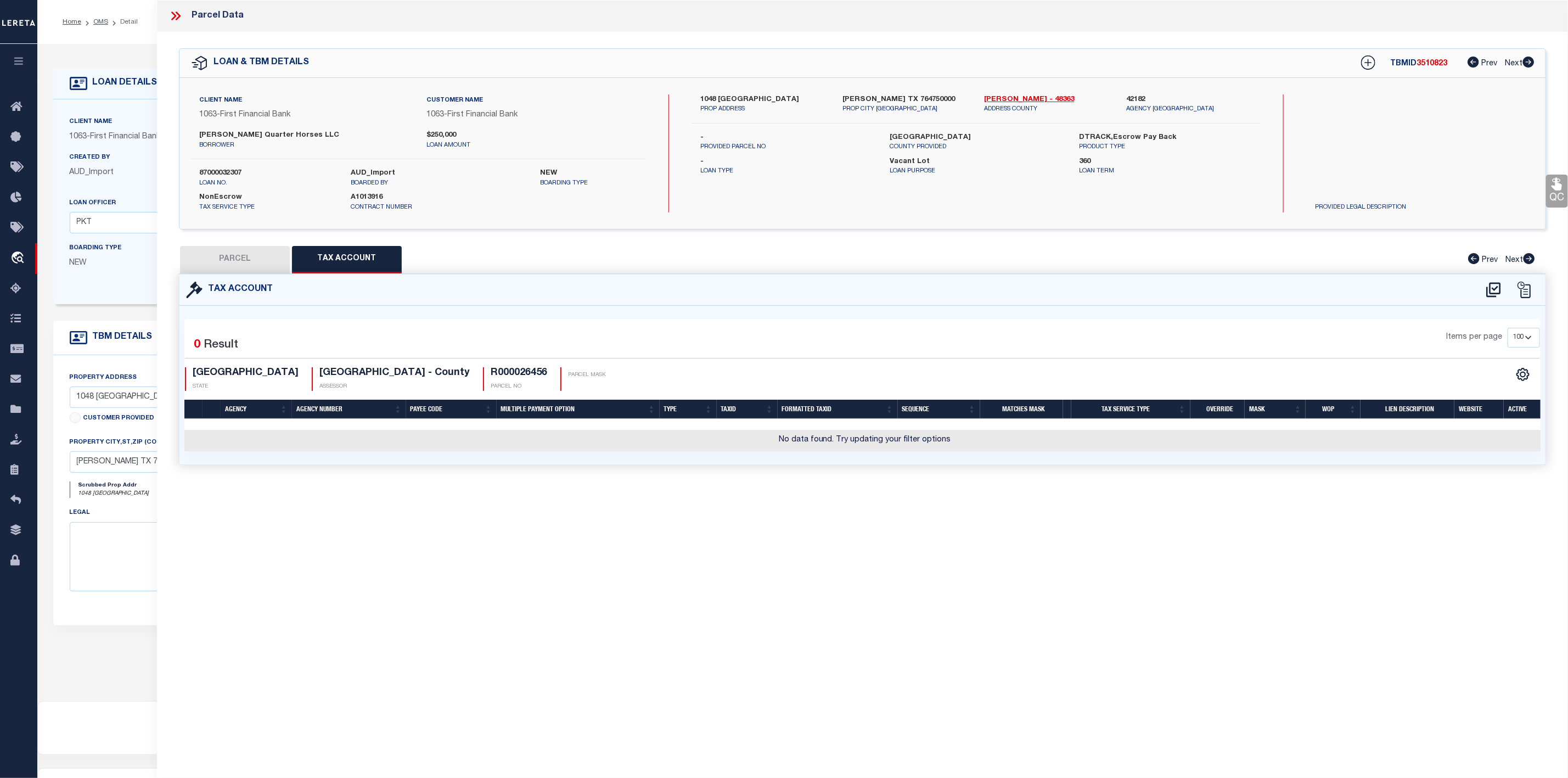
checkbox input "false"
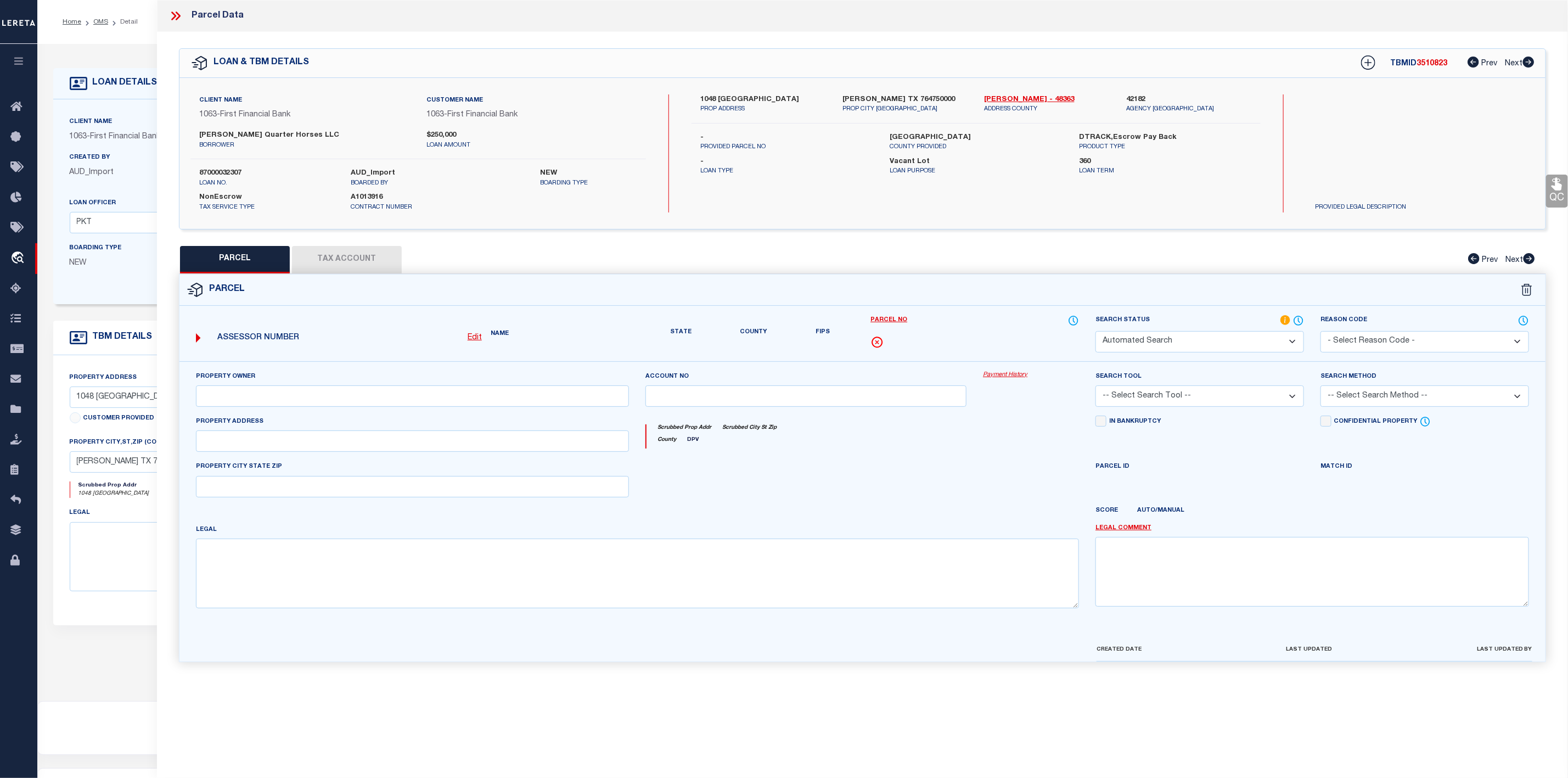
select select "IP"
type input "[PERSON_NAME]"
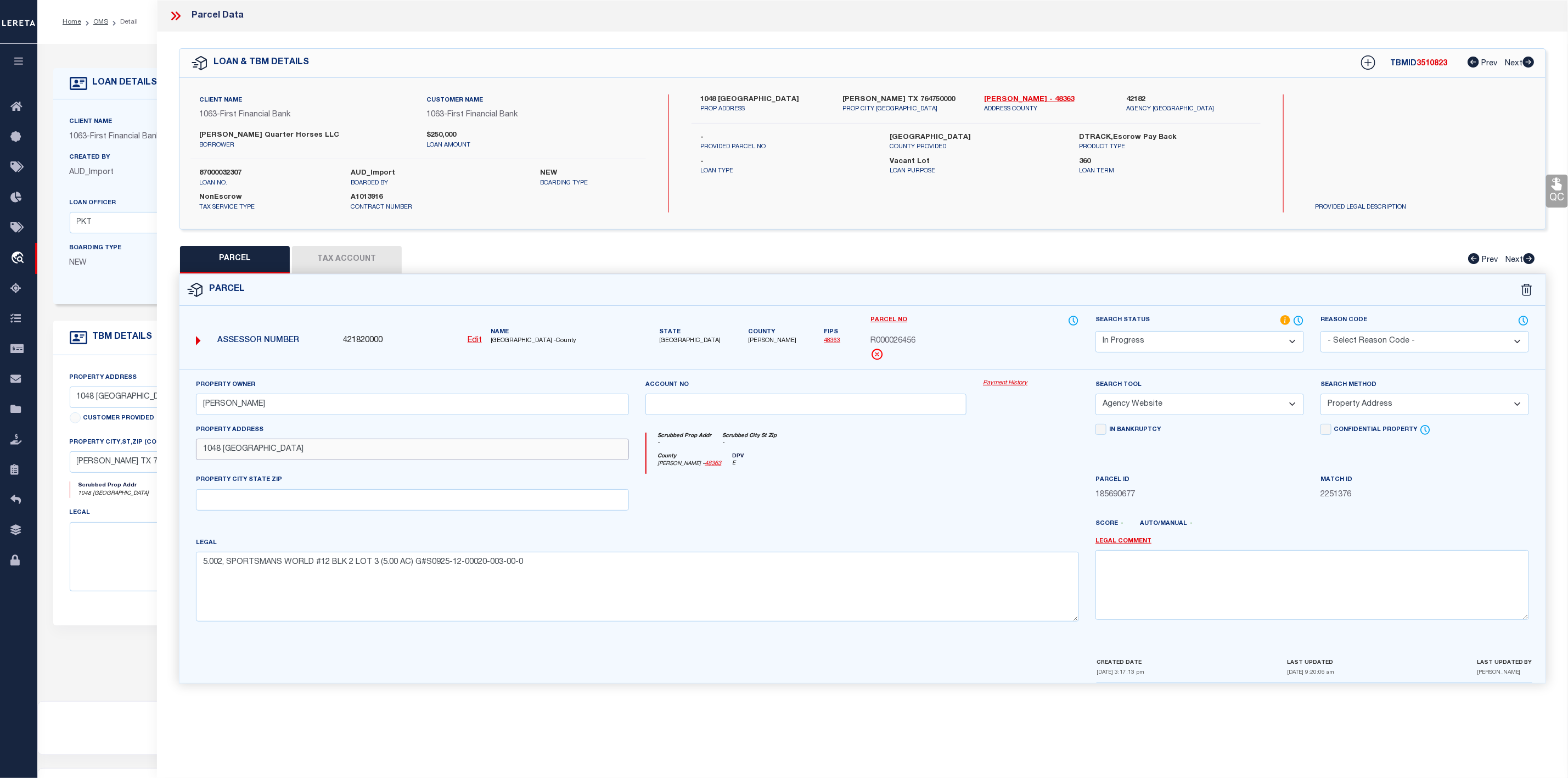
drag, startPoint x: 221, startPoint y: 451, endPoint x: 273, endPoint y: 451, distance: 52.0
click at [273, 451] on input "1048 [GEOGRAPHIC_DATA]" at bounding box center [412, 449] width 434 height 21
drag, startPoint x: 871, startPoint y: 335, endPoint x: 919, endPoint y: 350, distance: 50.3
click at [919, 350] on div "Parcel No R000026456" at bounding box center [975, 338] width 209 height 46
copy div "R000026456"
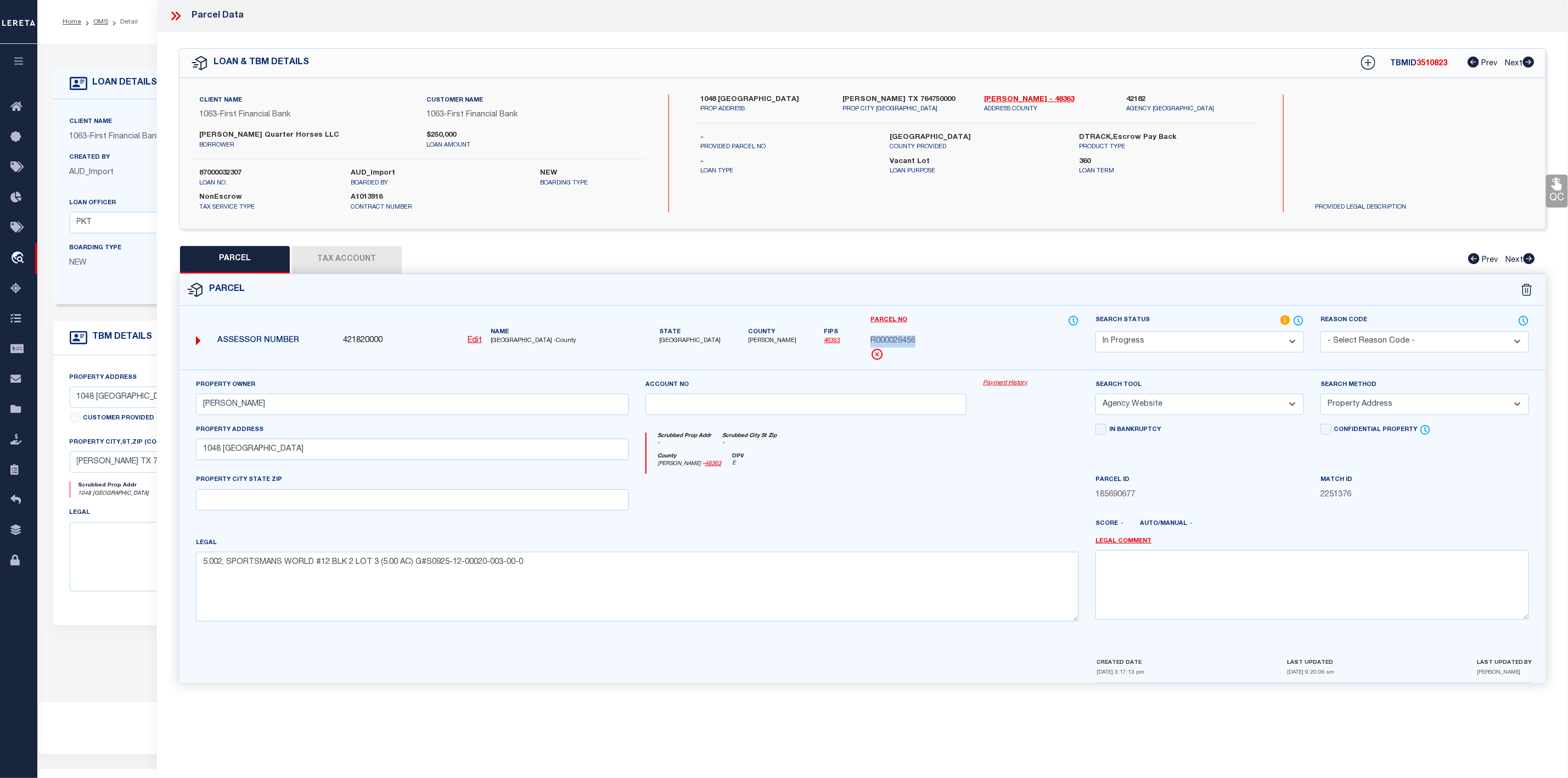
click at [356, 267] on button "Tax Account" at bounding box center [347, 260] width 110 height 28
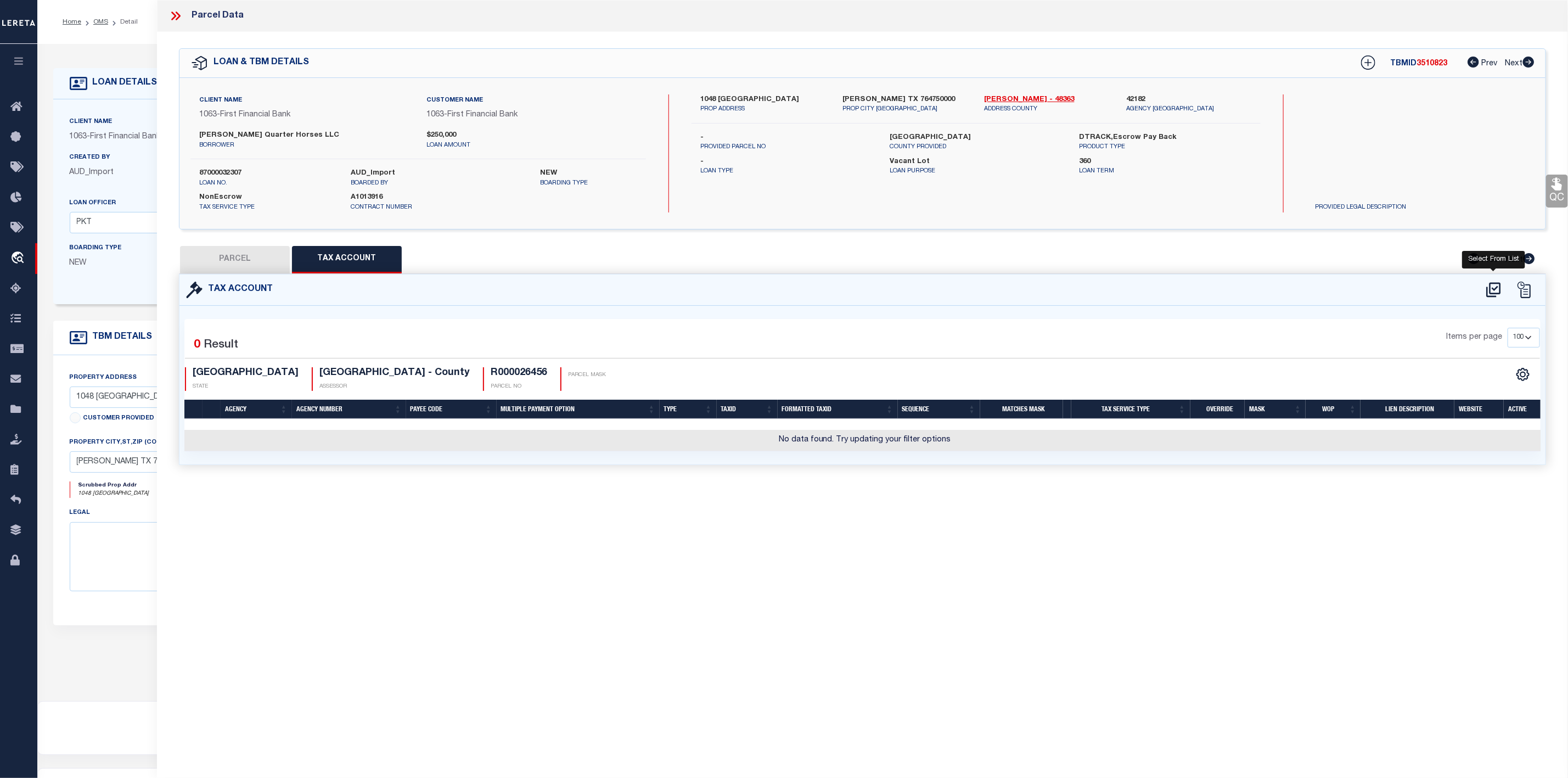
click at [1489, 294] on icon at bounding box center [1494, 290] width 18 height 18
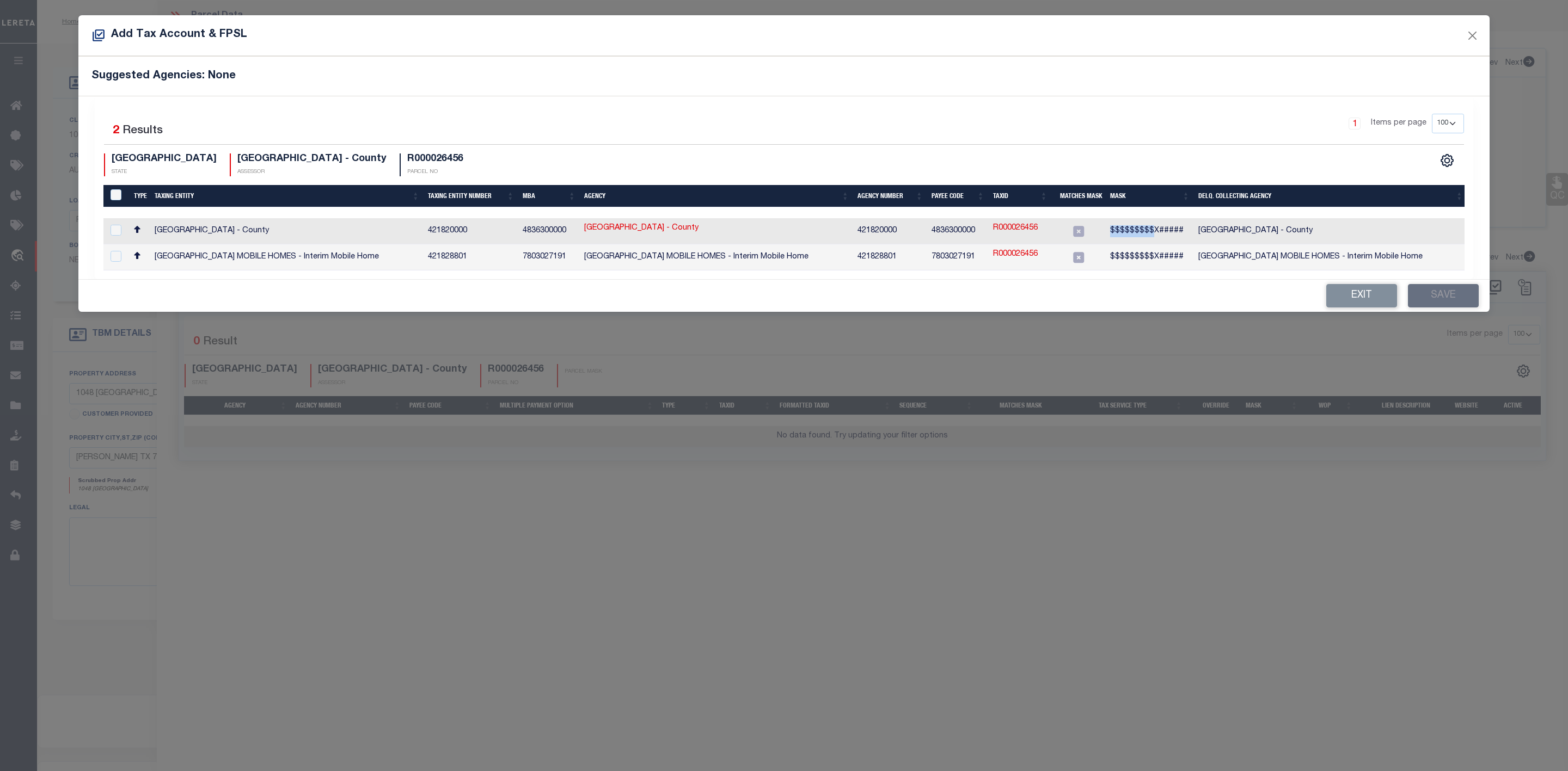
drag, startPoint x: 1109, startPoint y: 231, endPoint x: 1149, endPoint y: 240, distance: 41.0
click at [1149, 240] on td "$$$$$$$$$X#####" at bounding box center [1150, 231] width 88 height 26
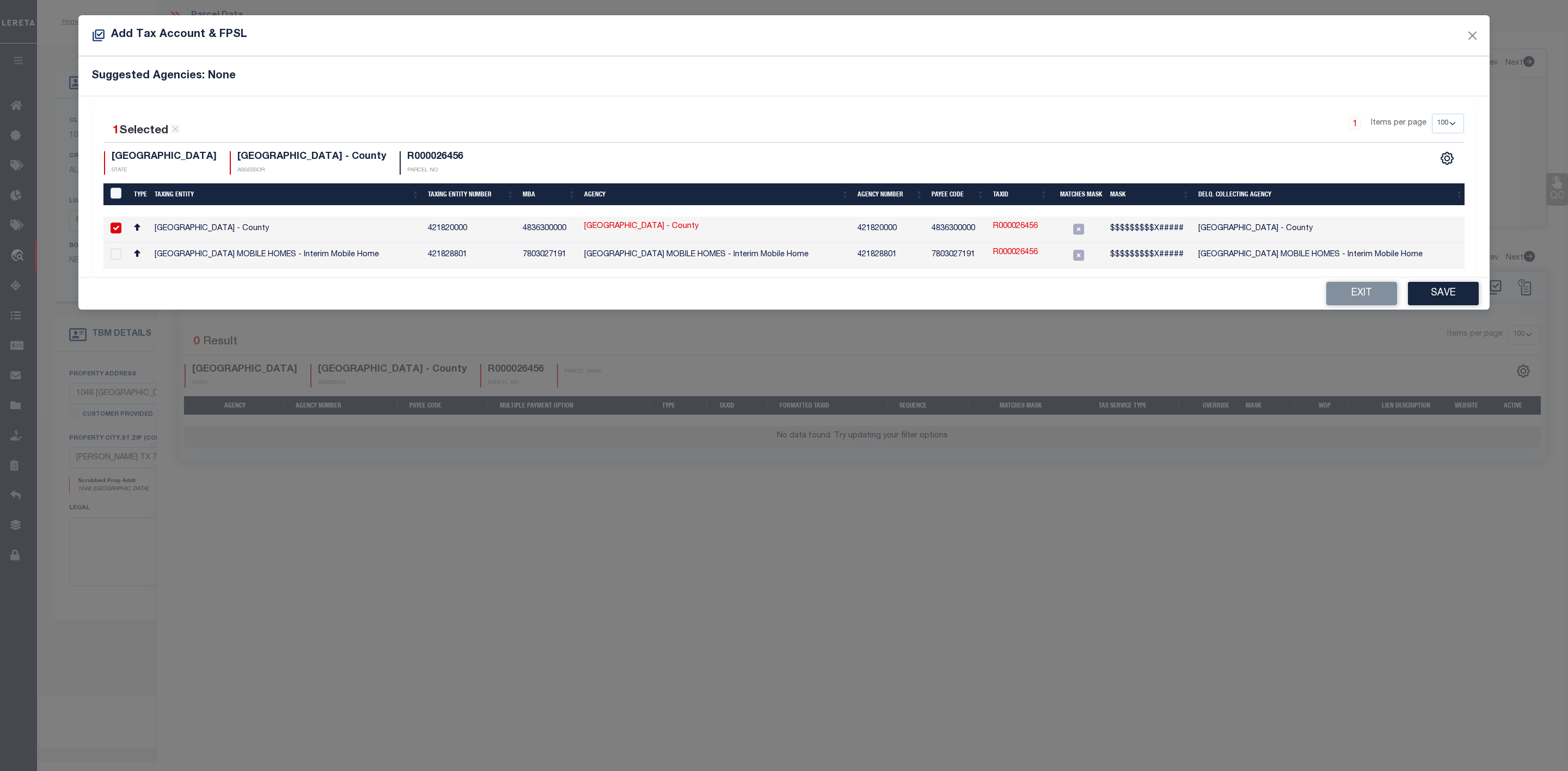
click at [1009, 221] on td "R000026456" at bounding box center [1020, 229] width 63 height 26
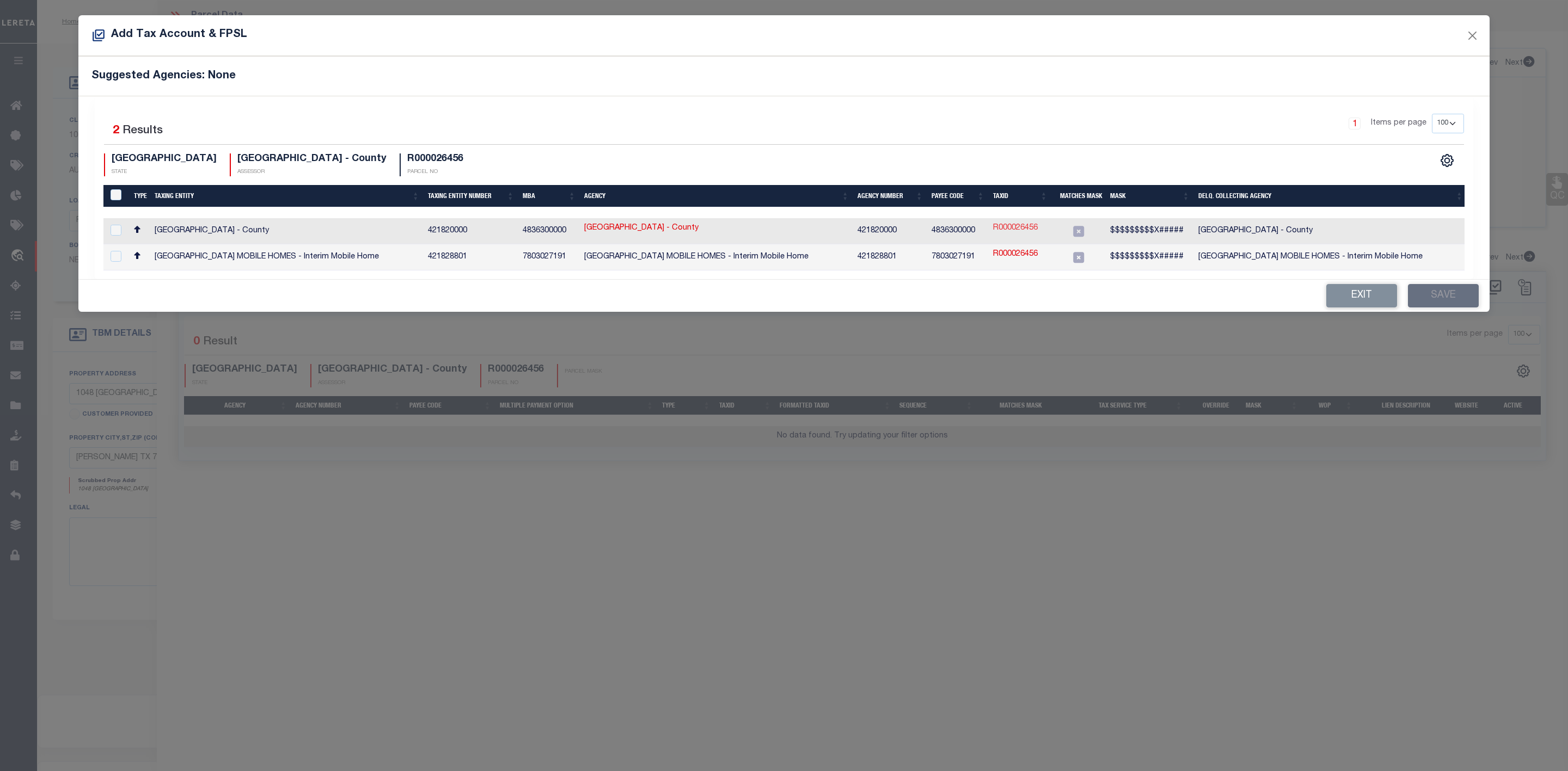
click at [1024, 228] on link "R000026456" at bounding box center [1015, 229] width 44 height 12
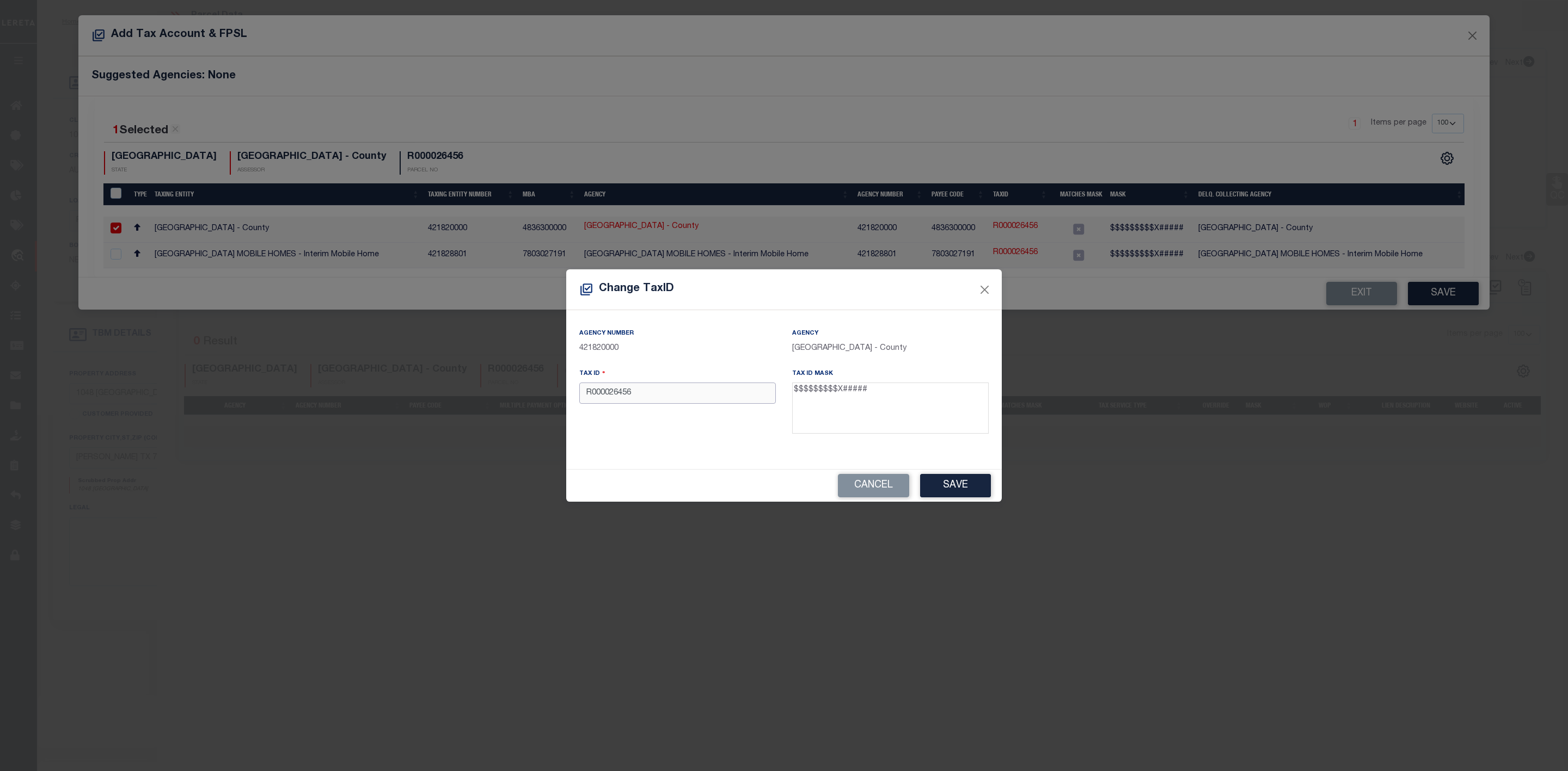
drag, startPoint x: 639, startPoint y: 397, endPoint x: 534, endPoint y: 397, distance: 105.0
click at [534, 397] on div "Change TaxID Agency Number 421820000 Agency [GEOGRAPHIC_DATA] - County Tax ID R…" at bounding box center [784, 385] width 1568 height 771
paste input "220100000"
click at [966, 480] on button "Save" at bounding box center [956, 486] width 71 height 23
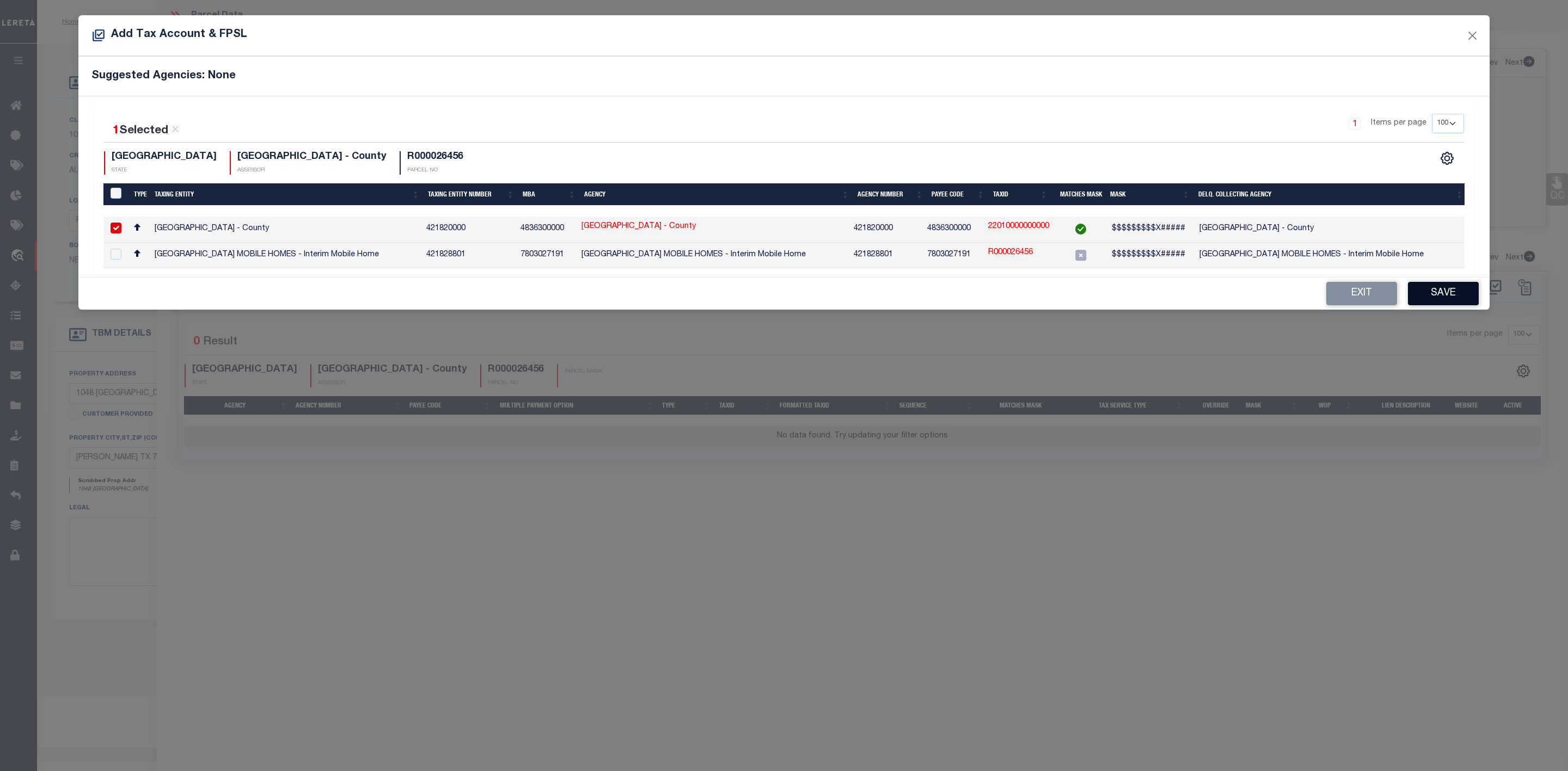
click at [1436, 296] on button "Save" at bounding box center [1443, 293] width 71 height 23
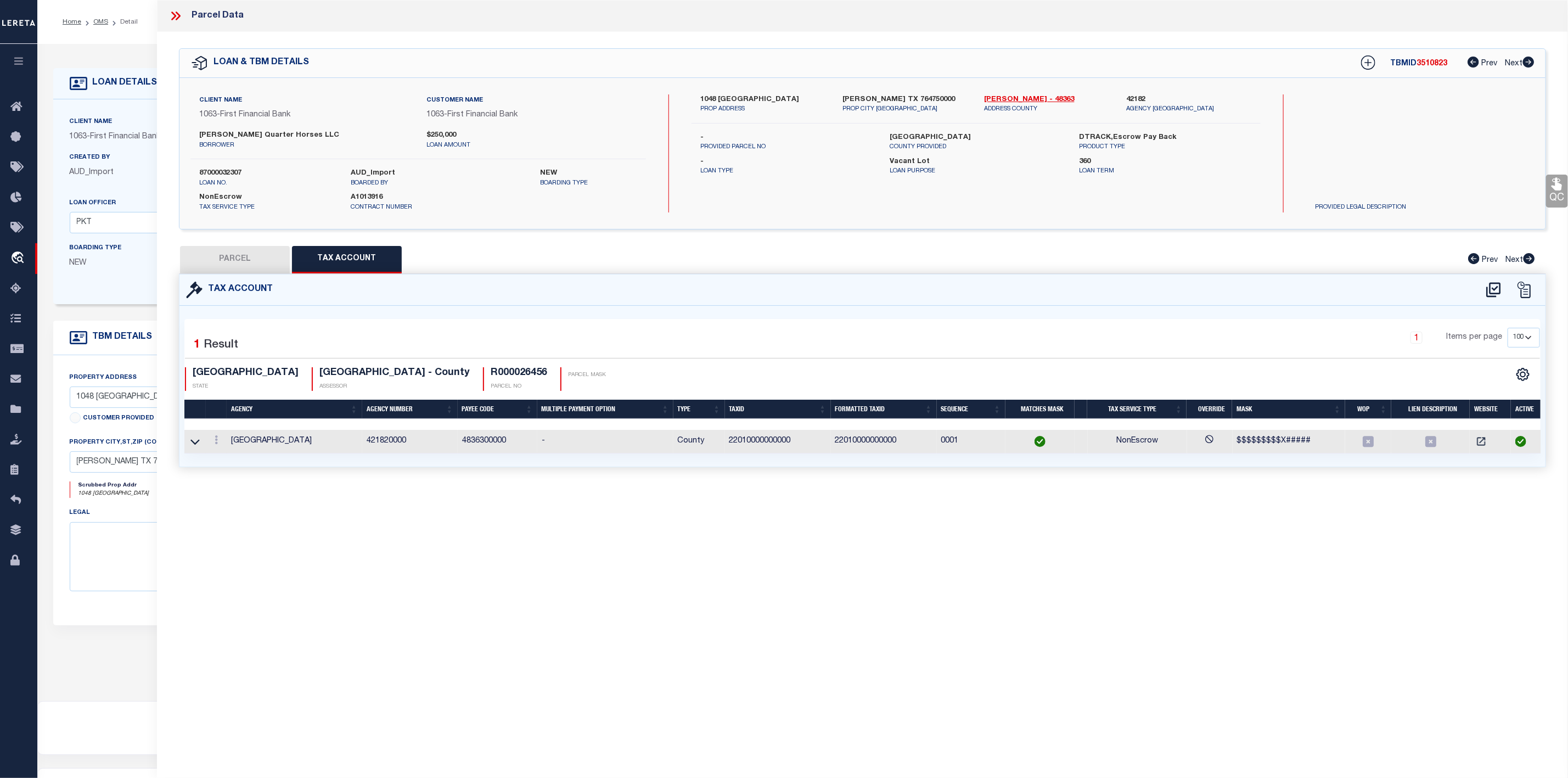
click at [259, 267] on button "PARCEL" at bounding box center [234, 260] width 110 height 28
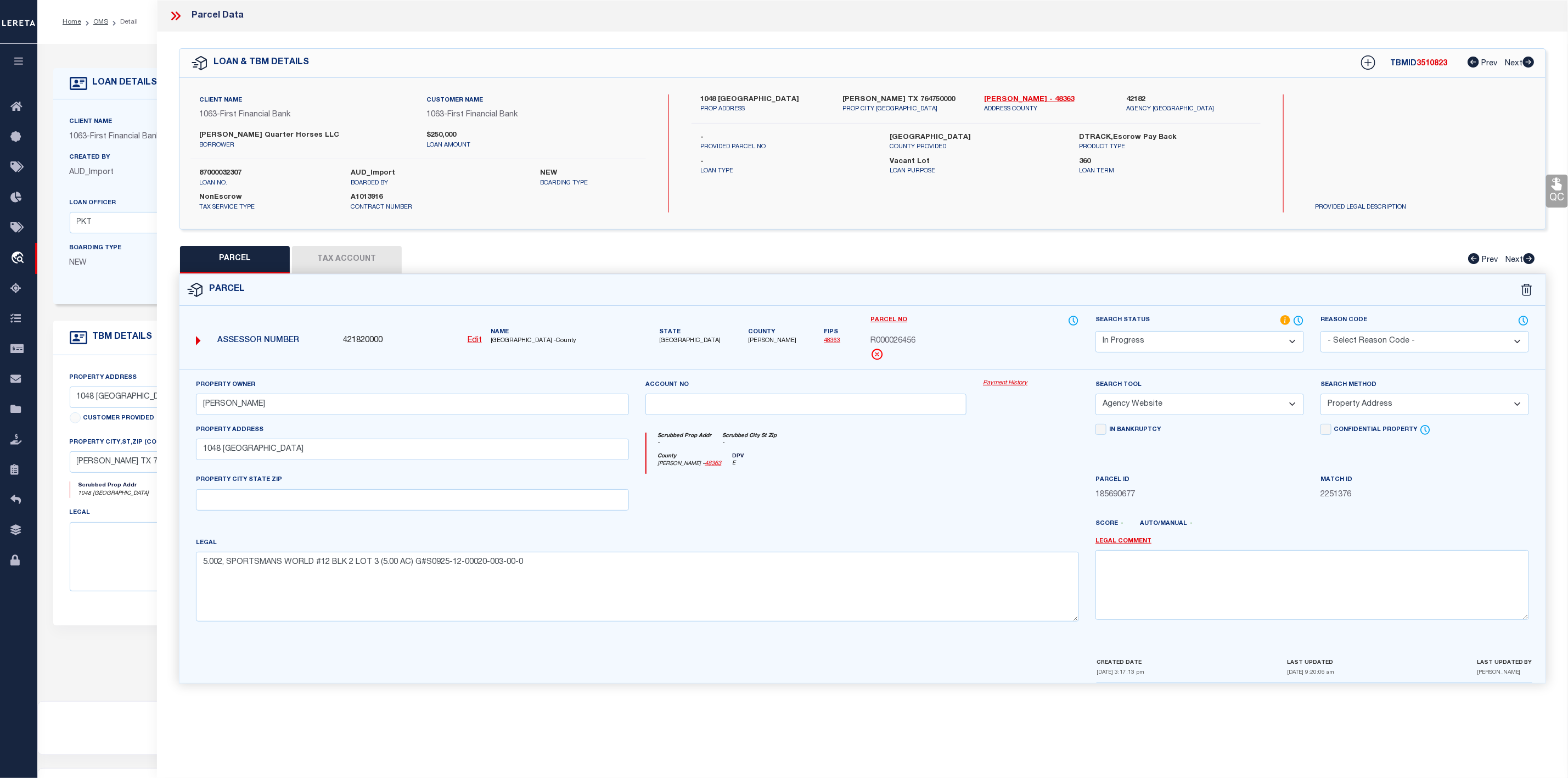
click at [1153, 348] on select "Automated Search Bad Parcel Complete Duplicate Parcel High Dollar Reporting In …" at bounding box center [1200, 341] width 209 height 21
click at [1095, 332] on select "Automated Search Bad Parcel Complete Duplicate Parcel High Dollar Reporting In …" at bounding box center [1200, 341] width 209 height 21
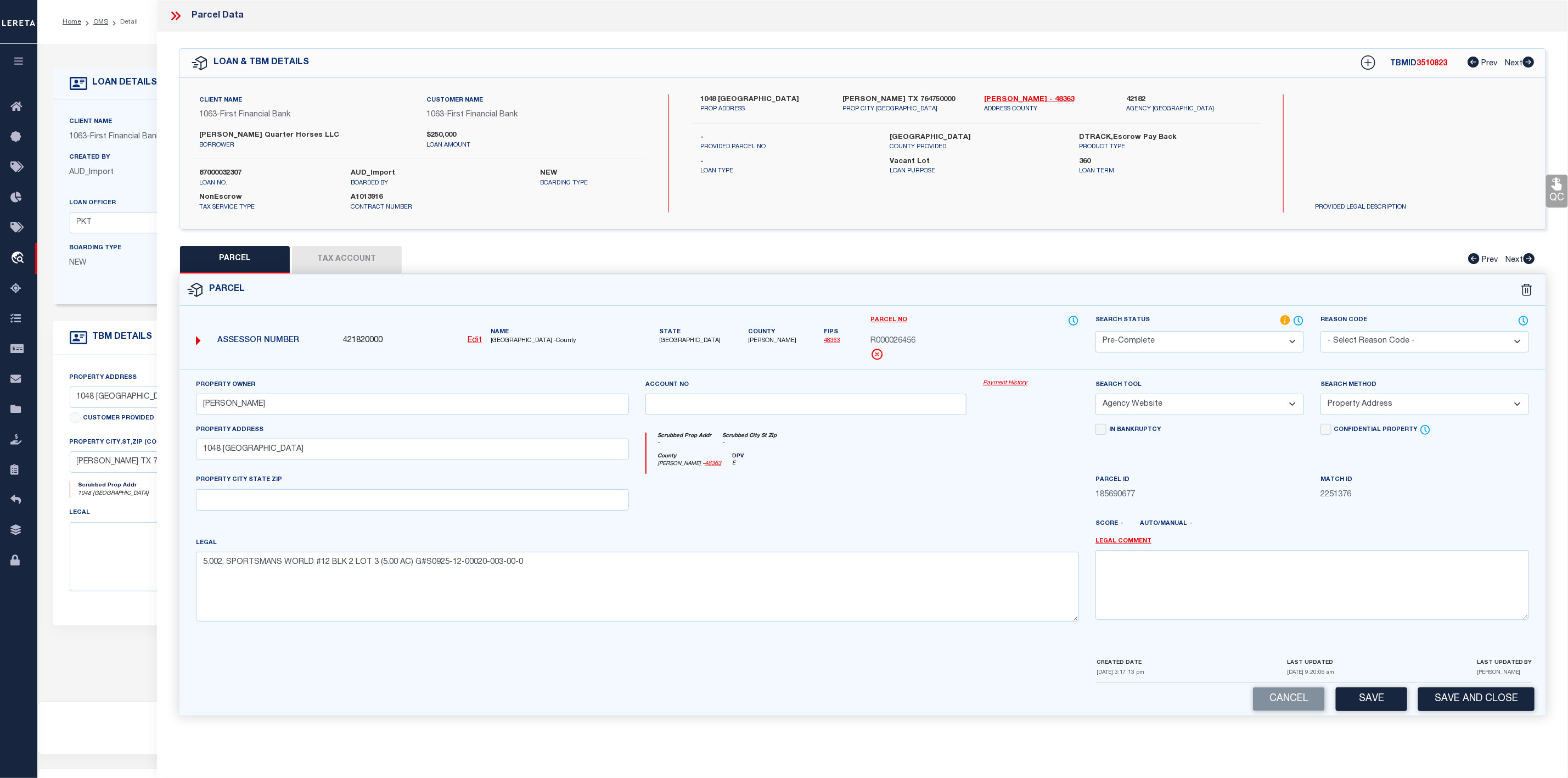
scroll to position [68, 0]
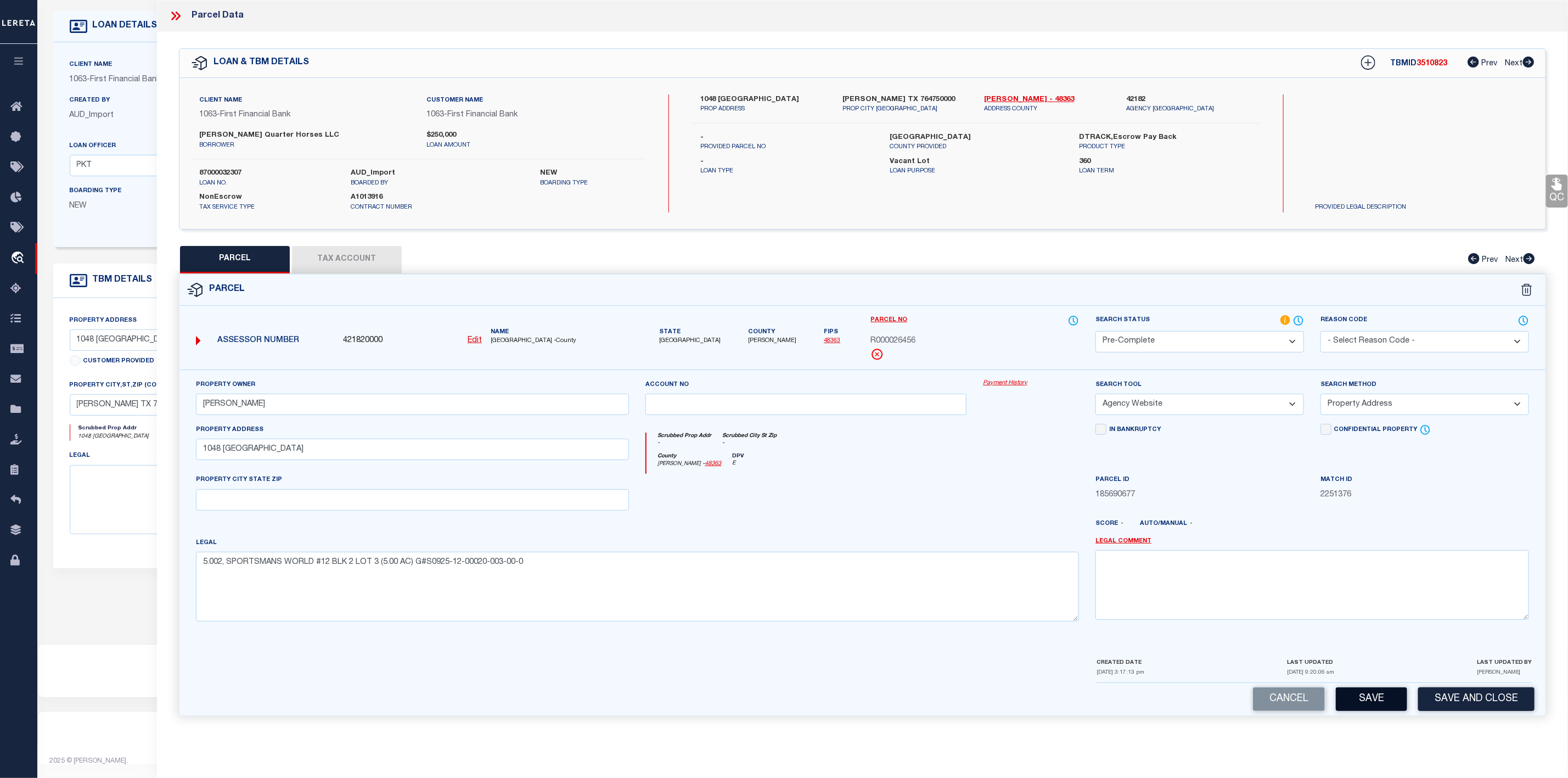
click at [1375, 711] on button "Save" at bounding box center [1372, 699] width 71 height 23
click at [889, 341] on span "R000026456" at bounding box center [893, 342] width 45 height 12
drag, startPoint x: 736, startPoint y: 341, endPoint x: 770, endPoint y: 338, distance: 34.1
click at [770, 338] on div "State [GEOGRAPHIC_DATA] County [GEOGRAPHIC_DATA] Fips 48363" at bounding box center [750, 330] width 209 height 31
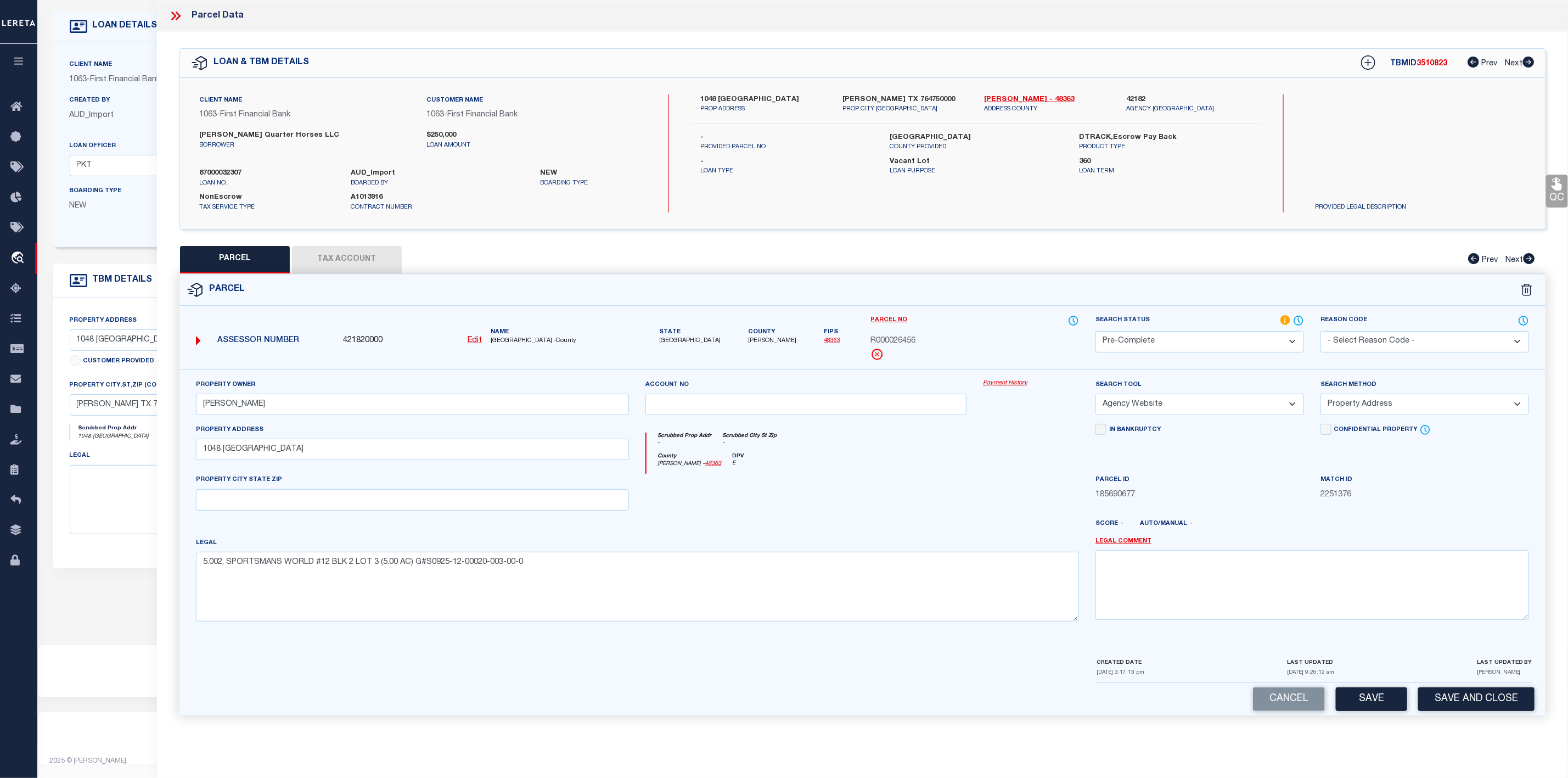
click at [179, 20] on icon at bounding box center [176, 15] width 14 height 14
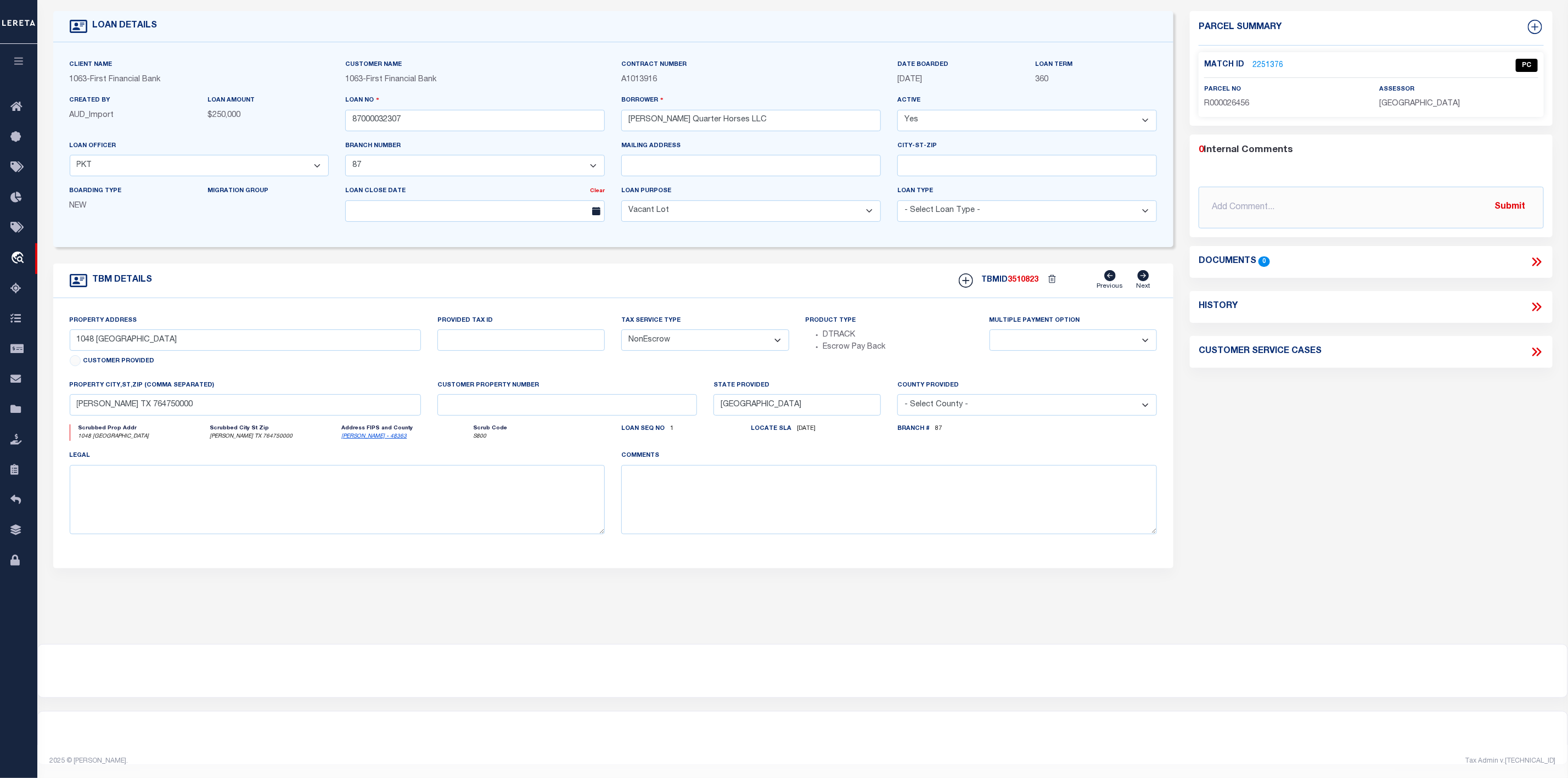
scroll to position [0, 0]
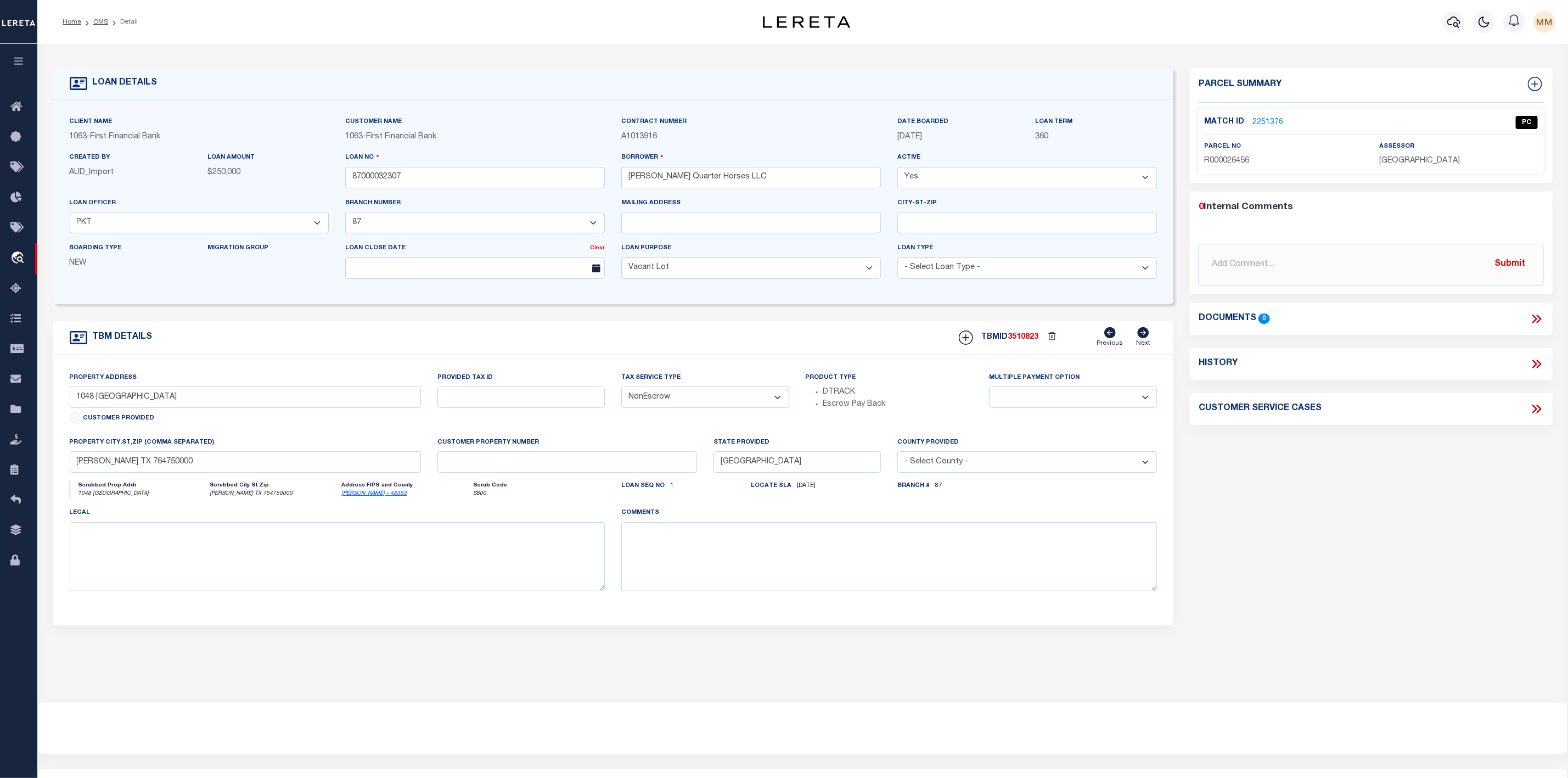
click at [96, 17] on li "OMS" at bounding box center [95, 22] width 27 height 10
click at [97, 23] on link "OMS" at bounding box center [101, 21] width 15 height 7
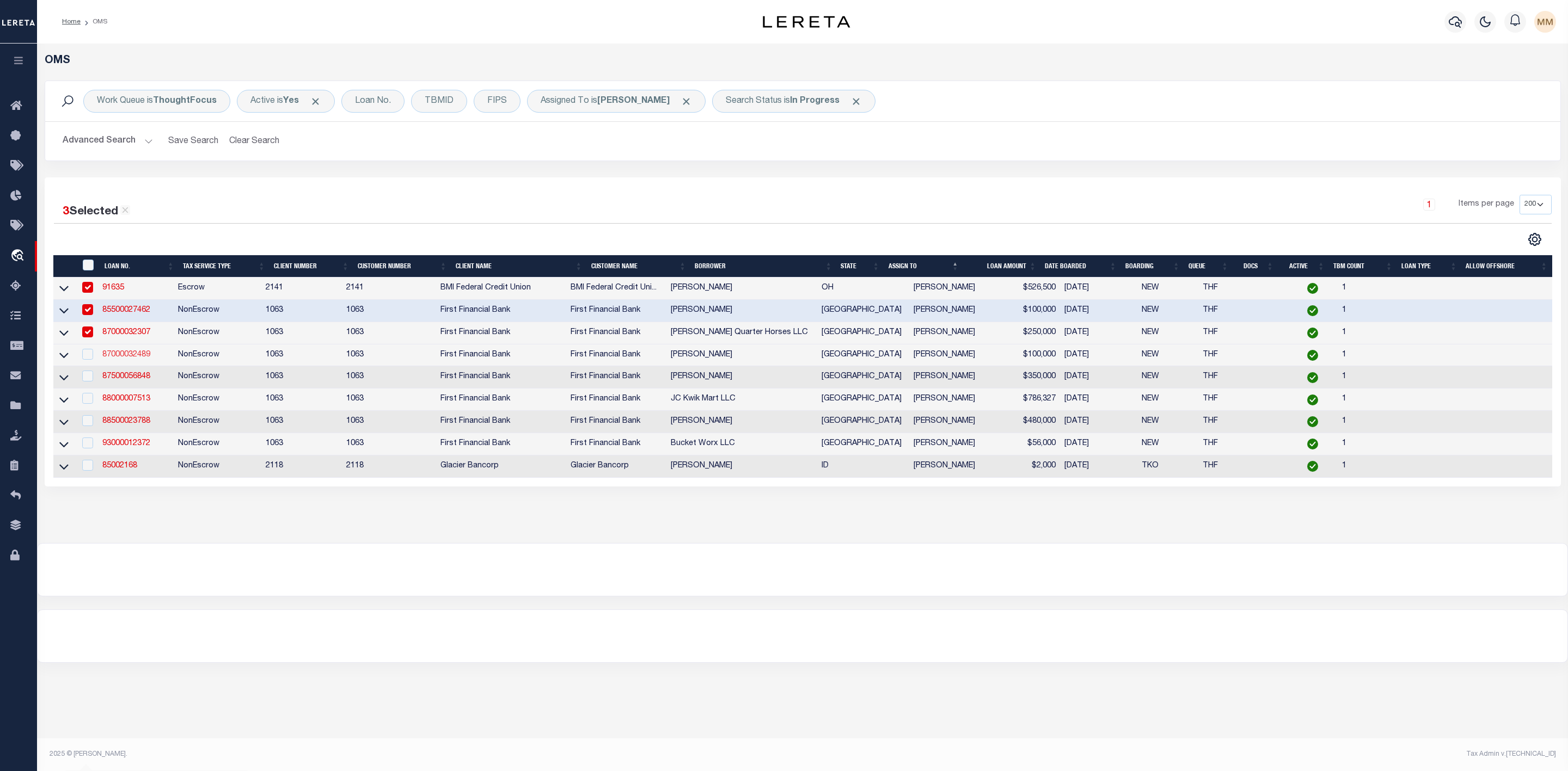
click at [115, 355] on link "87000032489" at bounding box center [126, 355] width 48 height 8
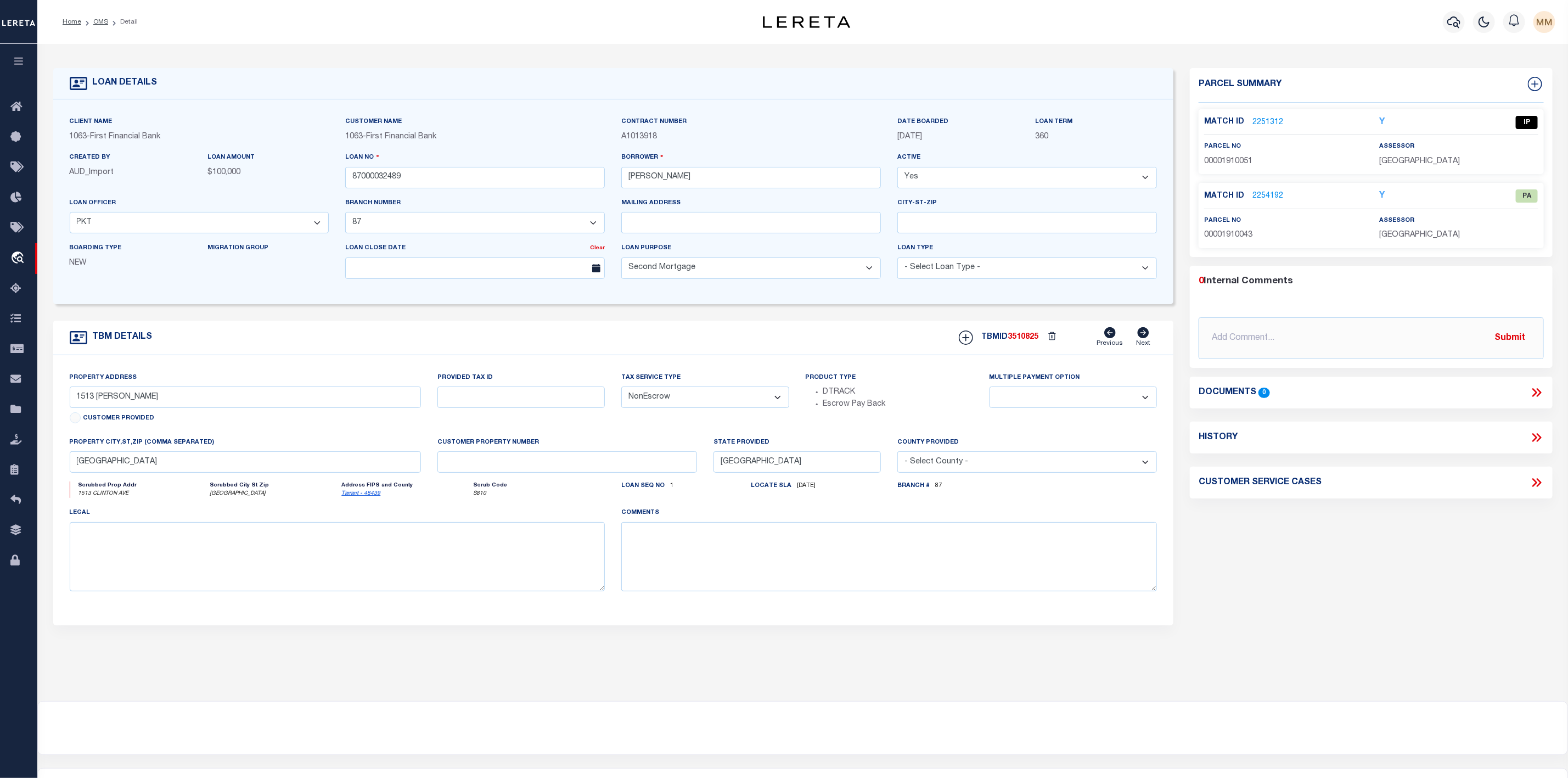
click at [1269, 121] on link "2251312" at bounding box center [1268, 123] width 31 height 12
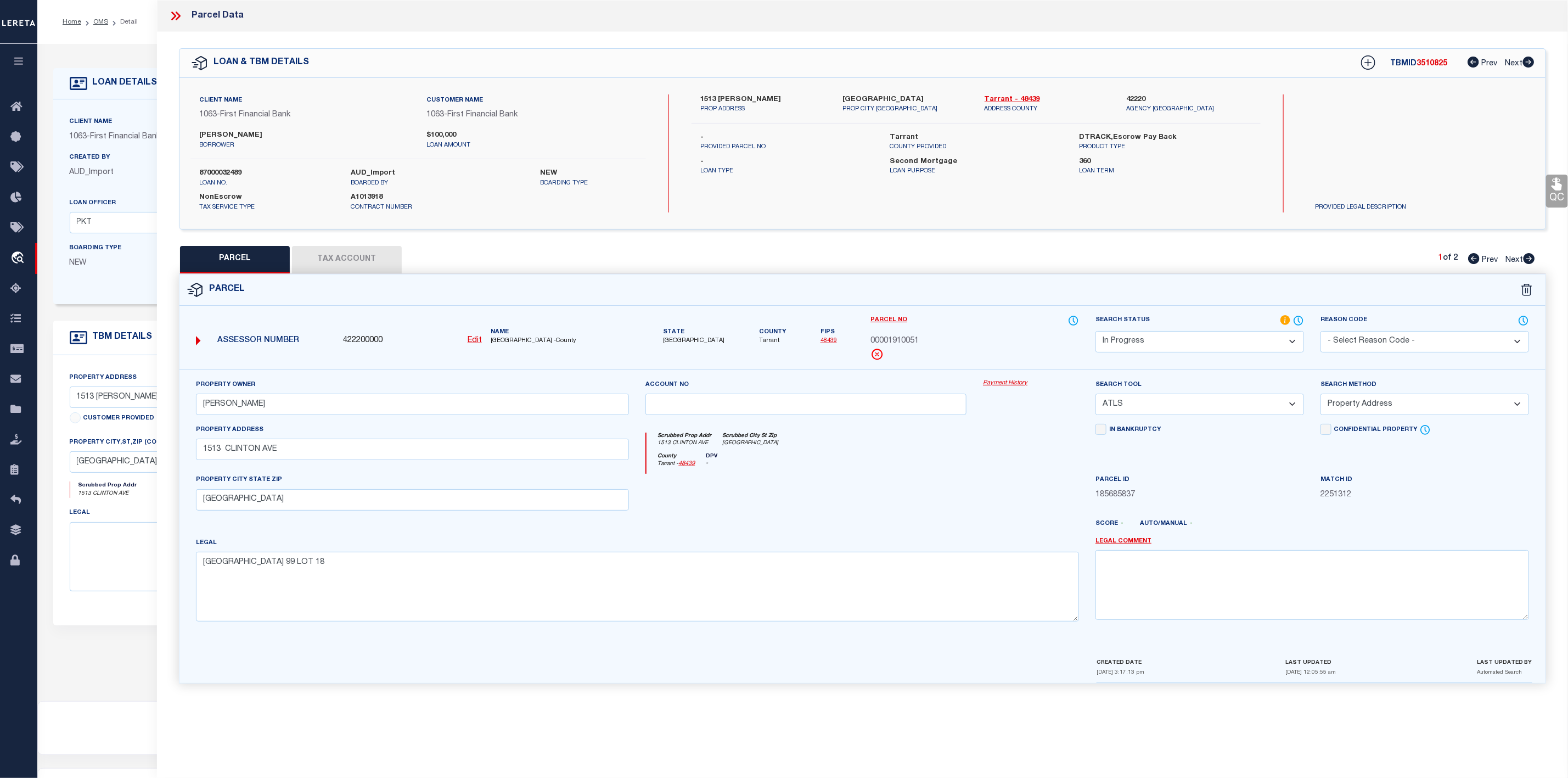
click at [732, 91] on div "Client Name 1063 - First Financial Bank Customer Name 1063 - First Financial Ba…" at bounding box center [862, 154] width 1366 height 151
click at [731, 101] on label "1513 [PERSON_NAME]" at bounding box center [763, 100] width 126 height 11
click at [346, 259] on button "Tax Account" at bounding box center [347, 260] width 110 height 28
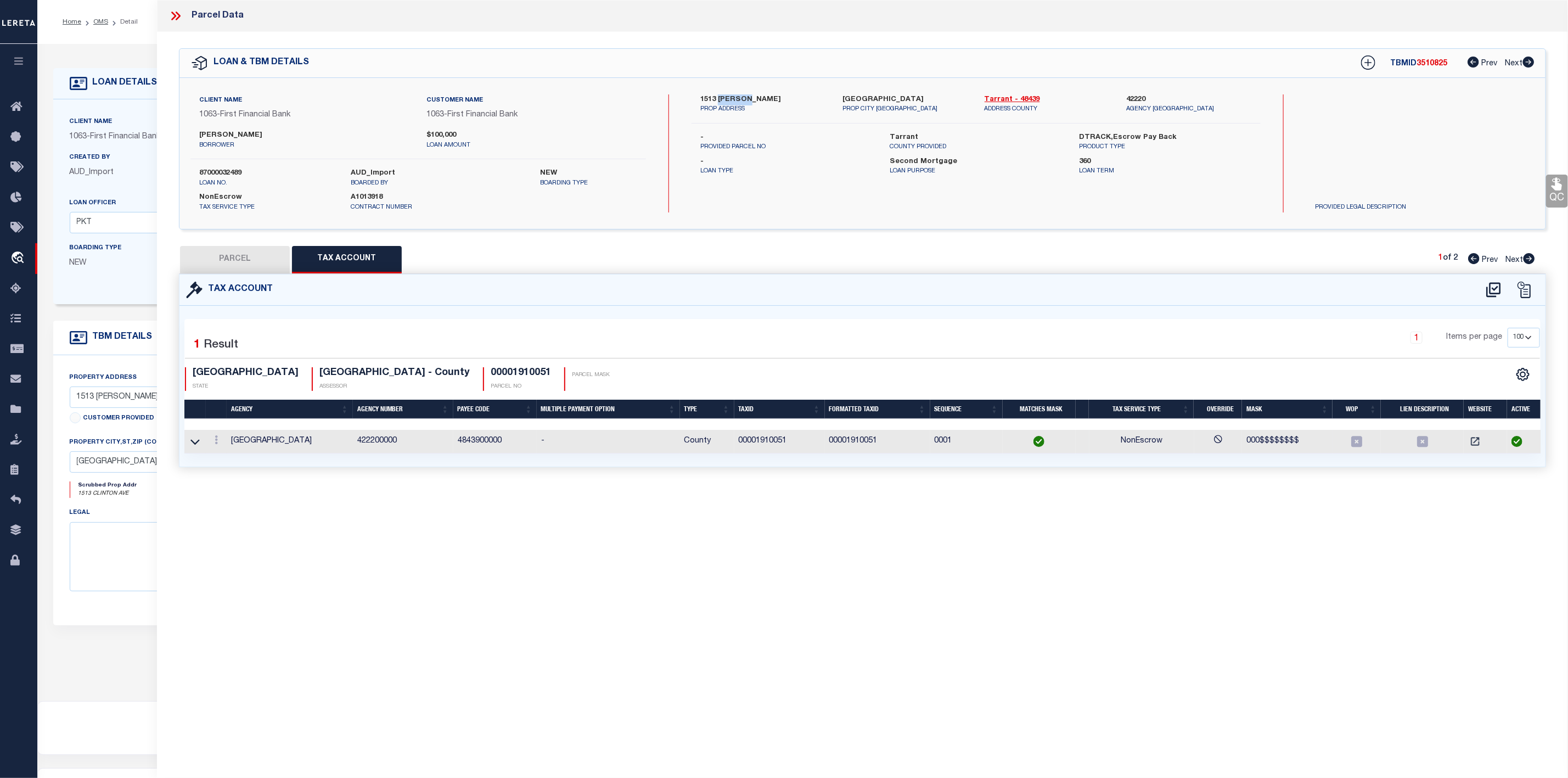
click at [189, 445] on link at bounding box center [195, 441] width 13 height 8
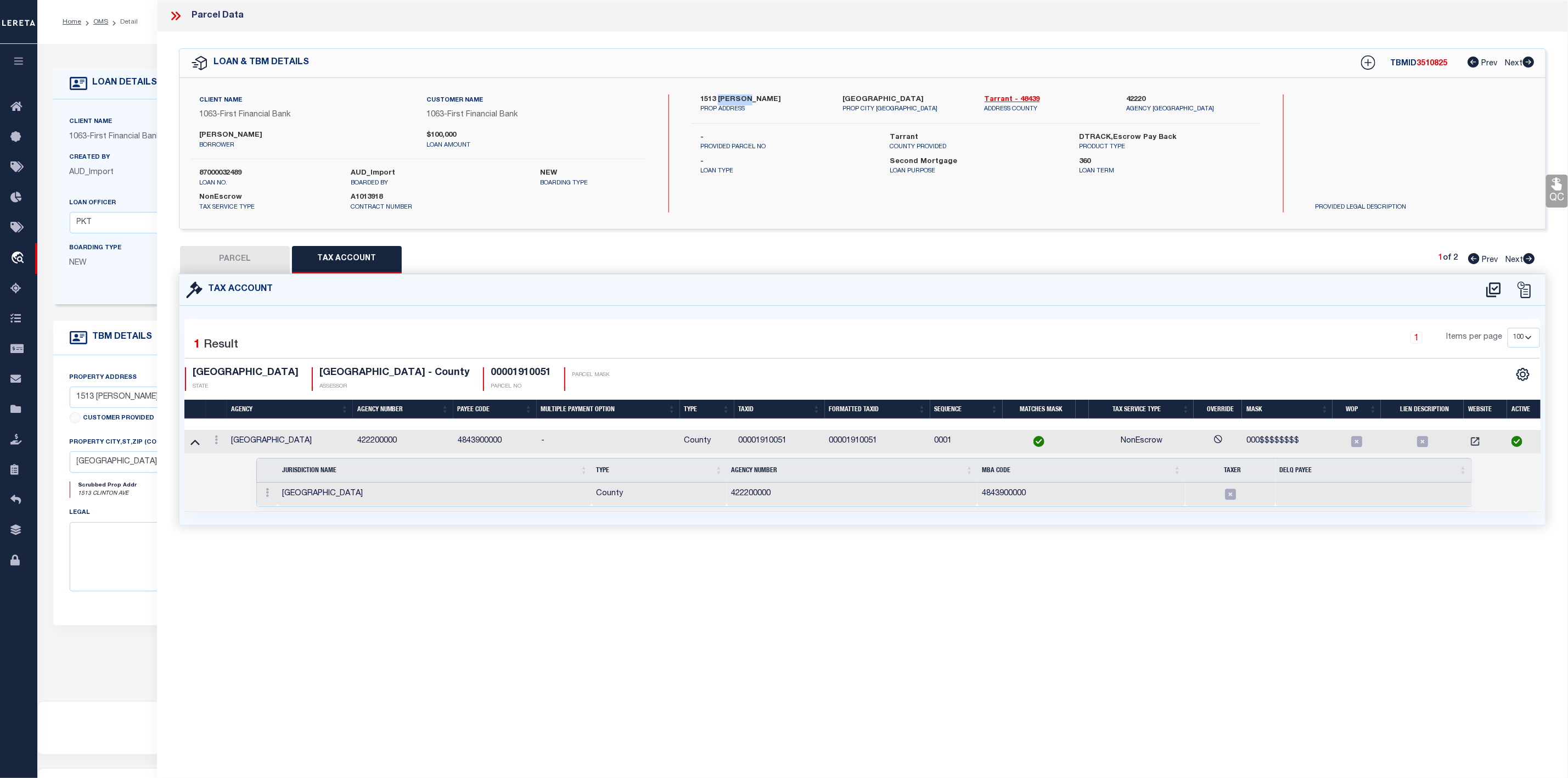
click at [189, 445] on link at bounding box center [195, 441] width 13 height 8
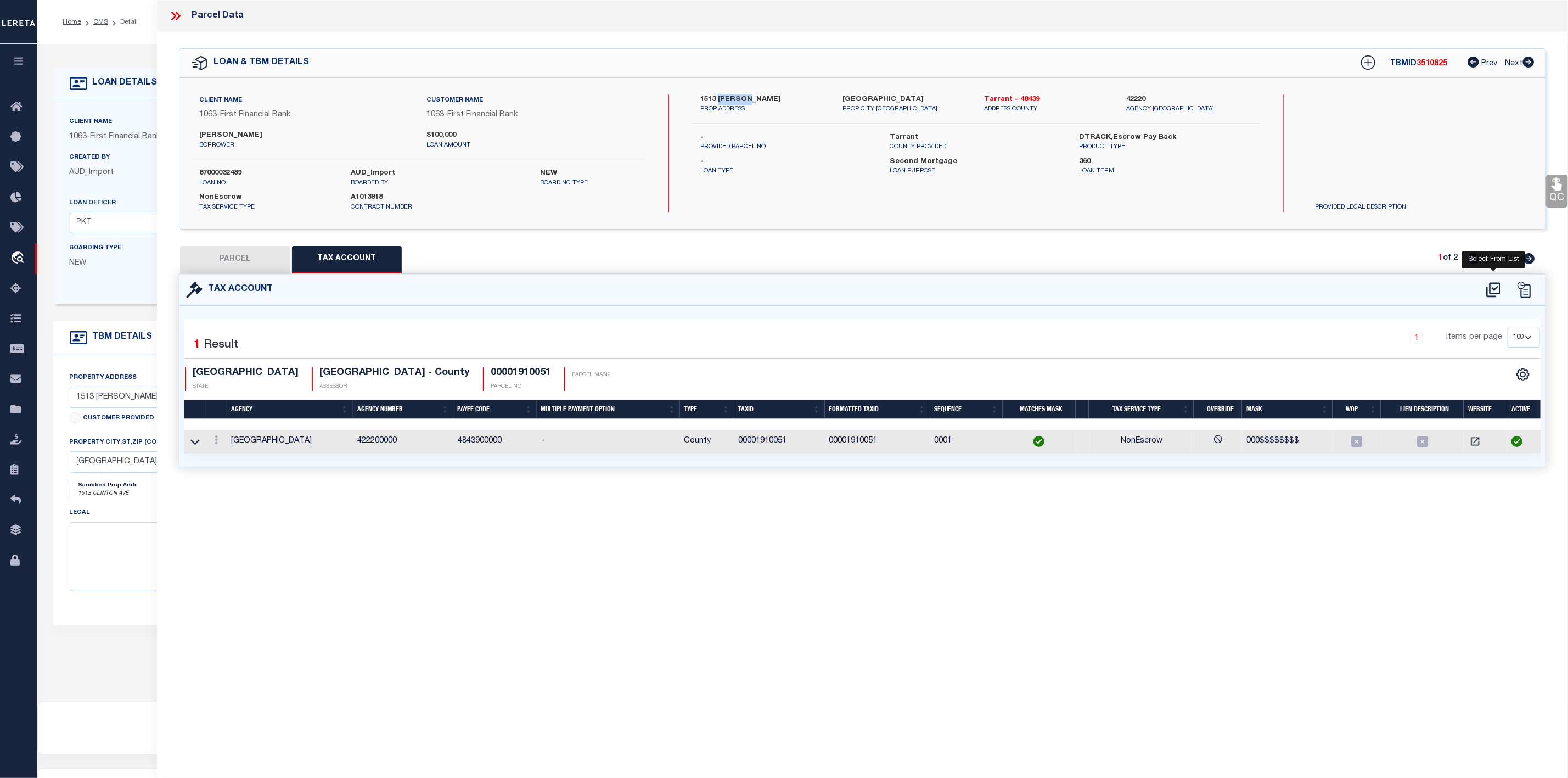
click at [1492, 290] on icon at bounding box center [1494, 290] width 18 height 18
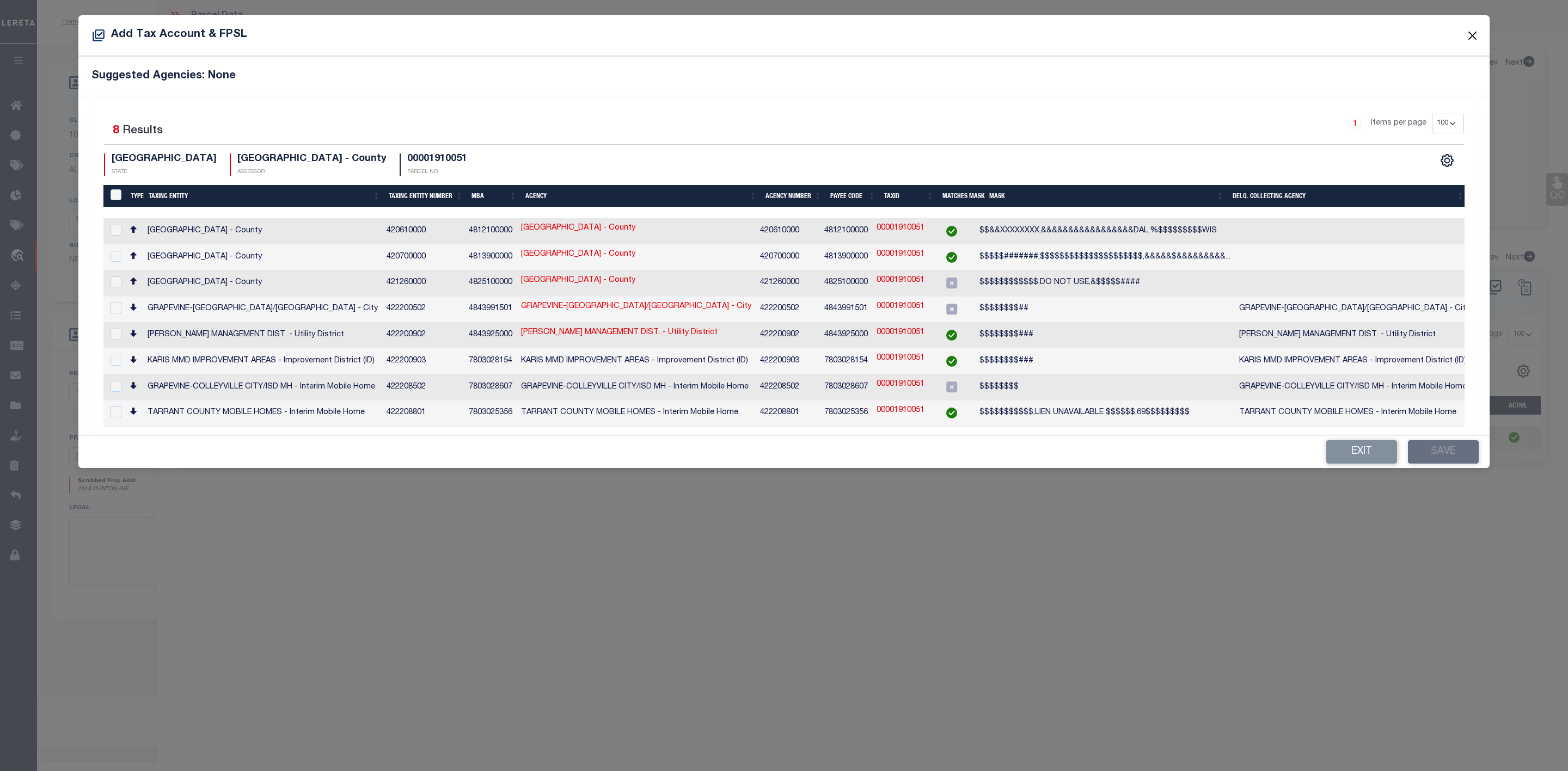
click at [1470, 35] on button "Close" at bounding box center [1472, 35] width 14 height 14
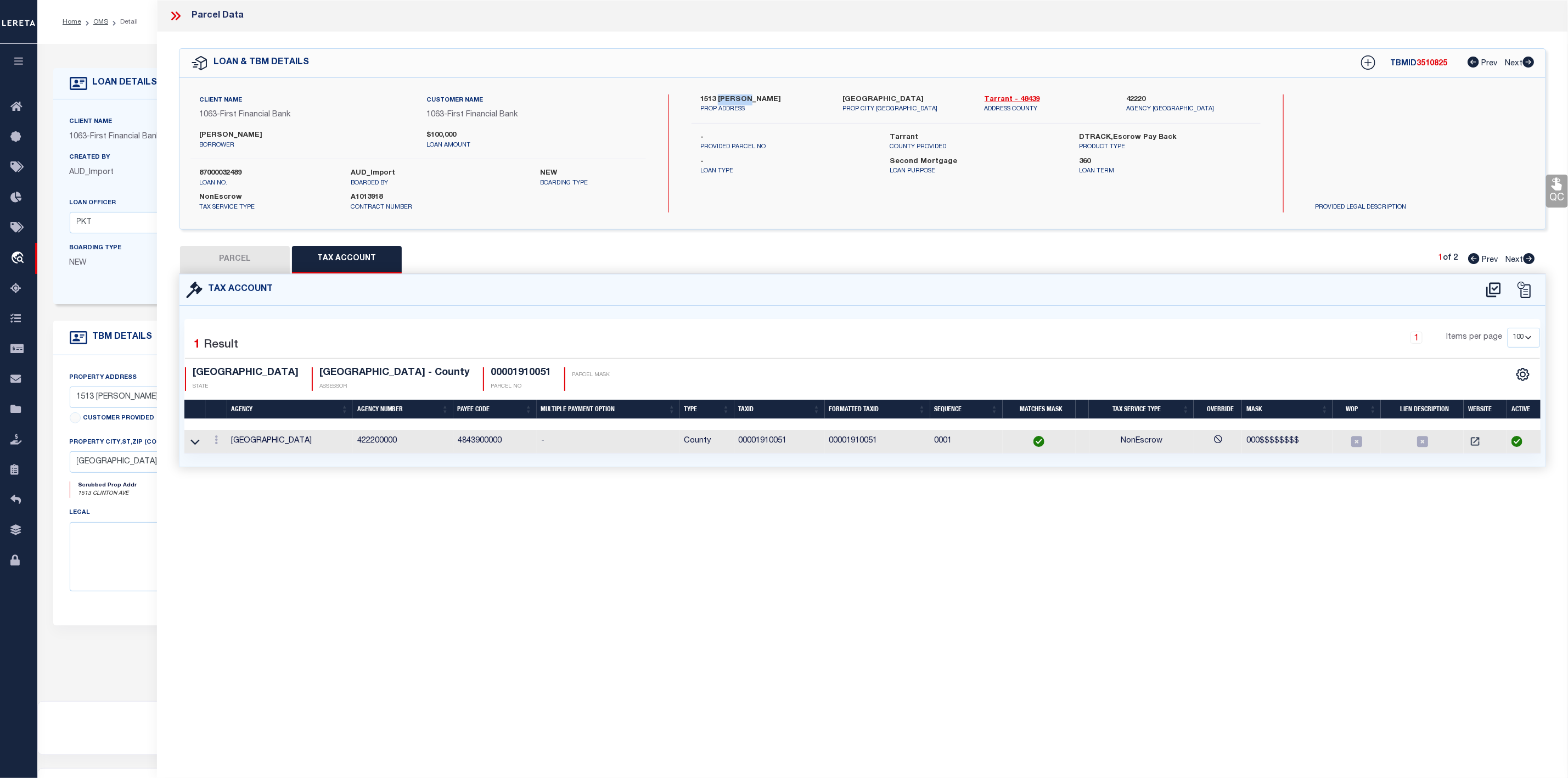
click at [222, 265] on button "PARCEL" at bounding box center [234, 260] width 110 height 28
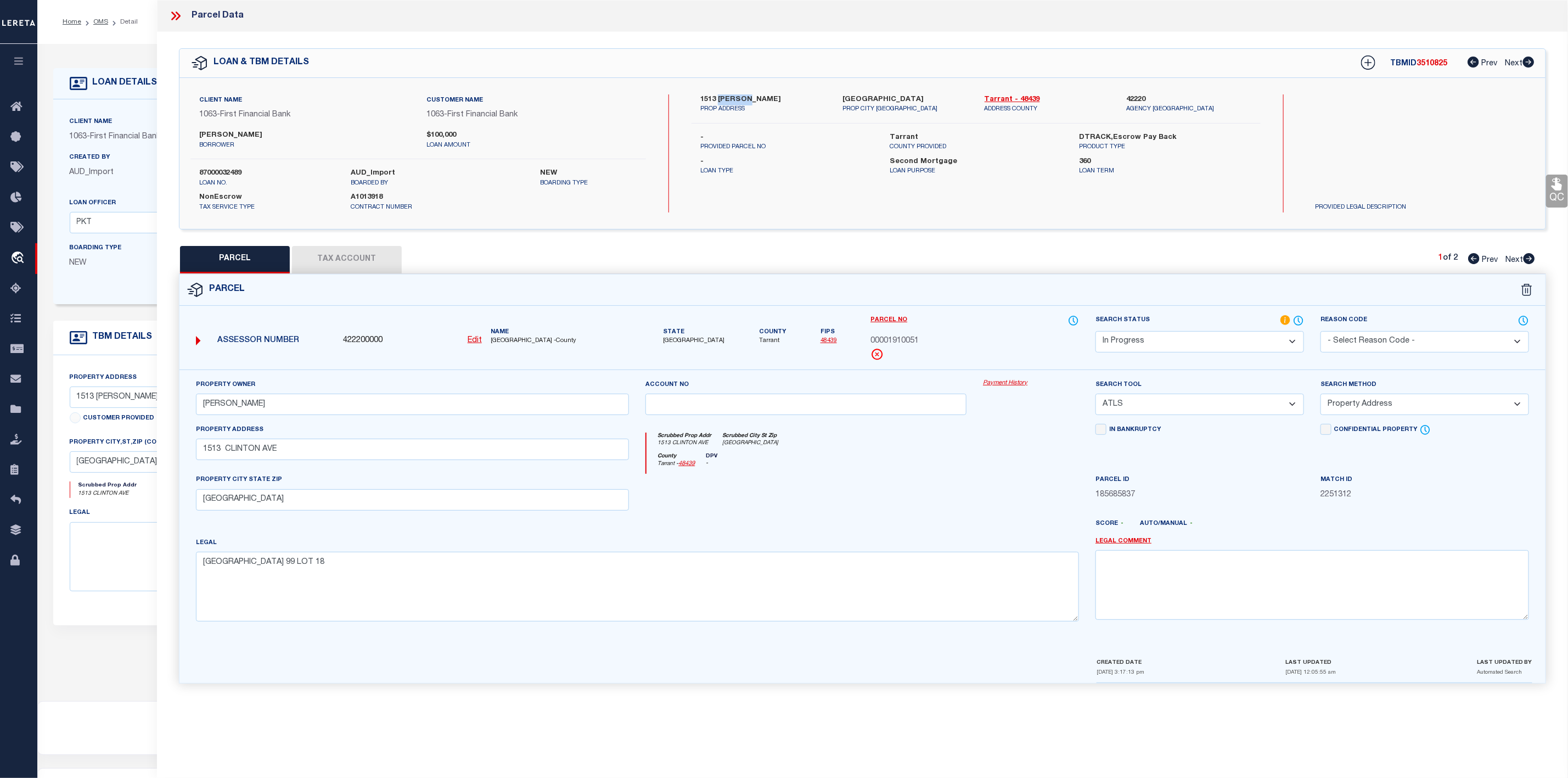
click at [1188, 343] on select "Automated Search Bad Parcel Complete Duplicate Parcel High Dollar Reporting In …" at bounding box center [1200, 341] width 209 height 21
click at [1095, 332] on select "Automated Search Bad Parcel Complete Duplicate Parcel High Dollar Reporting In …" at bounding box center [1200, 341] width 209 height 21
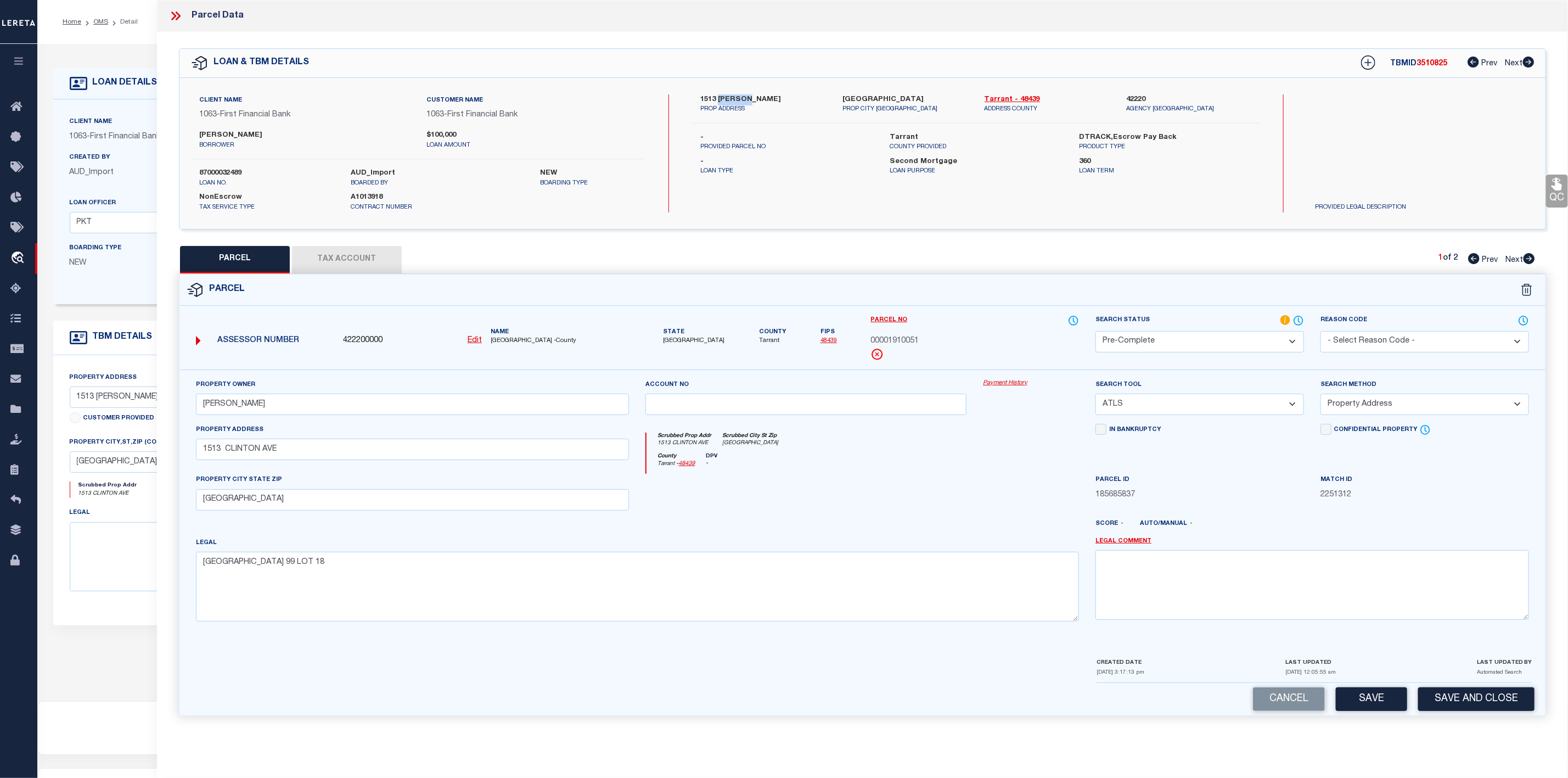
scroll to position [68, 0]
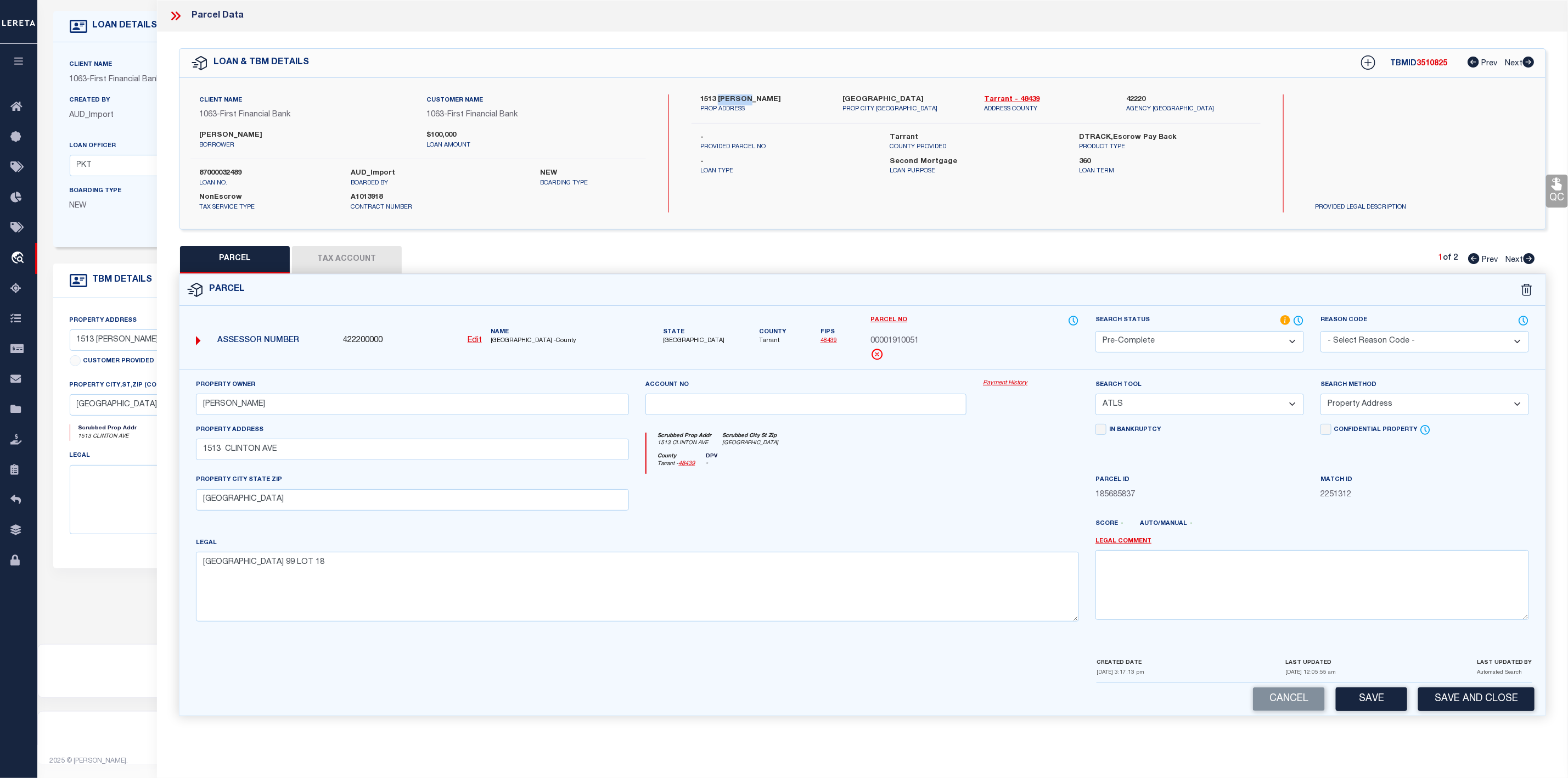
click at [1240, 403] on select "-- Select Search Tool -- 3rd Party Website Agency File Agency Website ATLS CNV-…" at bounding box center [1200, 404] width 209 height 21
click at [1095, 397] on select "-- Select Search Tool -- 3rd Party Website Agency File Agency Website ATLS CNV-…" at bounding box center [1200, 404] width 209 height 21
click at [1374, 701] on button "Save" at bounding box center [1372, 699] width 71 height 23
click at [336, 247] on button "Tax Account" at bounding box center [347, 260] width 110 height 28
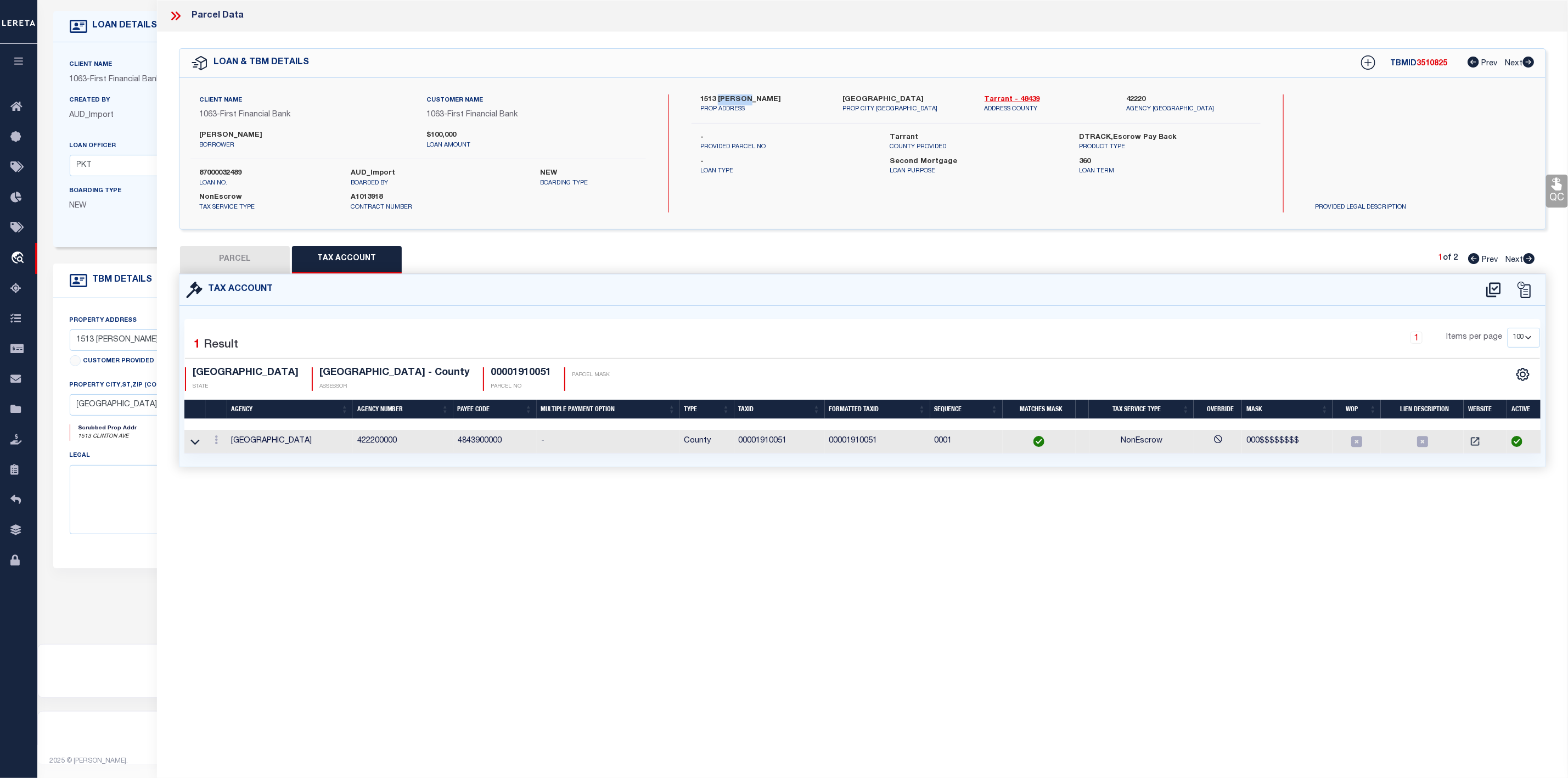
click at [236, 264] on button "PARCEL" at bounding box center [234, 260] width 110 height 28
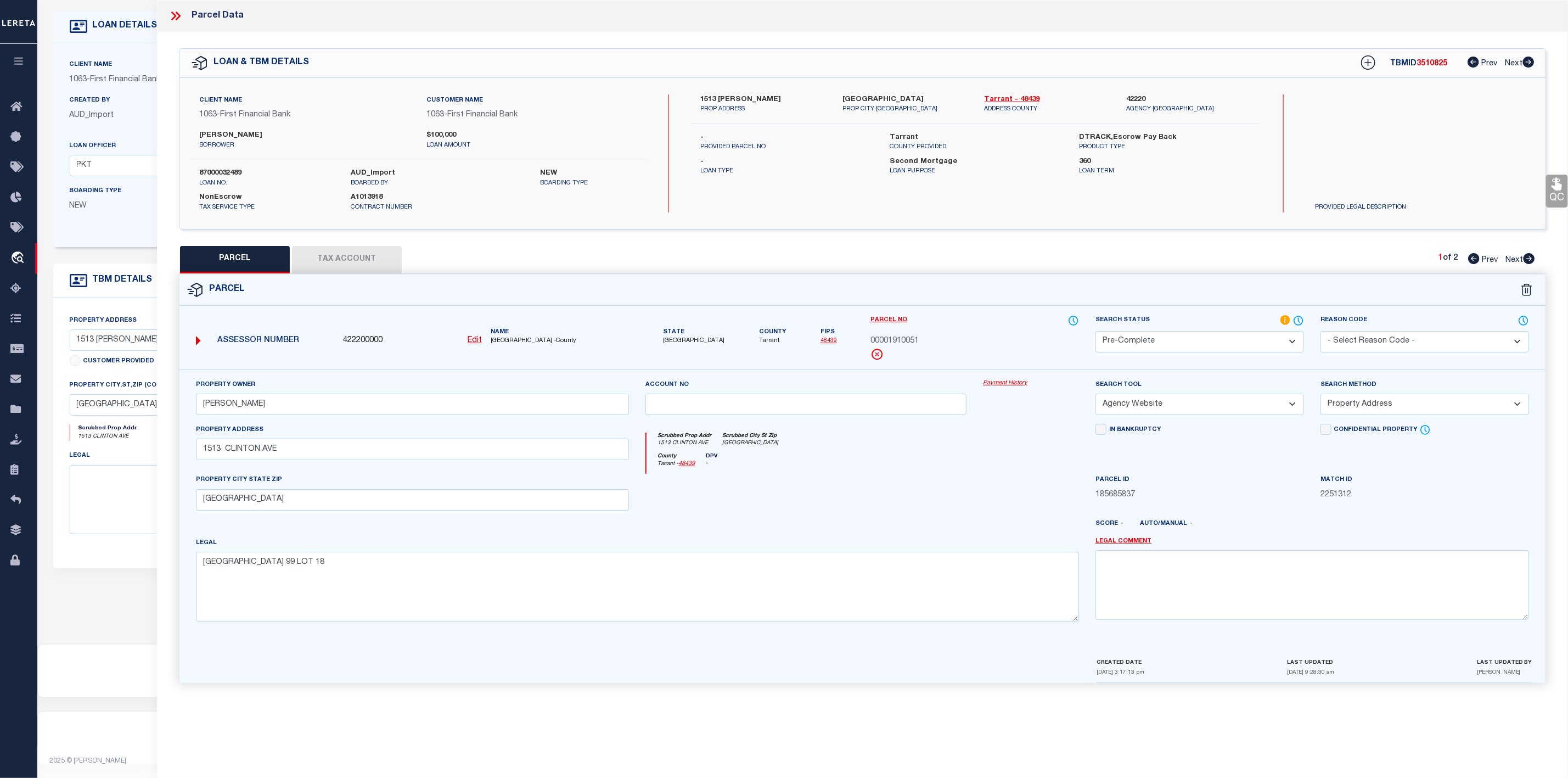
click at [881, 340] on span "00001910051" at bounding box center [895, 342] width 48 height 12
click at [759, 341] on span "Tarrant" at bounding box center [773, 341] width 27 height 9
click at [173, 15] on icon at bounding box center [176, 15] width 14 height 14
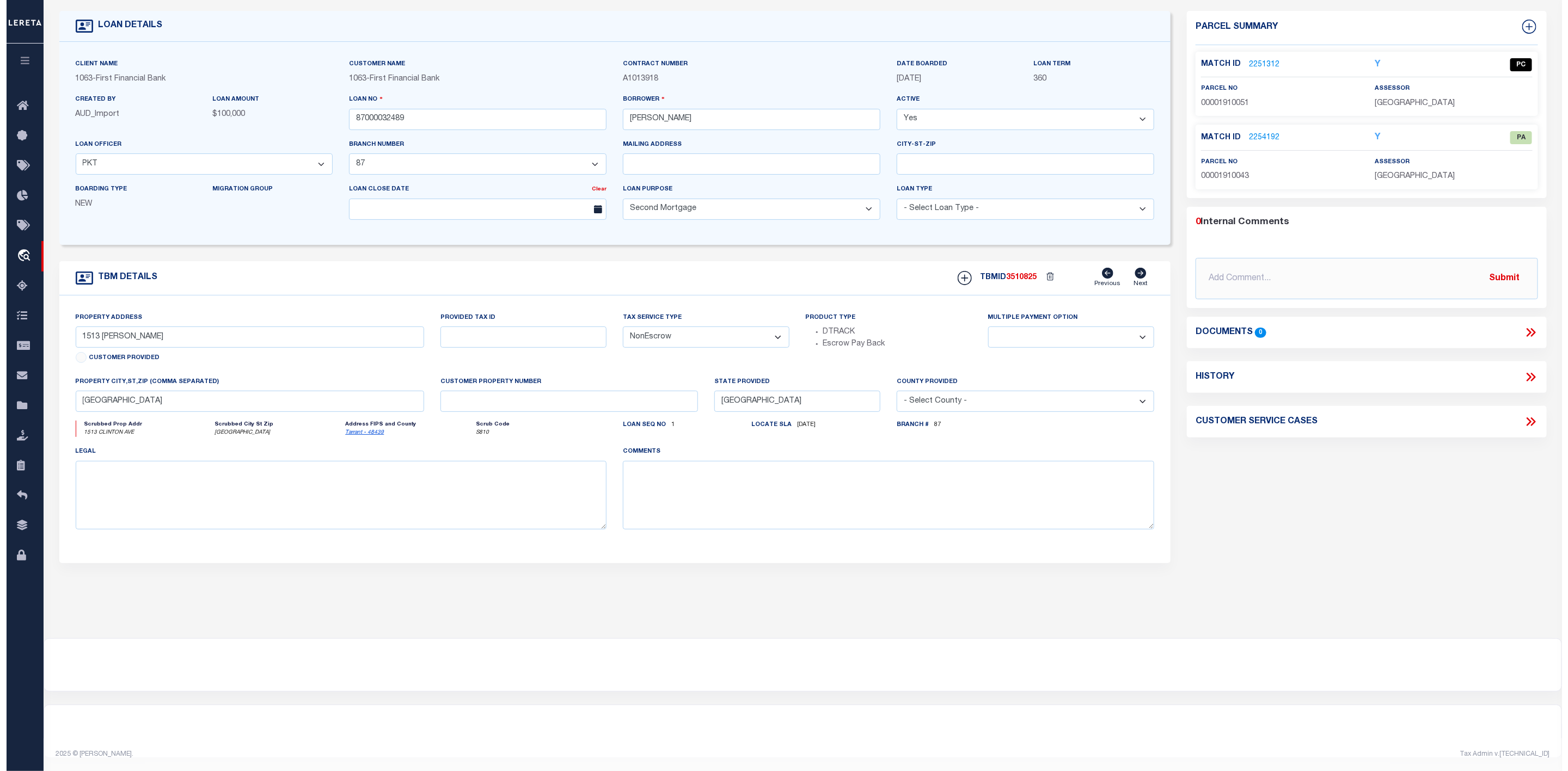
scroll to position [0, 0]
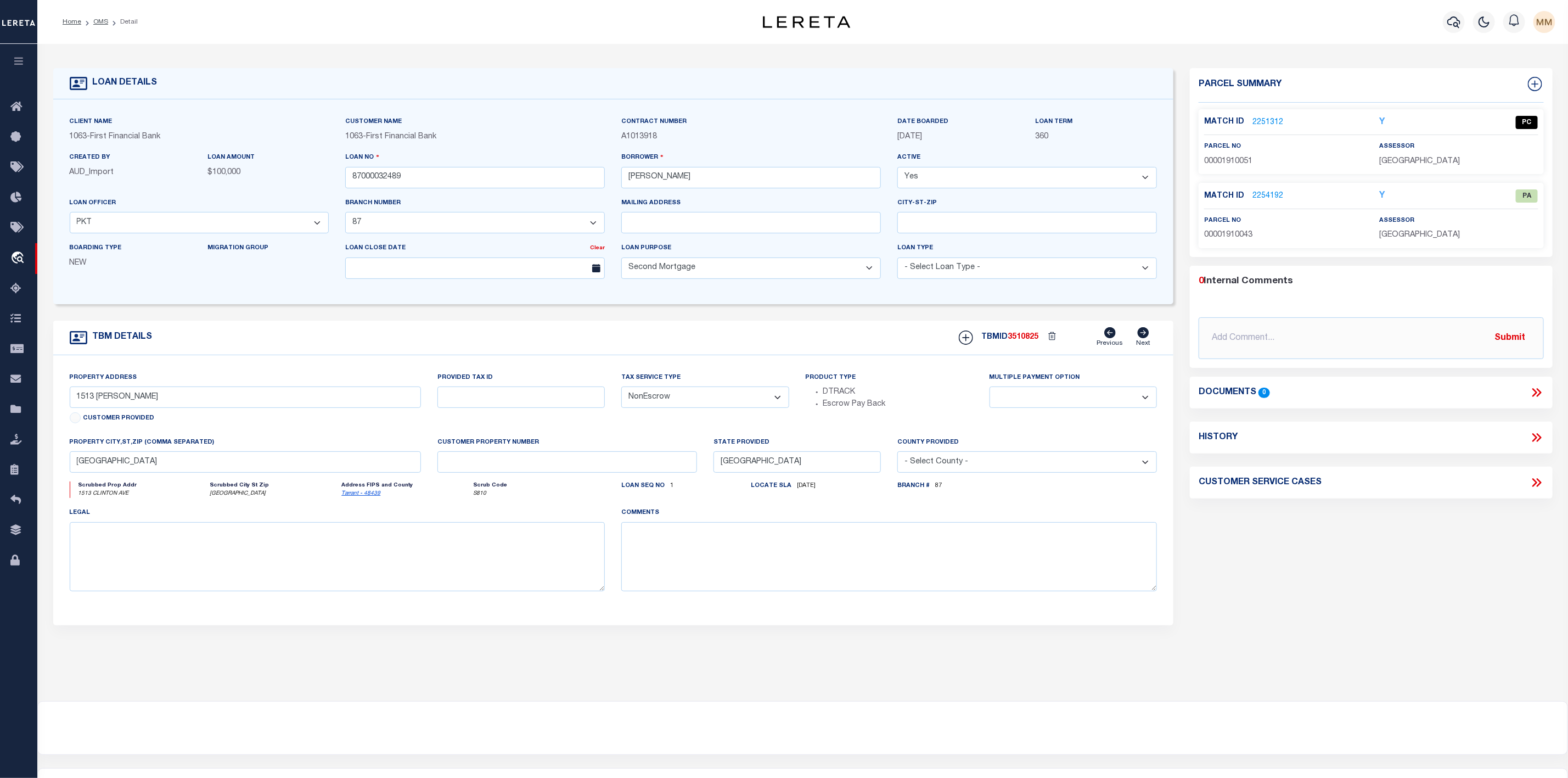
click at [108, 22] on li "Detail" at bounding box center [123, 22] width 29 height 10
click at [104, 23] on link "OMS" at bounding box center [101, 21] width 15 height 7
